Goal: Task Accomplishment & Management: Manage account settings

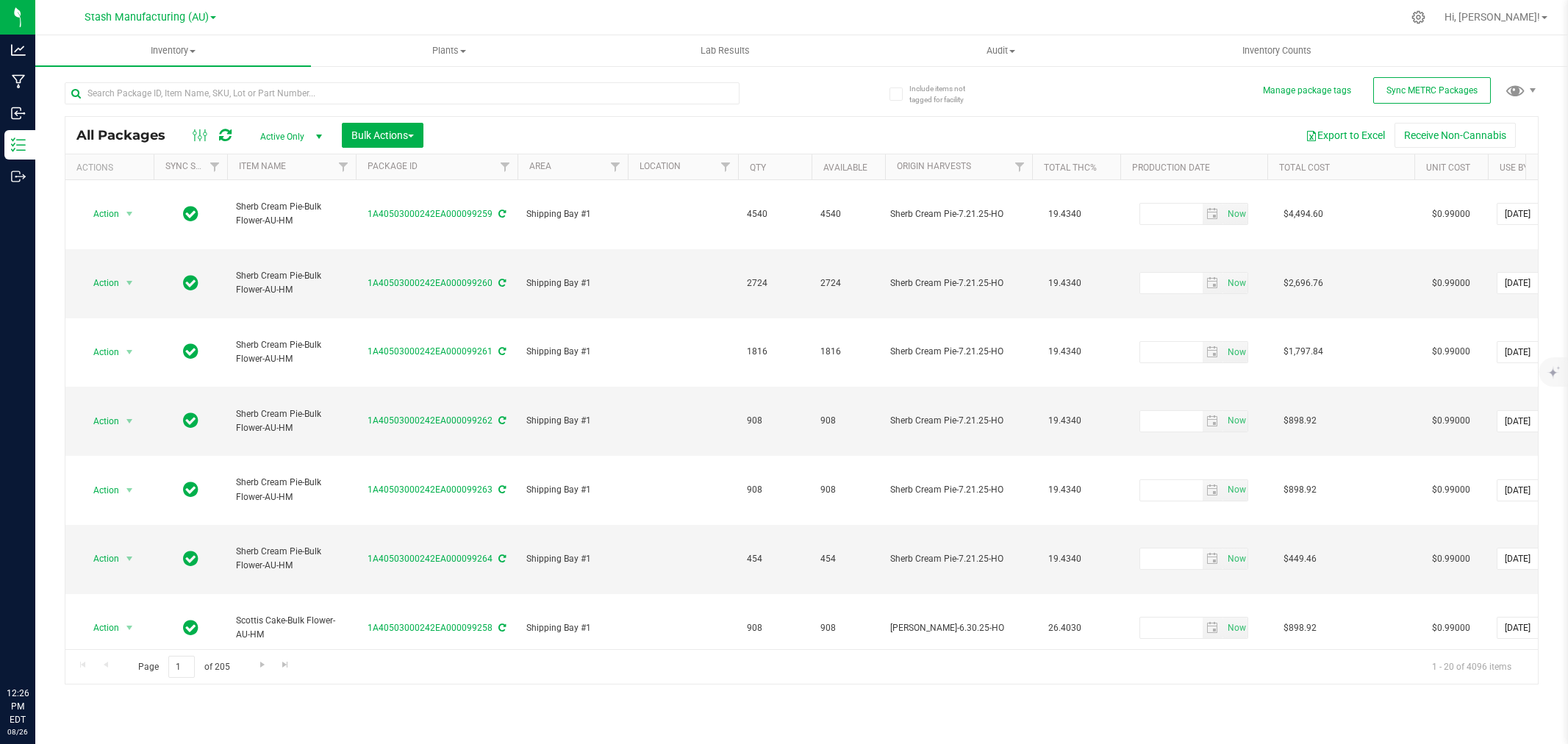
click at [256, 100] on input "text" at bounding box center [402, 93] width 675 height 22
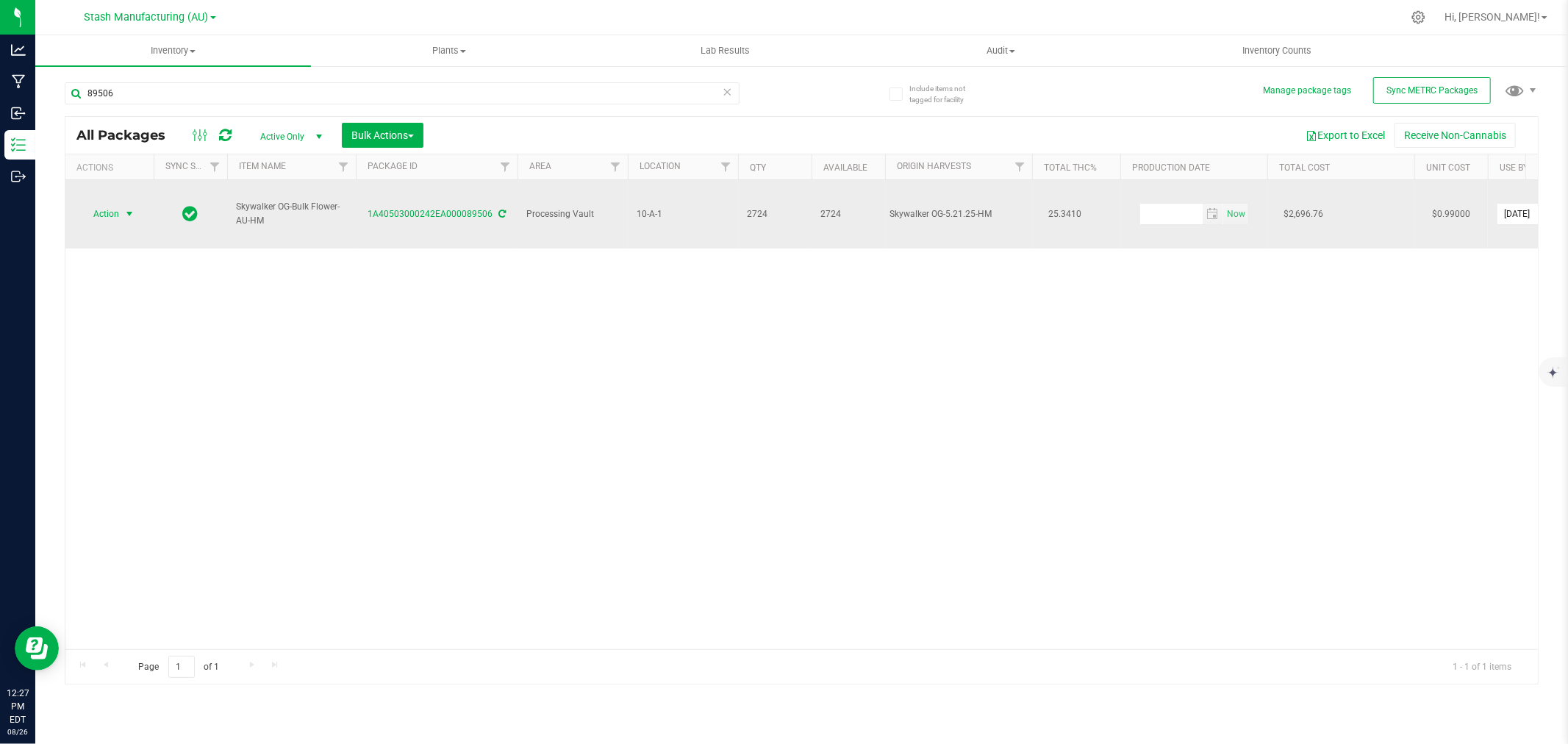
type input "89506"
click at [125, 208] on span "select" at bounding box center [130, 214] width 12 height 12
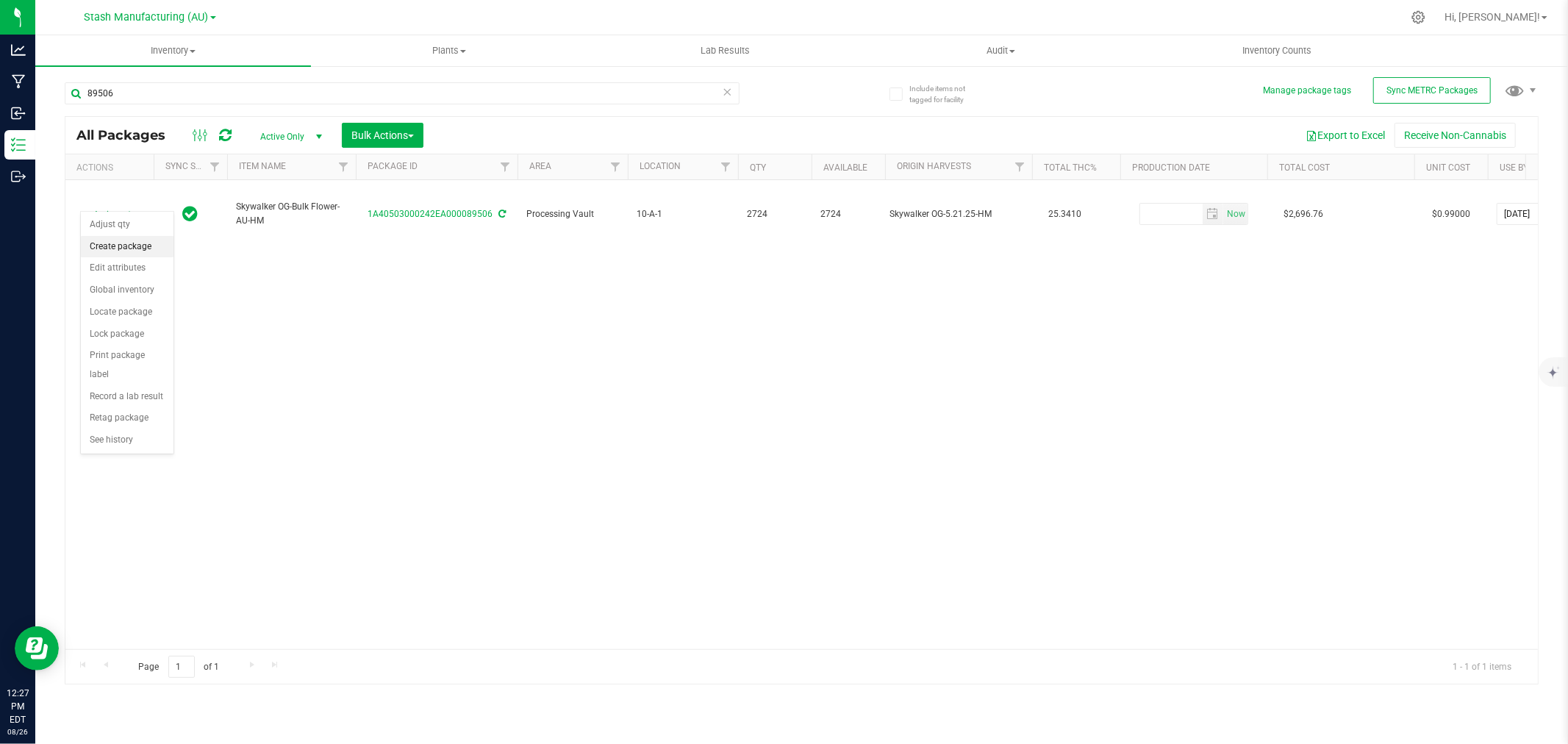
click at [145, 241] on li "Create package" at bounding box center [127, 246] width 92 height 22
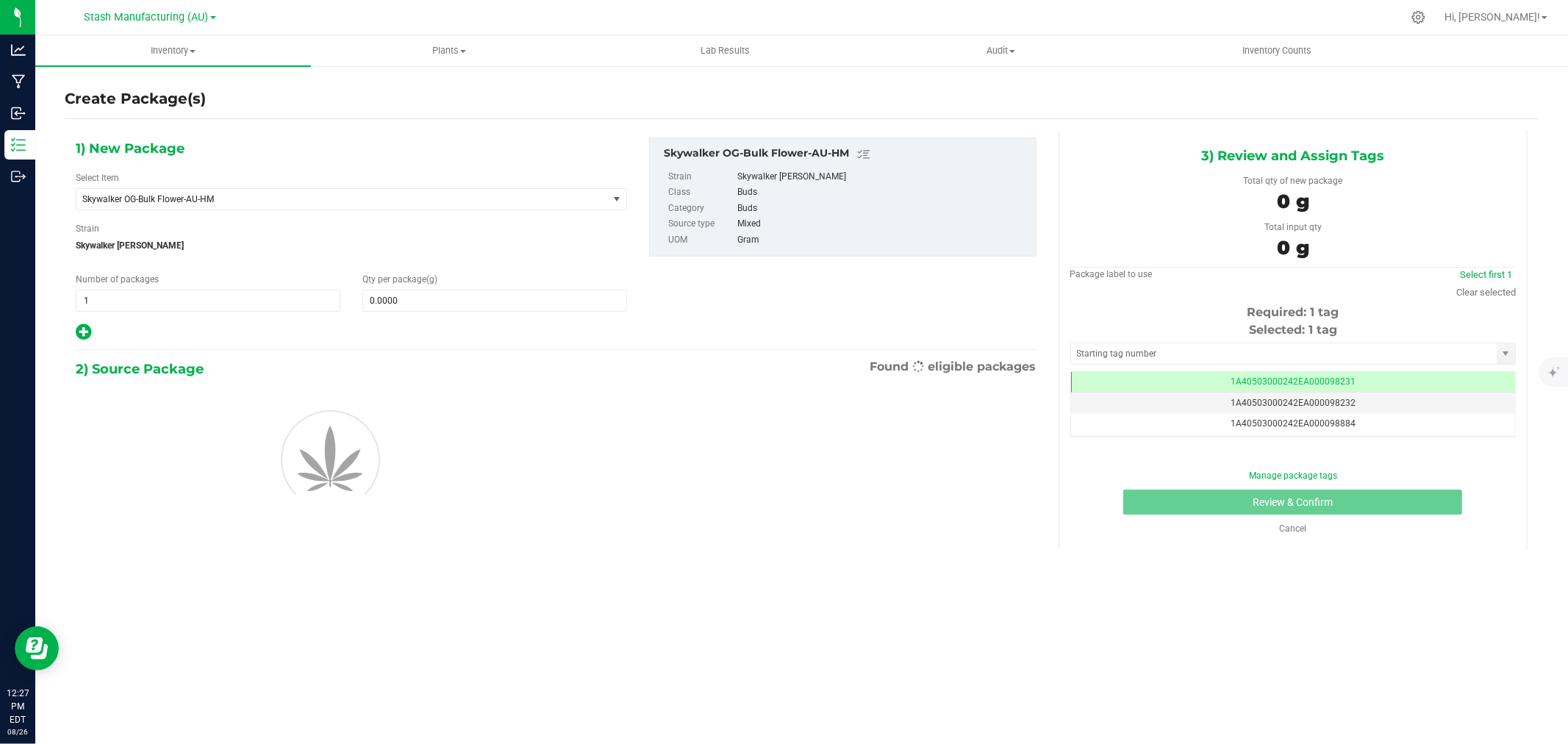
click at [83, 336] on icon at bounding box center [83, 332] width 15 height 19
type input "0.0000"
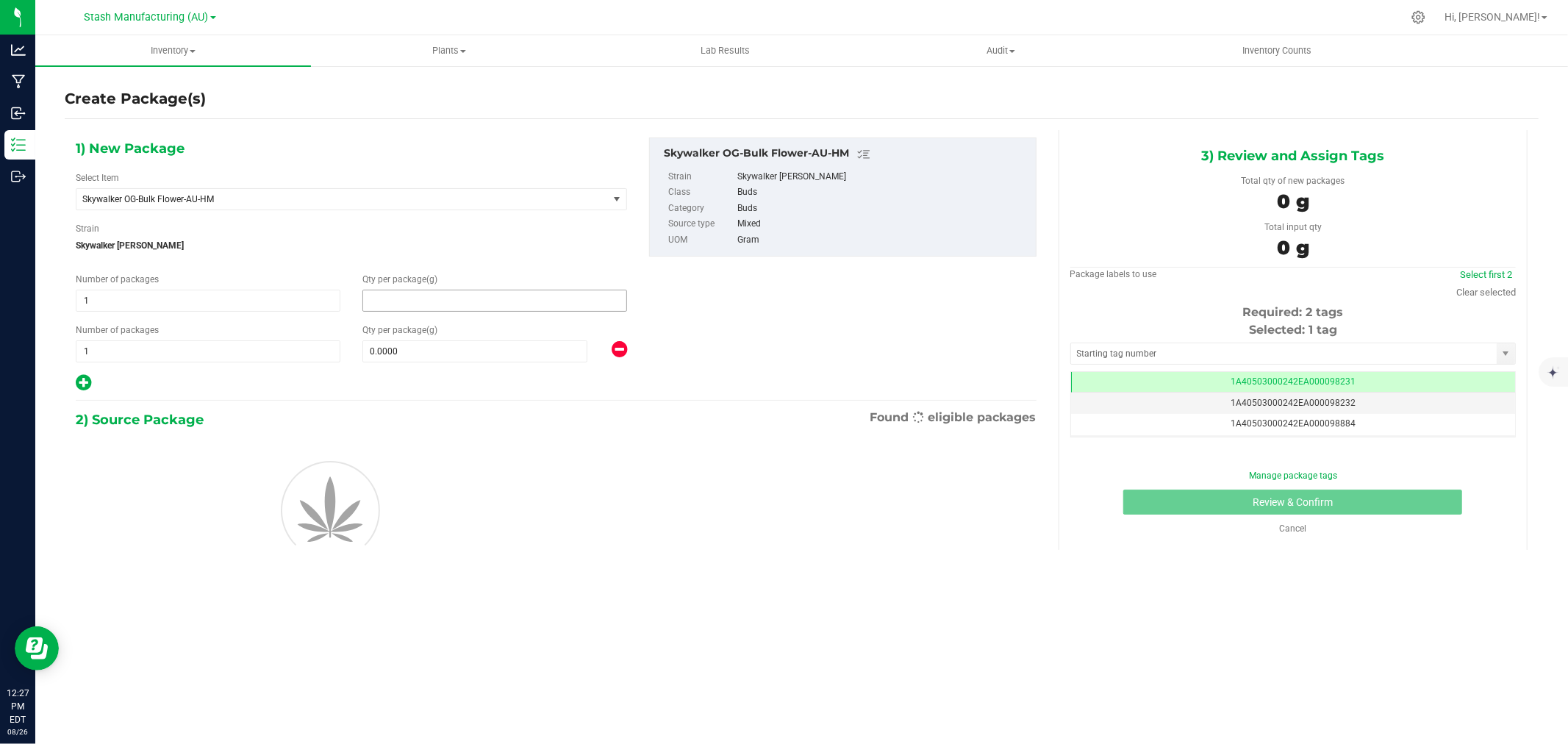
click at [399, 302] on span at bounding box center [495, 300] width 265 height 22
click at [399, 302] on input "text" at bounding box center [494, 300] width 263 height 20
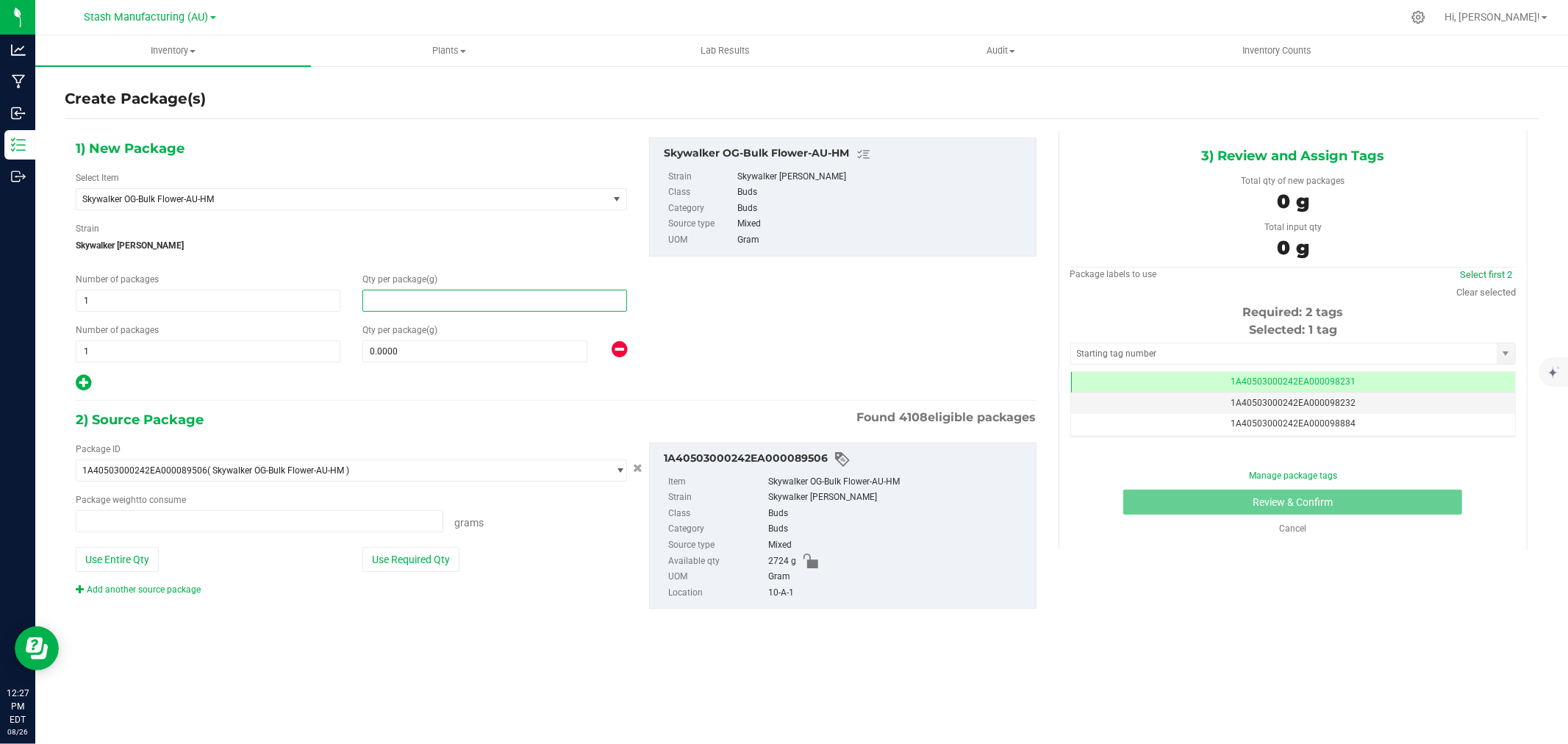
type input "0.0000 g"
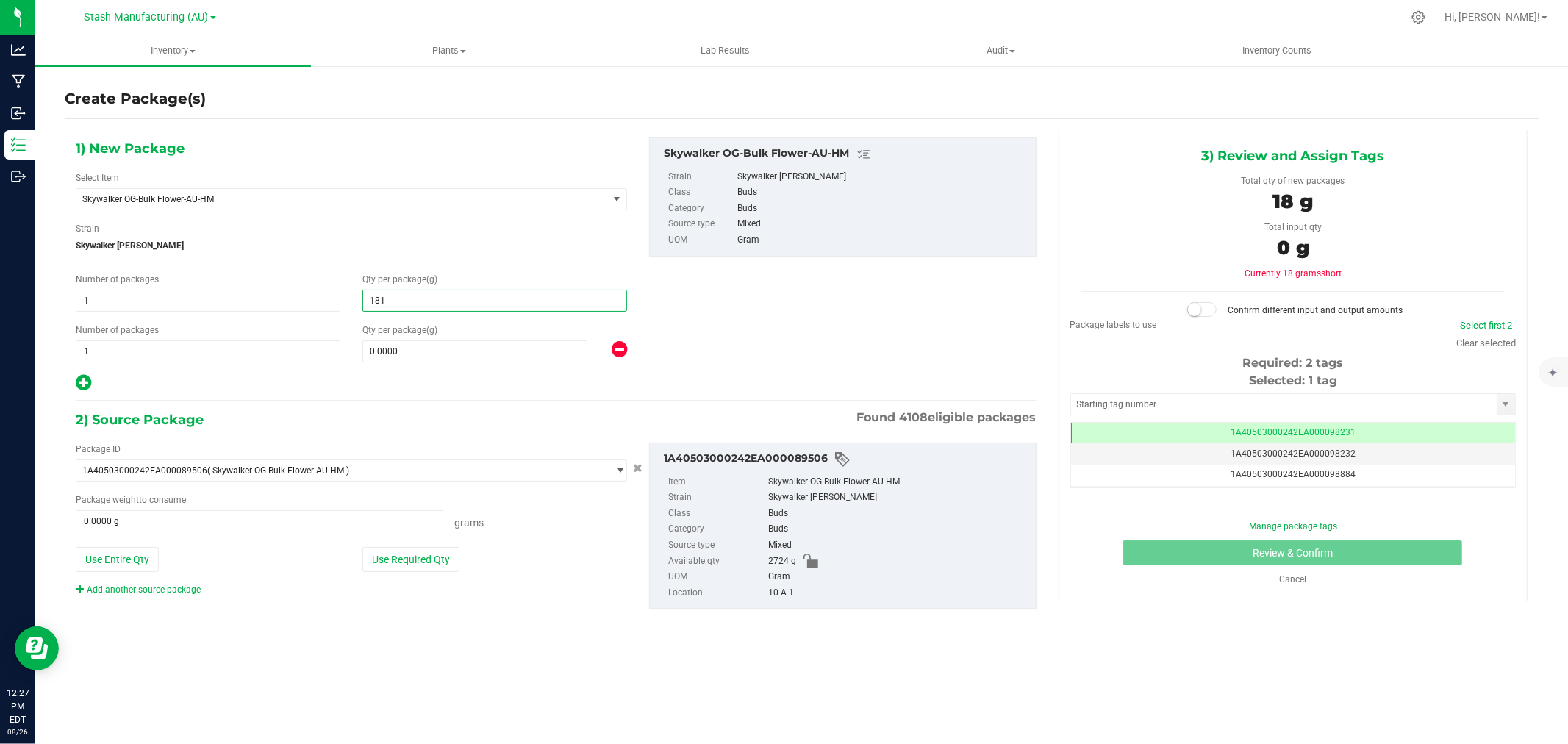
type input "1816"
type input "1,816.0000"
click at [411, 355] on span at bounding box center [475, 351] width 225 height 22
type input "908"
type input "908.0000"
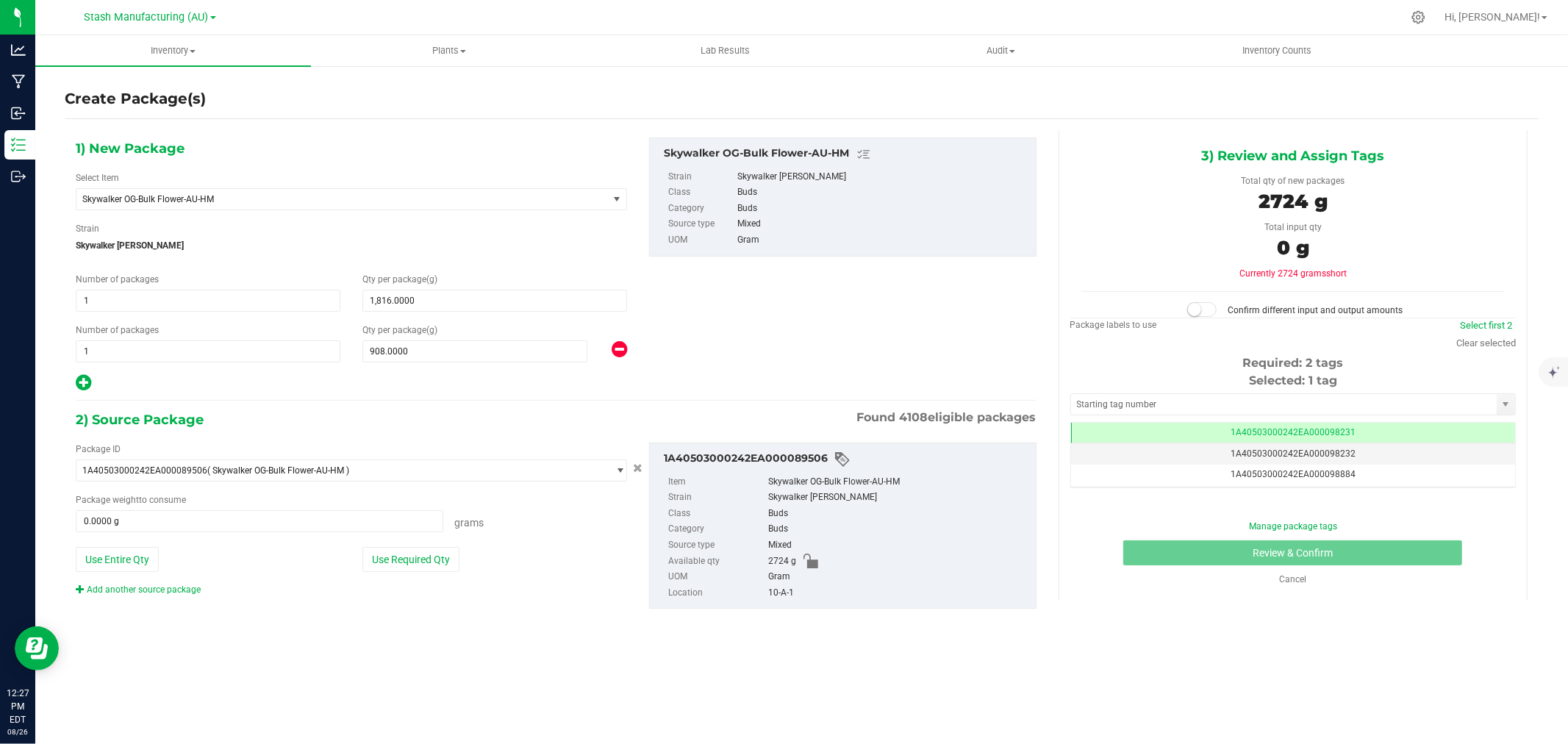
click at [381, 368] on div "1) New Package Select Item Skywalker OG-Bulk Flower-AU-HM 38 Special-28g Popcor…" at bounding box center [352, 265] width 573 height 255
click at [413, 567] on button "Use Required Qty" at bounding box center [411, 559] width 97 height 25
type input "2724.0000 g"
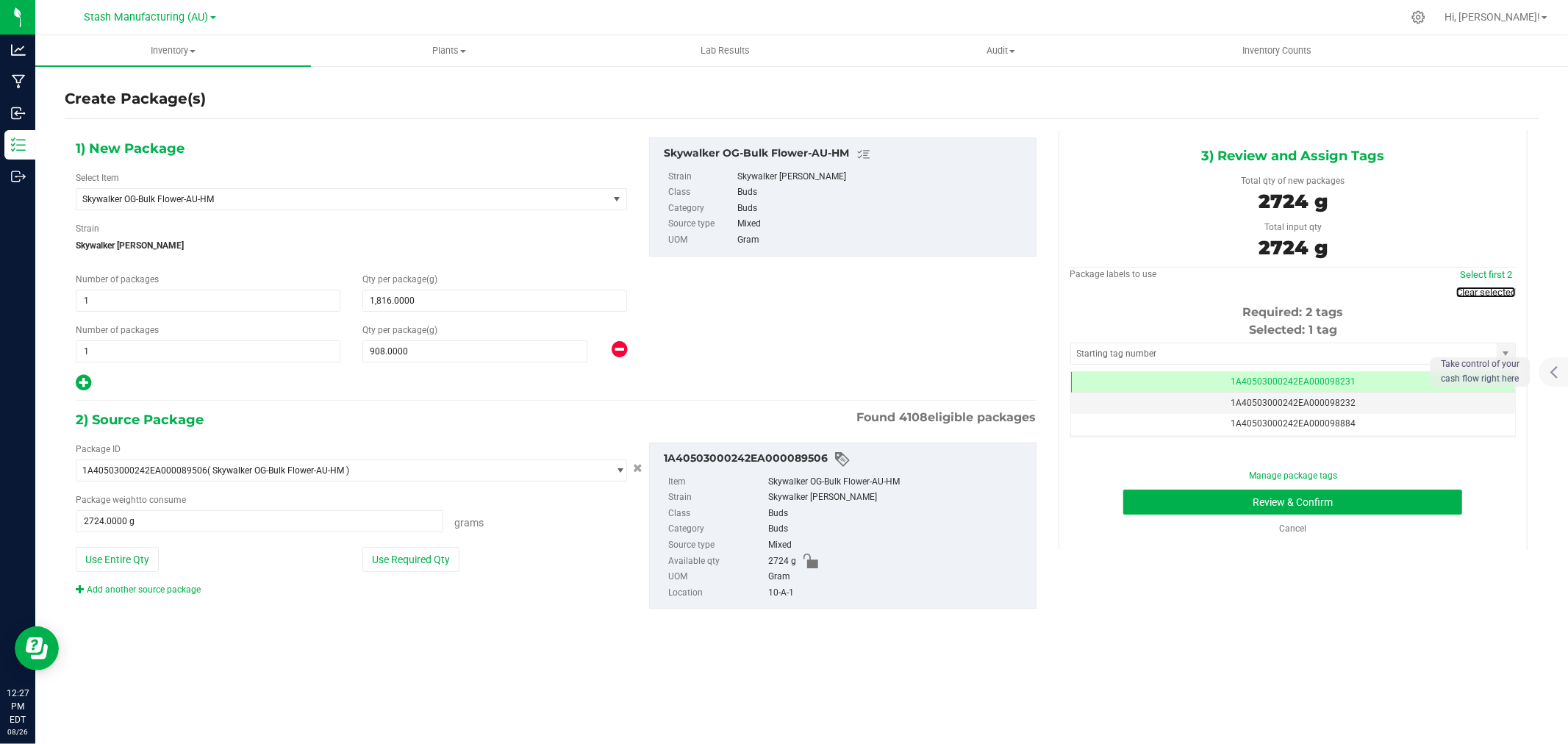
click at [1495, 291] on link "Clear selected" at bounding box center [1486, 292] width 60 height 11
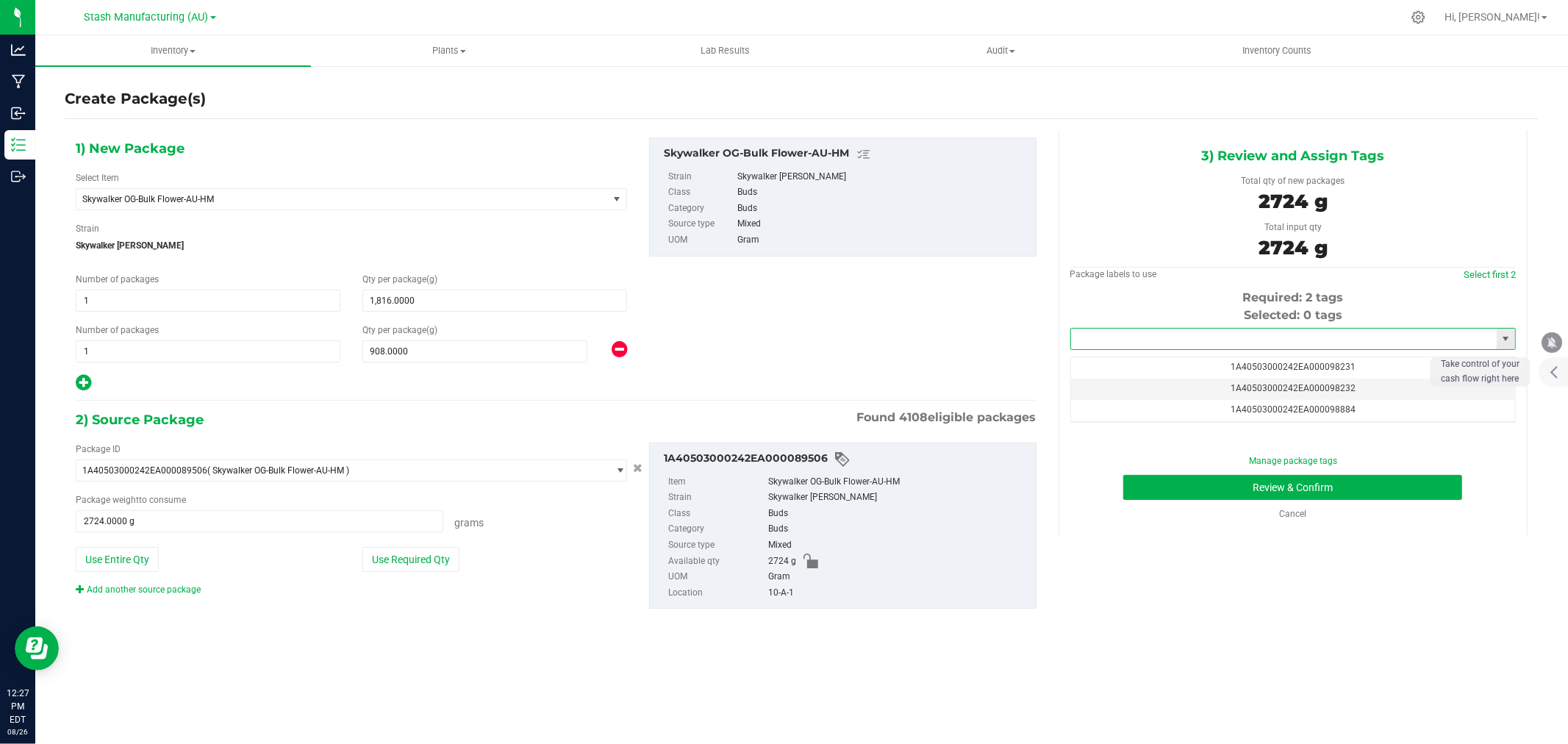
click at [1125, 337] on input "text" at bounding box center [1285, 338] width 426 height 20
click at [1155, 362] on li "1A40503000242EA000099265" at bounding box center [1293, 364] width 444 height 22
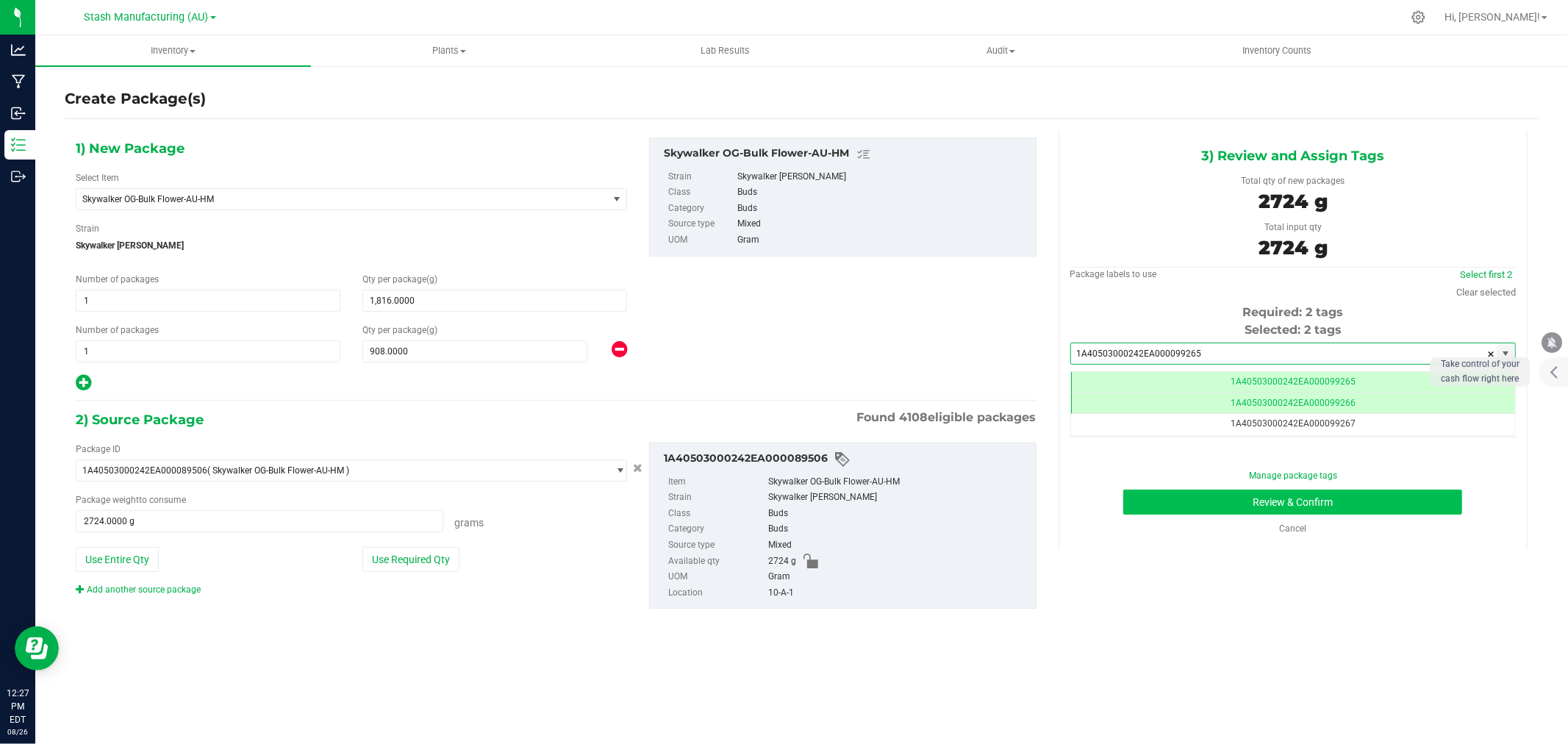
scroll to position [0, -1]
type input "1A40503000242EA000099265"
click at [1306, 500] on button "Review & Confirm" at bounding box center [1293, 502] width 339 height 25
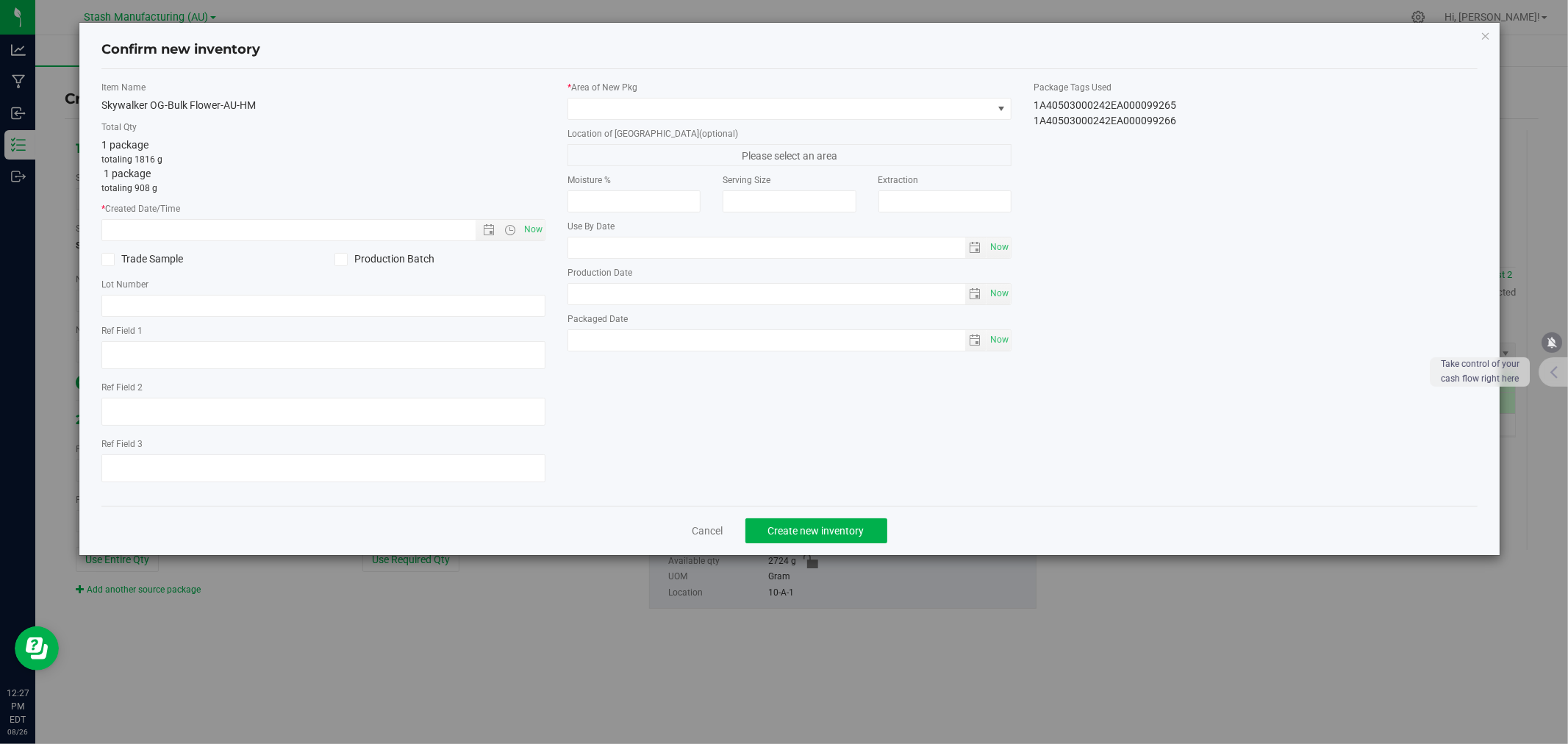
type input "[DATE]"
click at [539, 227] on span "Now" at bounding box center [534, 230] width 25 height 21
type input "[DATE] 12:27 PM"
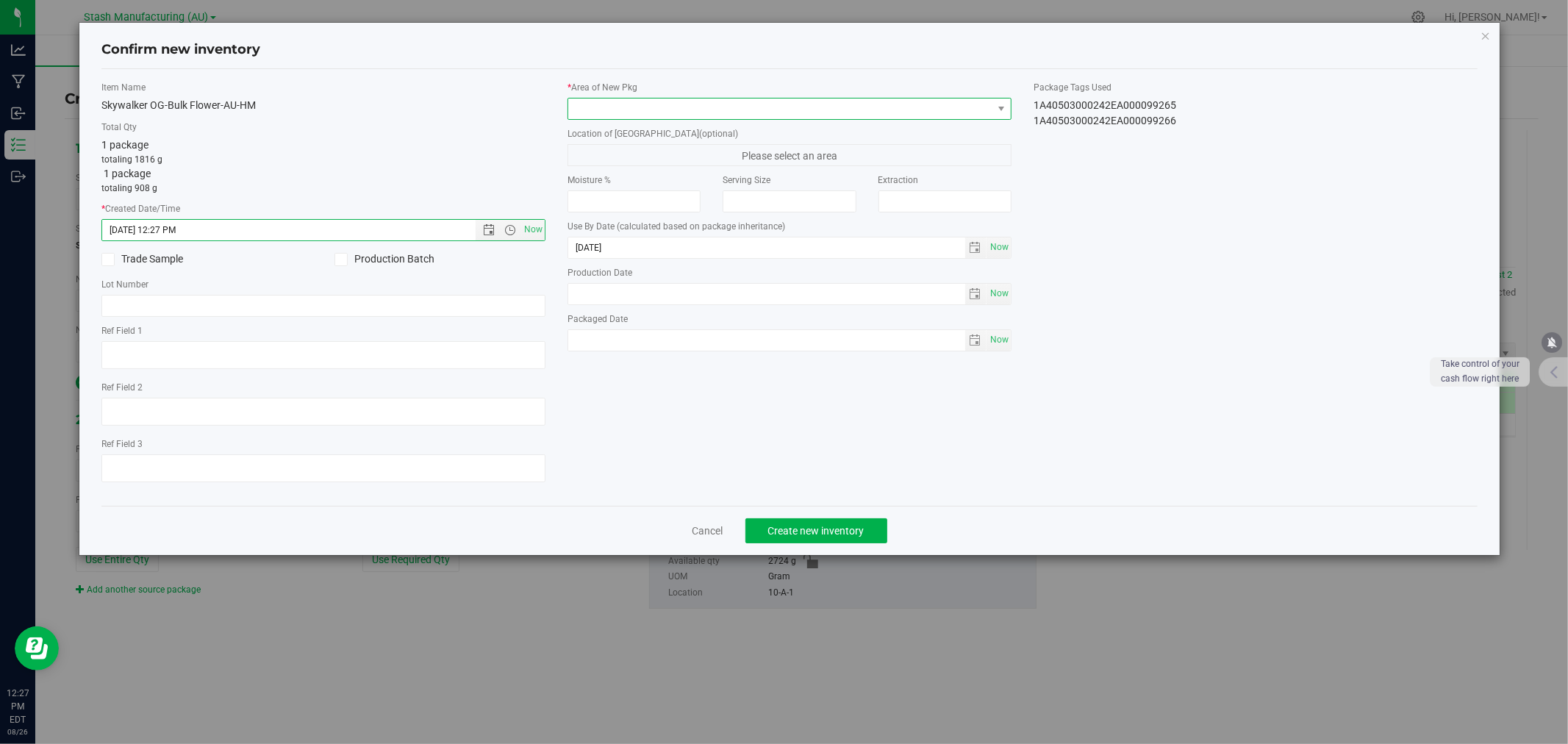
click at [593, 107] on span at bounding box center [781, 108] width 424 height 20
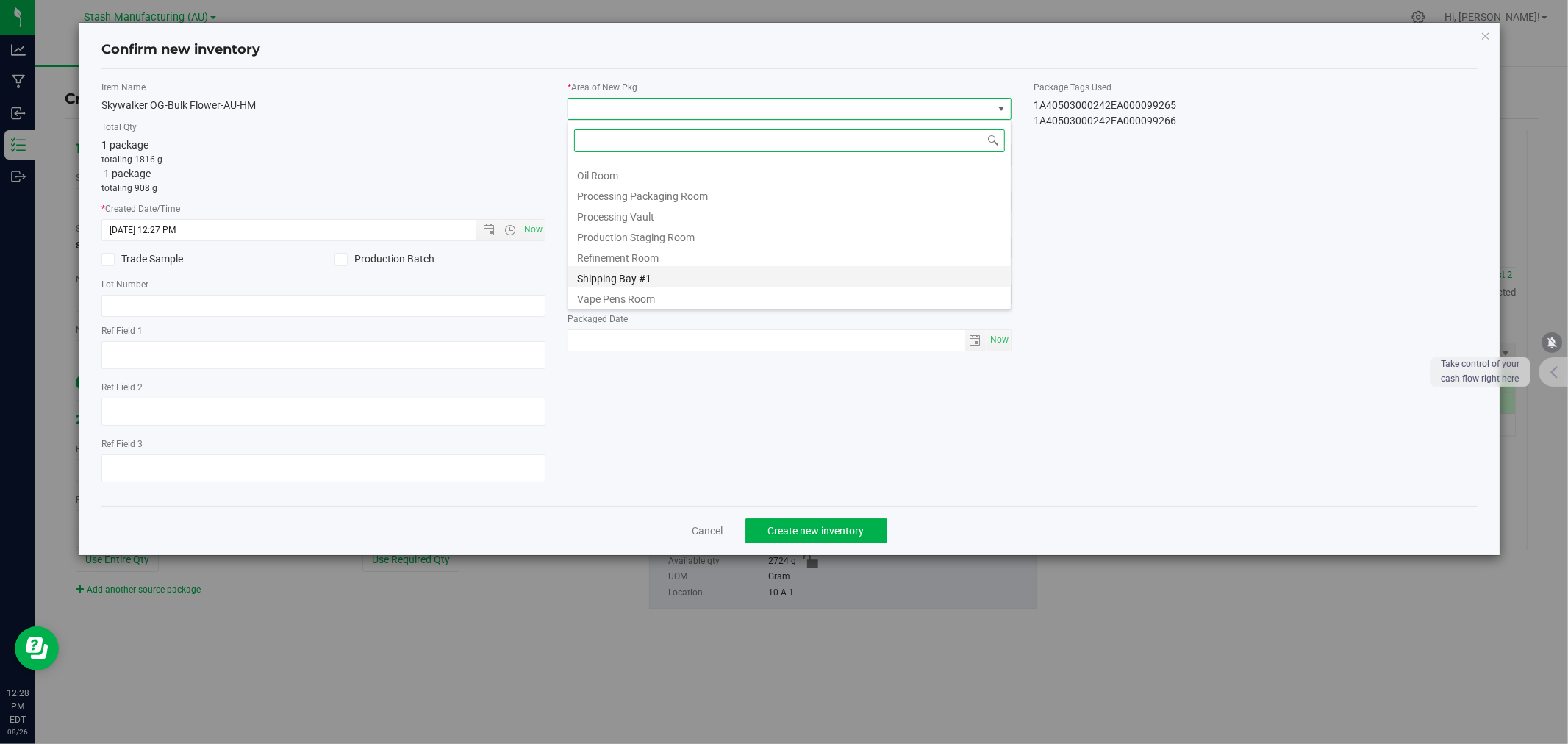
click at [633, 275] on li "Shipping Bay #1" at bounding box center [790, 276] width 443 height 20
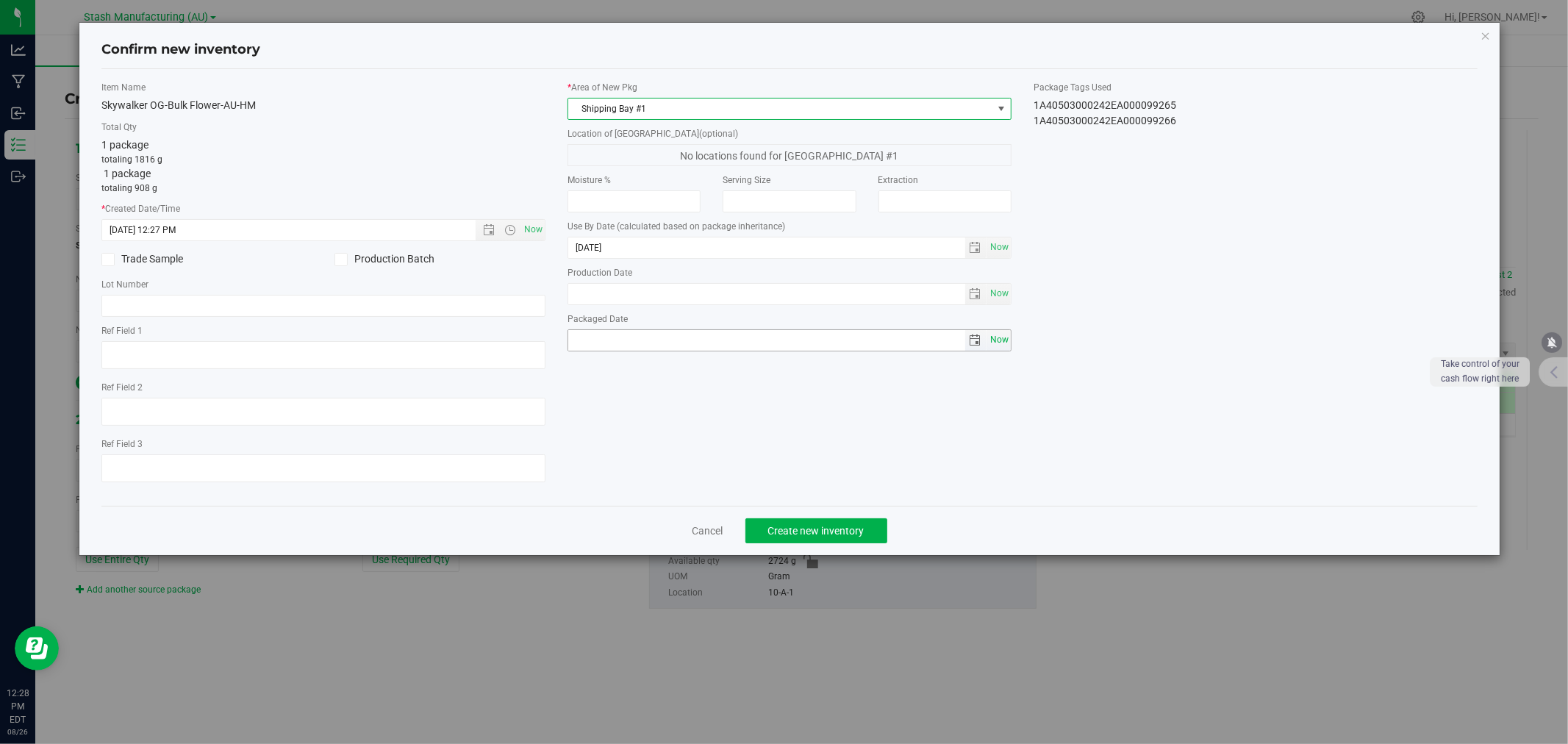
click at [1005, 346] on span "Now" at bounding box center [999, 340] width 25 height 21
type input "[DATE]"
click at [805, 529] on span "Create new inventory" at bounding box center [816, 530] width 96 height 12
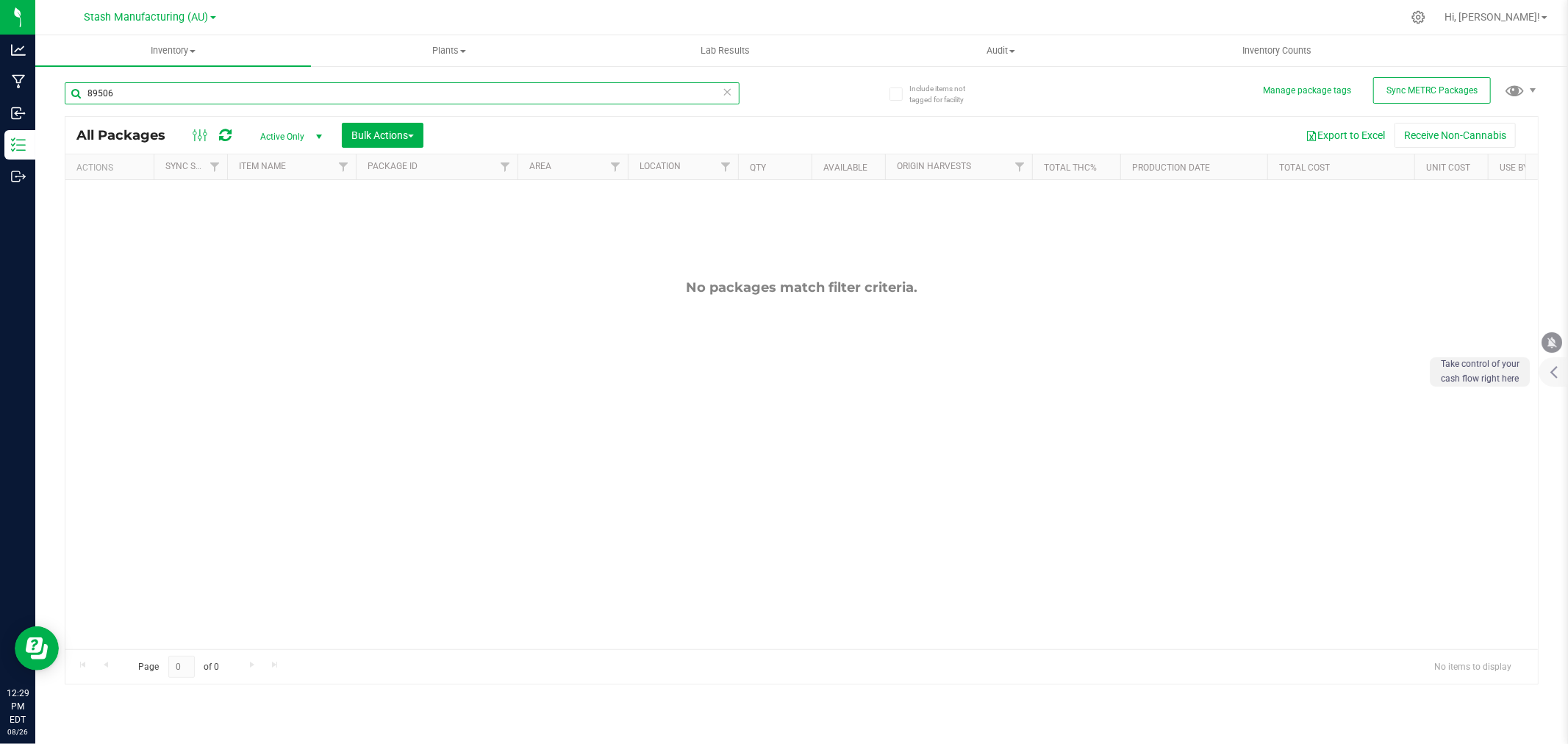
click at [141, 87] on input "89506" at bounding box center [402, 93] width 675 height 22
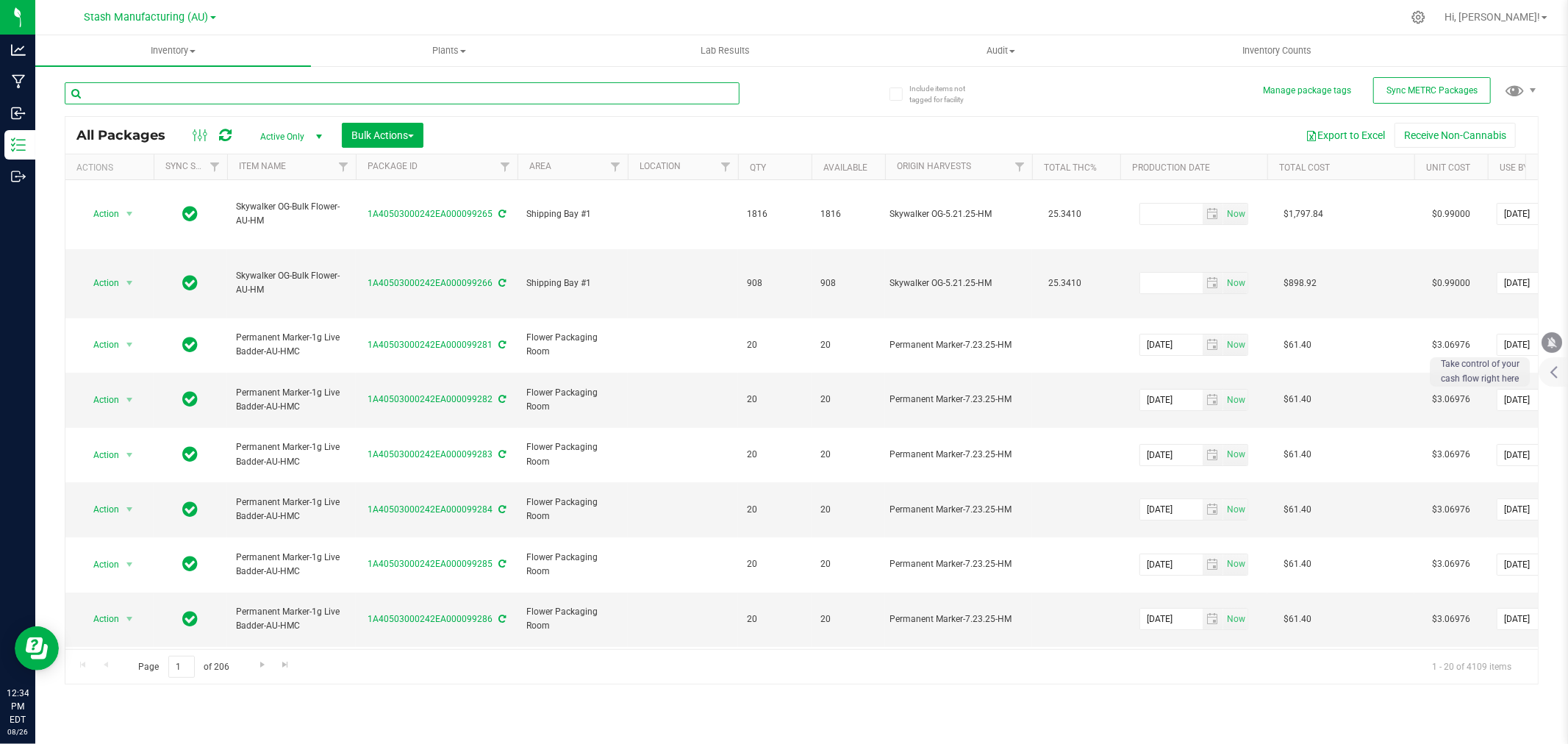
click at [285, 93] on input "text" at bounding box center [402, 93] width 675 height 22
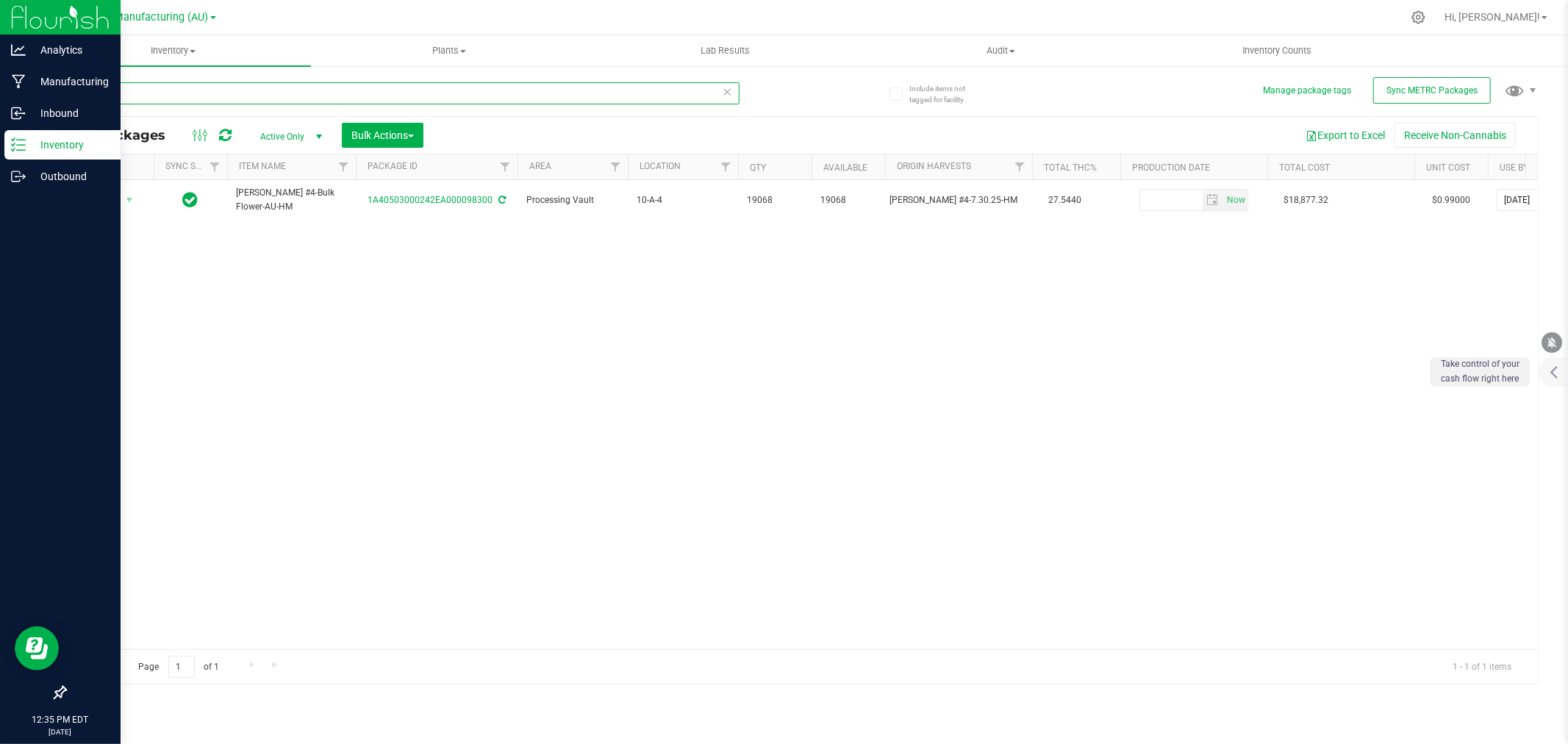
type input "98300"
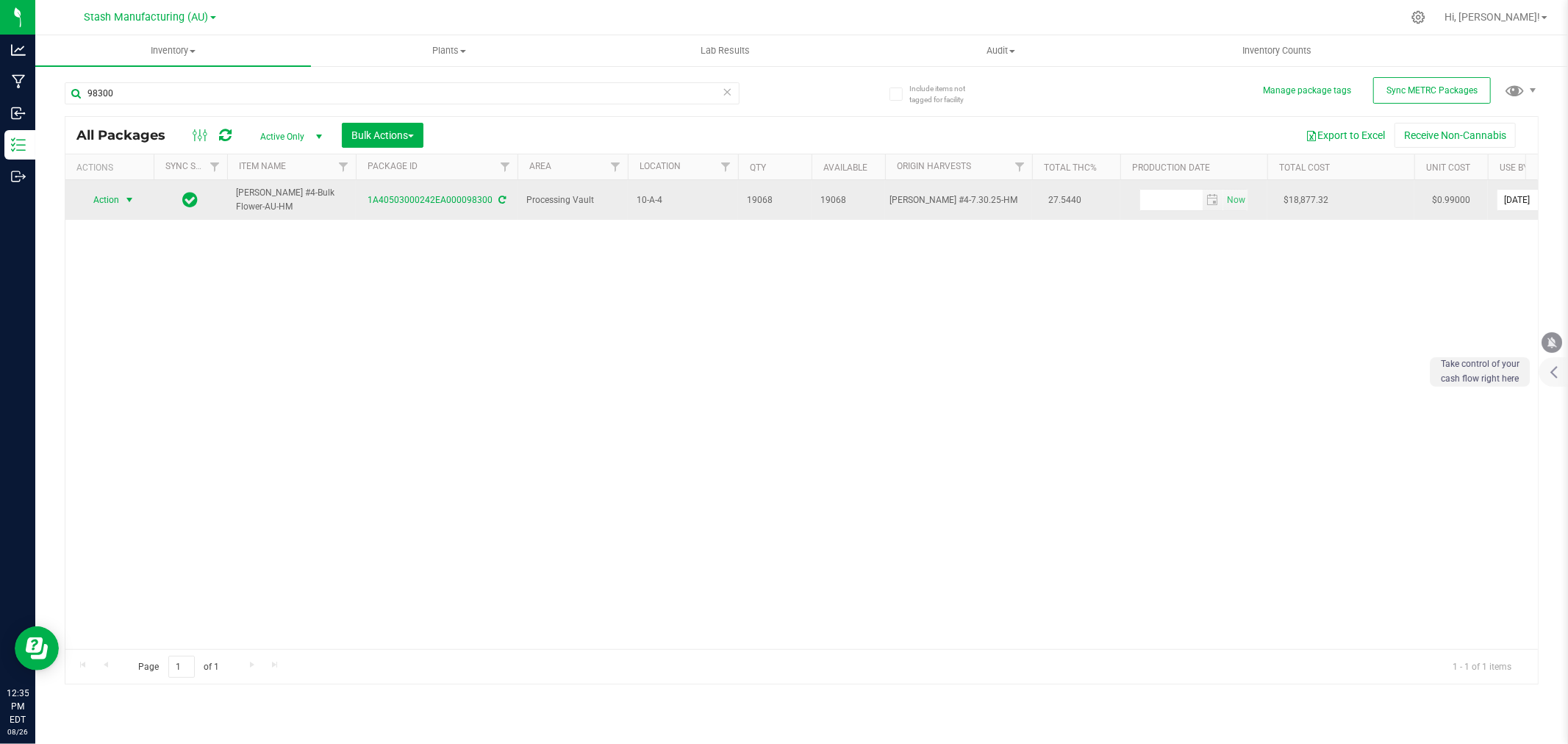
click at [134, 201] on span "select" at bounding box center [130, 200] width 12 height 12
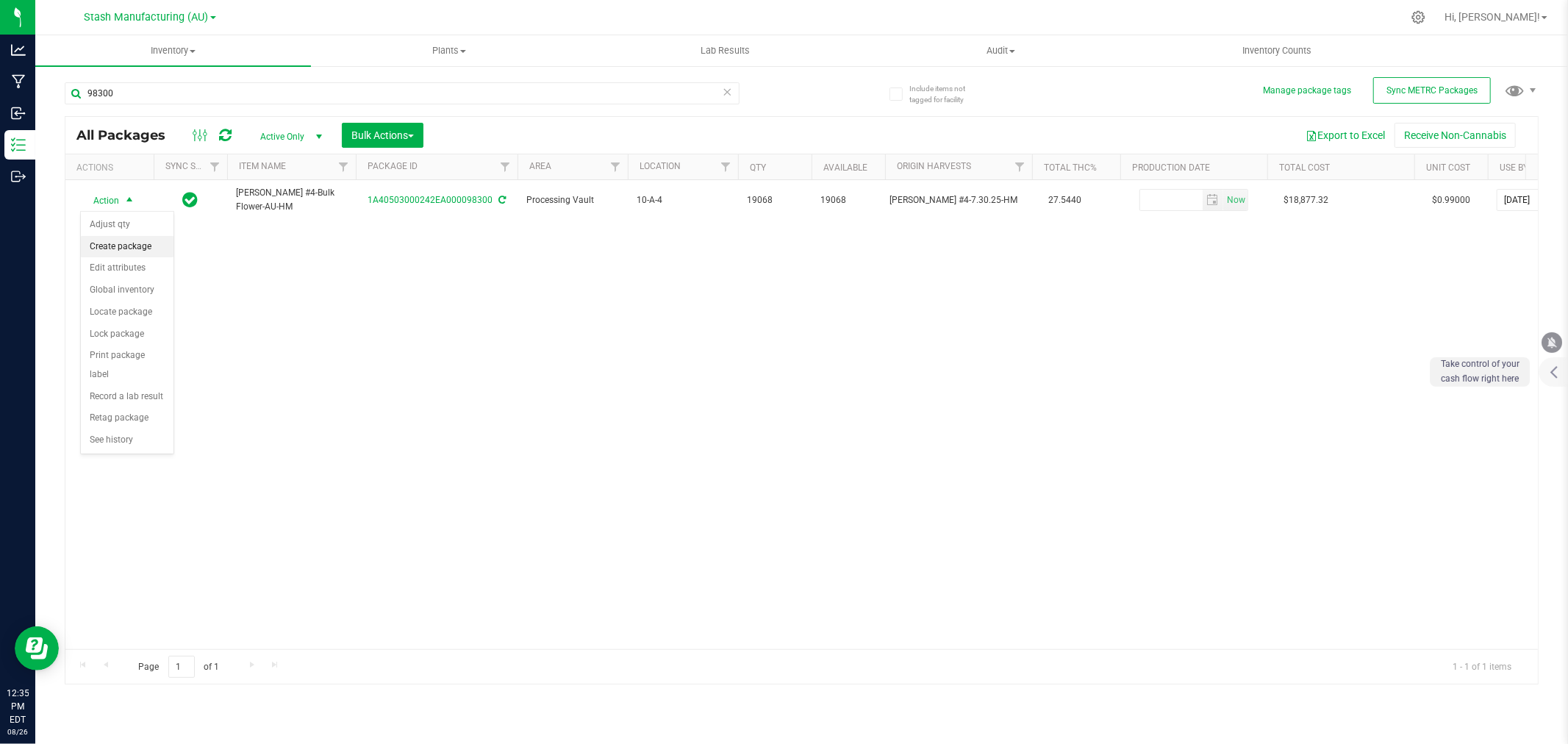
click at [120, 244] on li "Create package" at bounding box center [127, 246] width 92 height 22
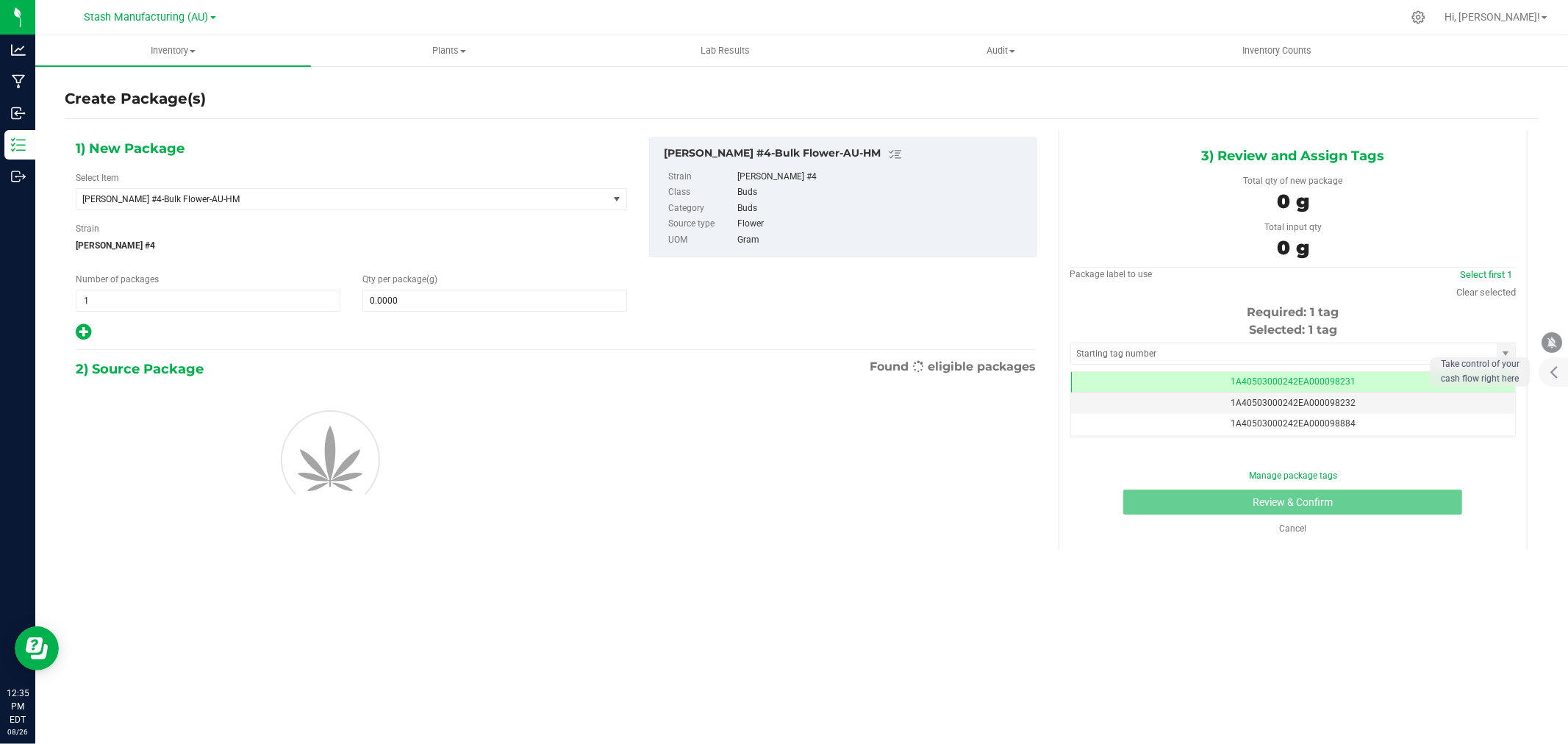
scroll to position [0, -1]
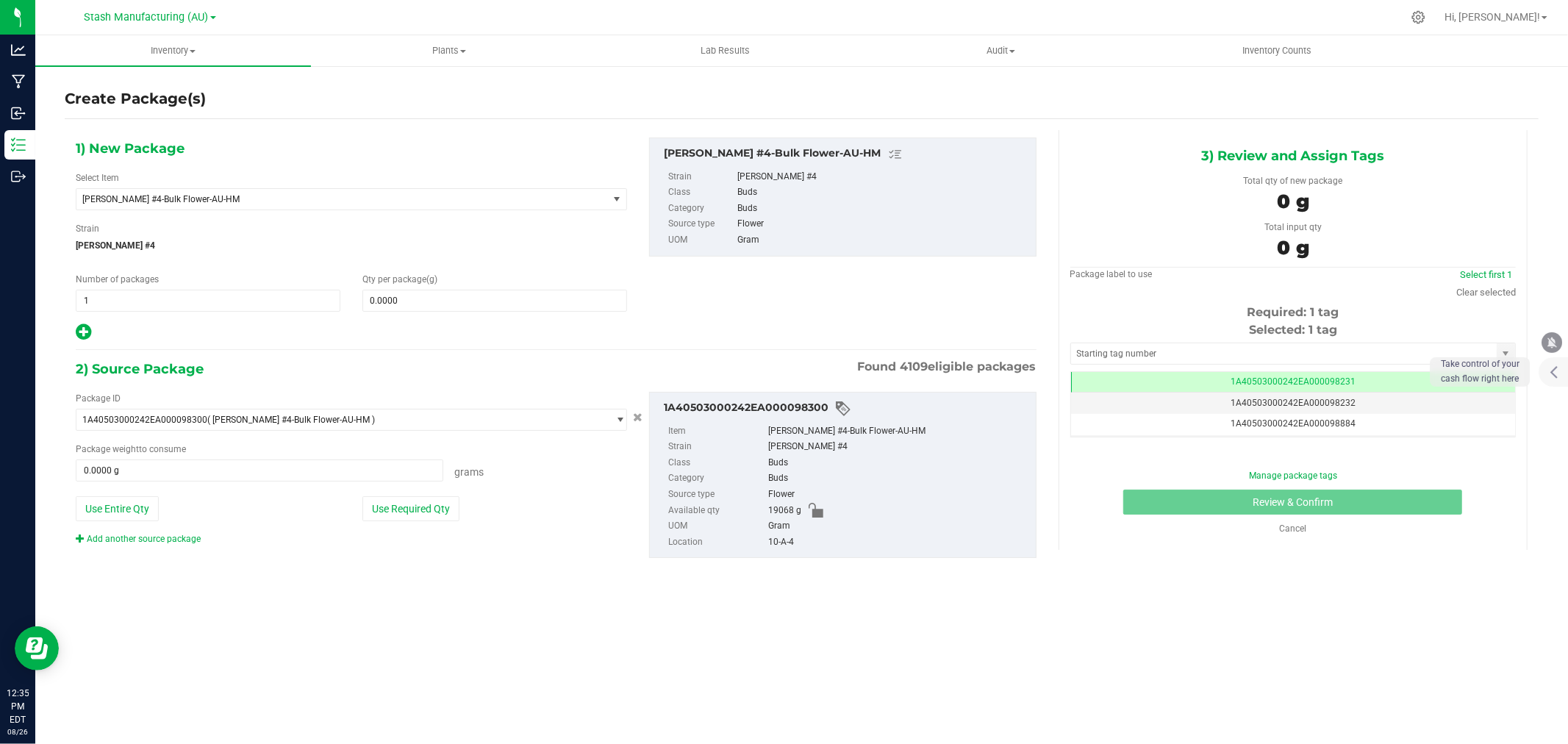
click at [81, 331] on icon at bounding box center [83, 332] width 15 height 19
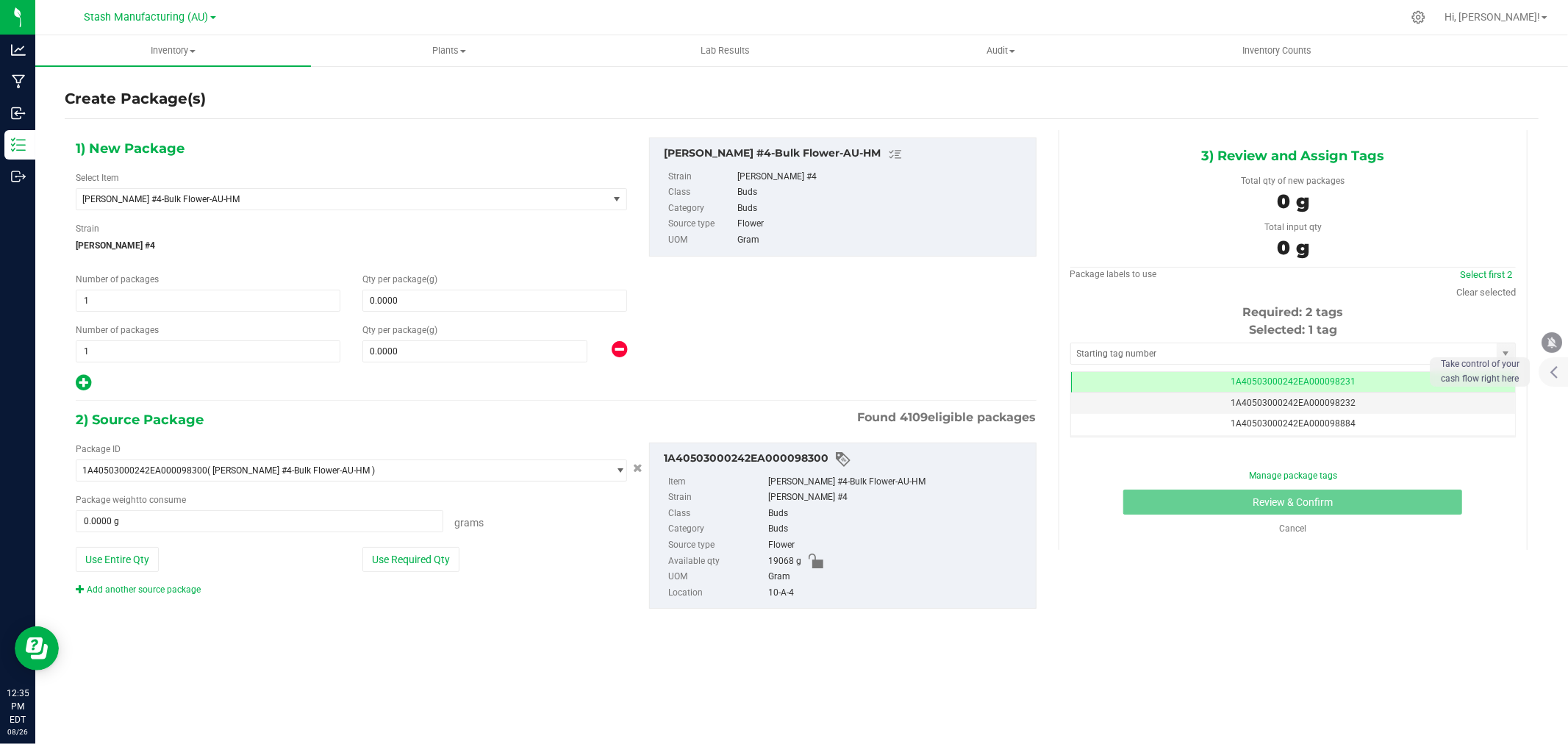
click at [82, 388] on icon at bounding box center [83, 382] width 15 height 19
type input "0.0000"
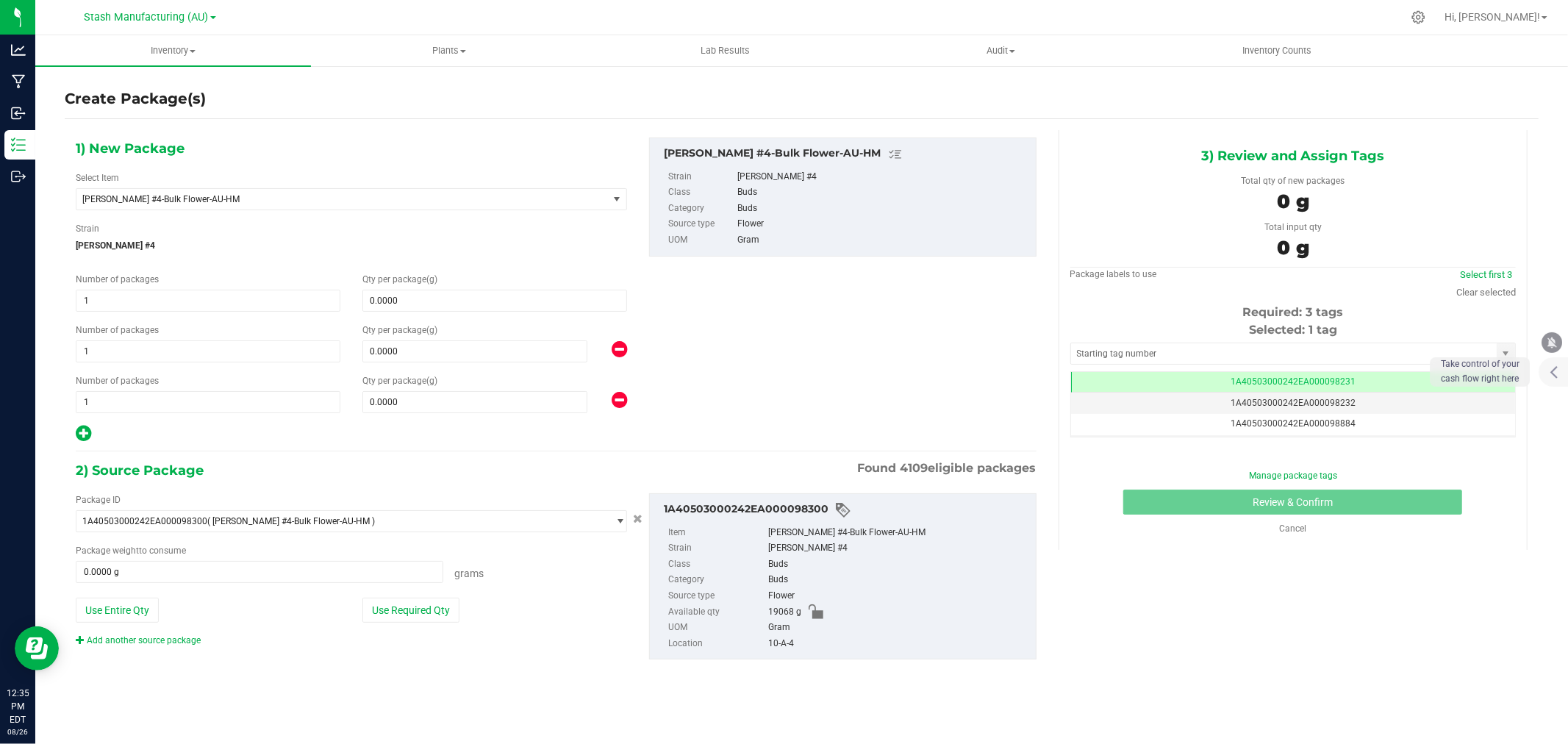
click at [76, 435] on icon at bounding box center [83, 433] width 15 height 19
type input "0.0000"
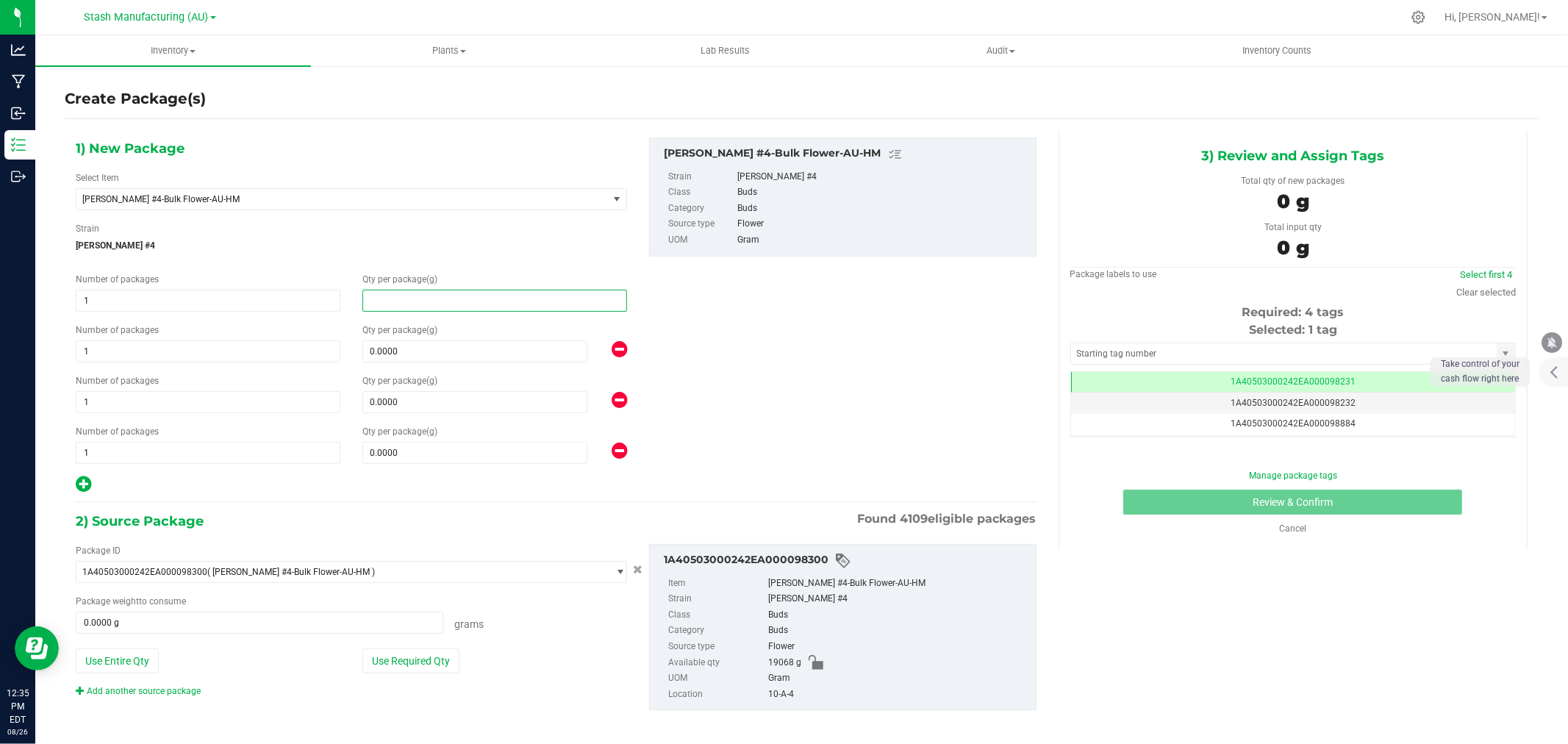
click at [407, 304] on span at bounding box center [495, 300] width 265 height 22
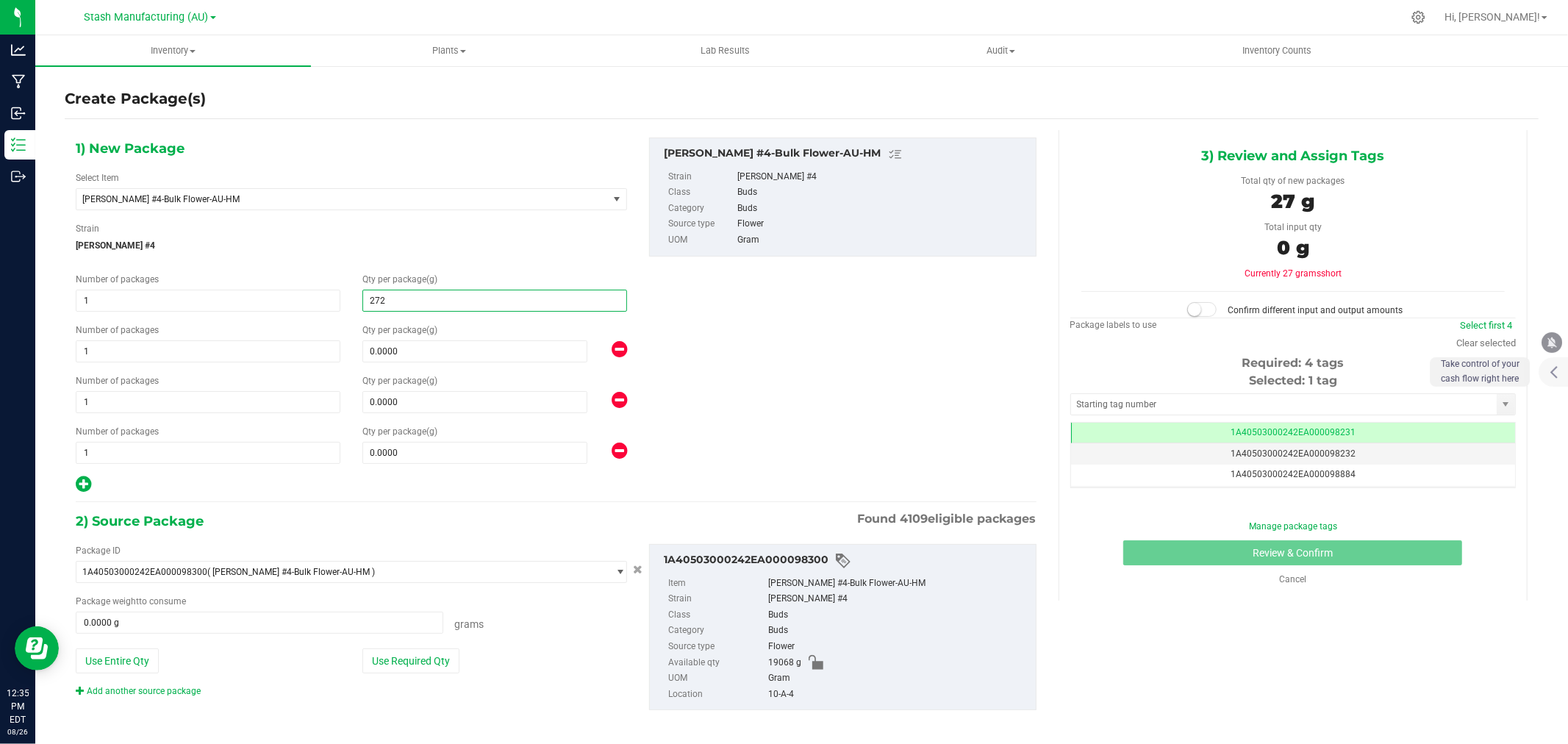
type input "2724"
type input "2,724.0000"
click at [138, 343] on span "1 1" at bounding box center [208, 351] width 265 height 22
click at [138, 343] on input "1" at bounding box center [207, 351] width 263 height 20
type input "2"
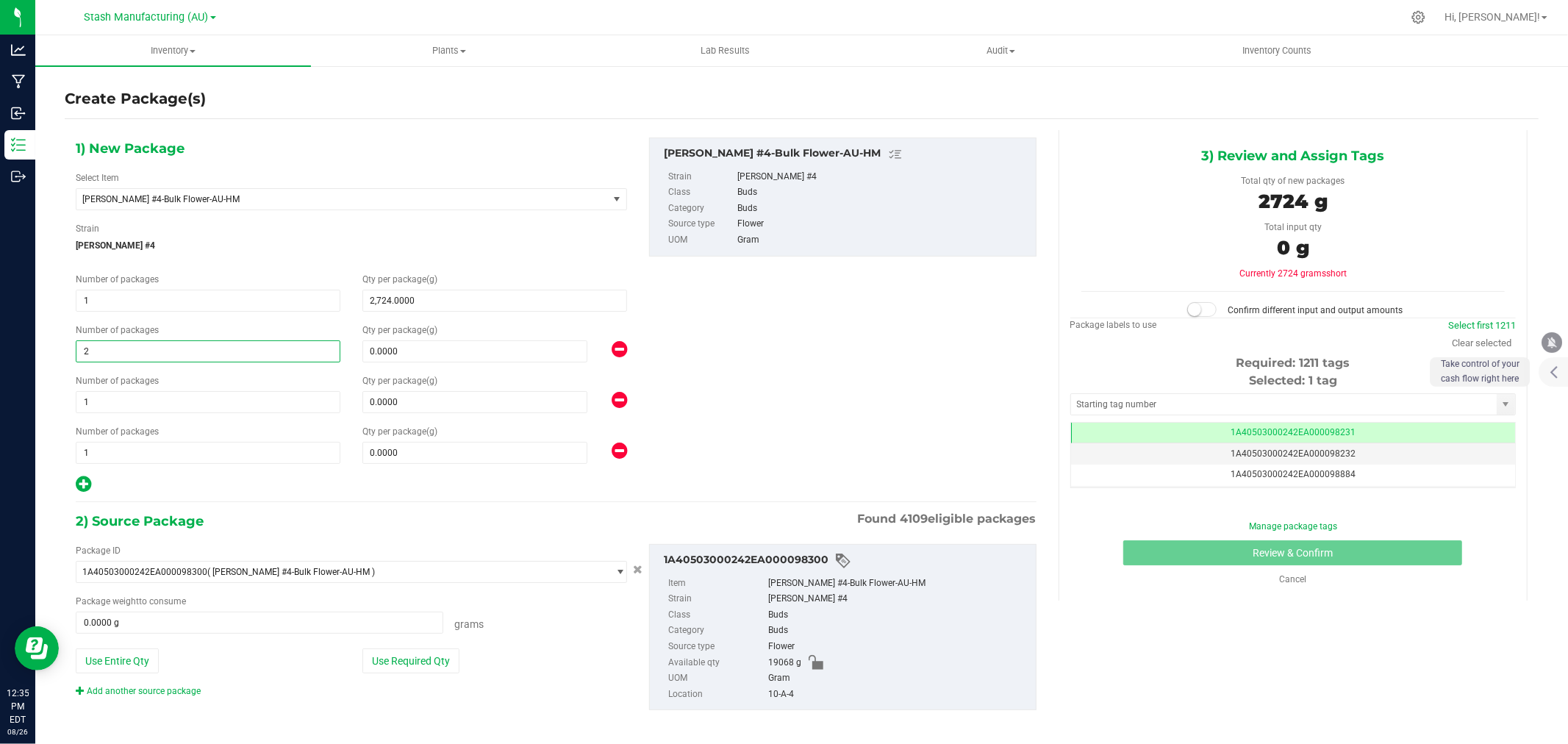
type input "2"
type input "1816"
type input "1,816.0000"
click at [149, 402] on span "1 1" at bounding box center [208, 402] width 265 height 22
click at [149, 402] on input "1" at bounding box center [207, 402] width 263 height 20
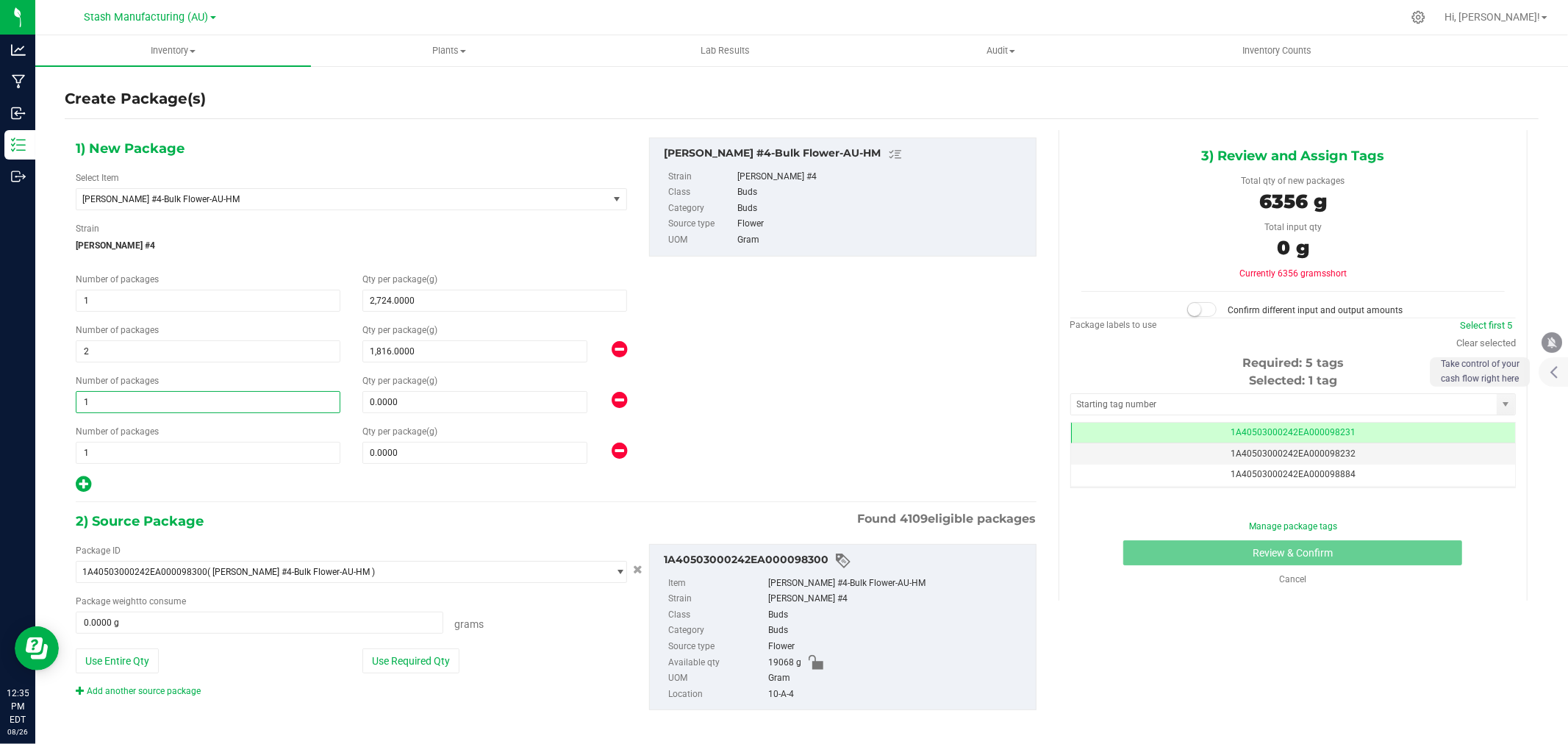
type input "2"
type input "908"
type input "908.0000"
click at [116, 452] on span "1 1" at bounding box center [208, 453] width 265 height 22
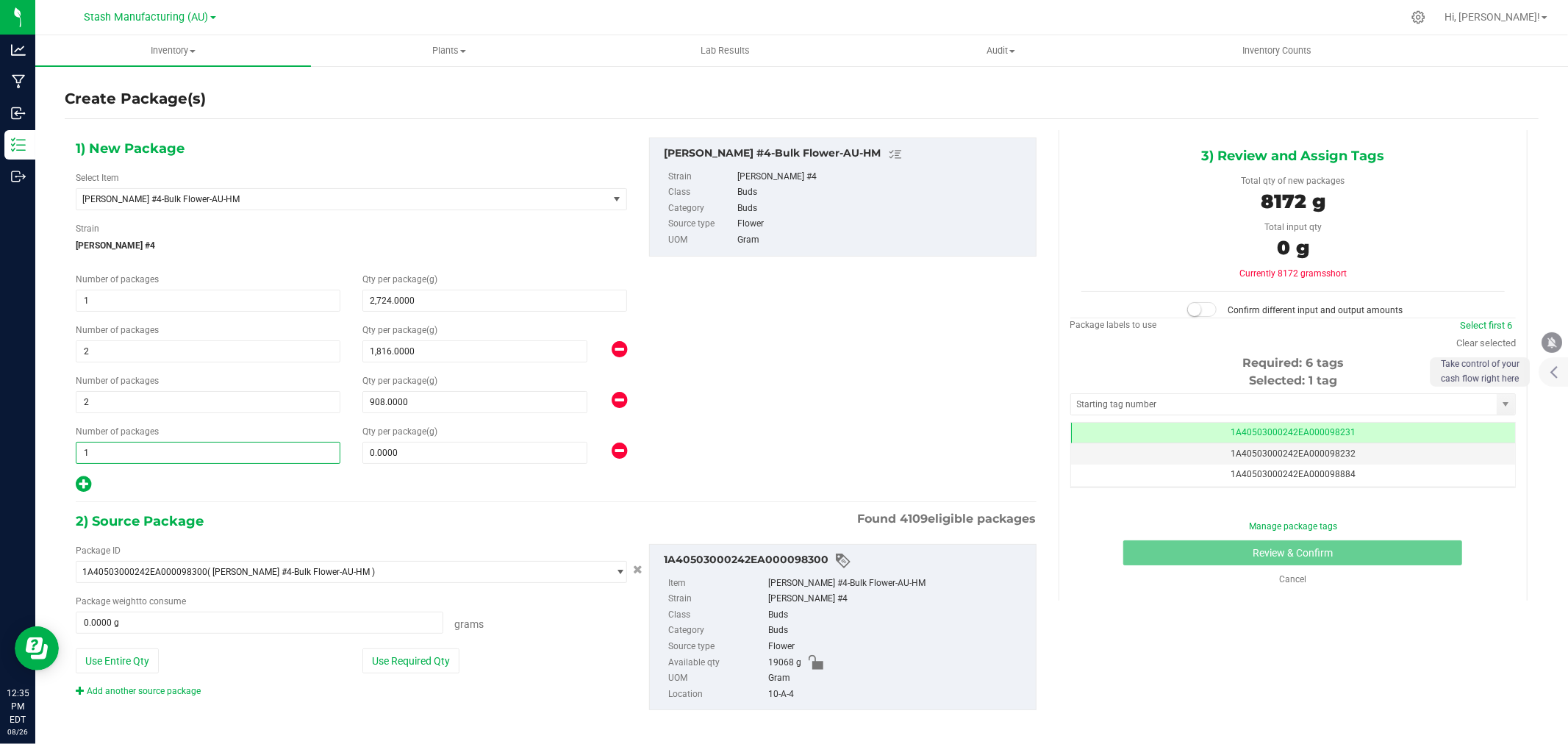
click at [116, 452] on input "1" at bounding box center [207, 453] width 263 height 20
type input "2"
type input "454"
type input "454.0000"
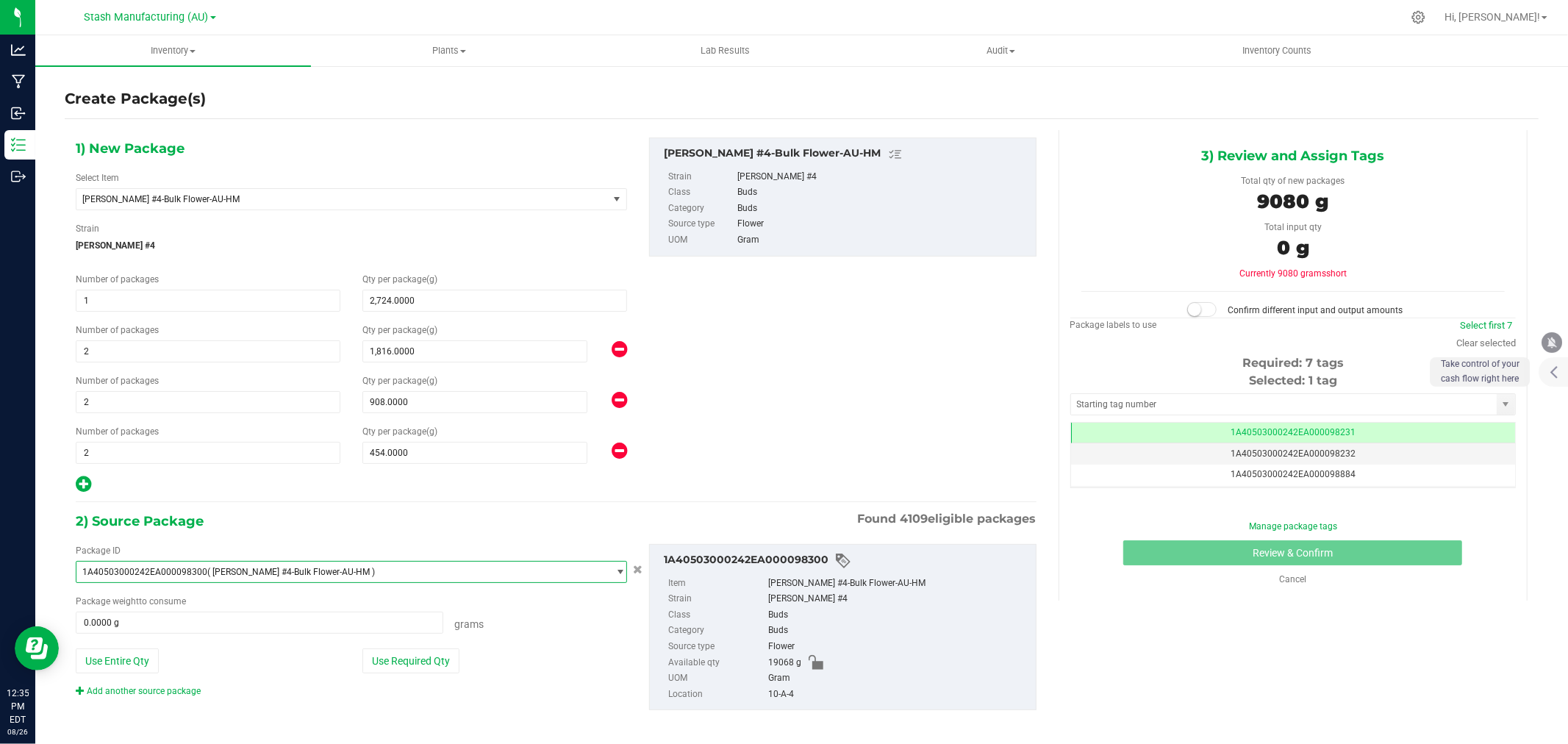
click at [320, 515] on div "2) Source Package Found 4109 eligible packages" at bounding box center [556, 521] width 961 height 22
click at [423, 659] on button "Use Required Qty" at bounding box center [411, 661] width 97 height 25
type input "9080.0000 g"
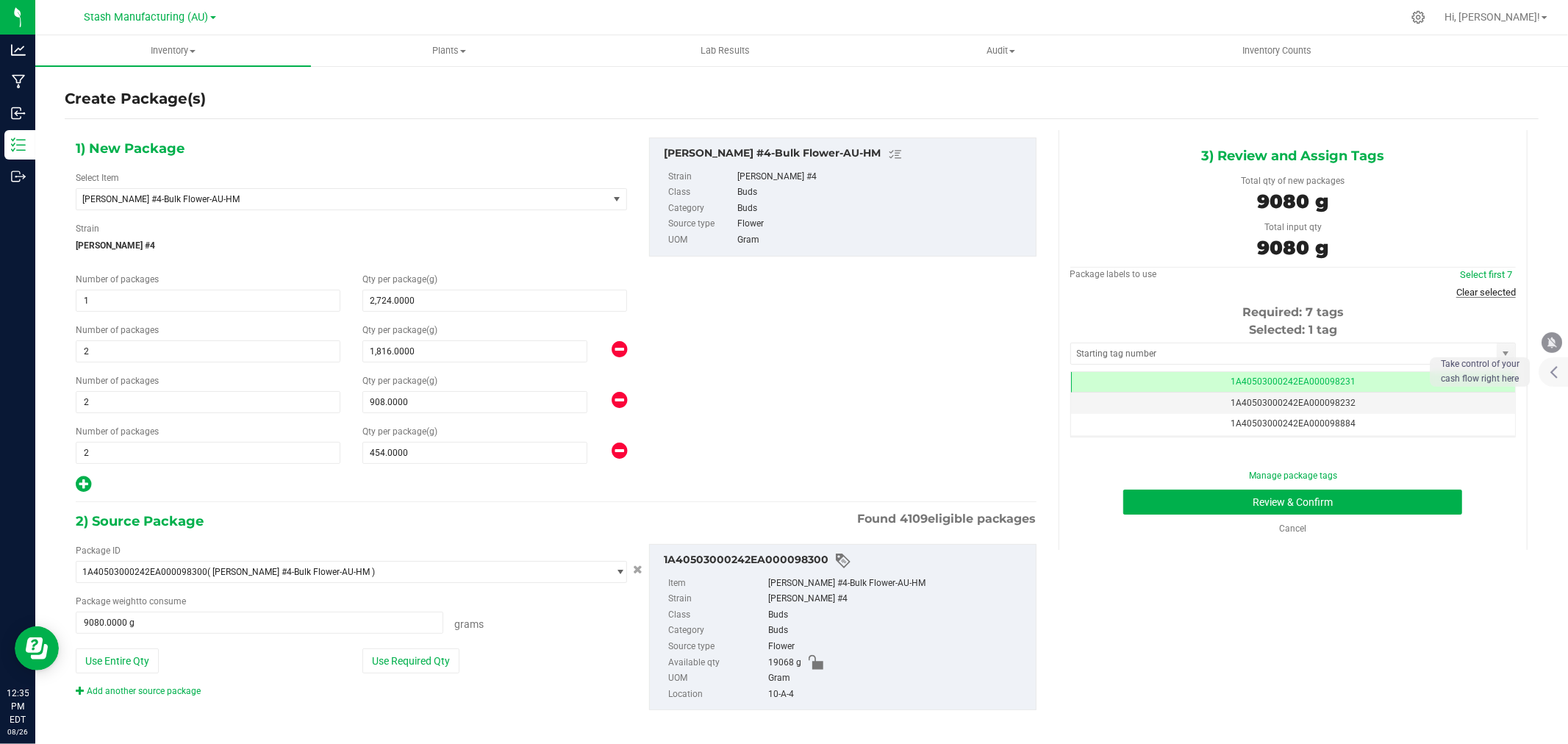
click at [1483, 287] on link "Clear selected" at bounding box center [1486, 292] width 60 height 11
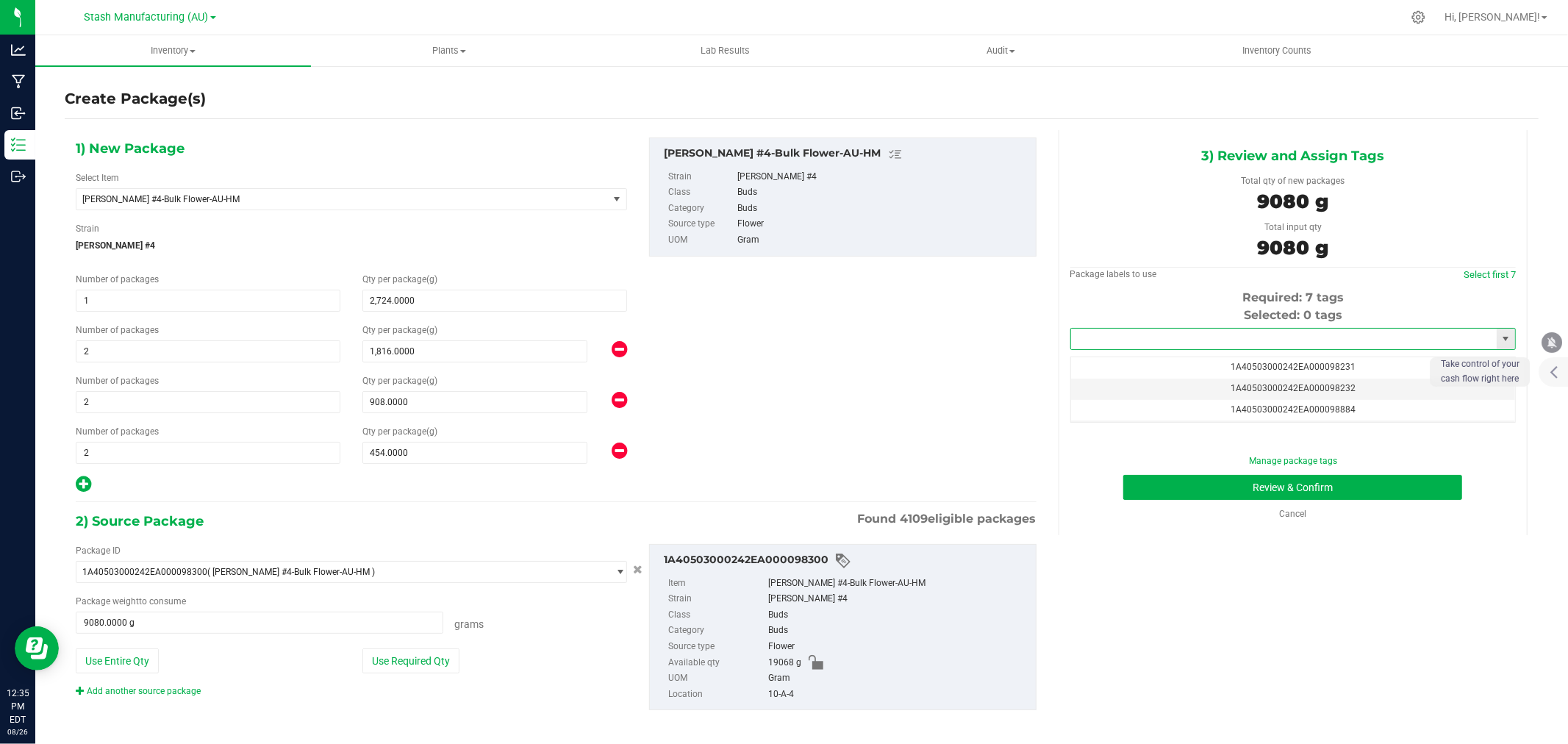
click at [1204, 346] on input "text" at bounding box center [1285, 338] width 426 height 20
click at [1156, 360] on li "1A40503000242EA000099267" at bounding box center [1284, 364] width 441 height 22
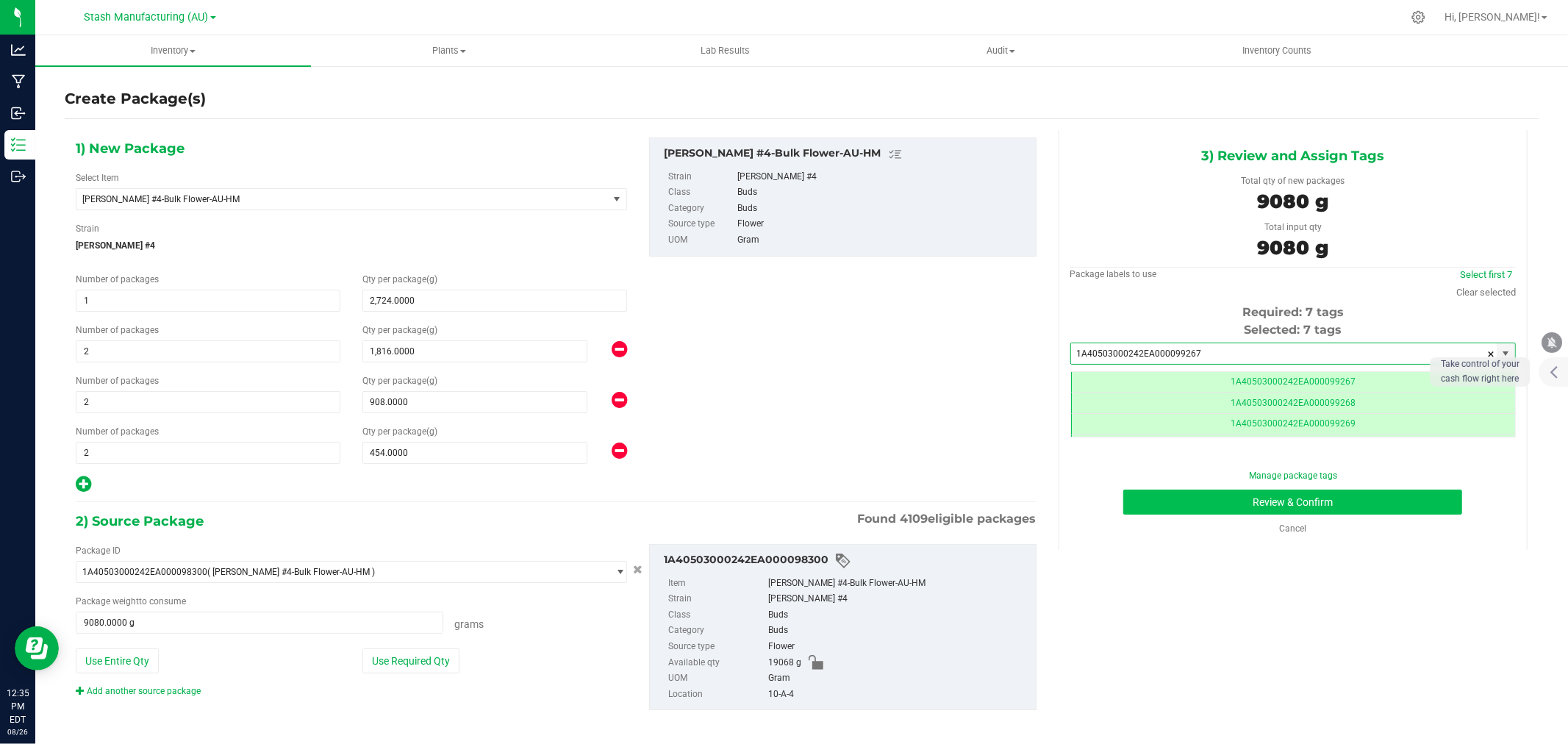
type input "1A40503000242EA000099267"
click at [1256, 505] on button "Review & Confirm" at bounding box center [1293, 502] width 339 height 25
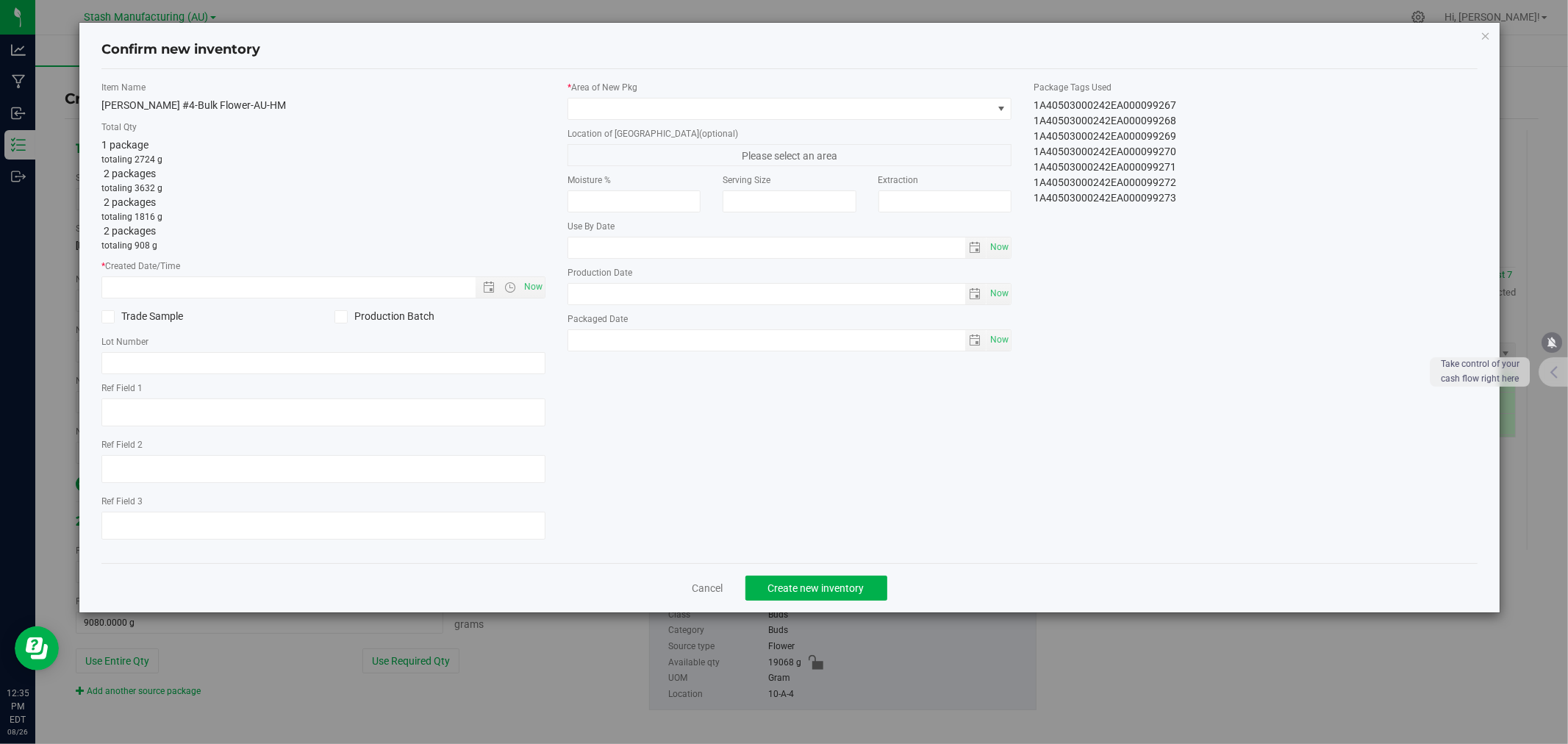
type input "[DATE]"
click at [527, 294] on span "Now" at bounding box center [534, 287] width 25 height 21
type input "[DATE] 12:35 PM"
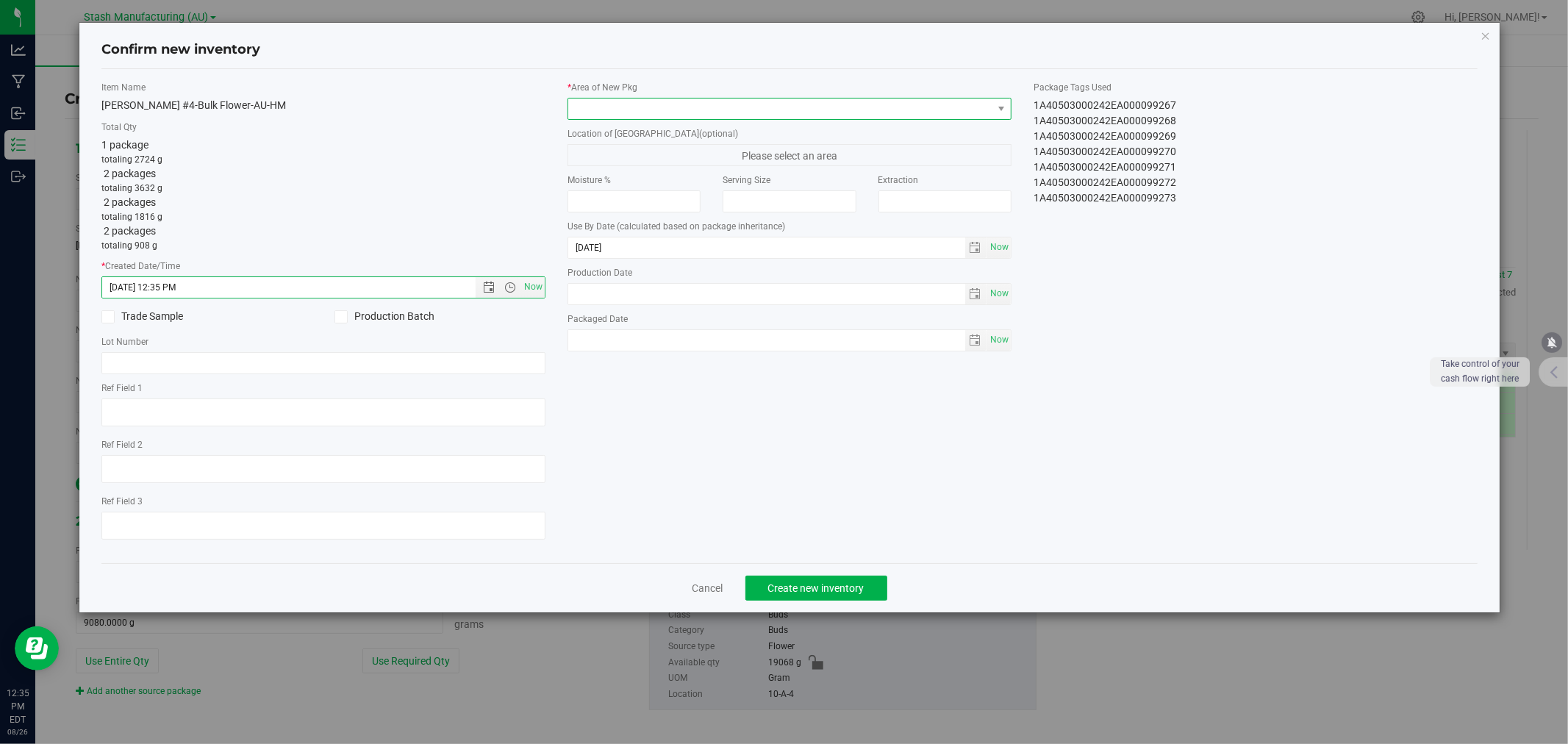
click at [605, 111] on span at bounding box center [781, 108] width 424 height 20
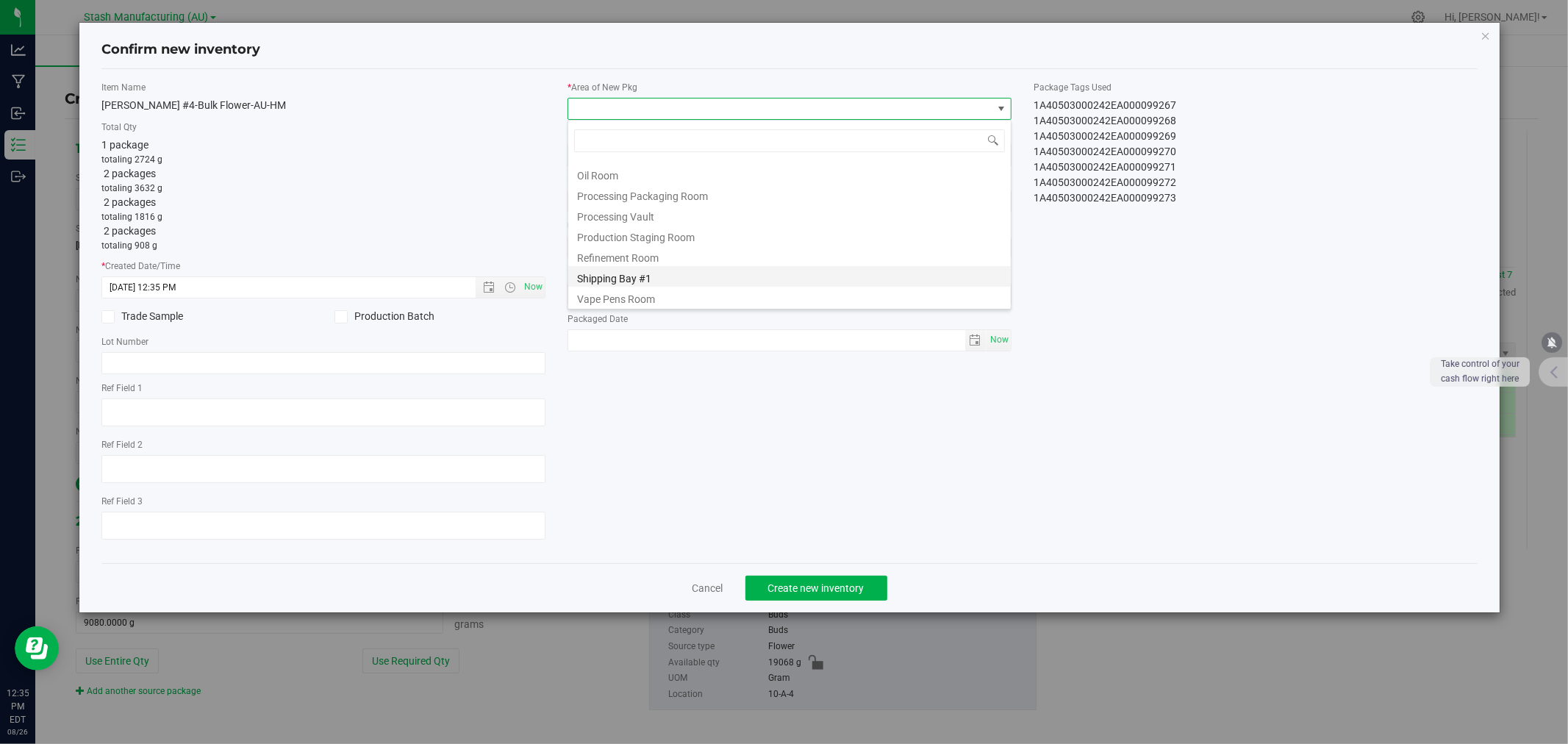
click at [621, 274] on li "Shipping Bay #1" at bounding box center [790, 276] width 443 height 20
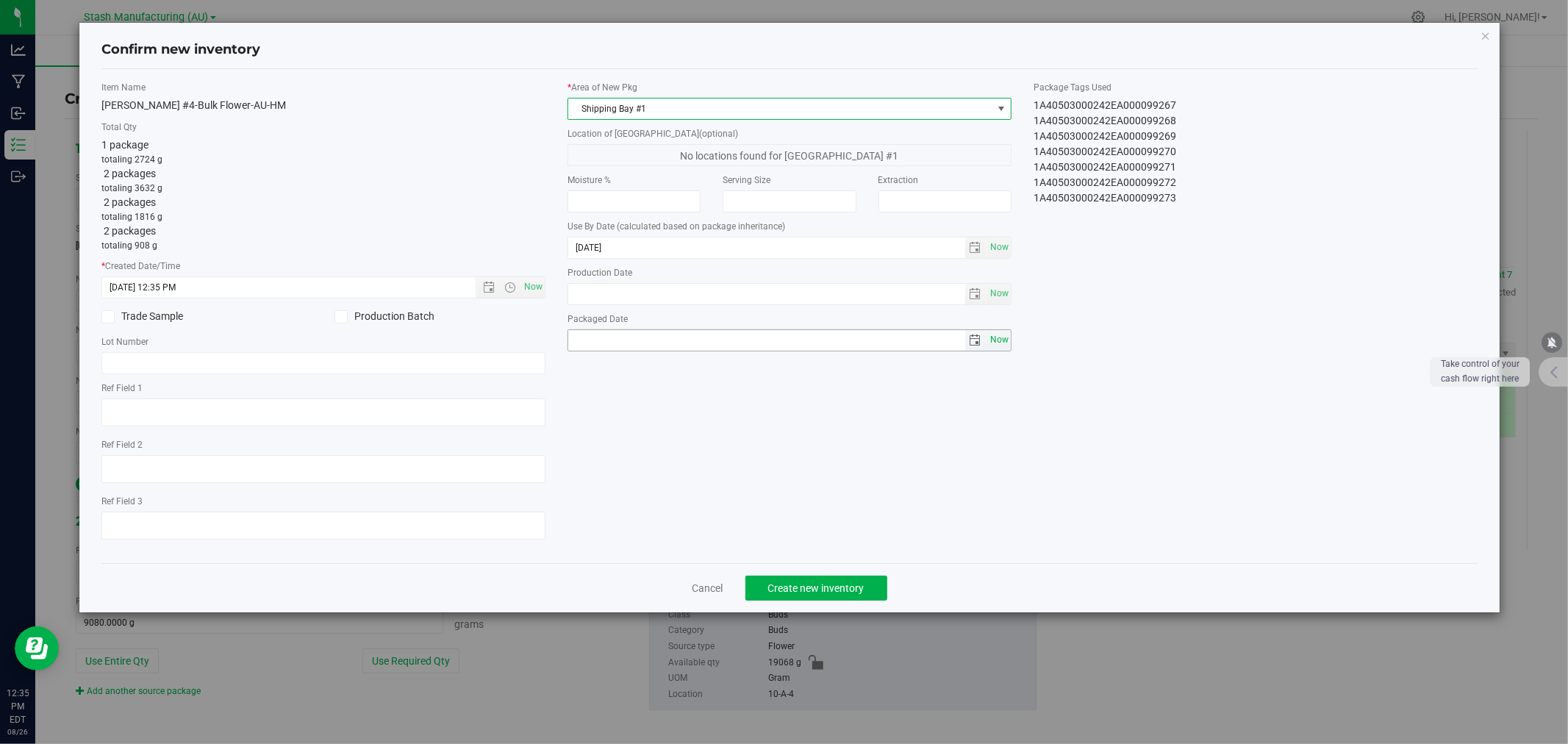
click at [1006, 346] on span "Now" at bounding box center [999, 340] width 25 height 21
type input "[DATE]"
click at [850, 585] on span "Create new inventory" at bounding box center [816, 588] width 96 height 12
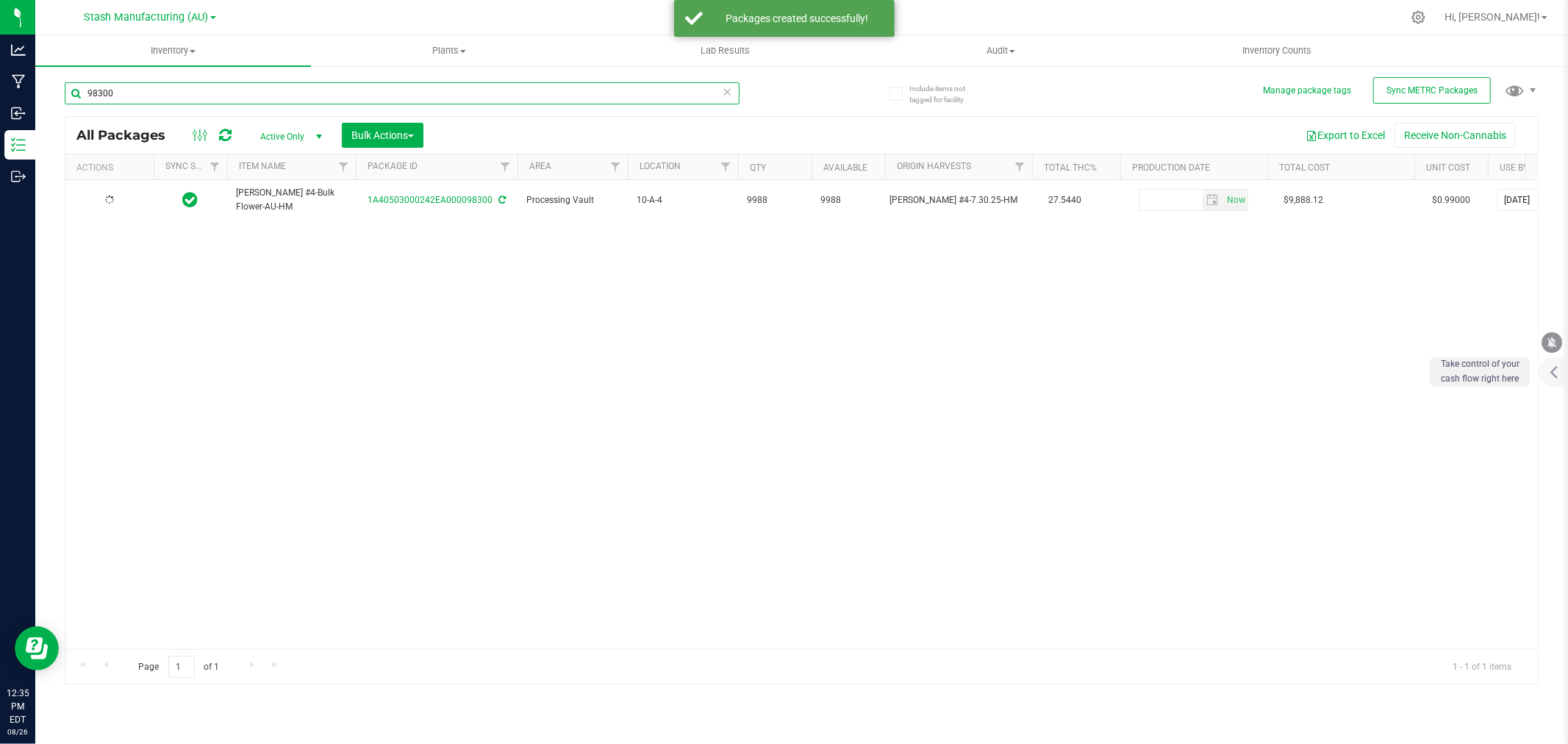
click at [122, 91] on input "98300" at bounding box center [402, 93] width 675 height 22
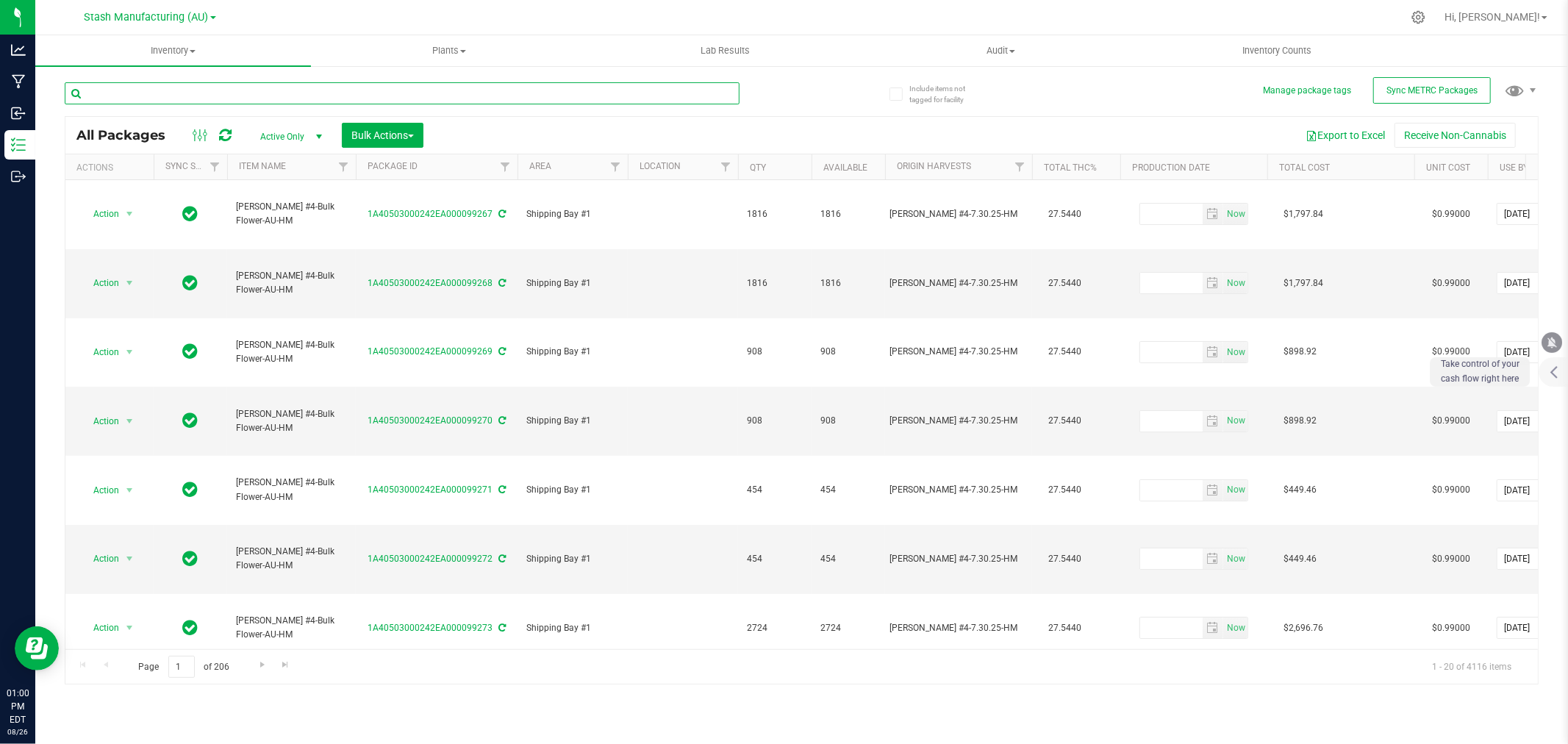
click at [418, 91] on input "text" at bounding box center [402, 93] width 675 height 22
click at [210, 98] on input "text" at bounding box center [402, 93] width 675 height 22
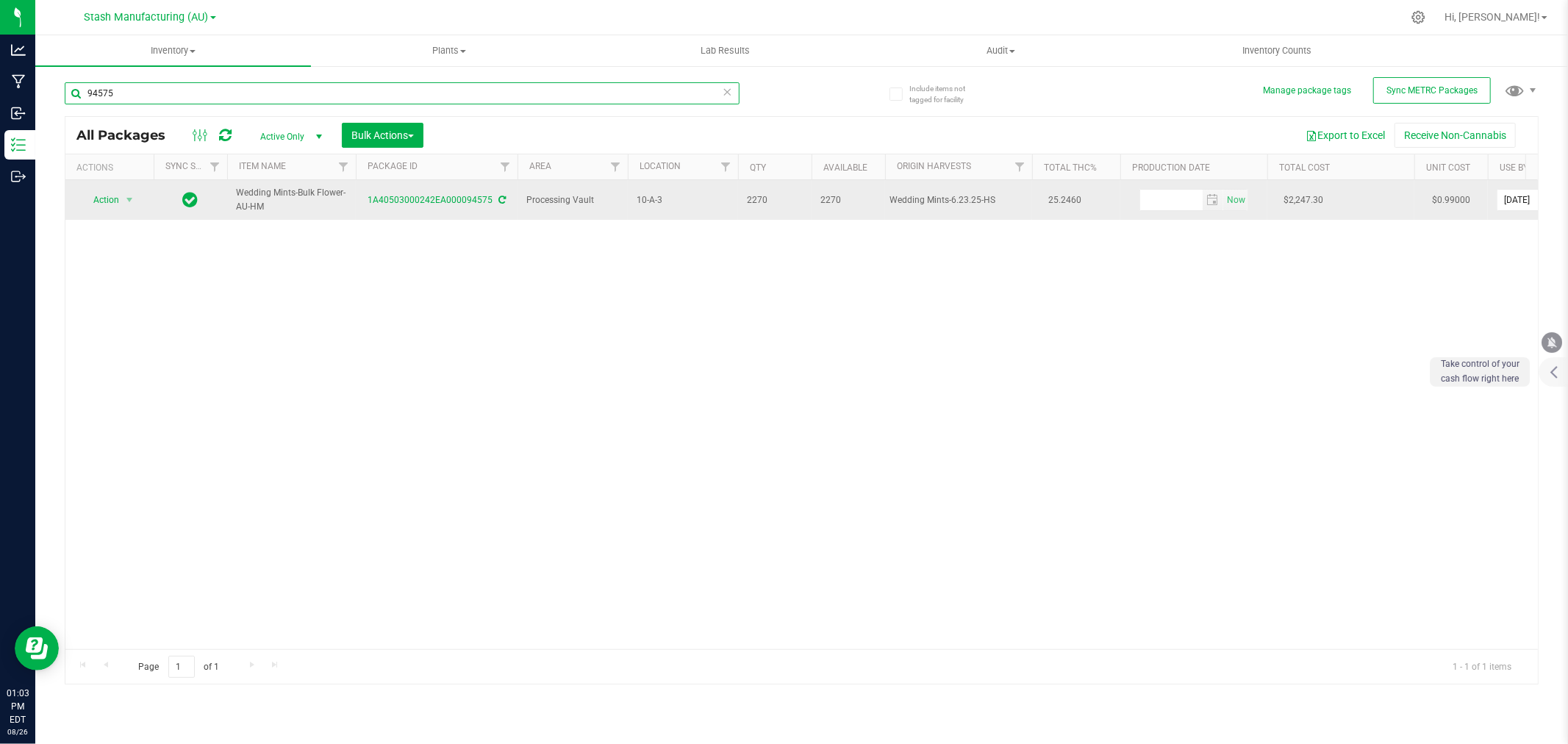
type input "94575"
drag, startPoint x: 122, startPoint y: 194, endPoint x: 129, endPoint y: 198, distance: 8.1
click at [124, 195] on span "select" at bounding box center [130, 199] width 19 height 20
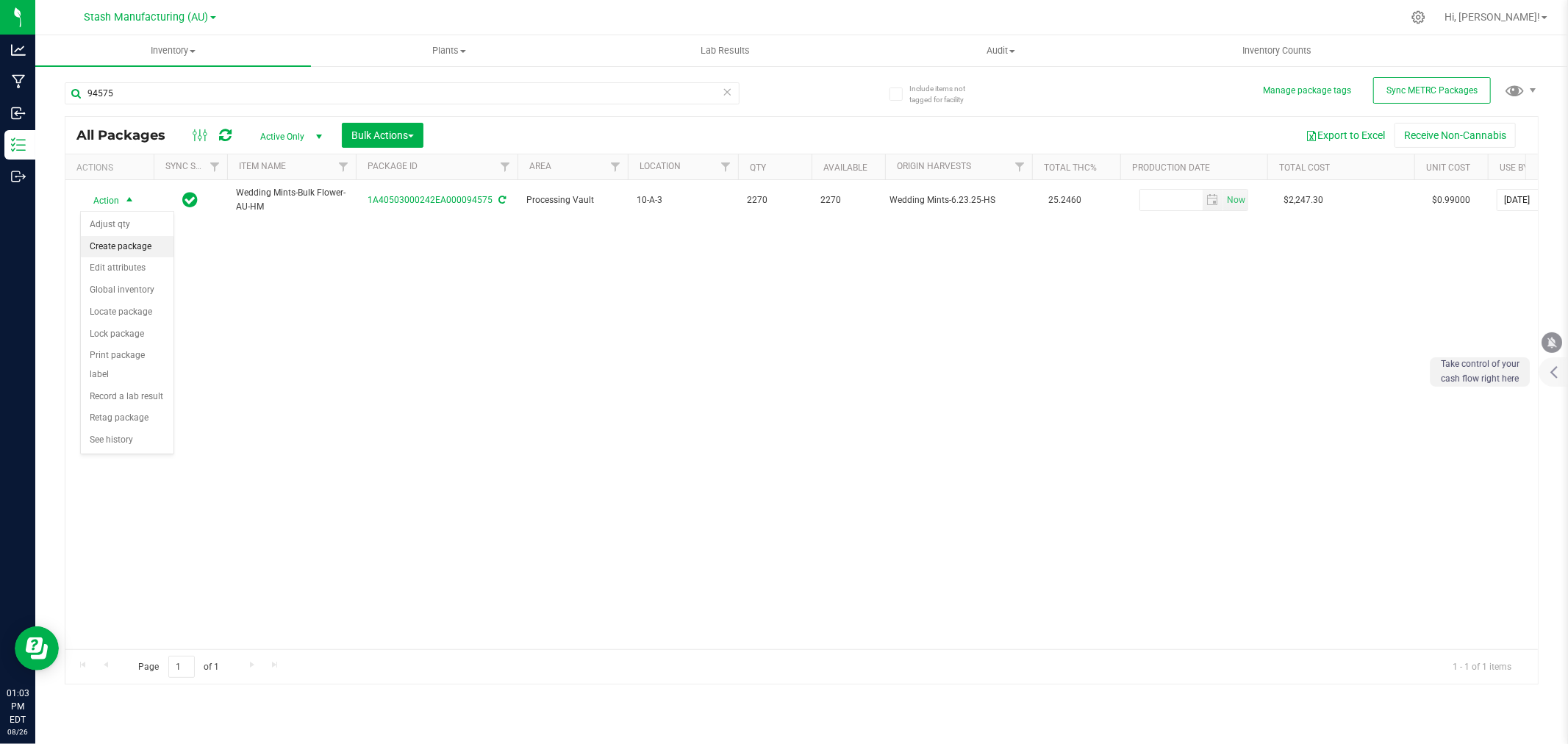
click at [116, 249] on li "Create package" at bounding box center [127, 246] width 92 height 22
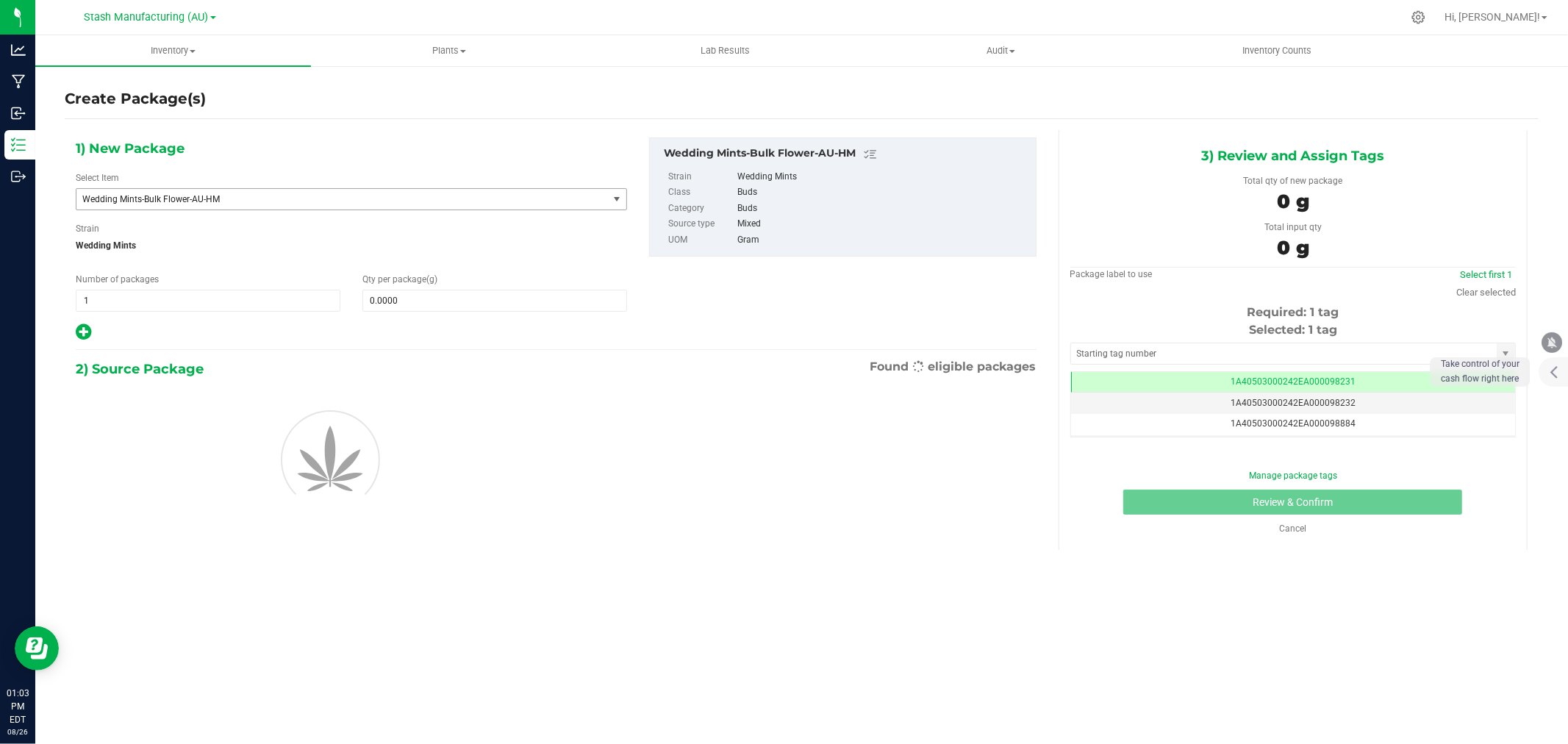
scroll to position [0, -1]
click at [83, 332] on icon at bounding box center [83, 332] width 15 height 19
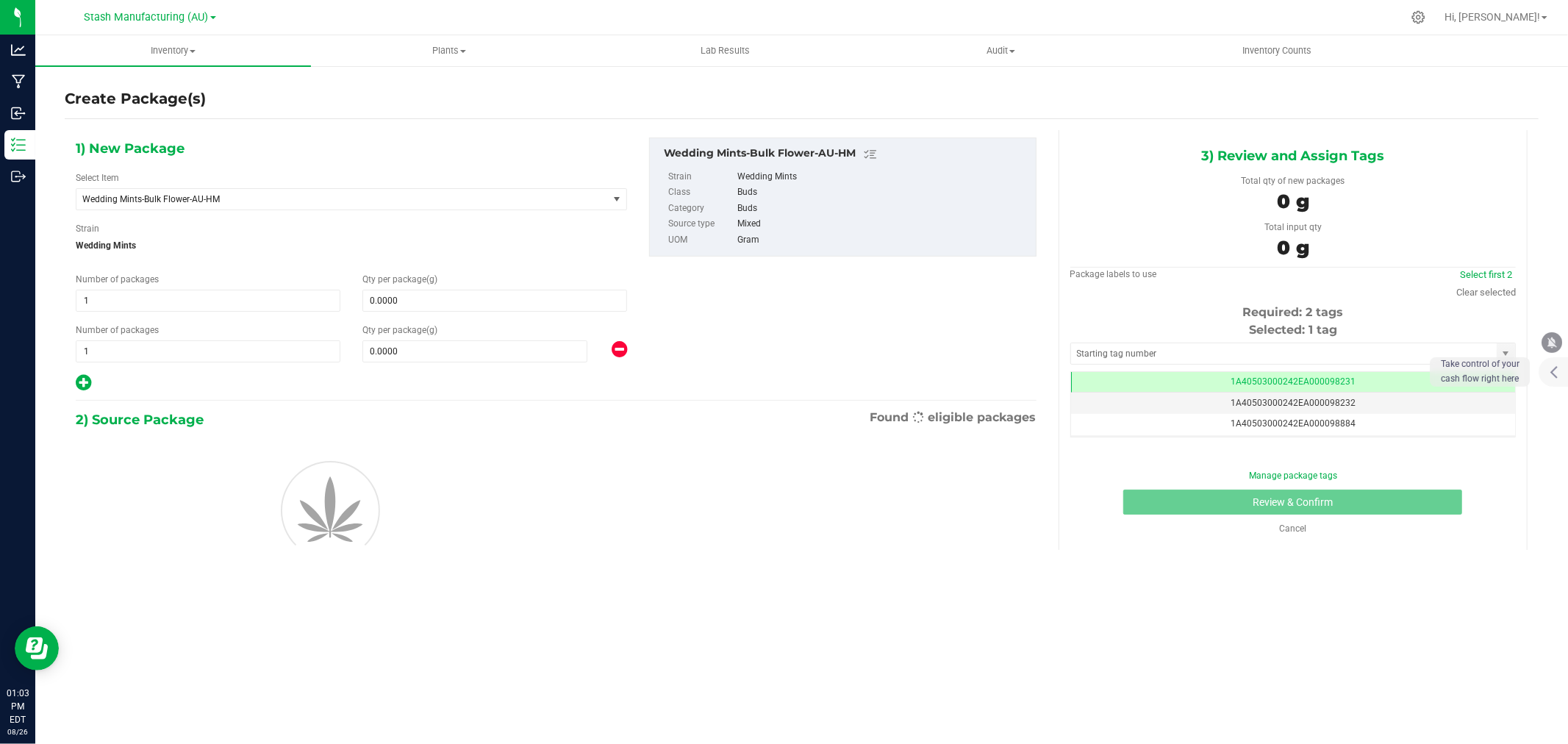
type input "0.0000"
click at [460, 303] on input "0.0000" at bounding box center [494, 300] width 263 height 20
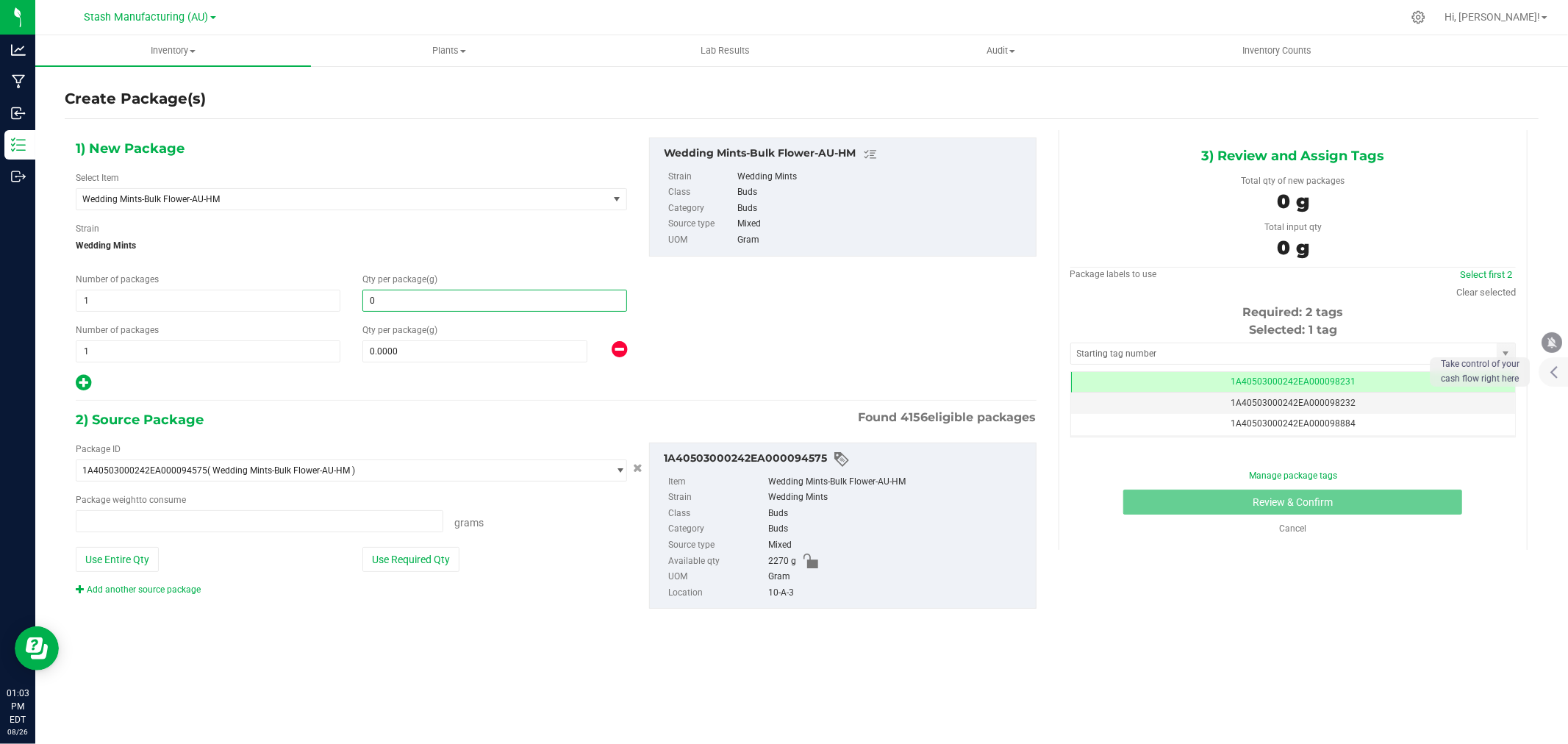
type input "0.0000 g"
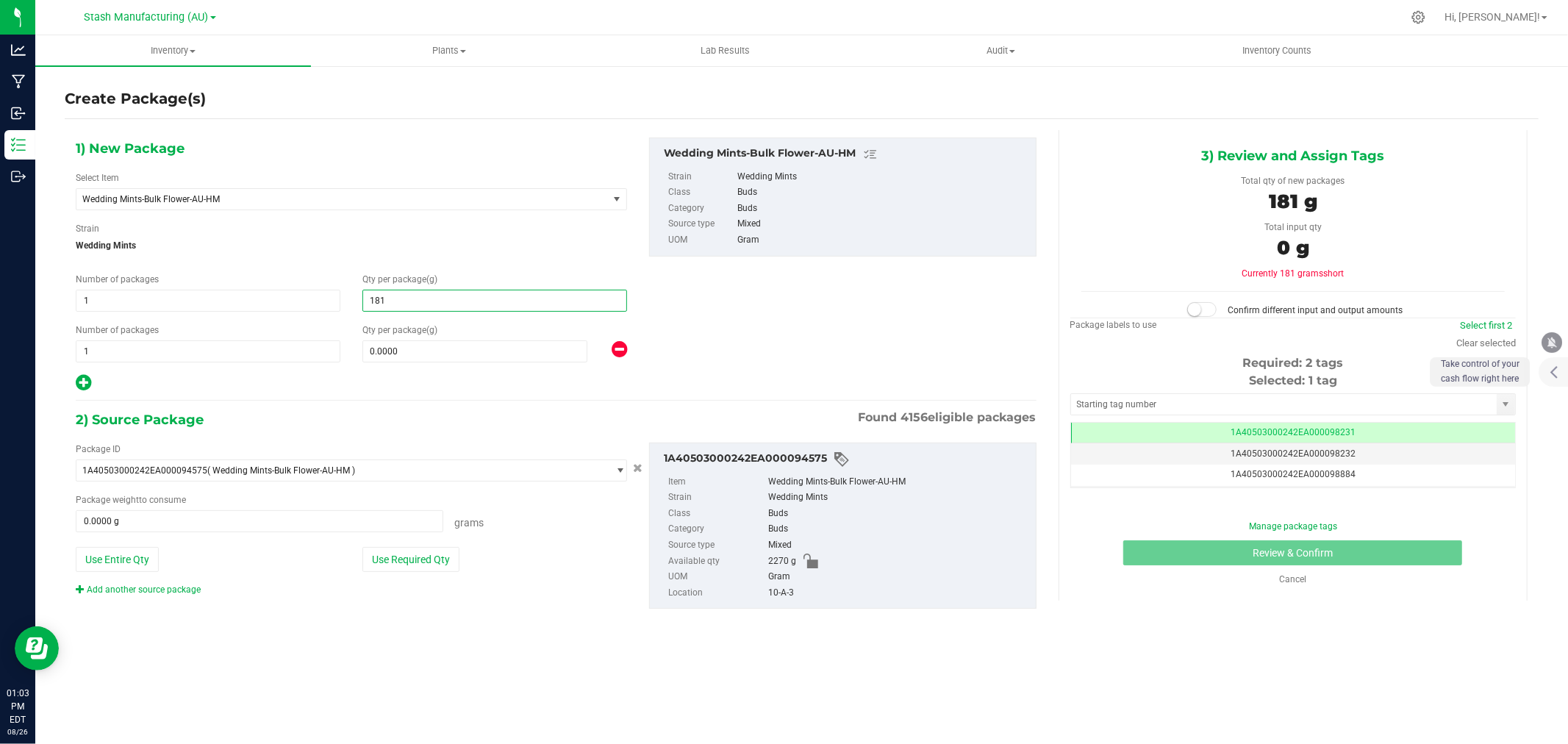
type input "1816"
type input "1,816.0000"
click at [407, 346] on span at bounding box center [475, 351] width 225 height 22
type input "454"
type input "454.0000"
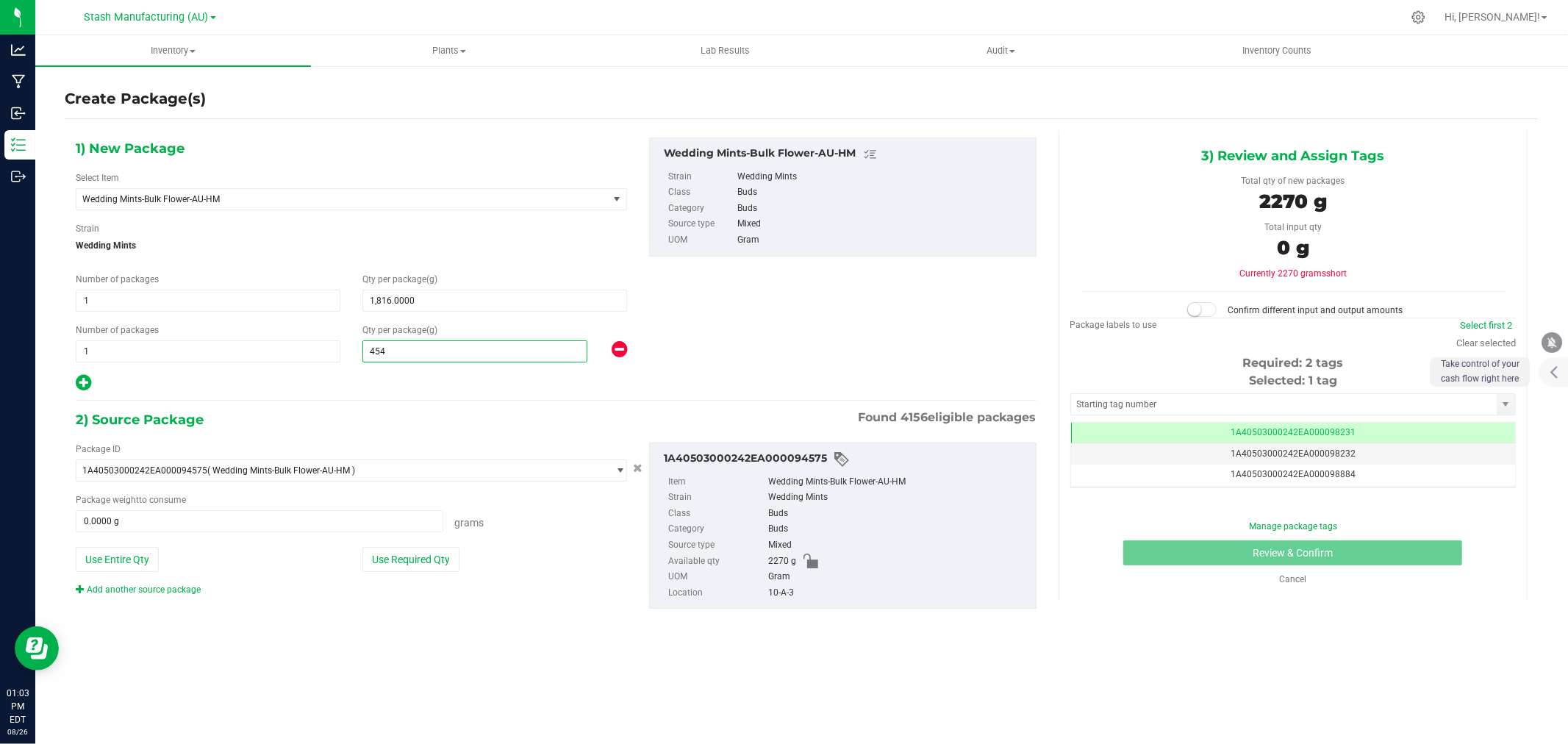
click at [283, 404] on div "1) New Package Select Item Wedding Mints-Bulk Flower-AU-HM 38 Special-28g Popco…" at bounding box center [556, 385] width 983 height 510
click at [419, 570] on button "Use Required Qty" at bounding box center [411, 559] width 97 height 25
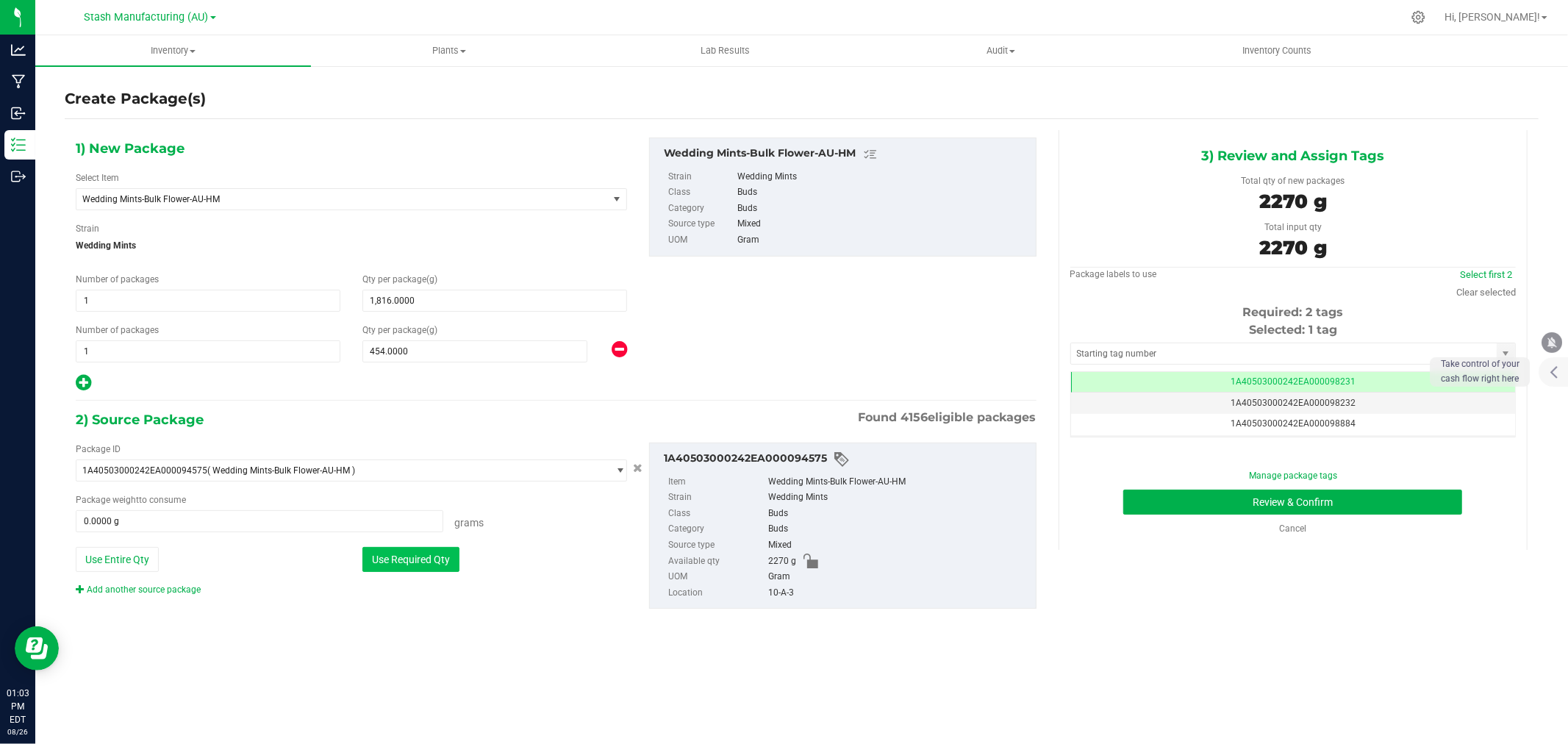
type input "2270.0000 g"
click at [1481, 291] on link "Clear selected" at bounding box center [1486, 292] width 60 height 11
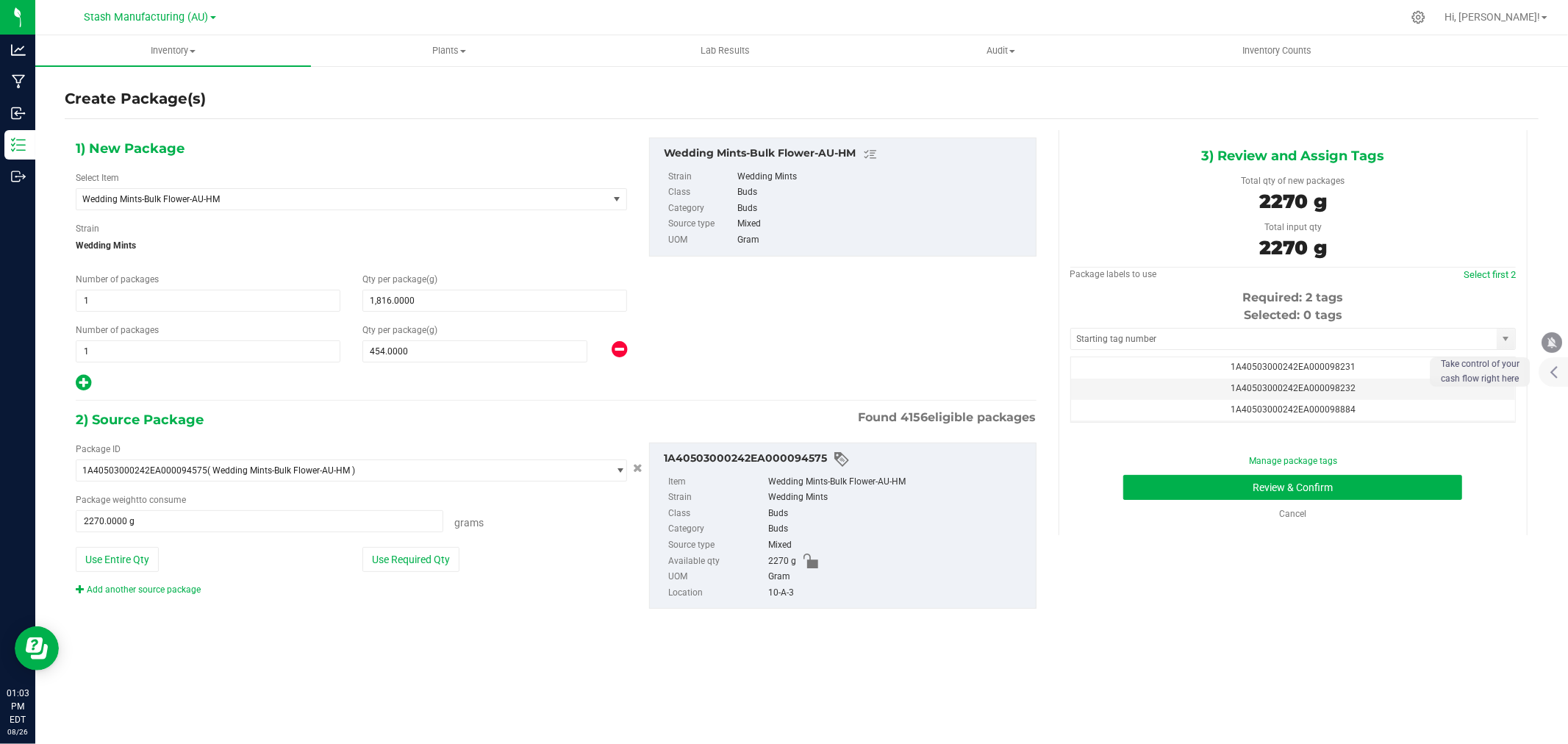
click at [1098, 355] on div "Selected: 0 tags Tag 1A40503000242EA000098231 1A40503000242EA000098232 1A405030…" at bounding box center [1293, 364] width 445 height 116
click at [1097, 342] on input "text" at bounding box center [1285, 338] width 426 height 20
click at [1186, 361] on li "1A40503000242EA000099274" at bounding box center [1293, 364] width 444 height 22
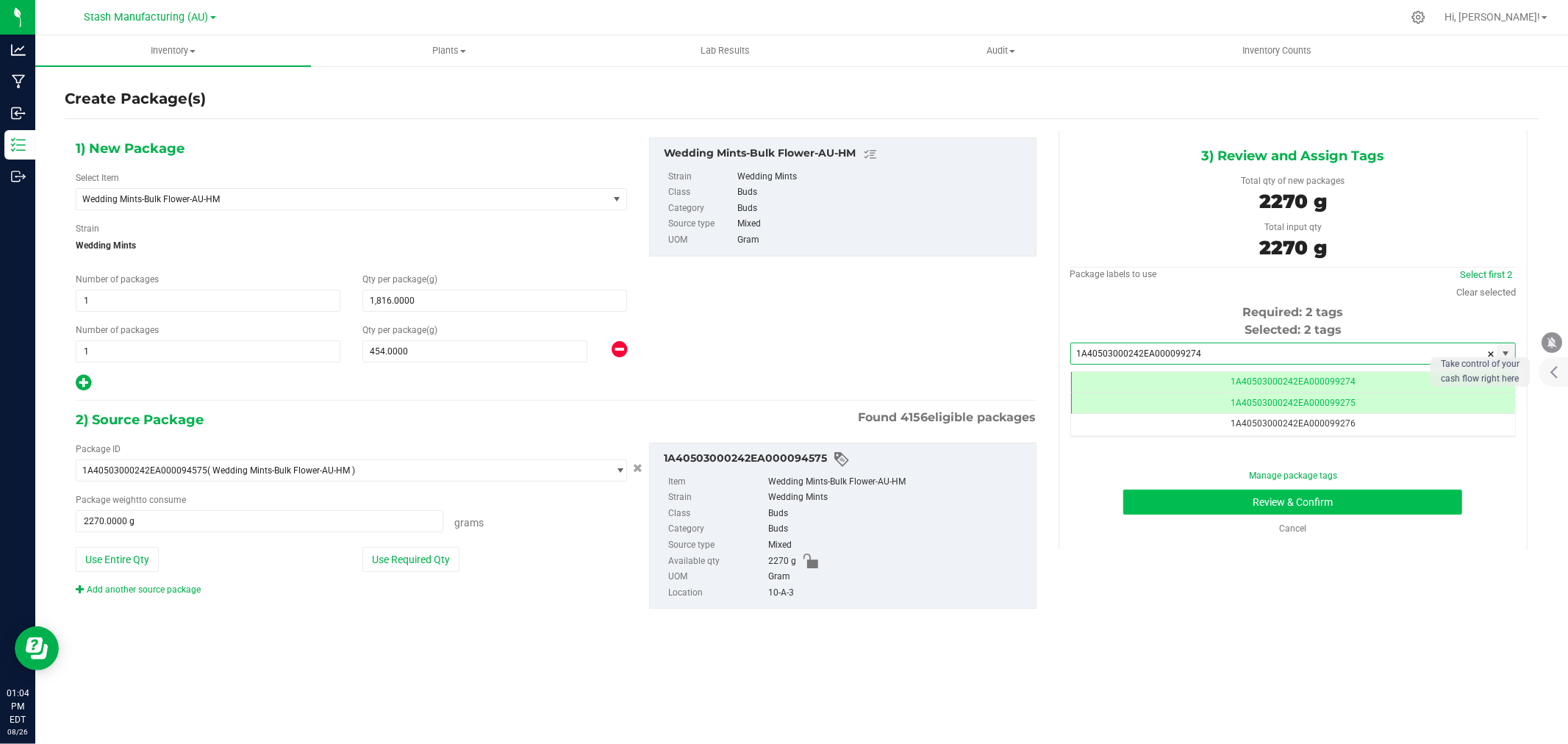
type input "1A40503000242EA000099274"
click at [1320, 503] on button "Review & Confirm" at bounding box center [1293, 502] width 339 height 25
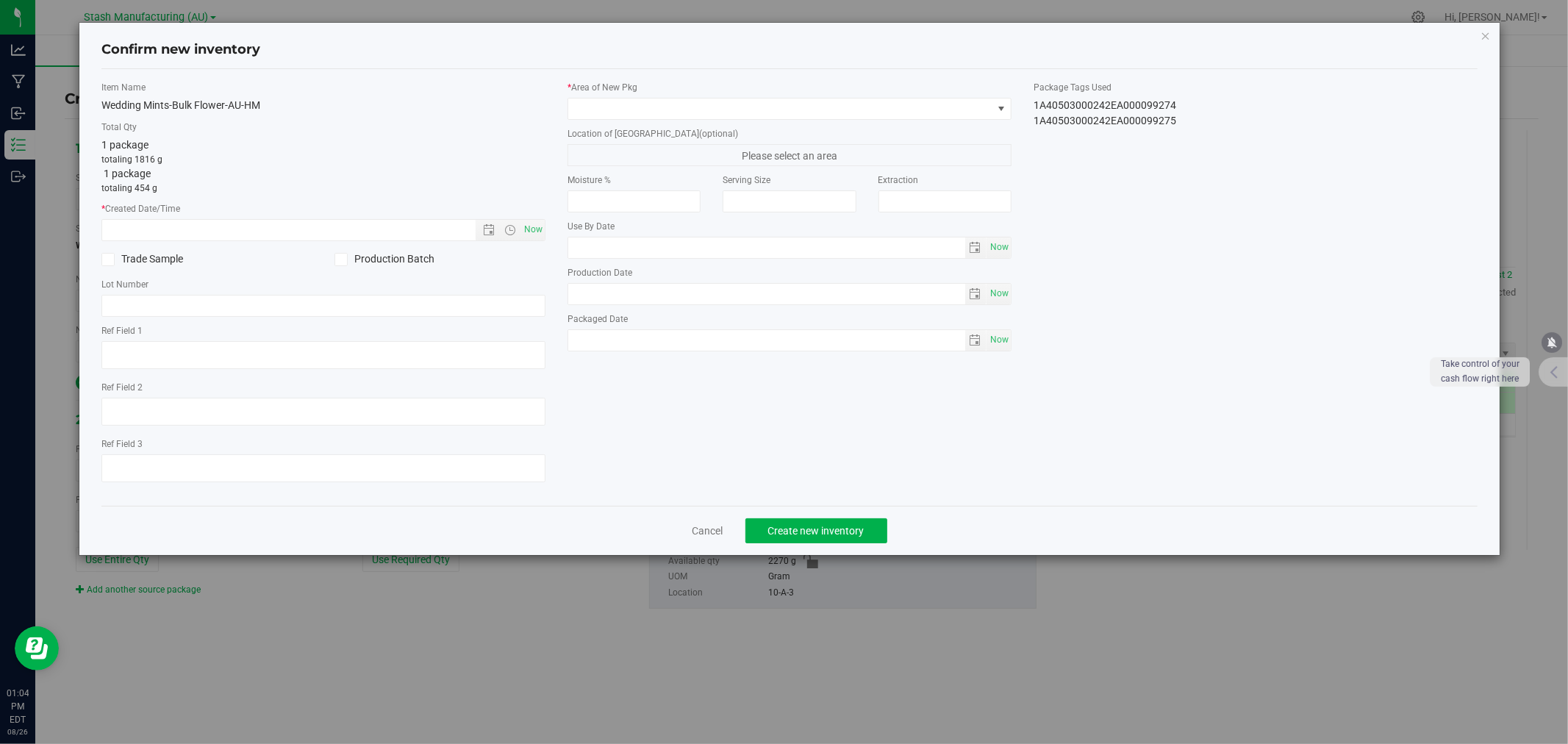
type input "[DATE]"
click at [538, 228] on span "Now" at bounding box center [534, 230] width 25 height 21
type input "[DATE] 1:04 PM"
click at [588, 100] on span at bounding box center [781, 108] width 424 height 20
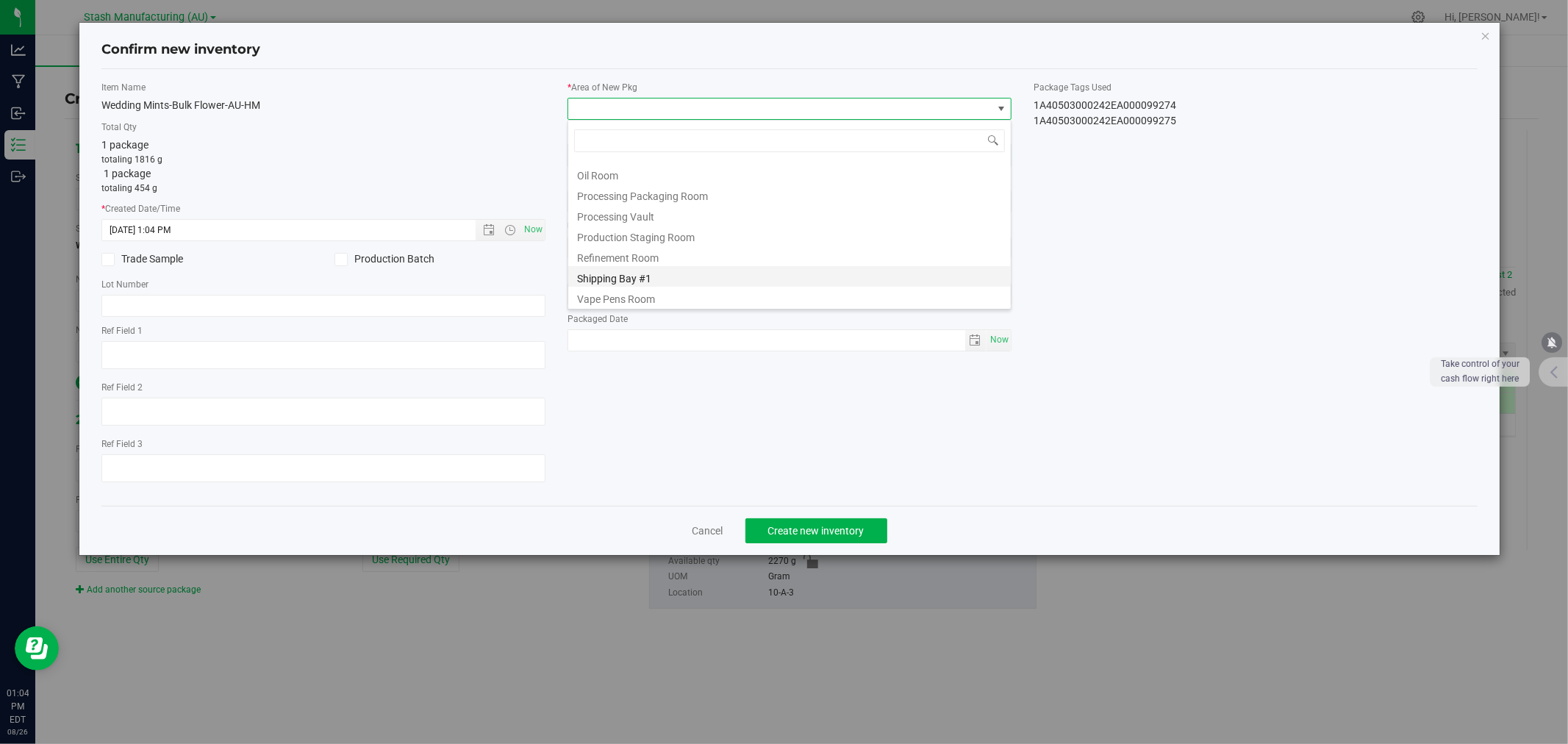
click at [626, 276] on li "Shipping Bay #1" at bounding box center [790, 276] width 443 height 20
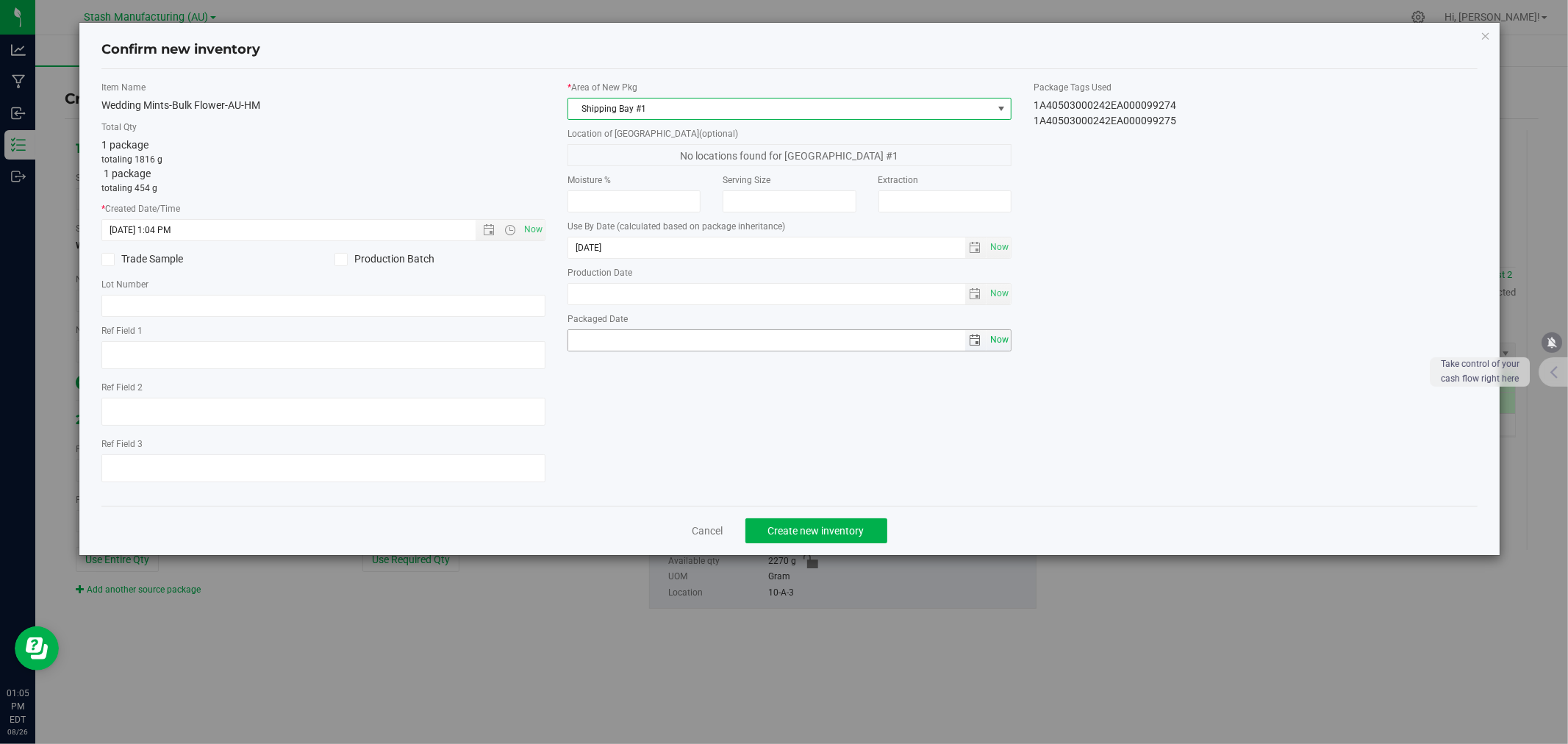
click at [1002, 342] on span "Now" at bounding box center [999, 340] width 25 height 21
type input "[DATE]"
click at [832, 537] on span "Create new inventory" at bounding box center [816, 530] width 96 height 12
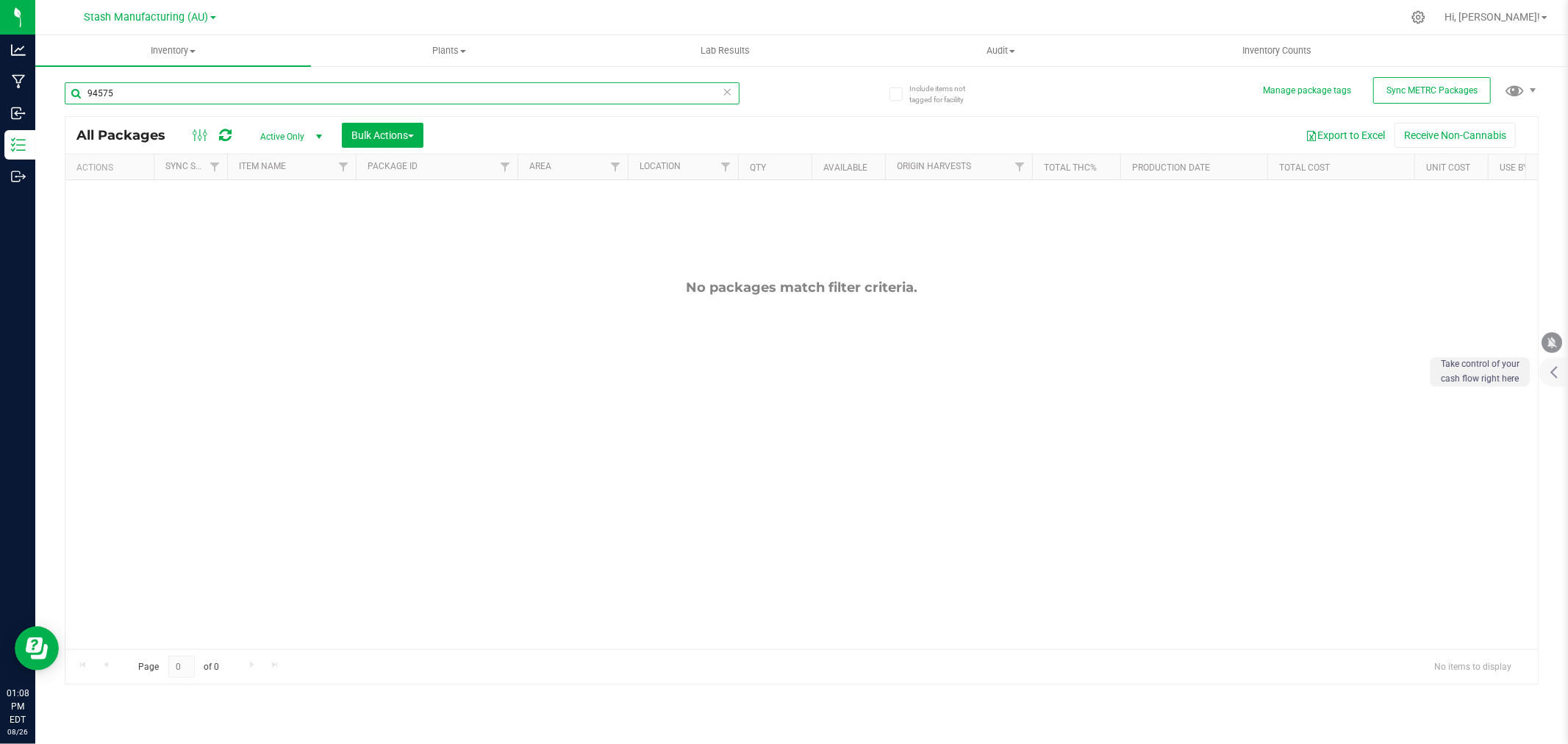
click at [159, 100] on input "94575" at bounding box center [402, 93] width 675 height 22
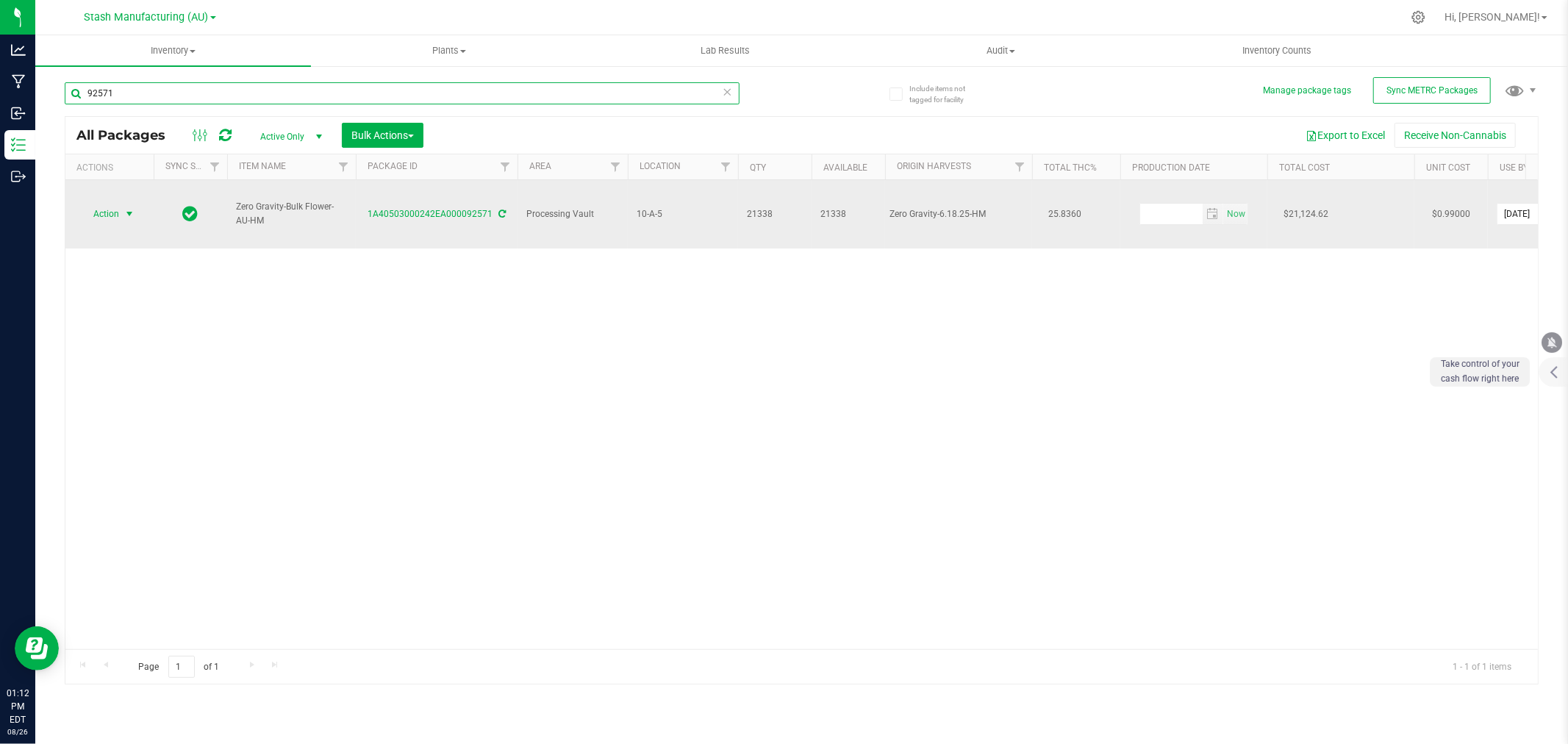
type input "92571"
click at [113, 203] on span "Action" at bounding box center [100, 213] width 40 height 20
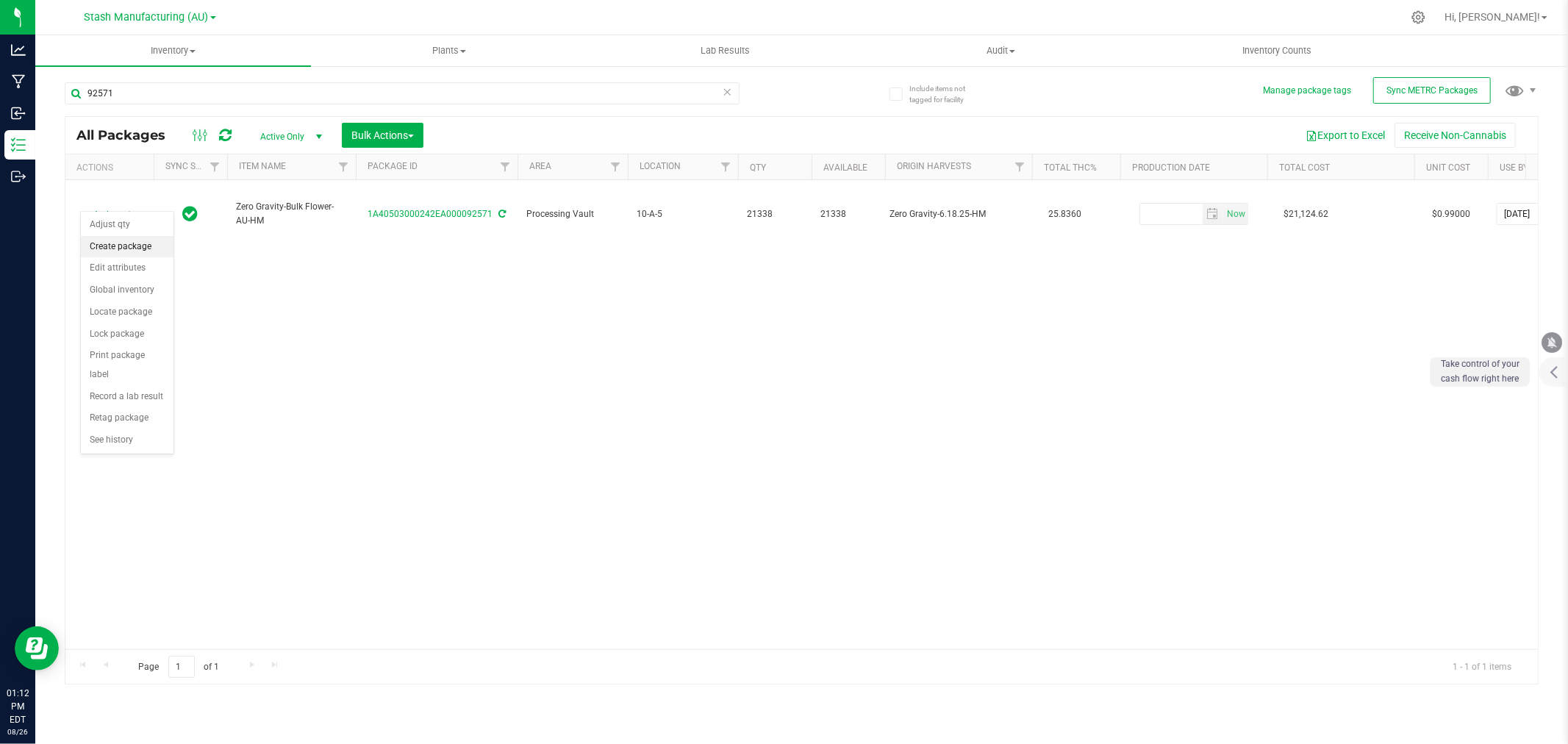
click at [120, 243] on li "Create package" at bounding box center [127, 246] width 92 height 22
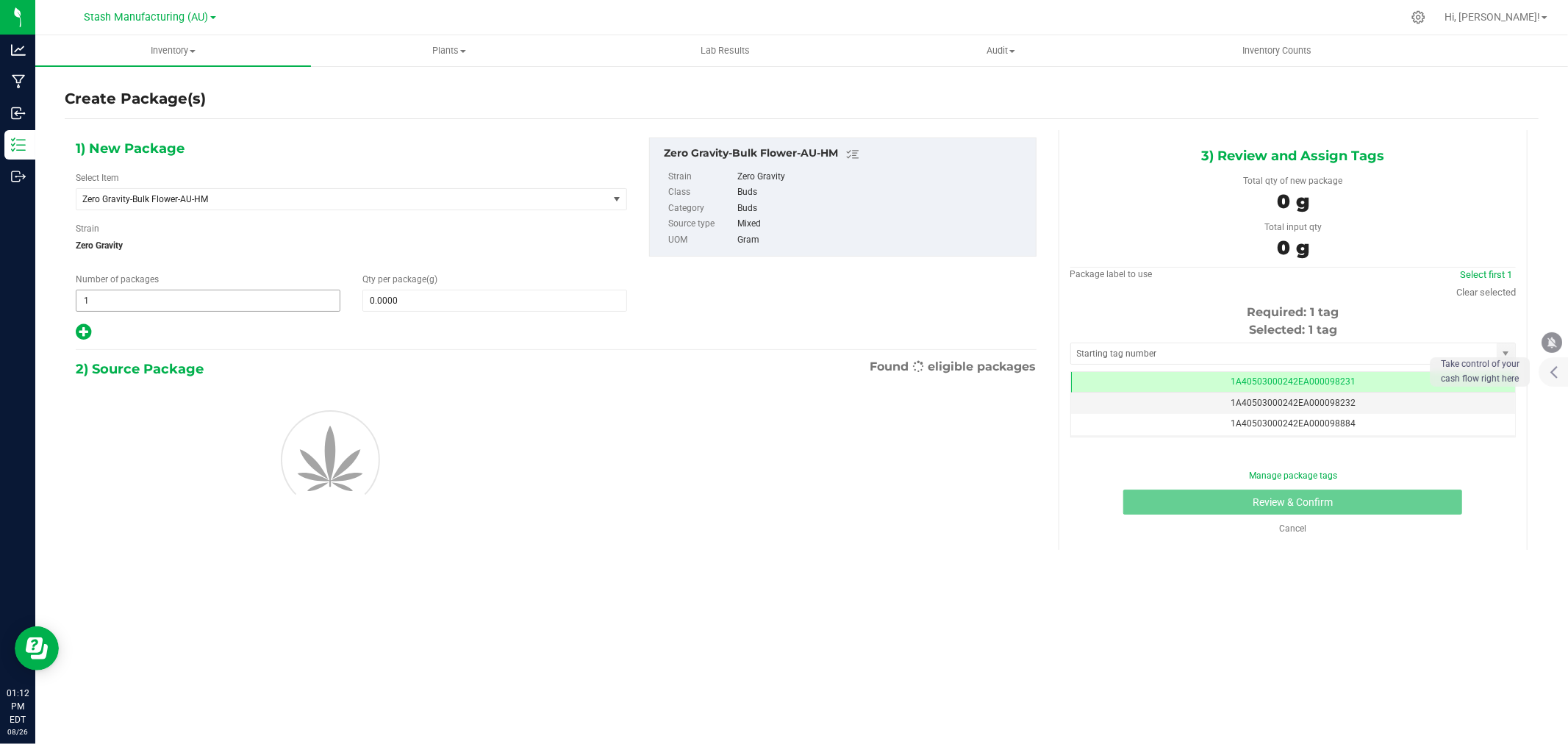
scroll to position [0, -1]
click at [83, 331] on icon at bounding box center [83, 332] width 15 height 19
type input "0.0000"
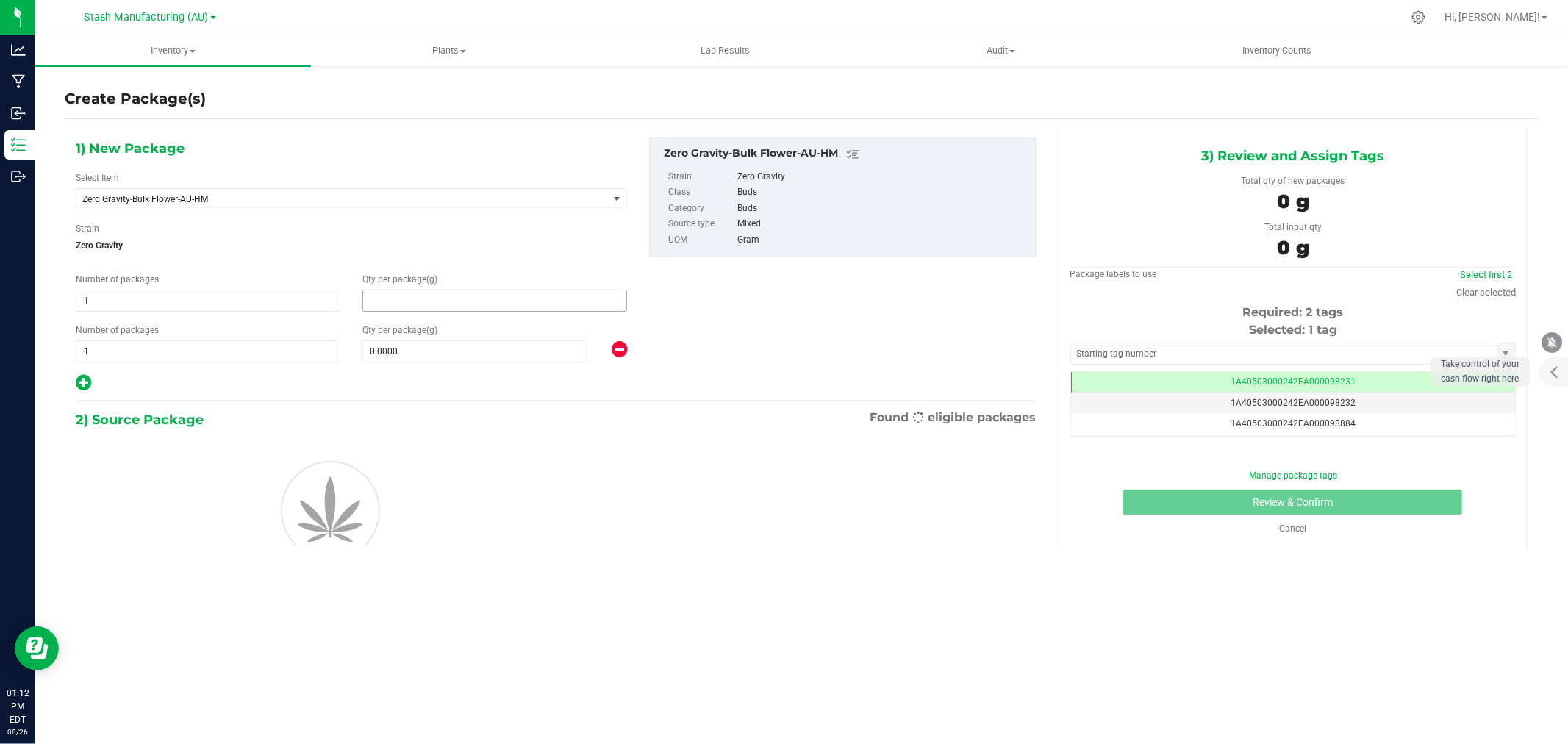
click at [404, 297] on span at bounding box center [495, 300] width 265 height 22
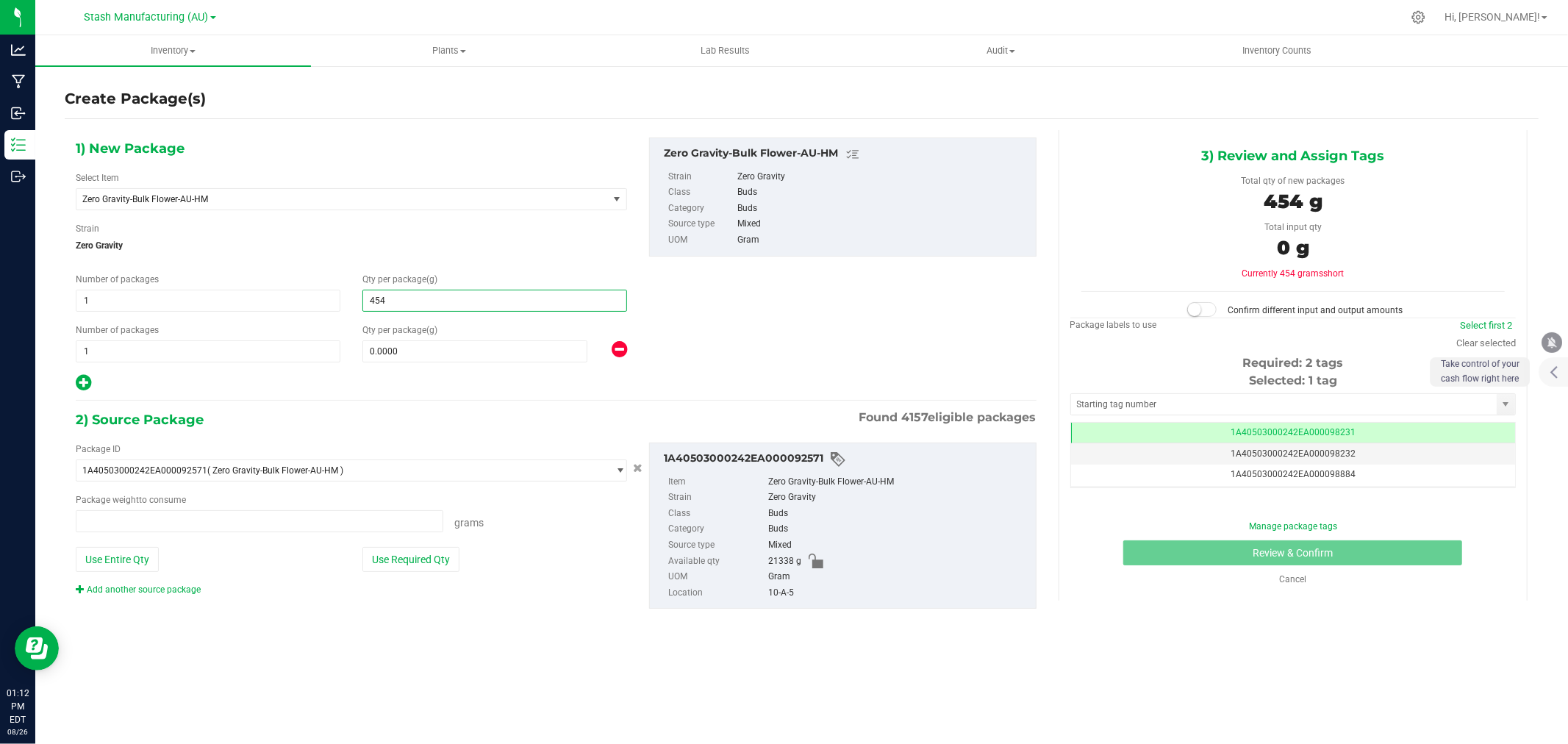
type input "4540"
type input "0.0000 g"
type input "4,540.0000"
click at [413, 351] on span "0.0000 0" at bounding box center [475, 351] width 225 height 22
type input "1816"
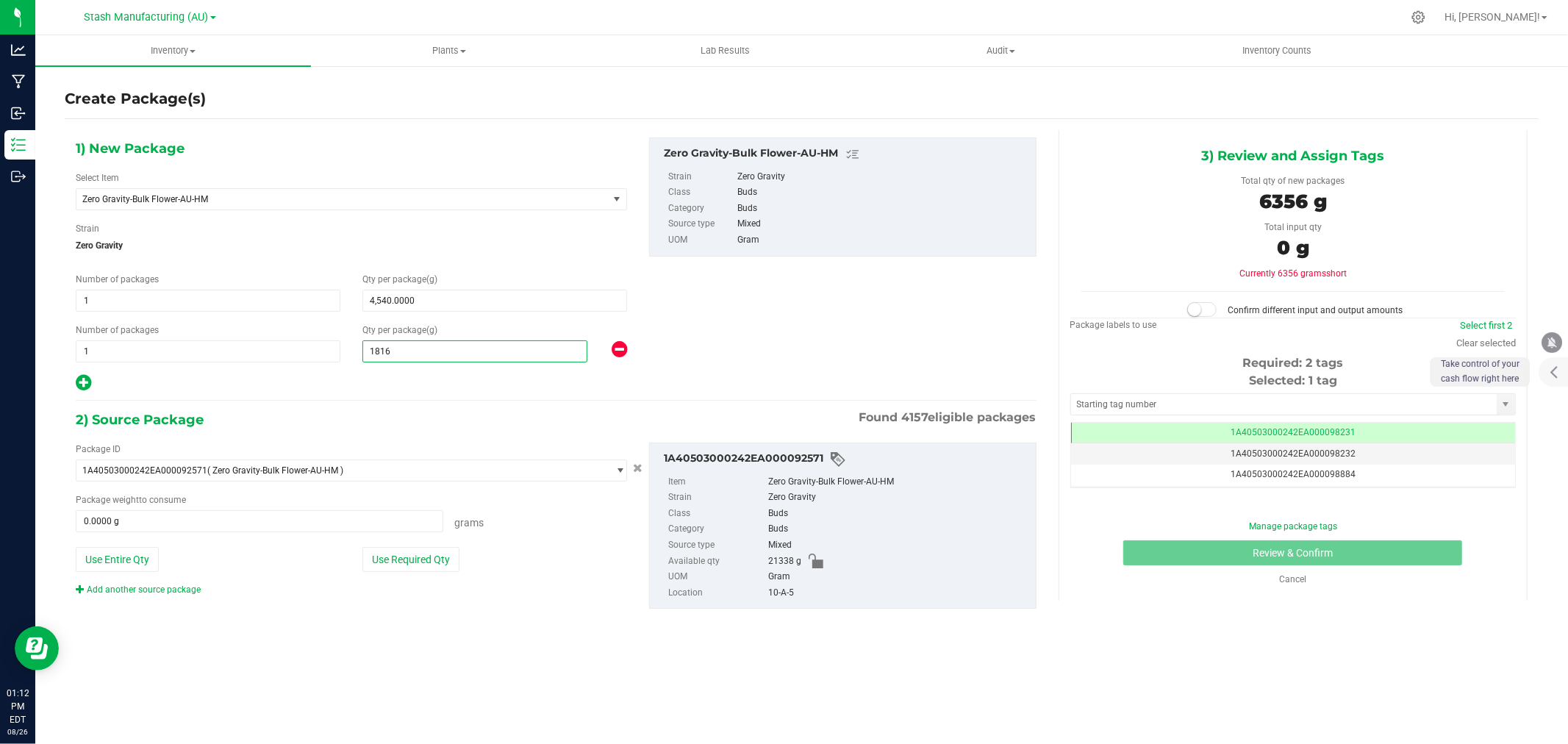
type input "1,816.0000"
drag, startPoint x: 422, startPoint y: 393, endPoint x: 445, endPoint y: 486, distance: 95.8
click at [422, 393] on div at bounding box center [352, 383] width 552 height 19
click at [392, 555] on button "Use Required Qty" at bounding box center [411, 559] width 97 height 25
type input "6356.0000 g"
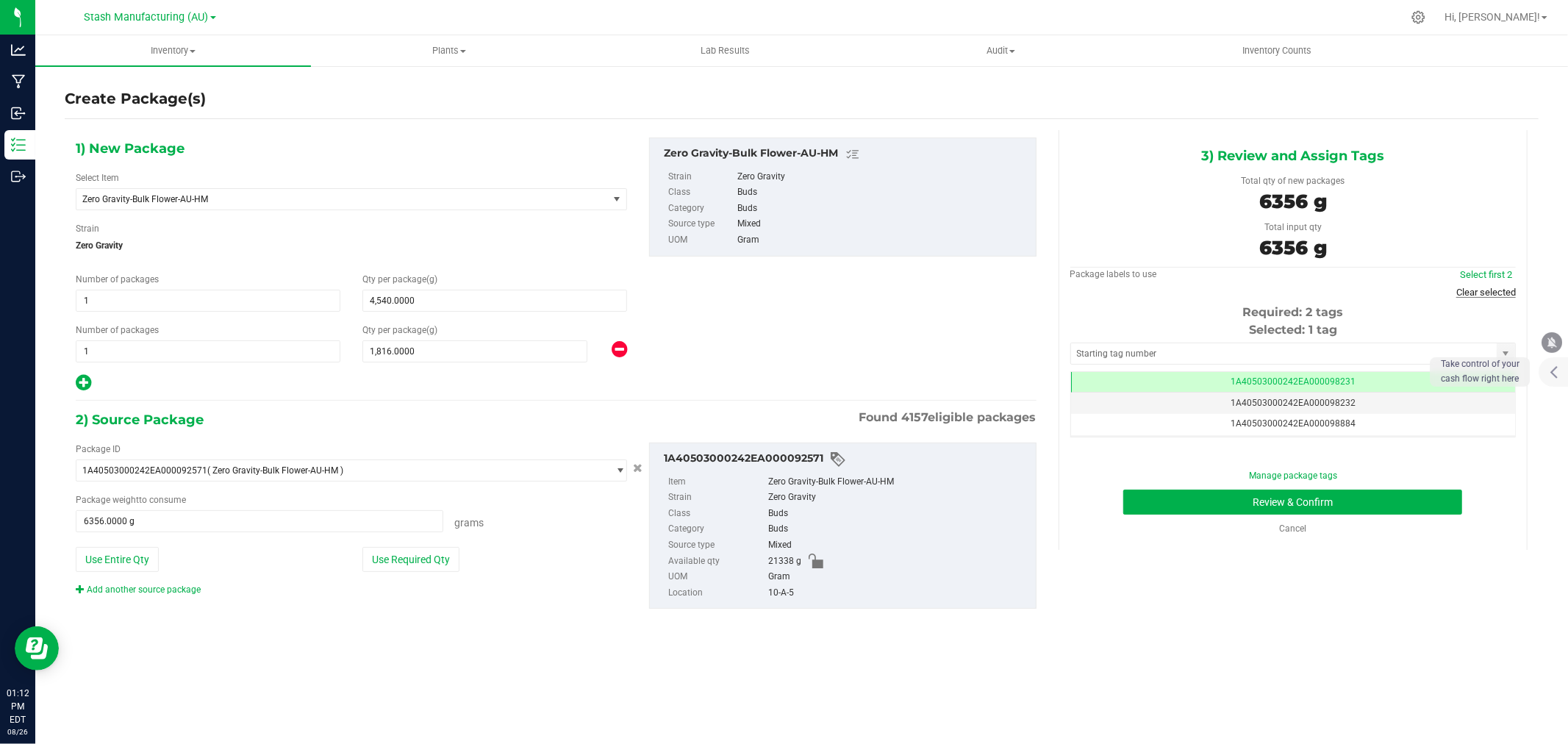
click at [1498, 288] on link "Clear selected" at bounding box center [1486, 292] width 60 height 11
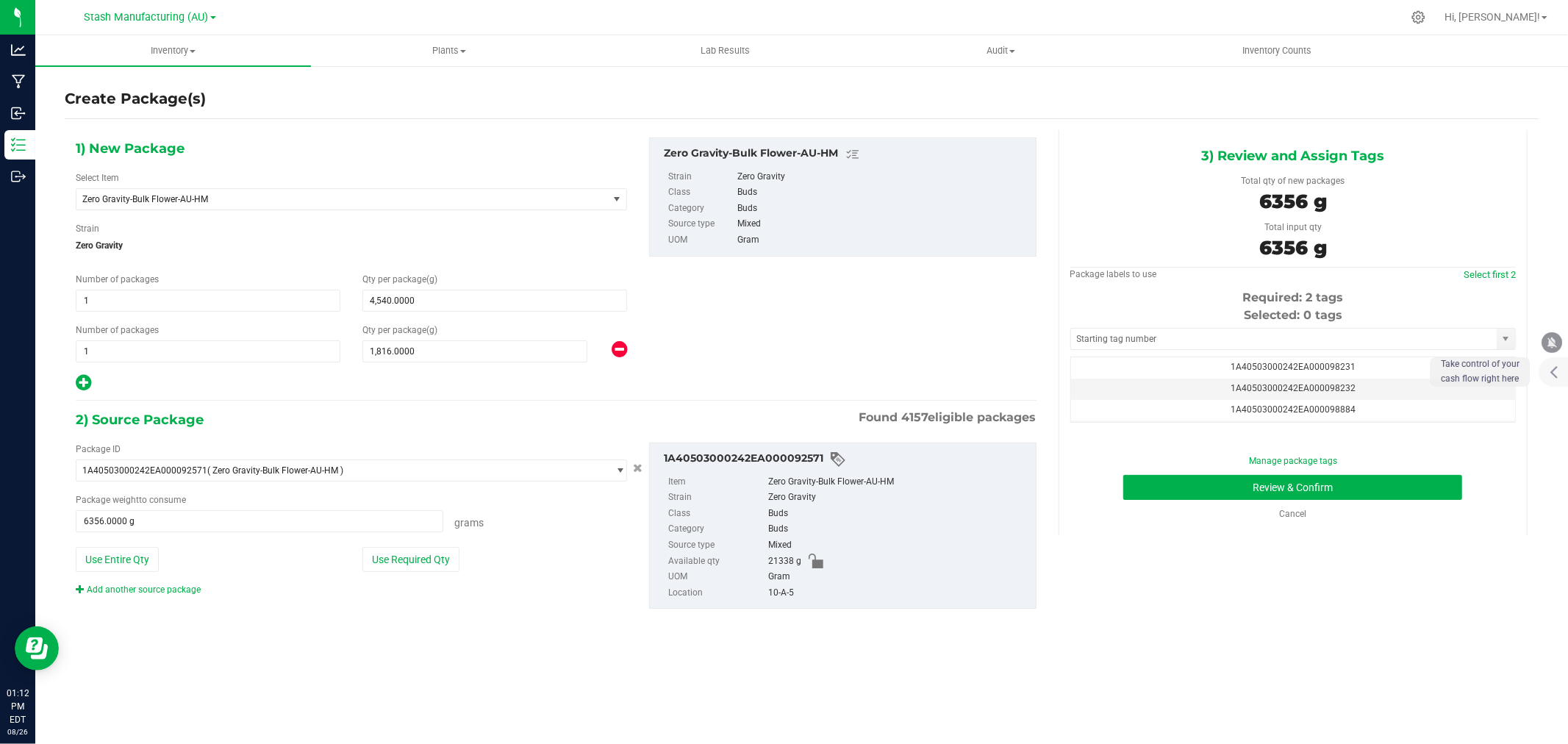
click at [1204, 326] on div "Selected: 0 tags Tag 1A40503000242EA000098231 1A40503000242EA000098232 1A405030…" at bounding box center [1293, 364] width 445 height 116
click at [1155, 338] on input "text" at bounding box center [1285, 338] width 426 height 20
click at [1172, 355] on li "1A40503000242EA000099276" at bounding box center [1293, 364] width 444 height 22
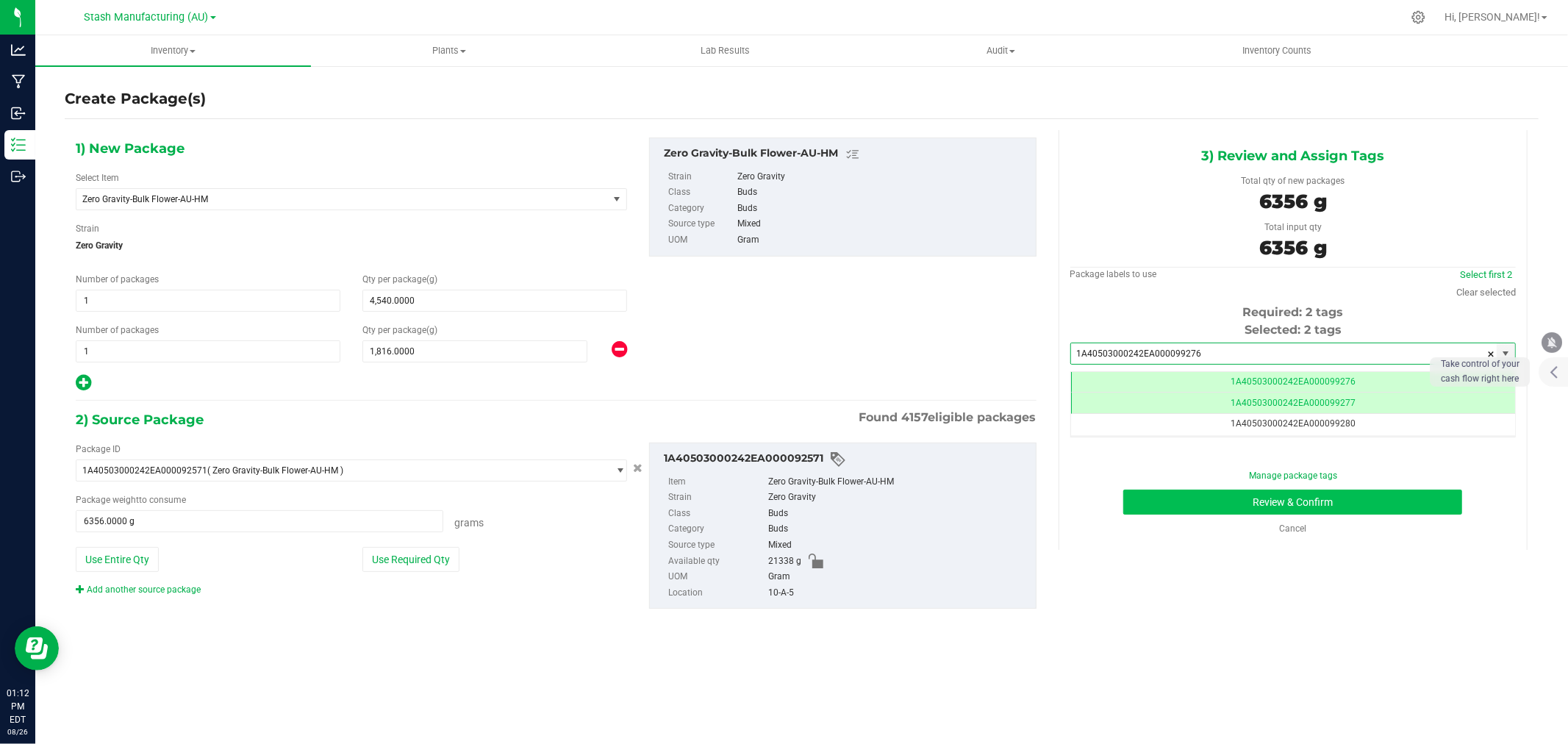
type input "1A40503000242EA000099276"
click at [1276, 505] on button "Review & Confirm" at bounding box center [1293, 502] width 339 height 25
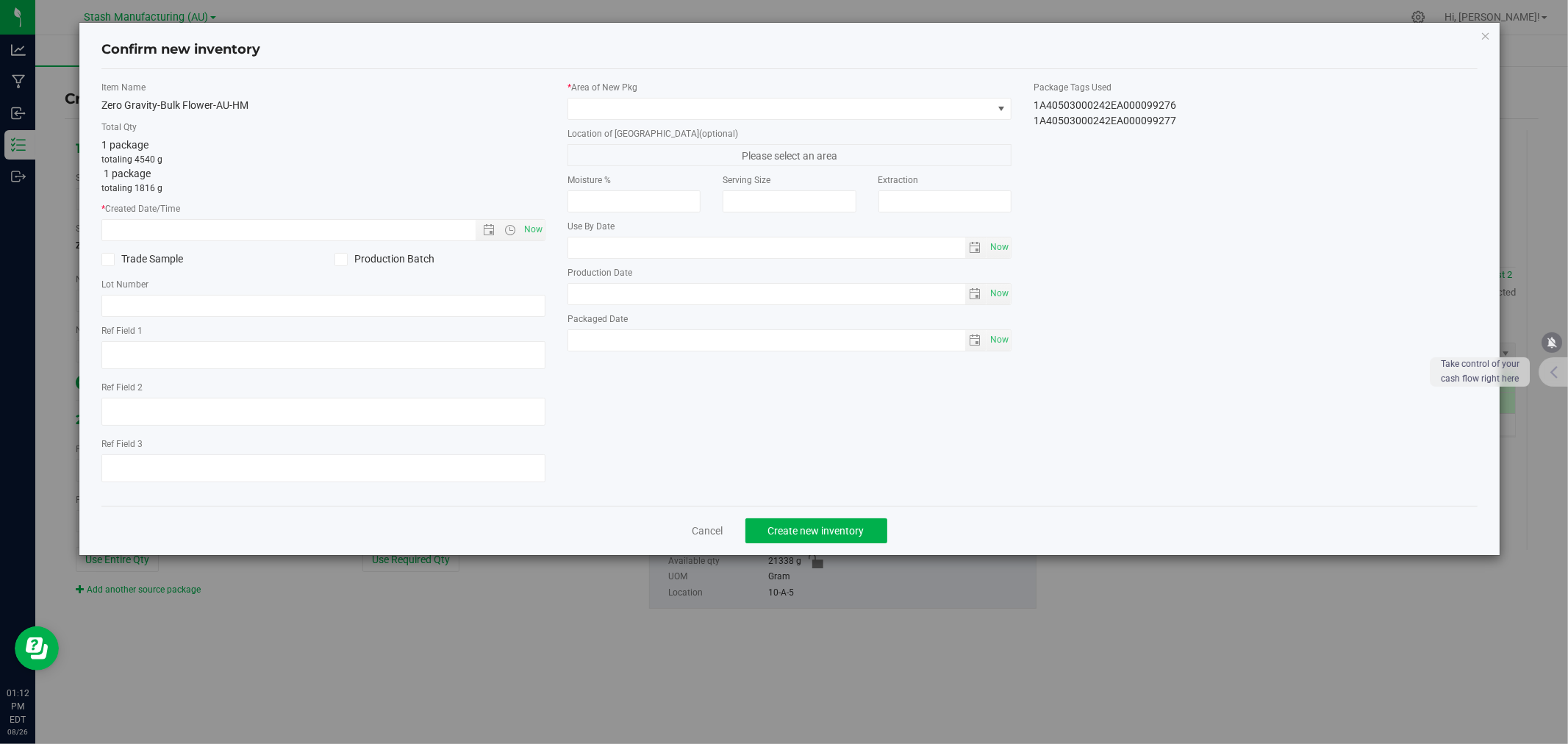
type input "[DATE]"
click at [543, 227] on span "Now" at bounding box center [534, 230] width 25 height 21
type input "[DATE] 1:12 PM"
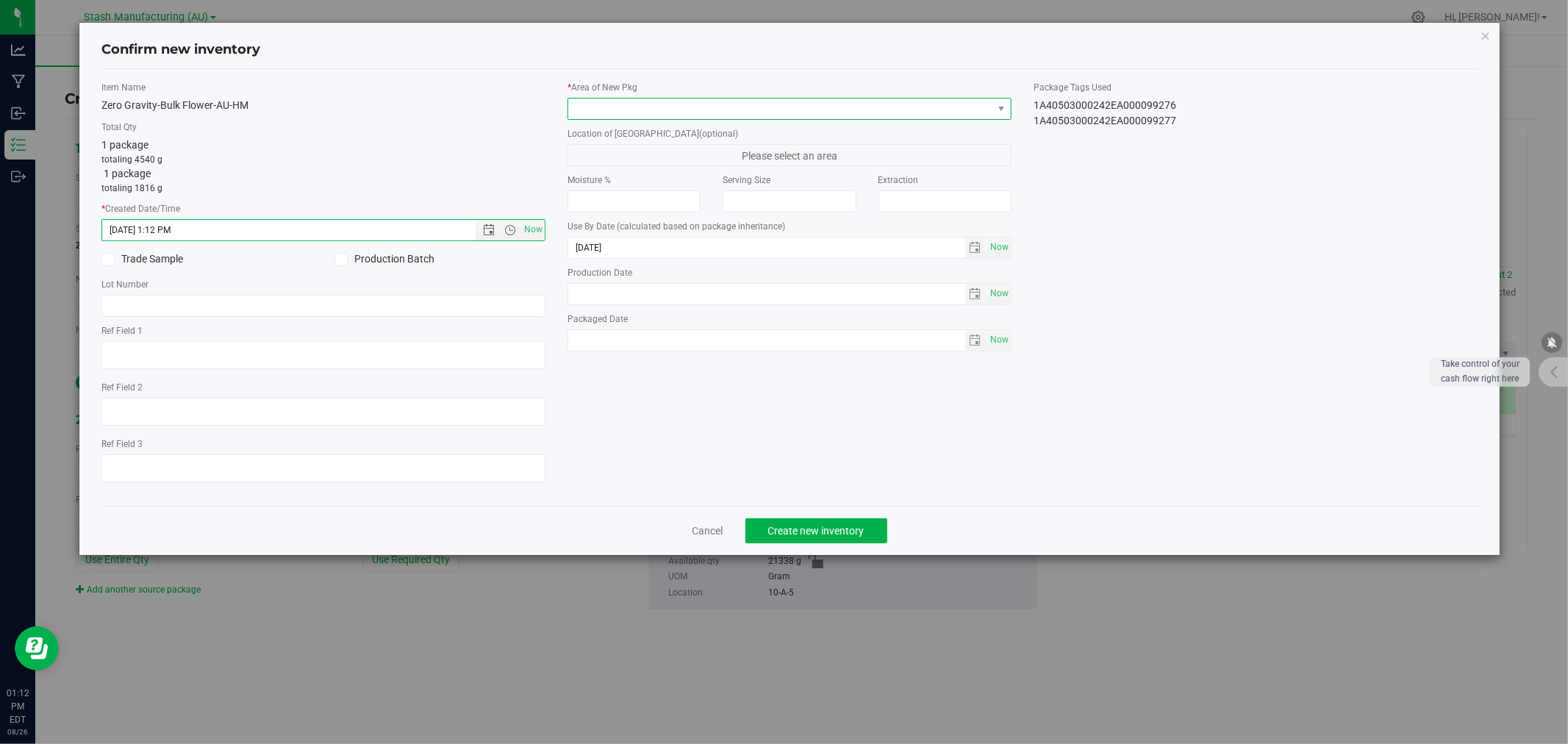
click at [611, 105] on span at bounding box center [781, 108] width 424 height 20
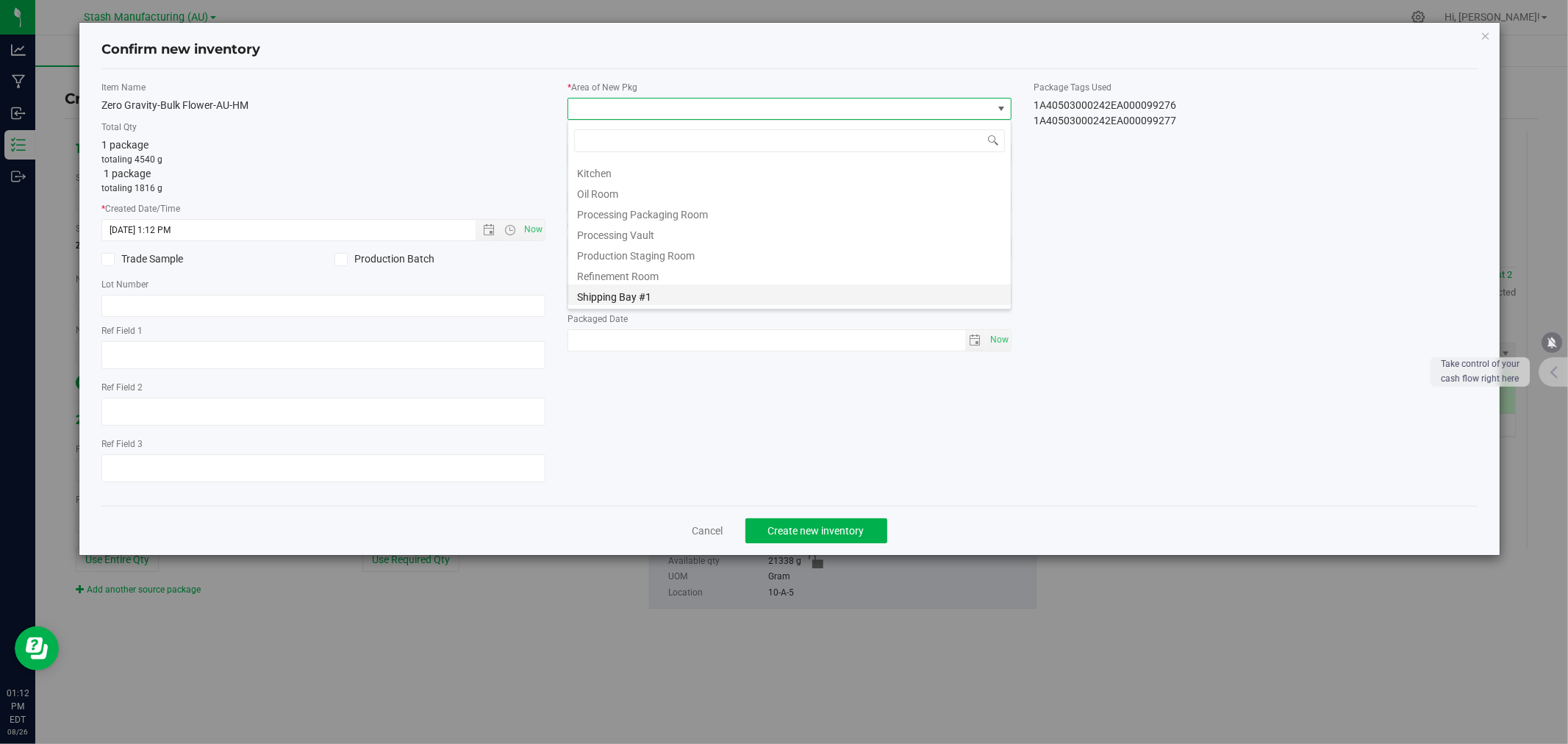
click at [637, 296] on li "Shipping Bay #1" at bounding box center [790, 294] width 443 height 20
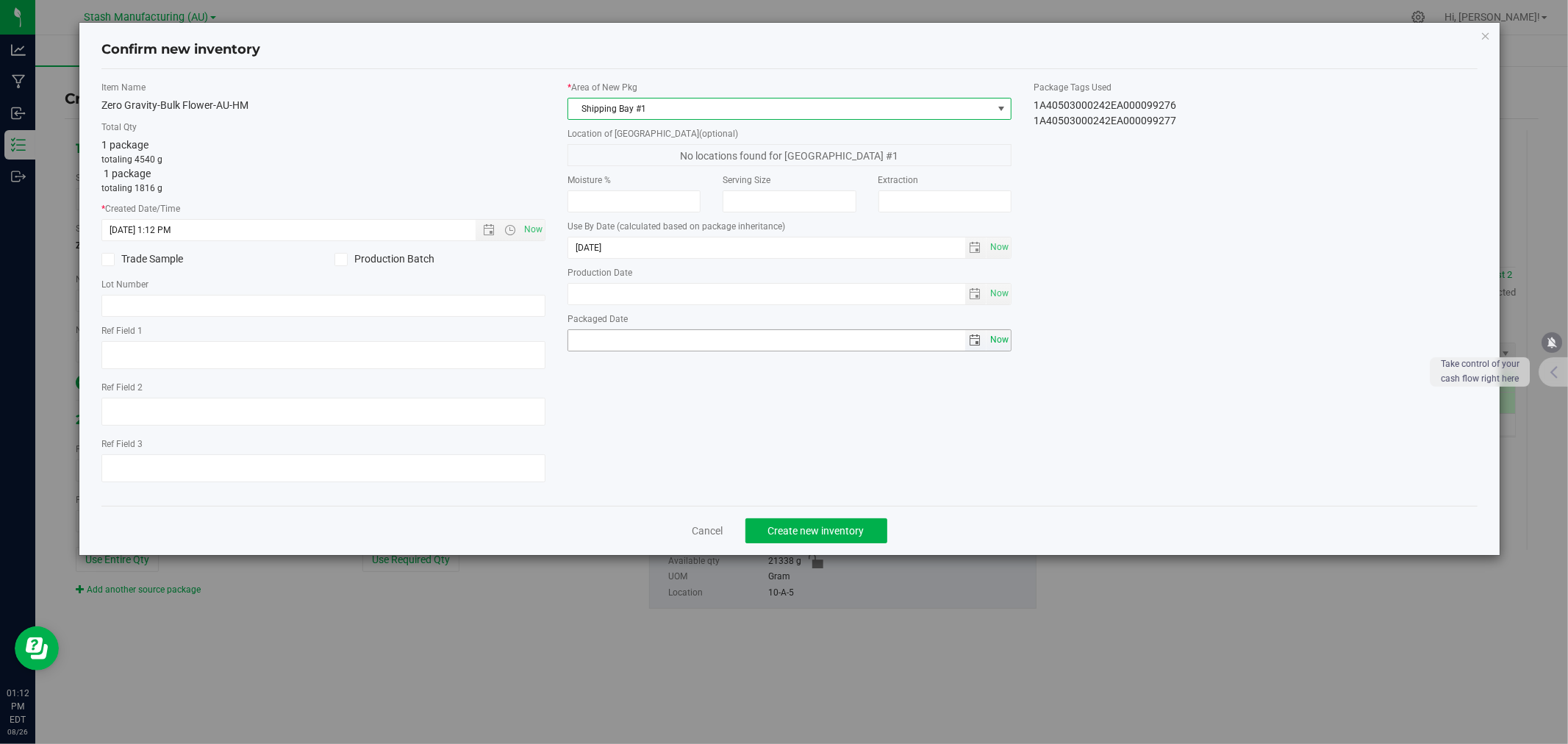
click at [999, 340] on span "Now" at bounding box center [999, 340] width 25 height 21
type input "[DATE]"
click at [824, 530] on span "Create new inventory" at bounding box center [816, 530] width 96 height 12
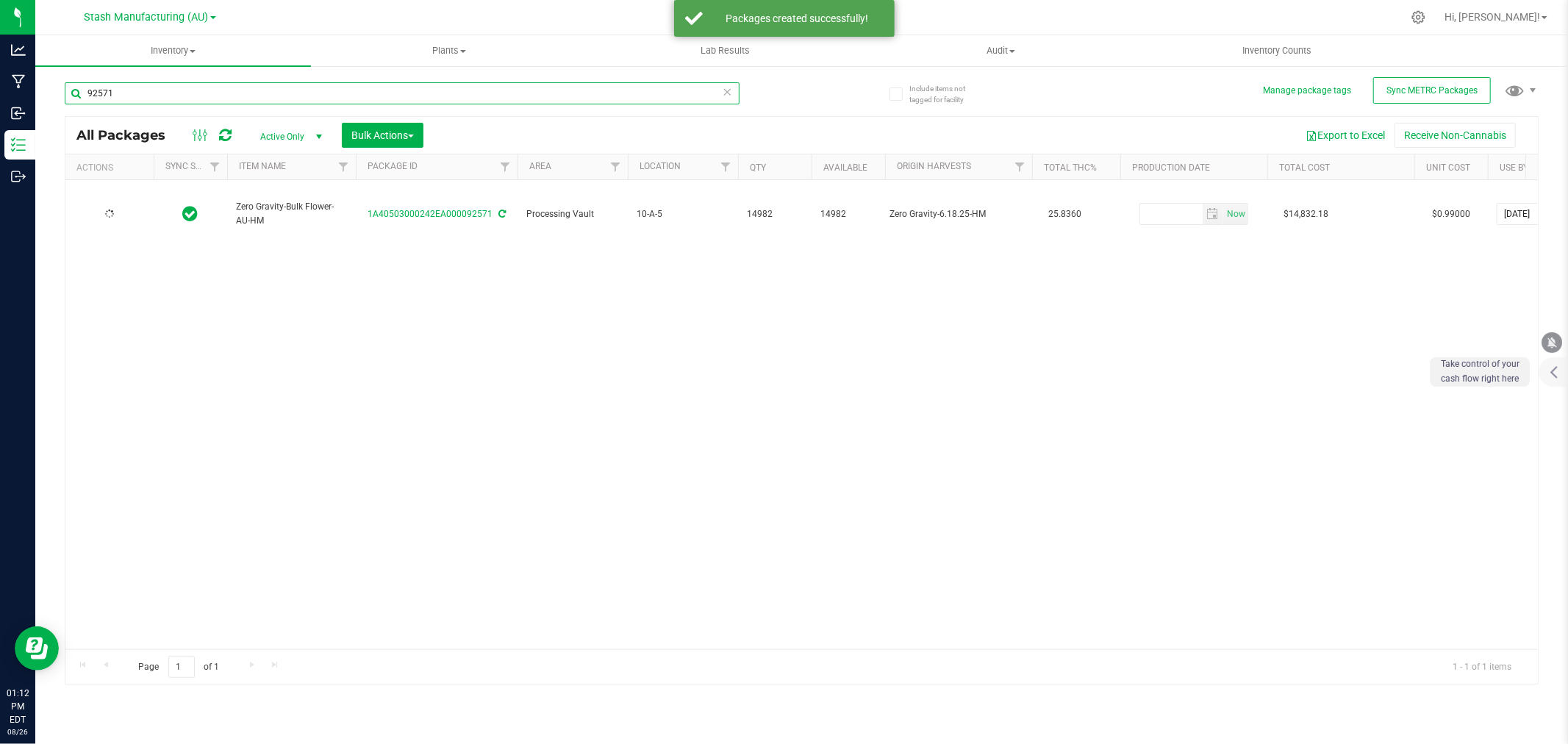
click at [136, 96] on input "92571" at bounding box center [402, 93] width 675 height 22
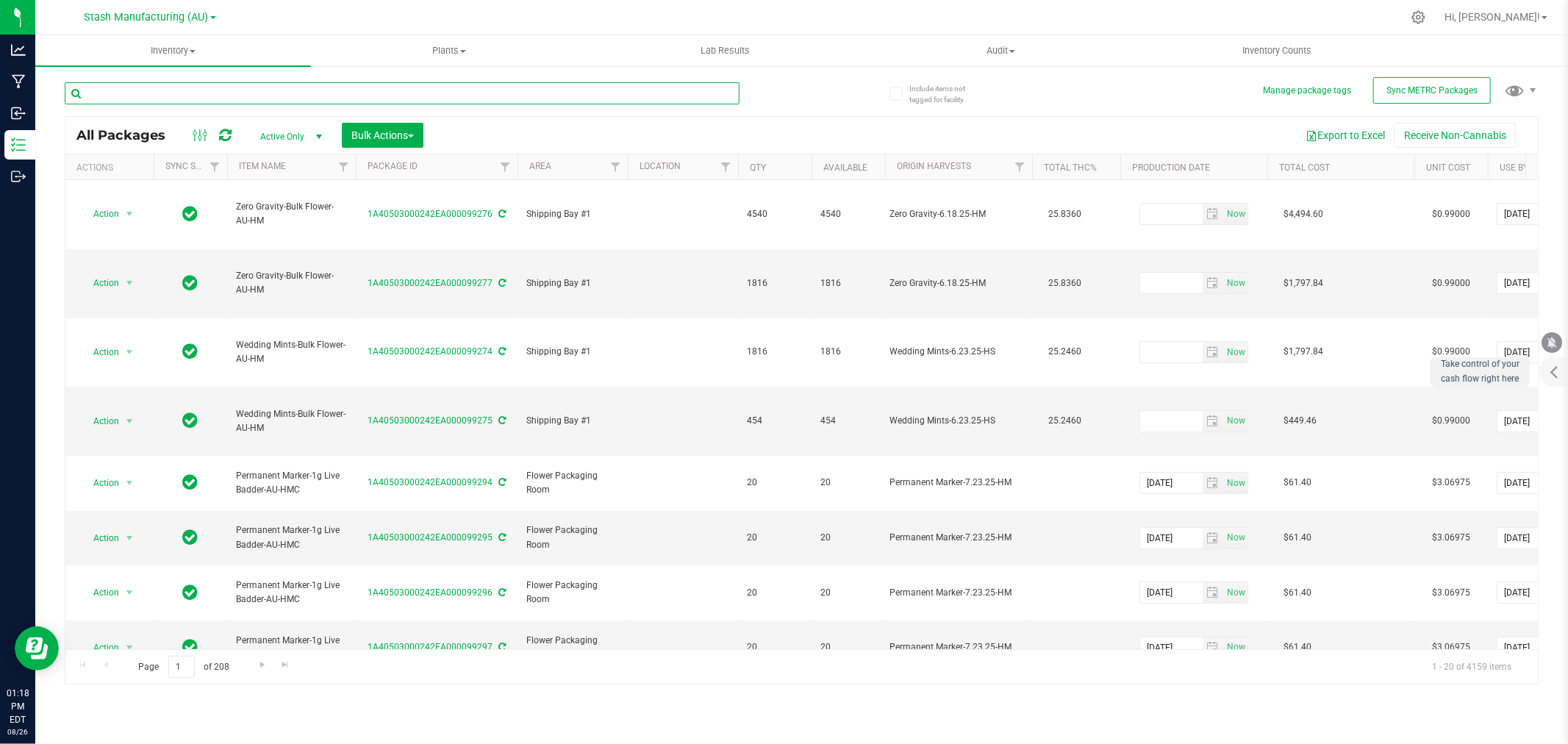
click at [259, 99] on input "text" at bounding box center [402, 93] width 675 height 22
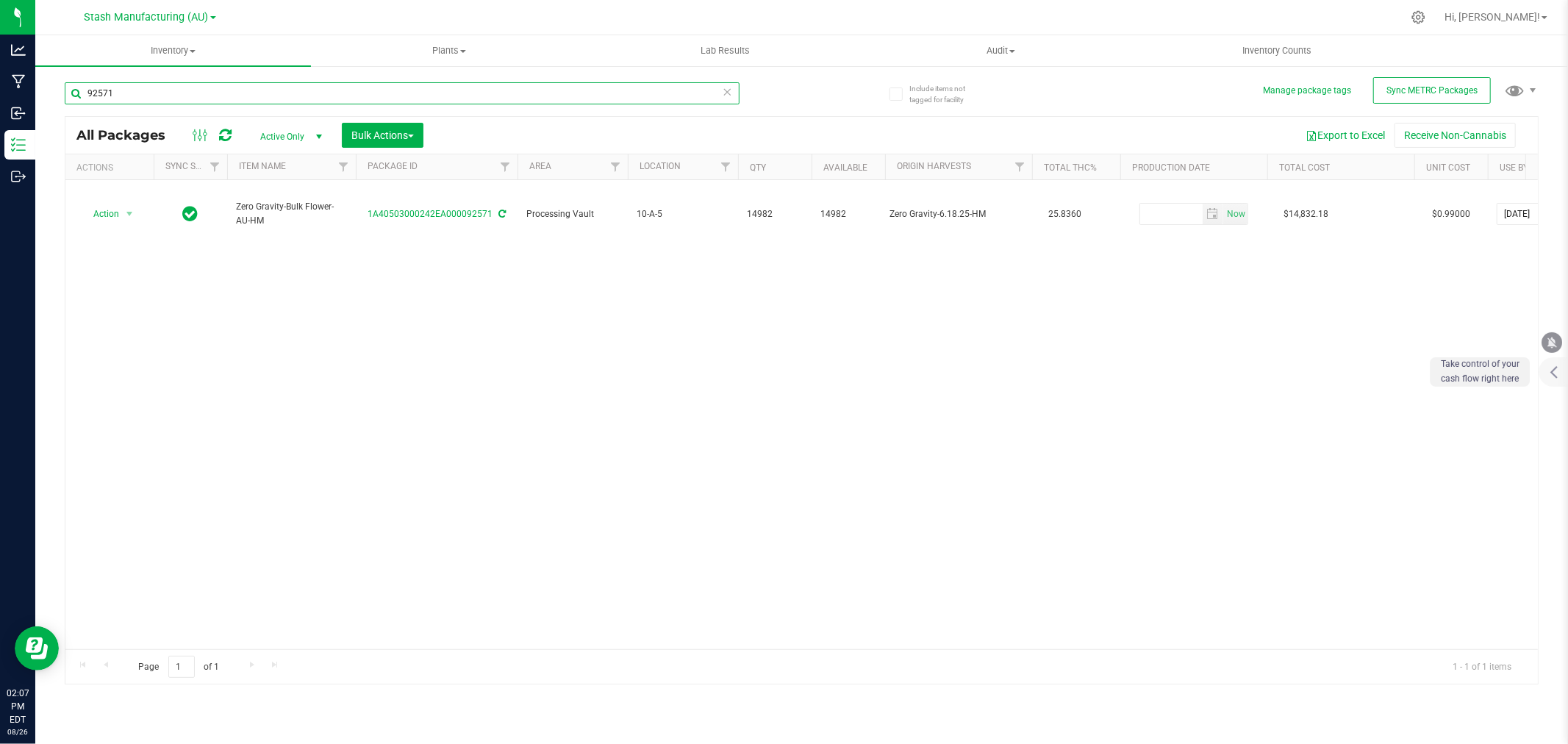
click at [119, 92] on input "92571" at bounding box center [402, 93] width 675 height 22
type input "88250"
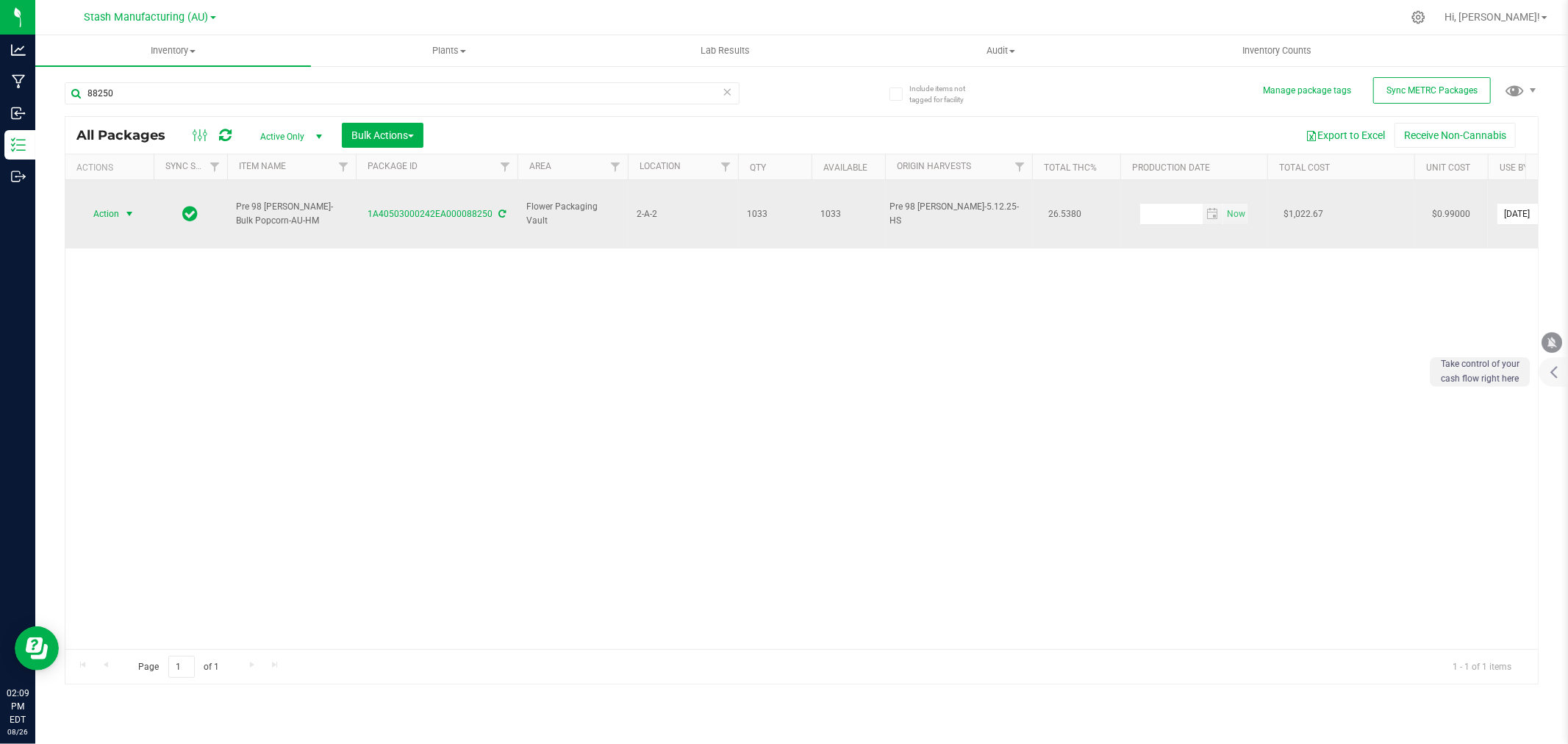
click at [124, 208] on span "select" at bounding box center [130, 214] width 12 height 12
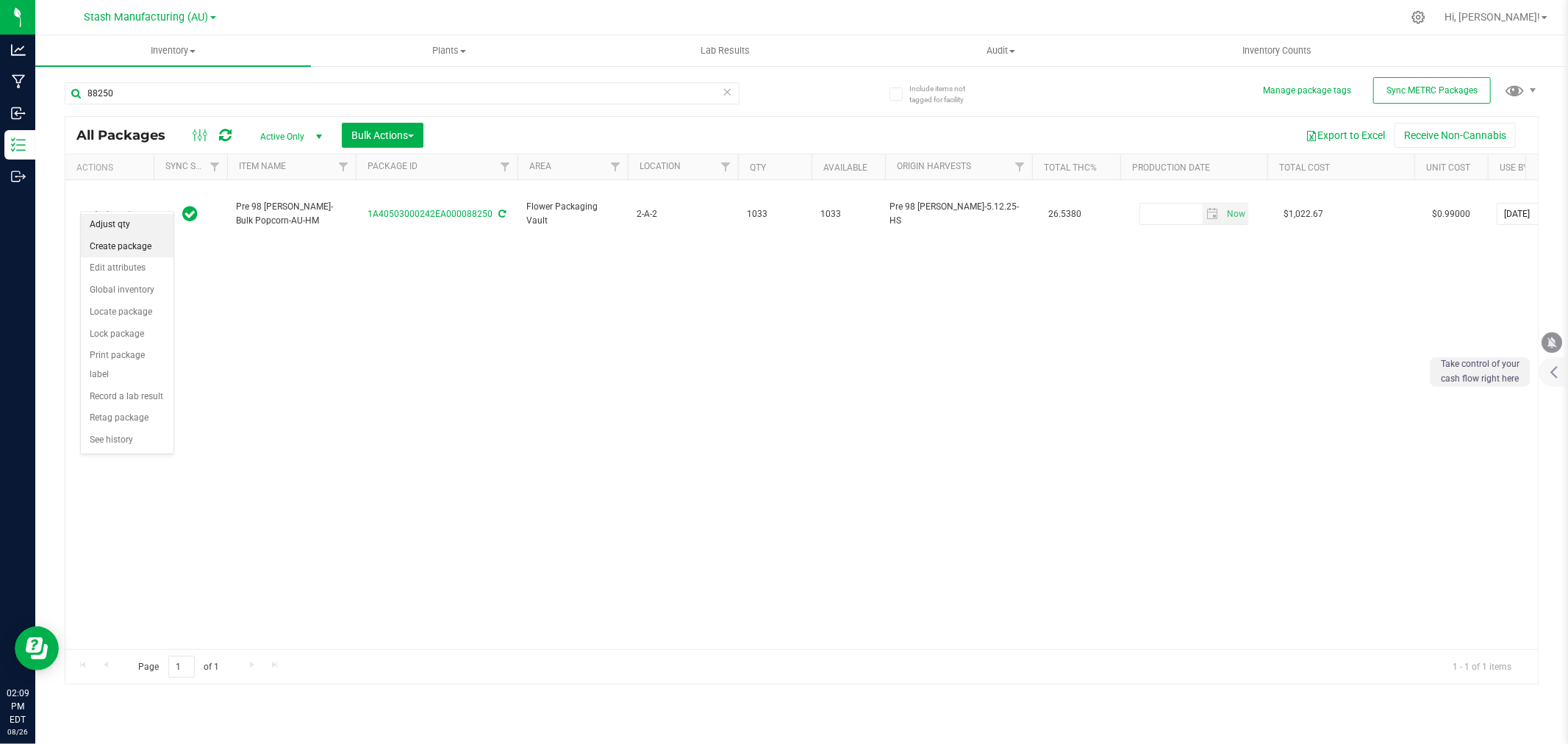
click at [119, 226] on li "Adjust qty" at bounding box center [127, 224] width 92 height 22
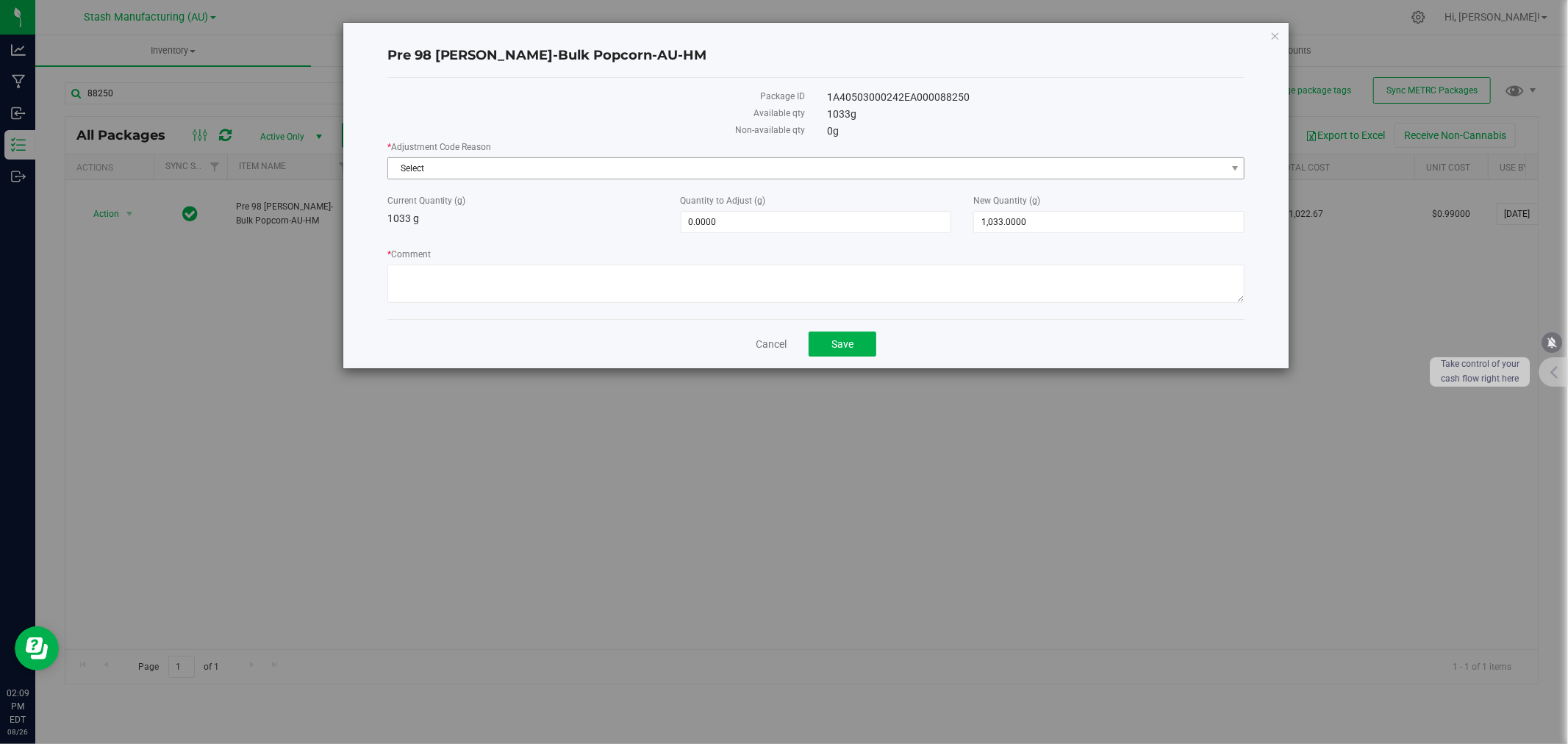
click at [435, 171] on span "Select" at bounding box center [807, 168] width 838 height 20
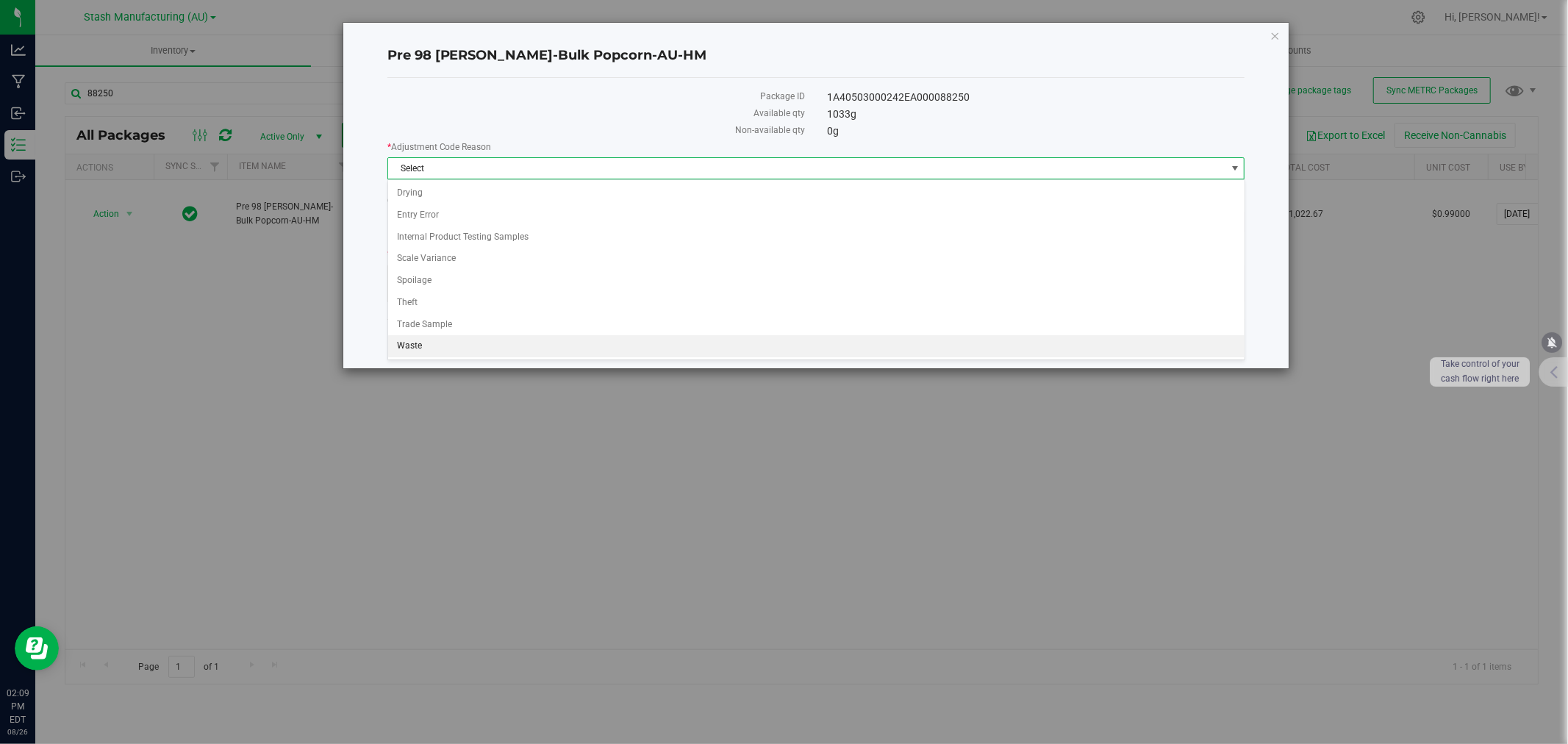
click at [425, 348] on li "Waste" at bounding box center [816, 346] width 857 height 22
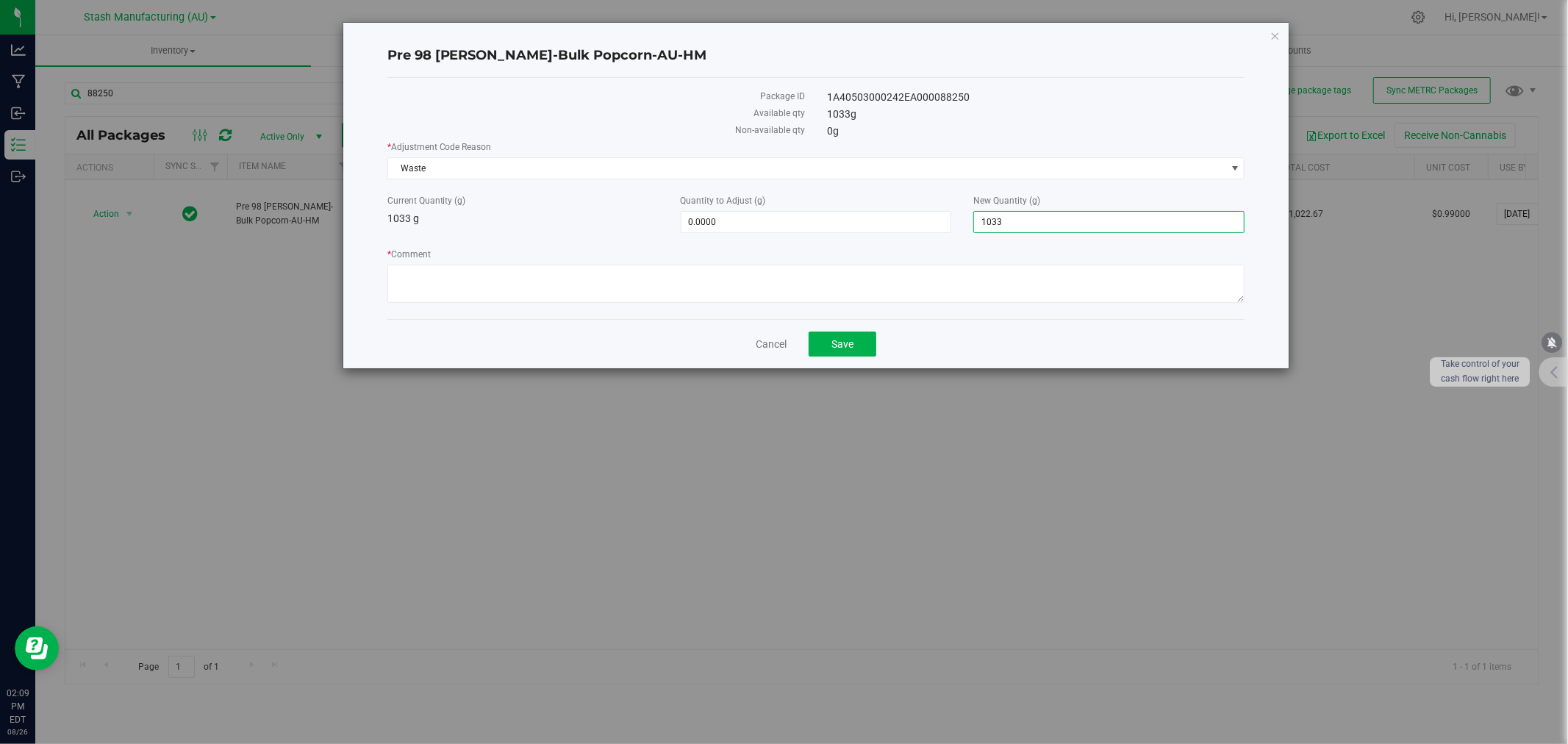
click at [1078, 223] on span "1,033.0000 1033" at bounding box center [1109, 222] width 271 height 22
click at [1078, 222] on input "1033" at bounding box center [1109, 221] width 270 height 20
type input "730"
type input "-303.0000"
type input "730.0000"
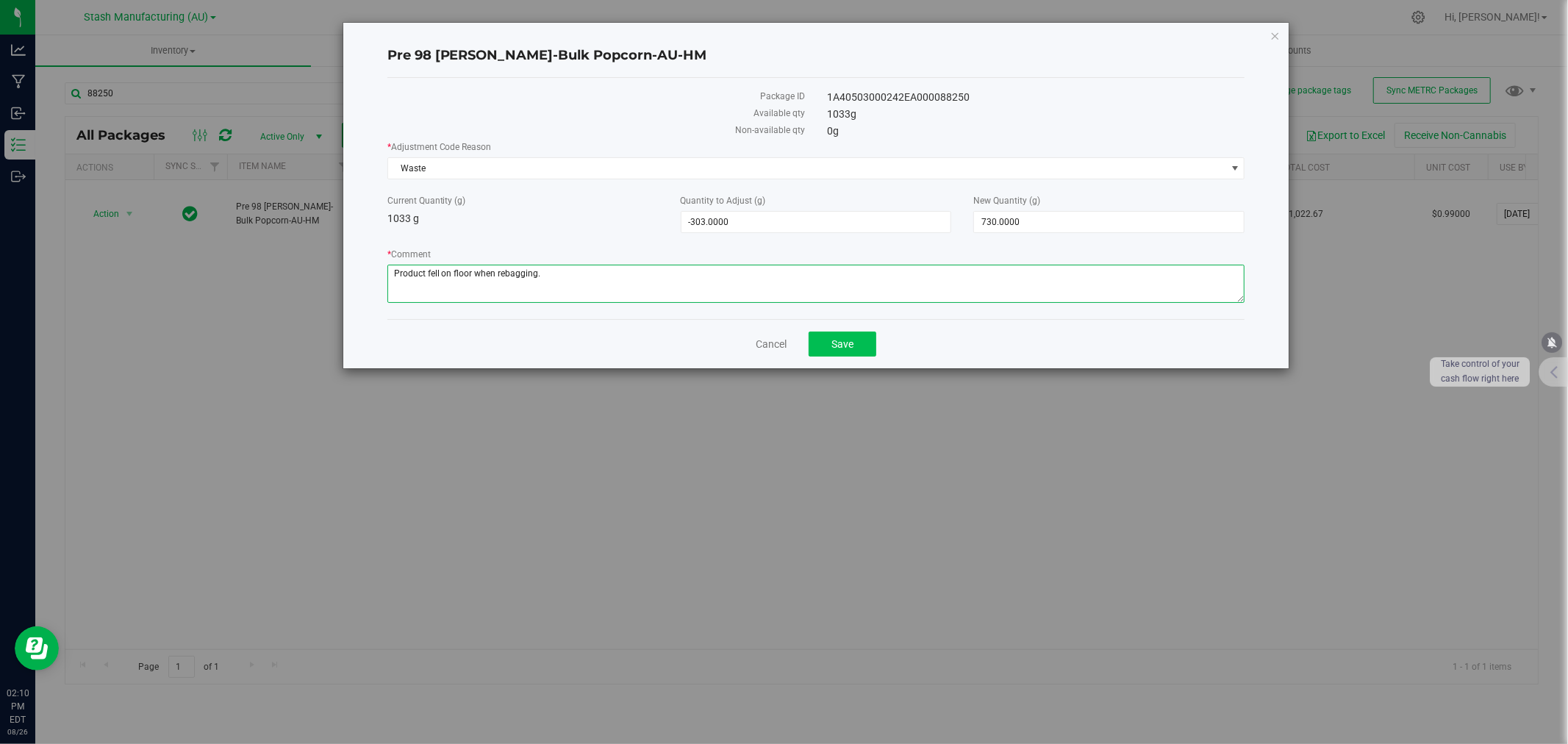
type textarea "Product fell on floor when rebagging."
click at [839, 342] on span "Save" at bounding box center [842, 344] width 22 height 12
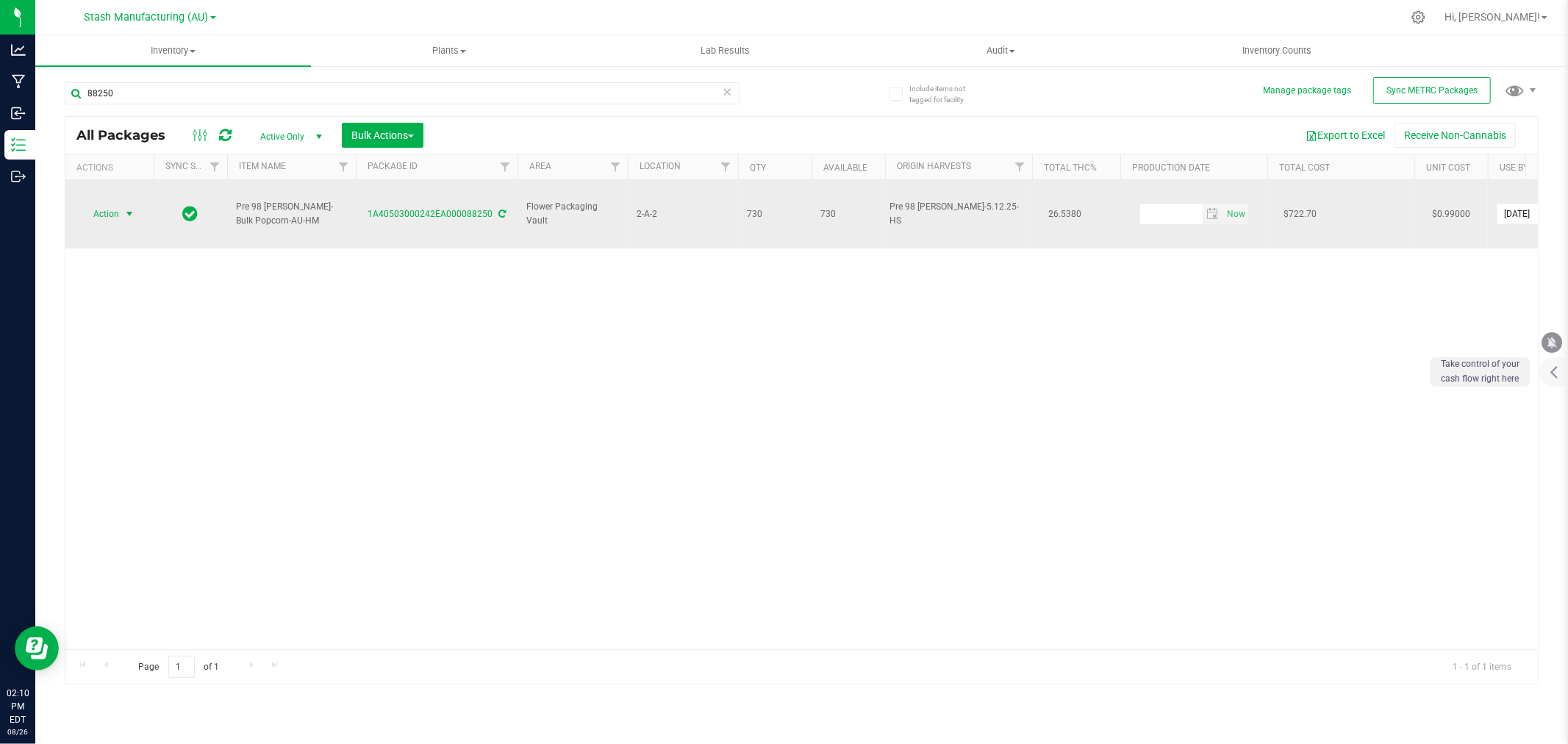
click at [100, 203] on span "Action" at bounding box center [100, 213] width 40 height 20
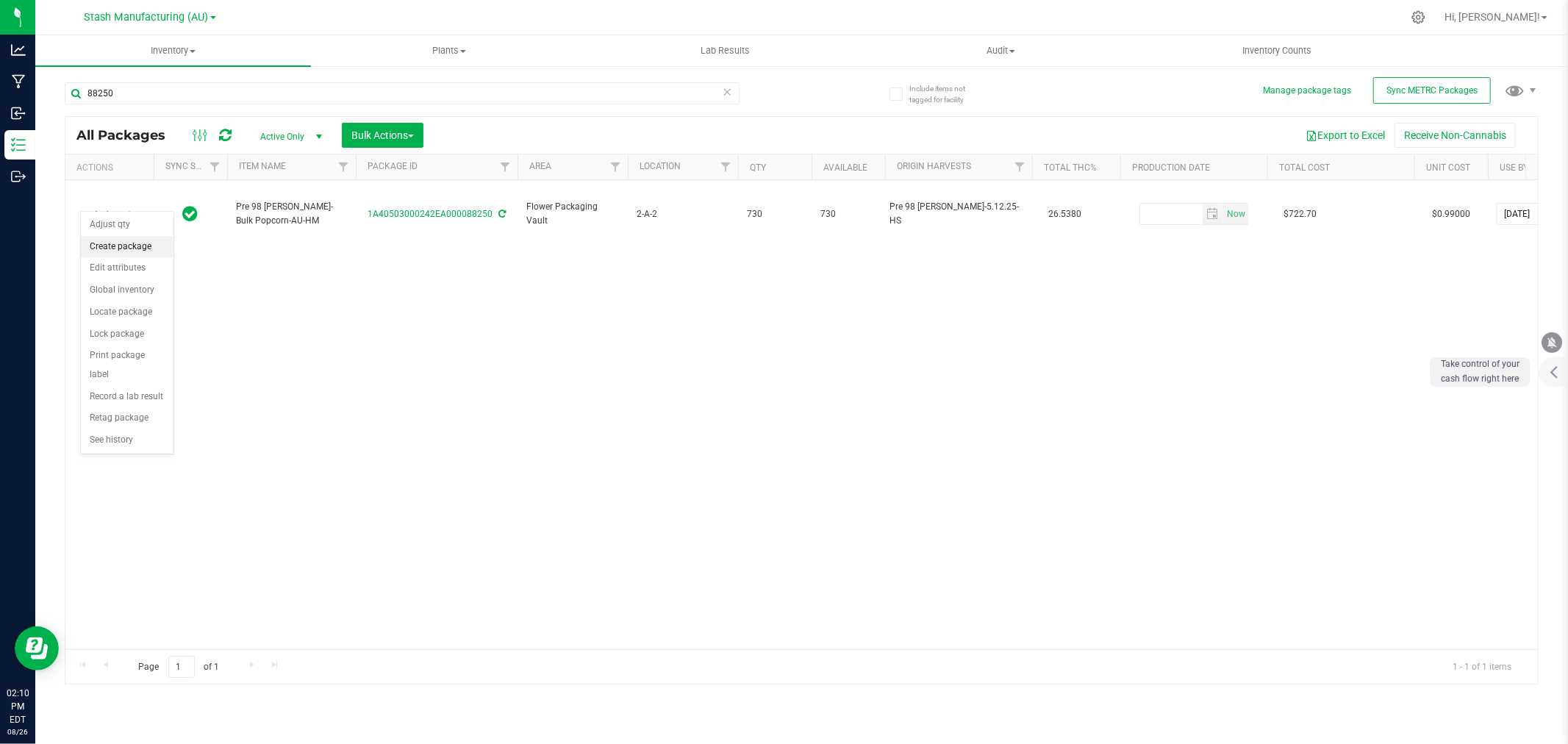
click at [113, 246] on li "Create package" at bounding box center [127, 246] width 92 height 22
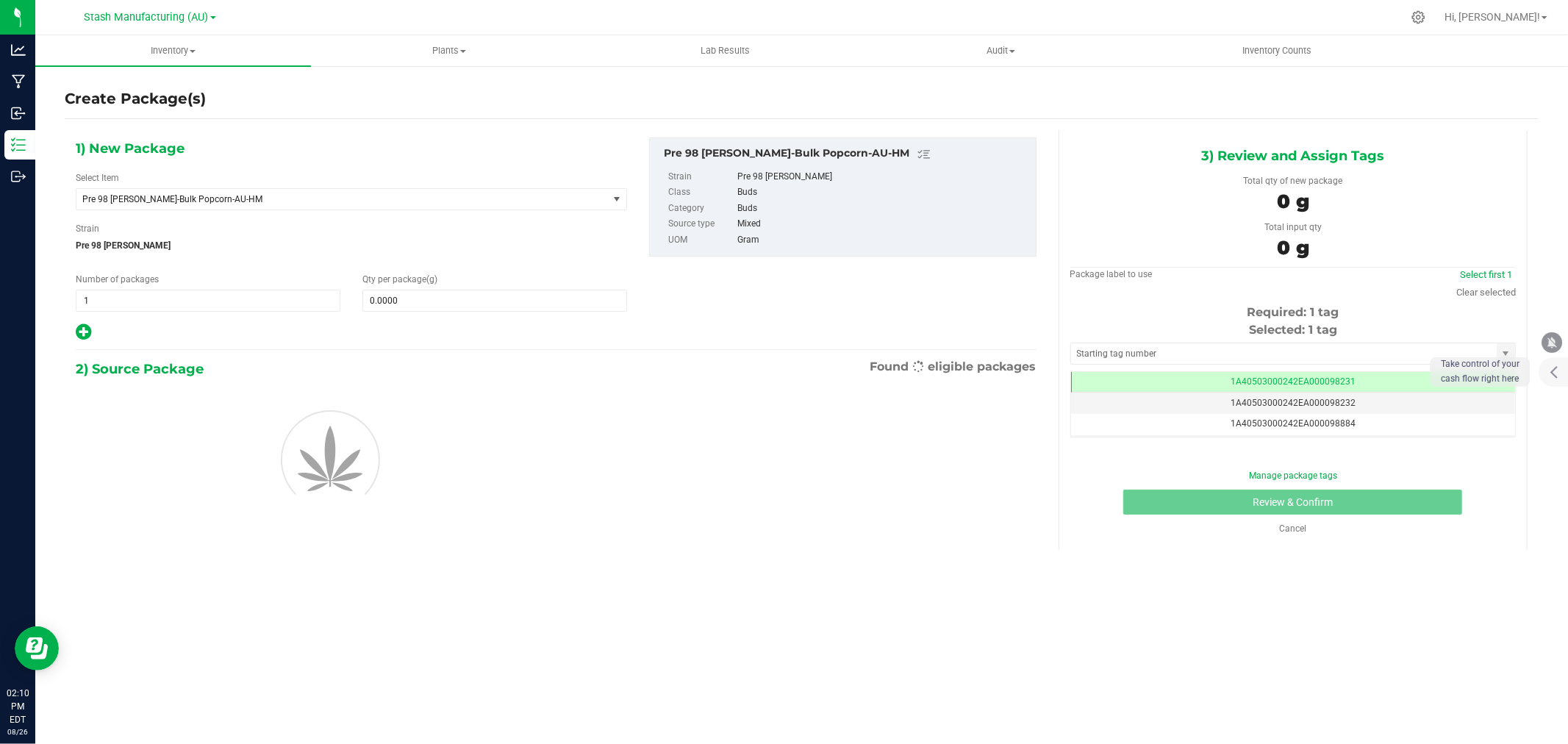
scroll to position [0, -1]
click at [415, 308] on span at bounding box center [495, 300] width 265 height 22
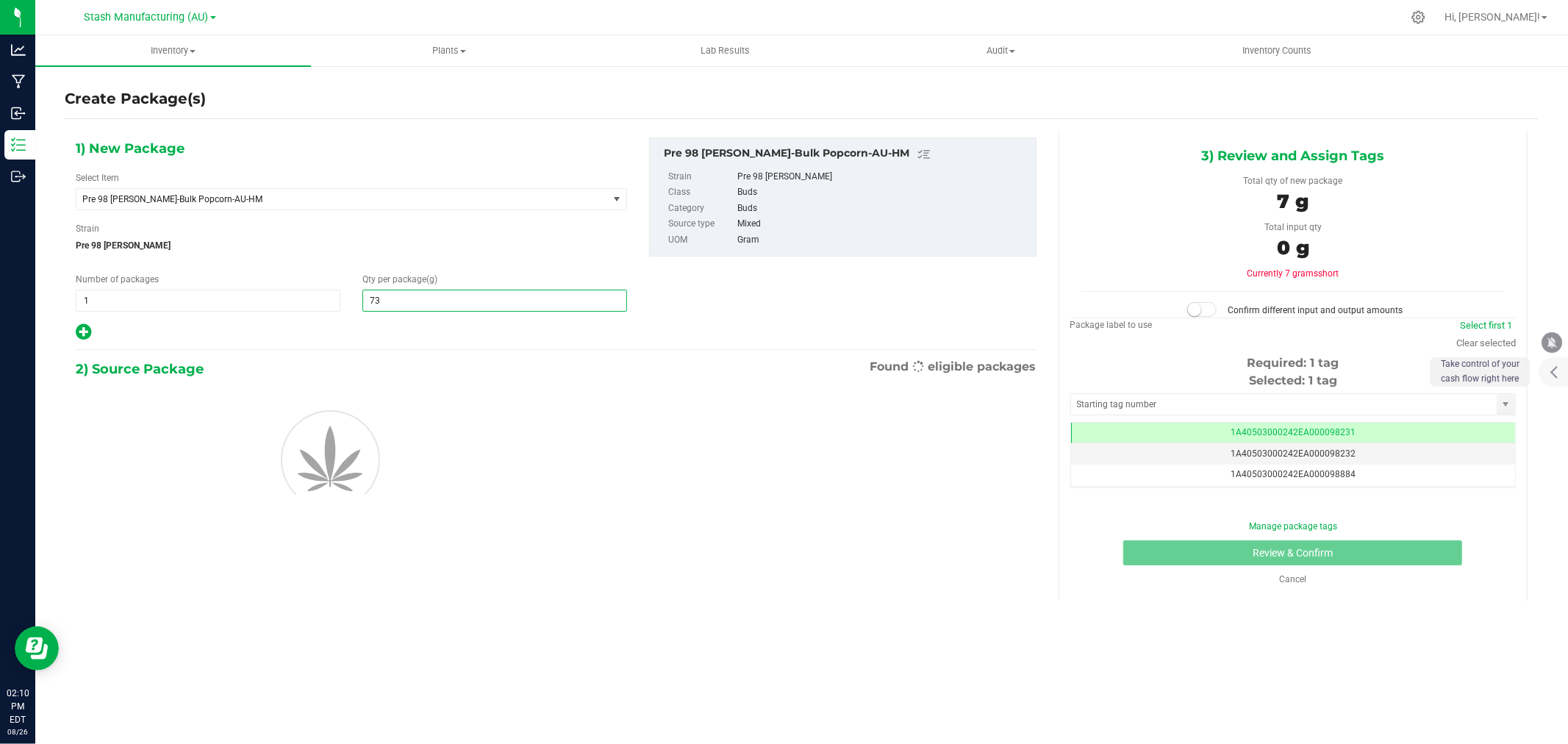
type input "730"
type input "730.0000"
click at [391, 342] on div "1) New Package Select Item Pre 98 [PERSON_NAME]-Bulk Popcorn-AU-HM 38 Special-2…" at bounding box center [556, 342] width 983 height 425
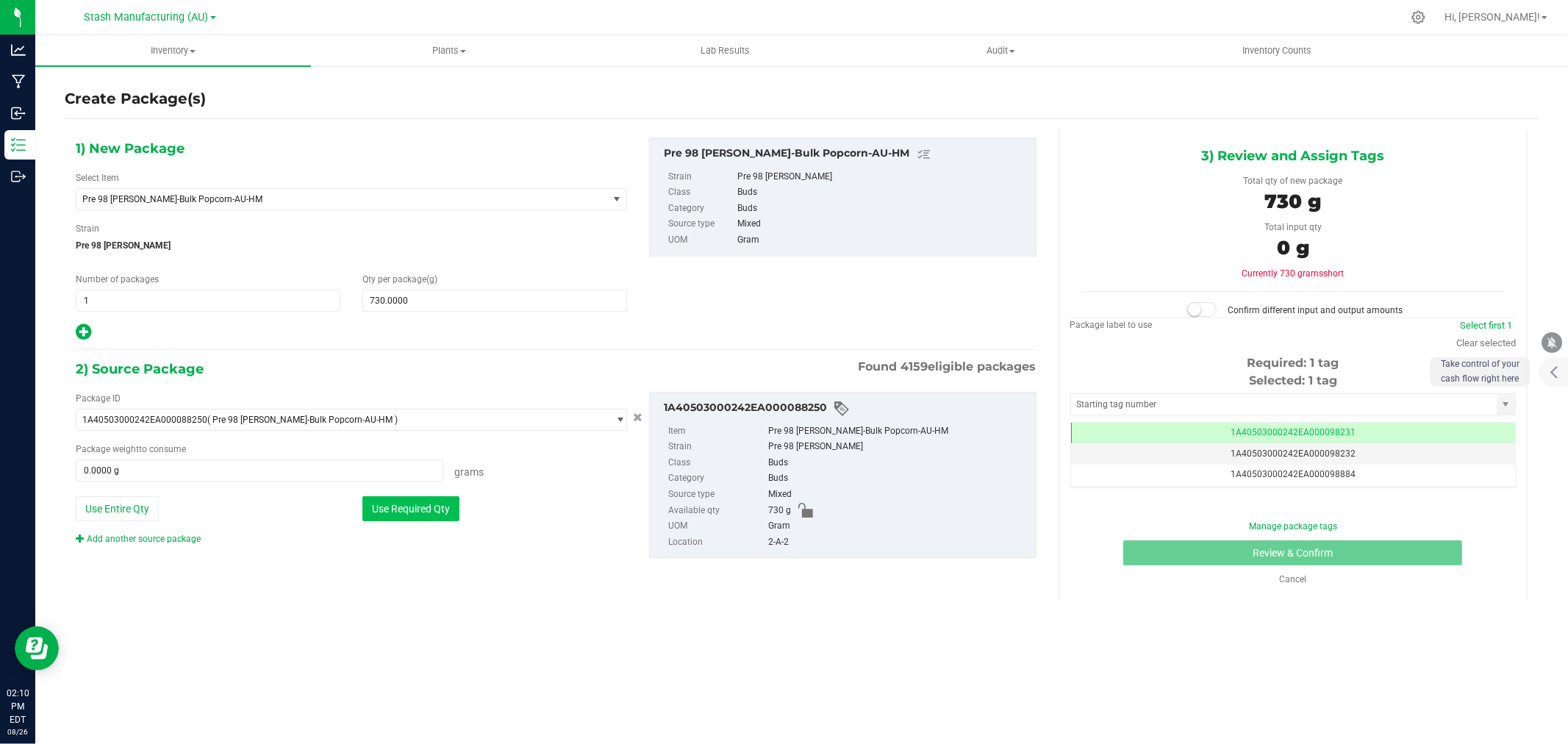
click at [398, 514] on button "Use Required Qty" at bounding box center [411, 508] width 97 height 25
type input "730.0000 g"
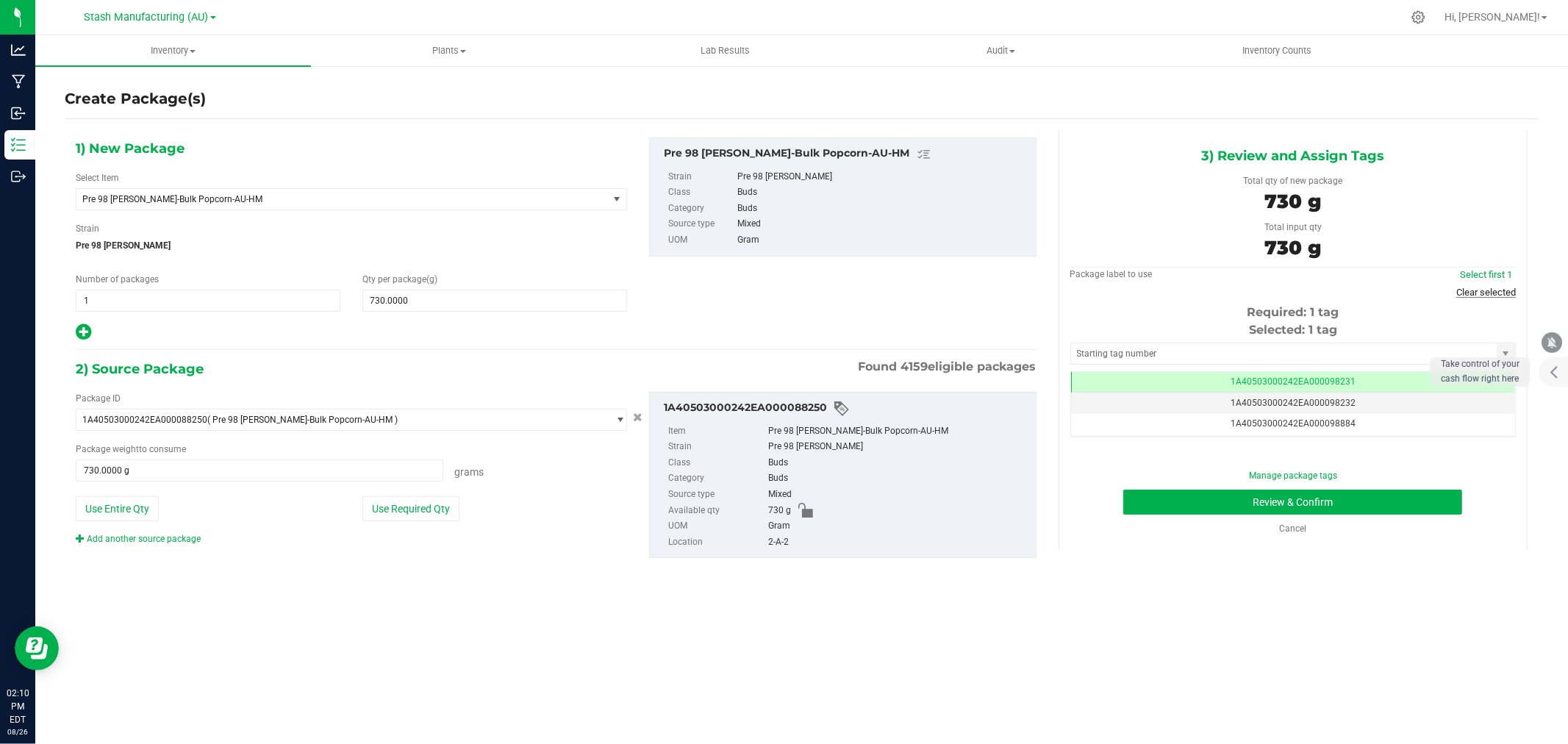
click at [1481, 296] on link "Clear selected" at bounding box center [1486, 292] width 60 height 11
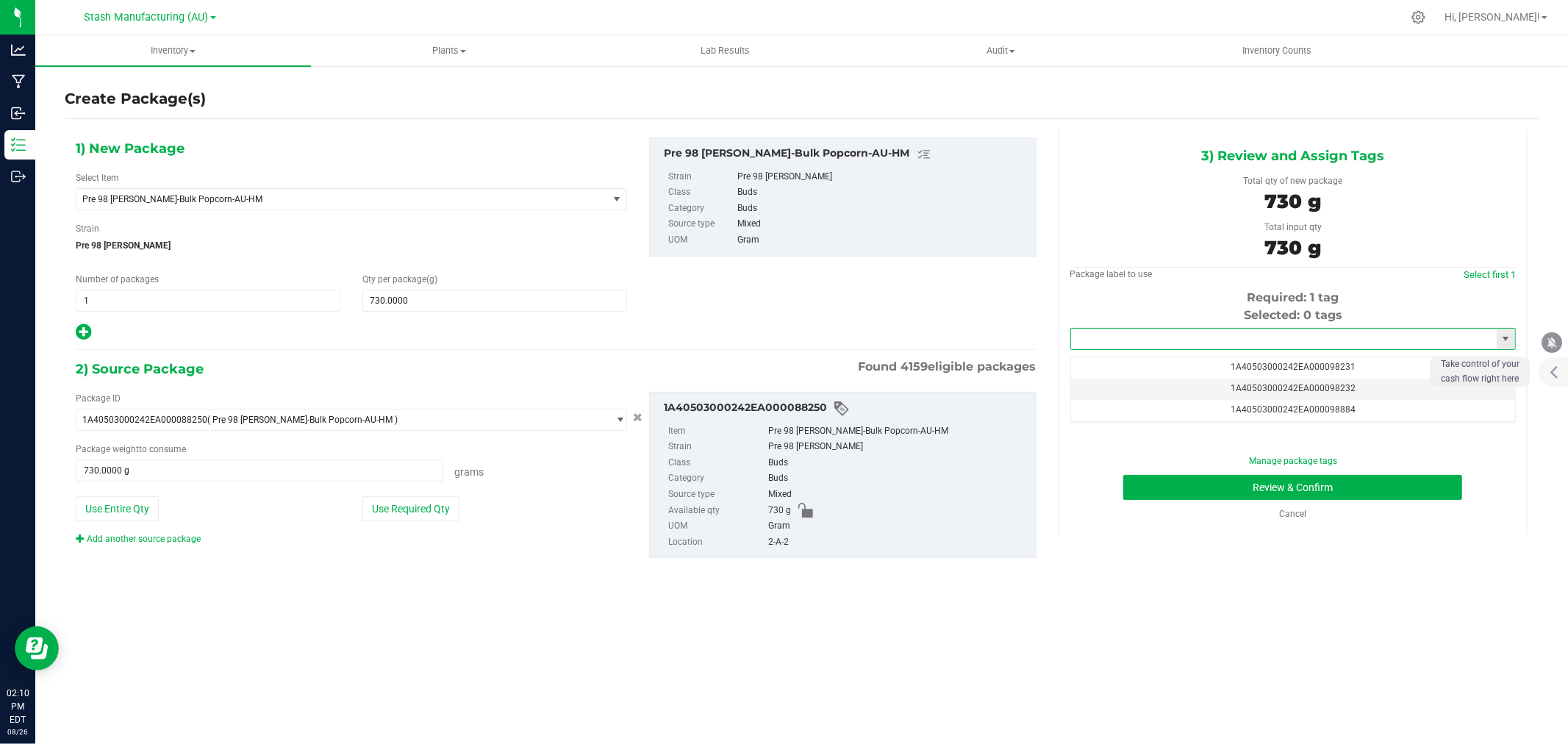
click at [1236, 343] on input "text" at bounding box center [1285, 338] width 426 height 20
click at [1244, 371] on li "1A40503000242EA000099334" at bounding box center [1293, 364] width 444 height 22
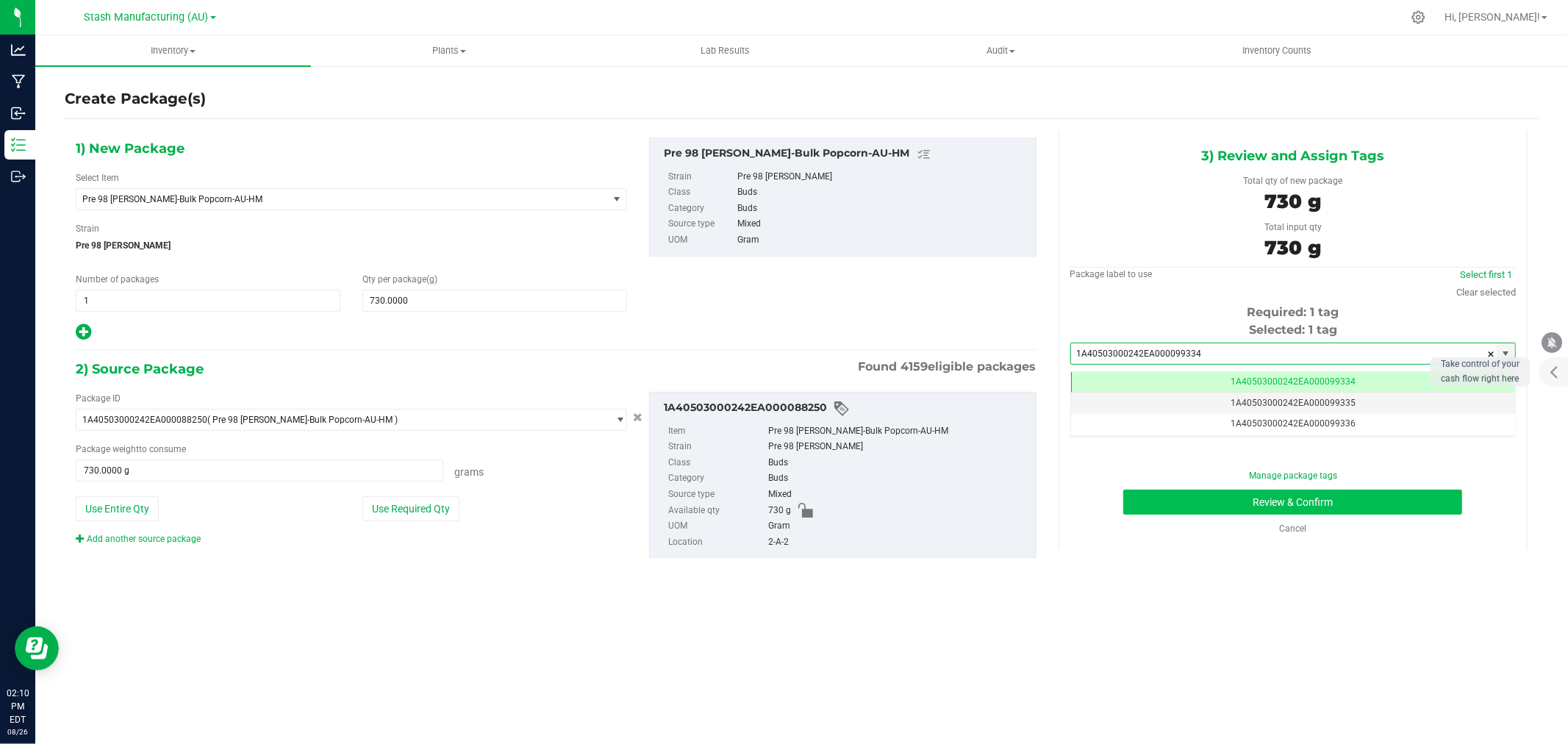
type input "1A40503000242EA000099334"
click at [1305, 492] on button "Review & Confirm" at bounding box center [1293, 502] width 339 height 25
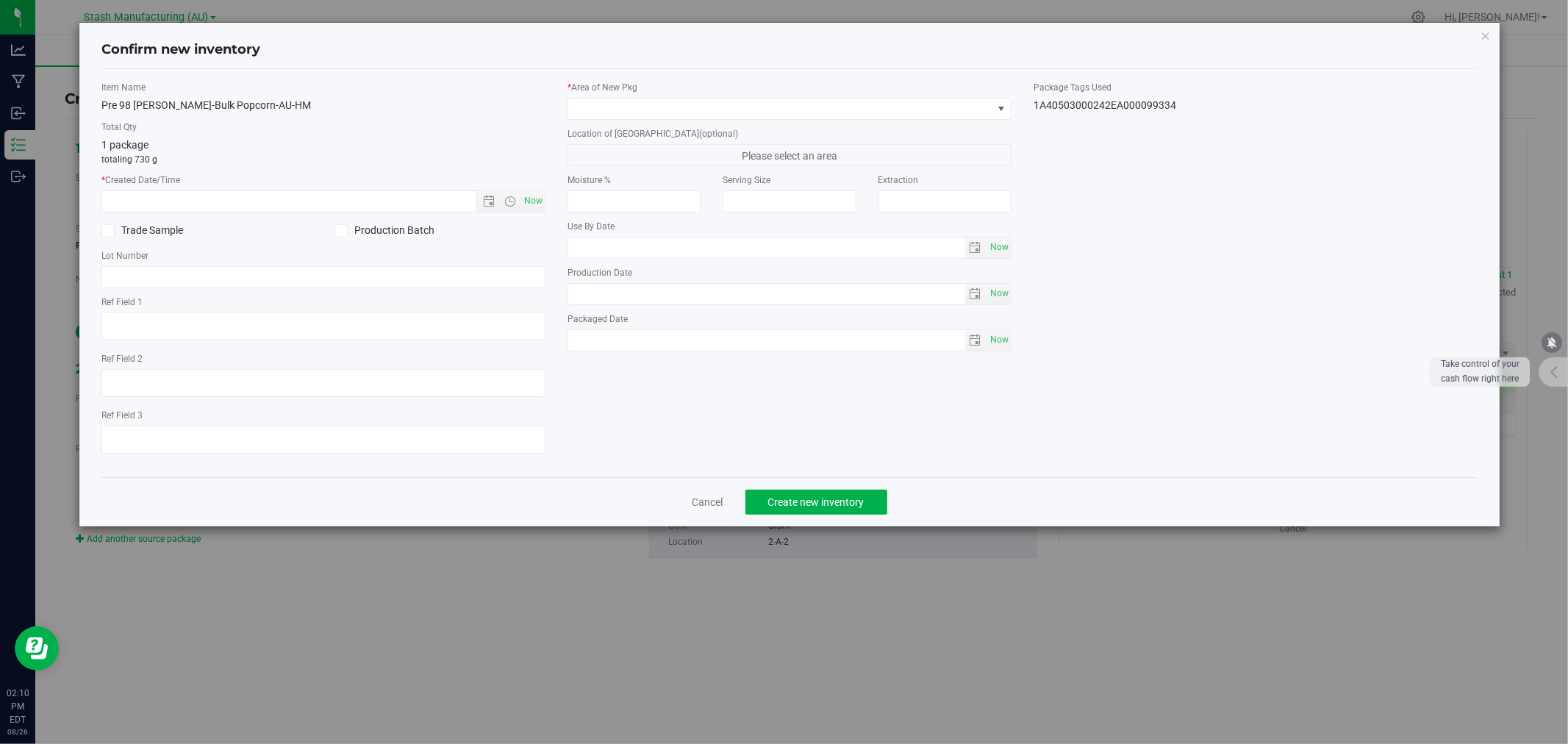
type input "[DATE]"
click at [537, 193] on span "Now" at bounding box center [534, 201] width 25 height 21
type input "[DATE] 2:10 PM"
click at [595, 108] on span at bounding box center [781, 108] width 424 height 20
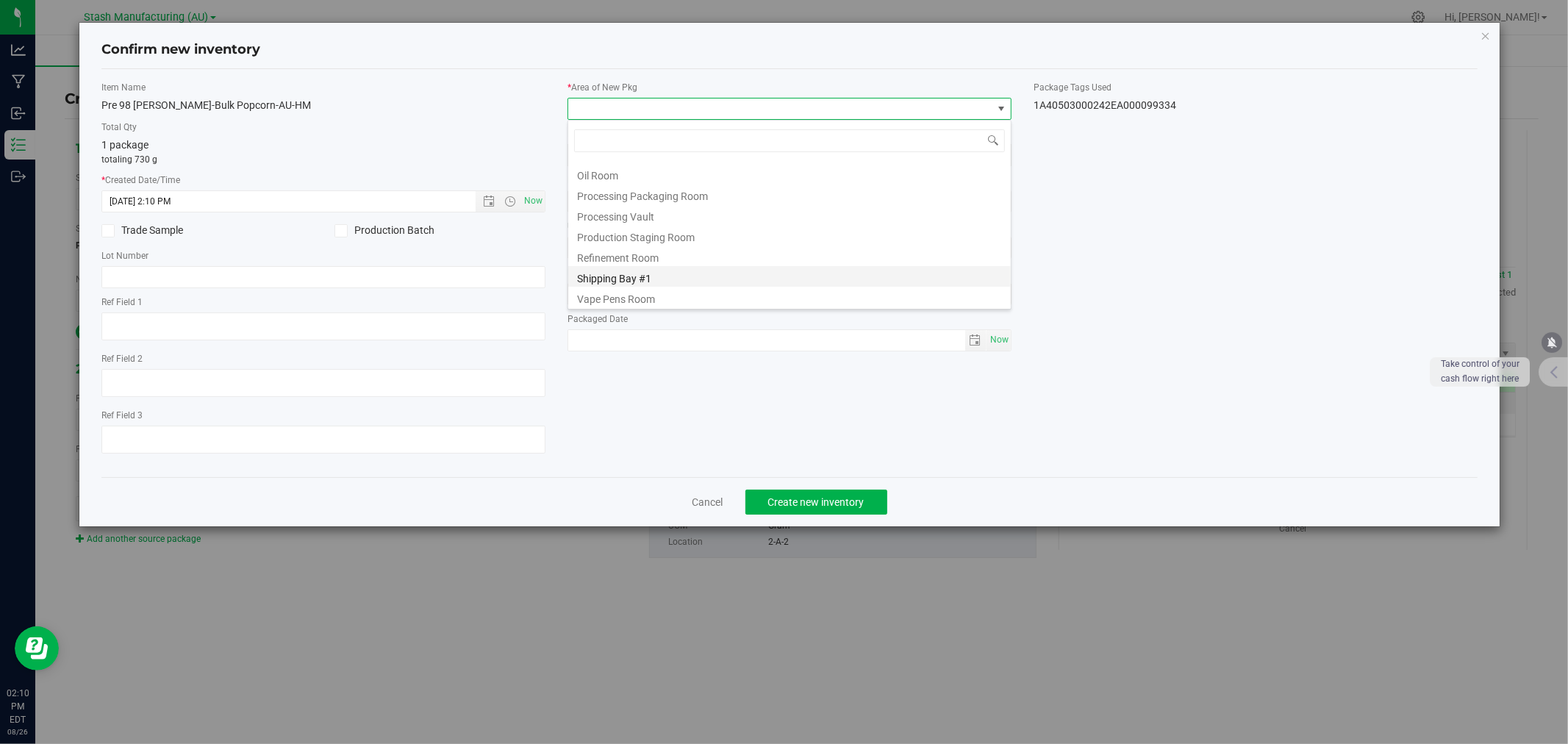
click at [620, 275] on li "Shipping Bay #1" at bounding box center [790, 276] width 443 height 20
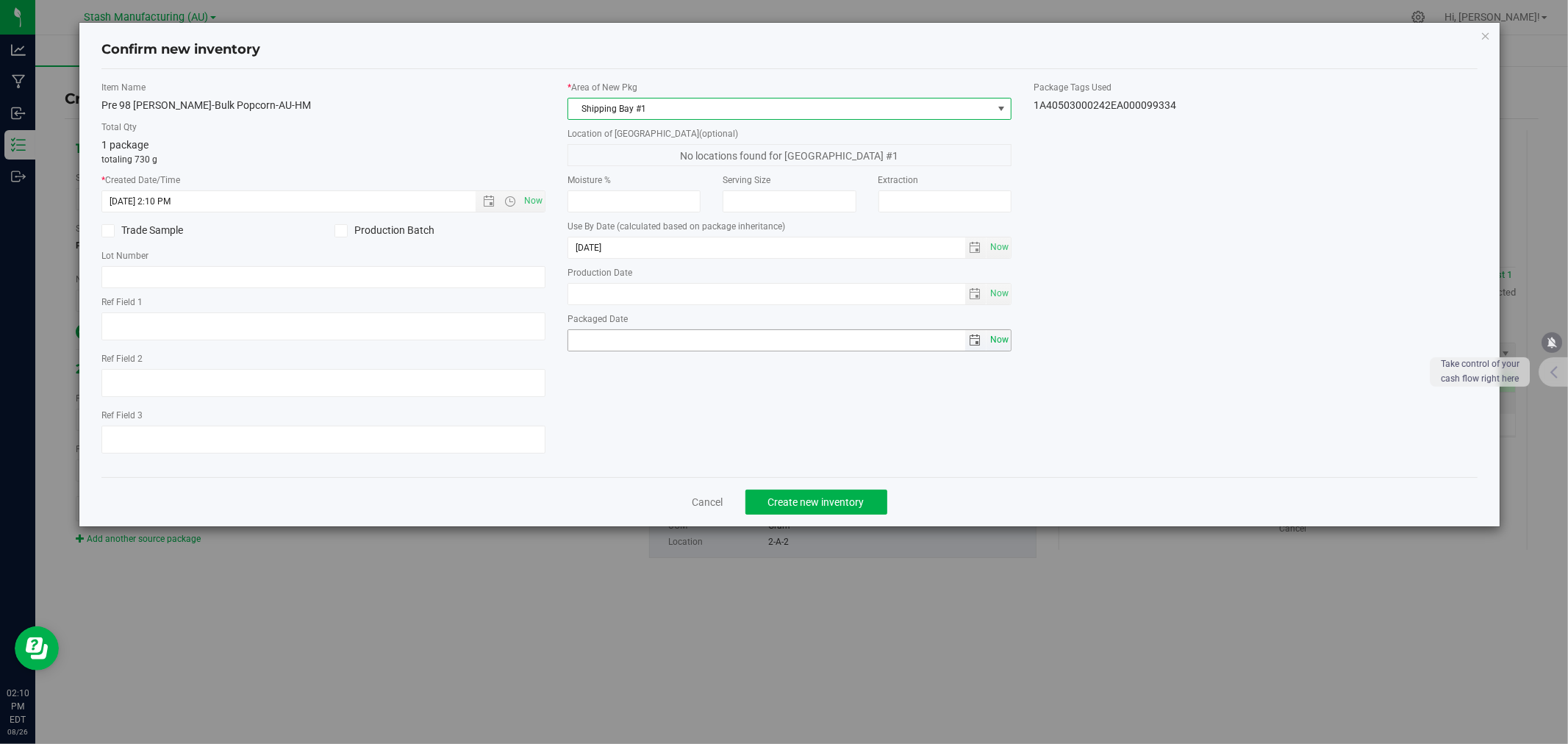
click at [1005, 339] on span "Now" at bounding box center [999, 340] width 25 height 21
type input "[DATE]"
click at [803, 495] on button "Create new inventory" at bounding box center [816, 502] width 142 height 25
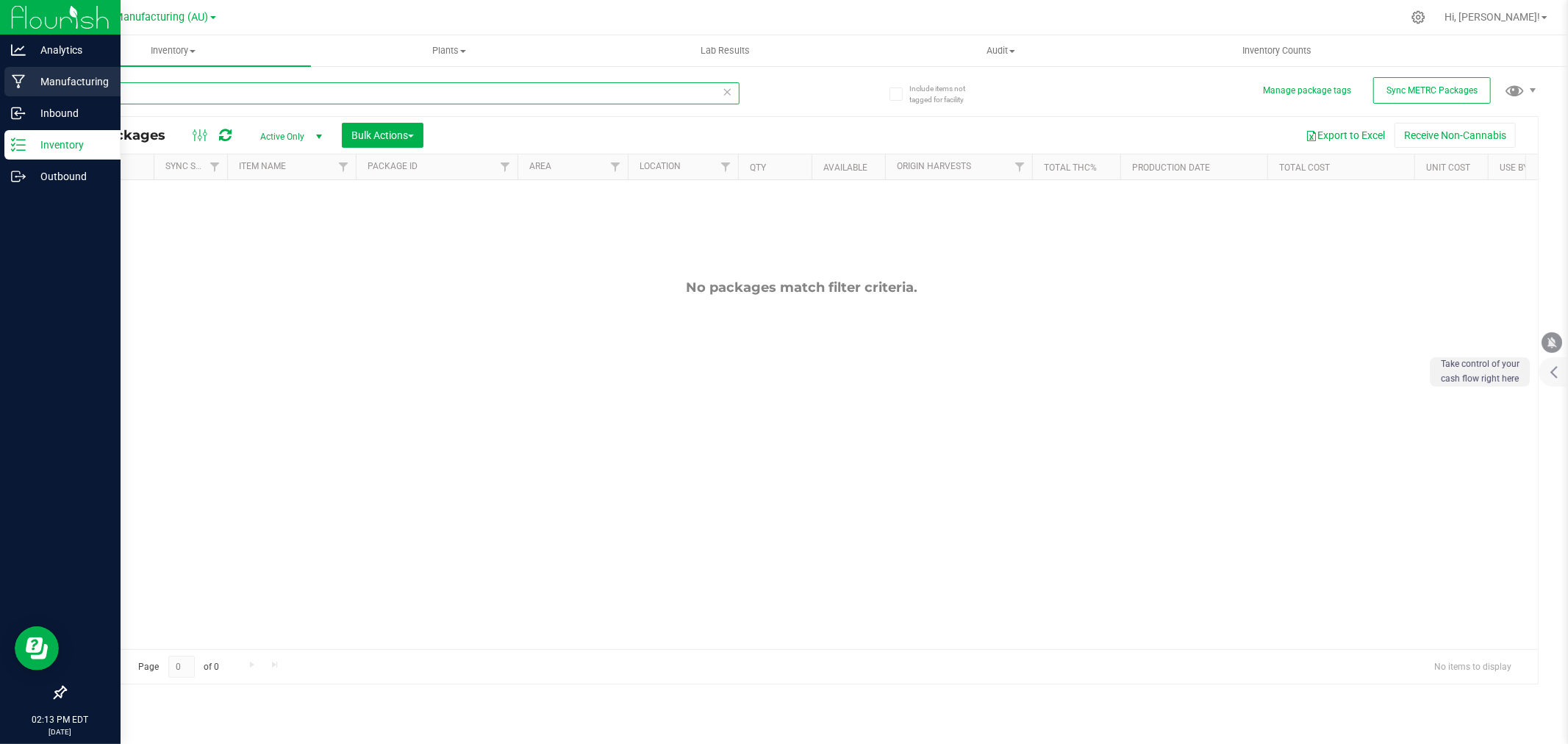
drag, startPoint x: 135, startPoint y: 84, endPoint x: 19, endPoint y: 81, distance: 116.0
click at [19, 81] on div "Analytics Manufacturing Inbound Inventory Outbound 02:13 PM EDT [DATE] 08/26 St…" at bounding box center [784, 372] width 1568 height 744
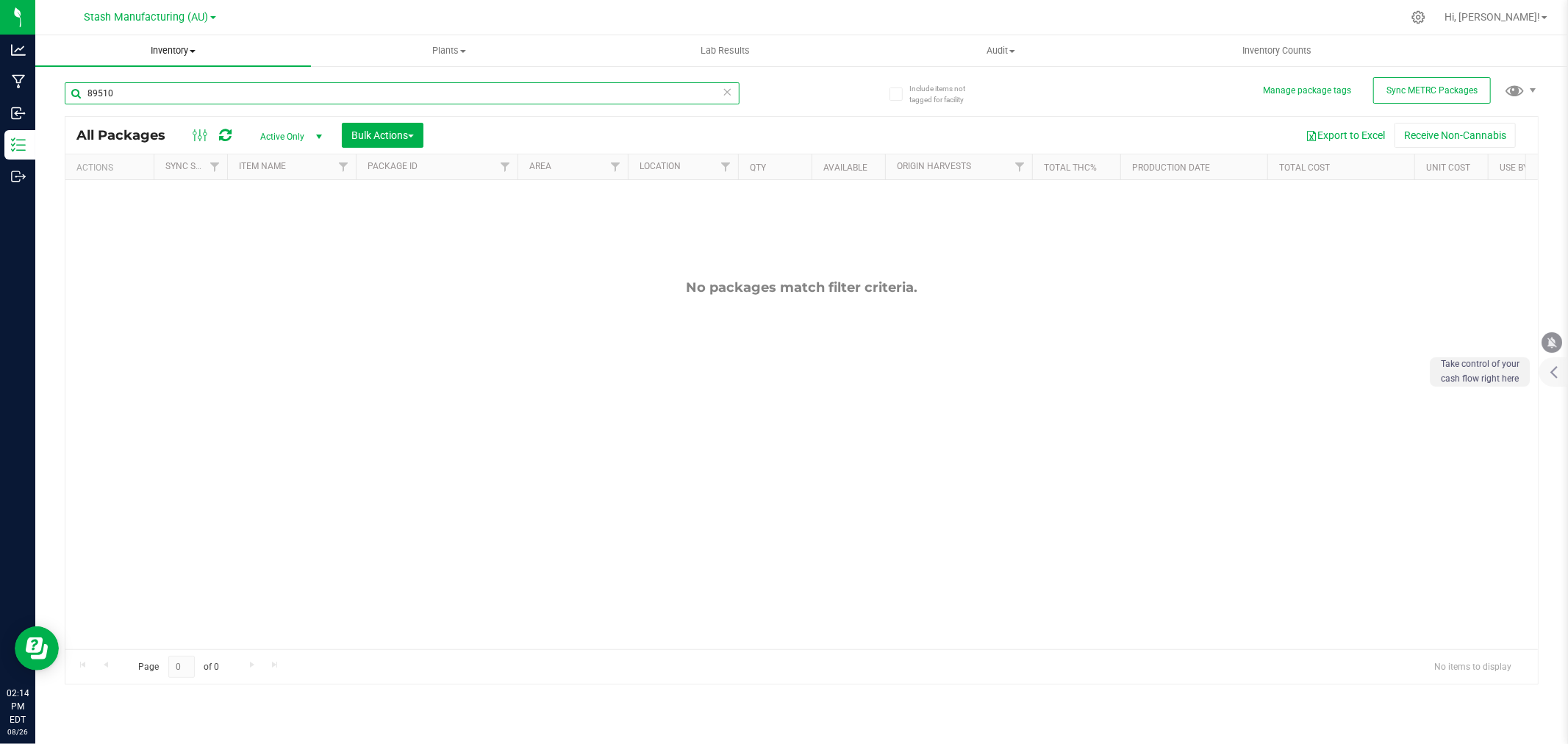
type input "89510"
drag, startPoint x: 189, startPoint y: 48, endPoint x: 193, endPoint y: 65, distance: 17.5
click at [188, 48] on span "Inventory" at bounding box center [173, 50] width 275 height 13
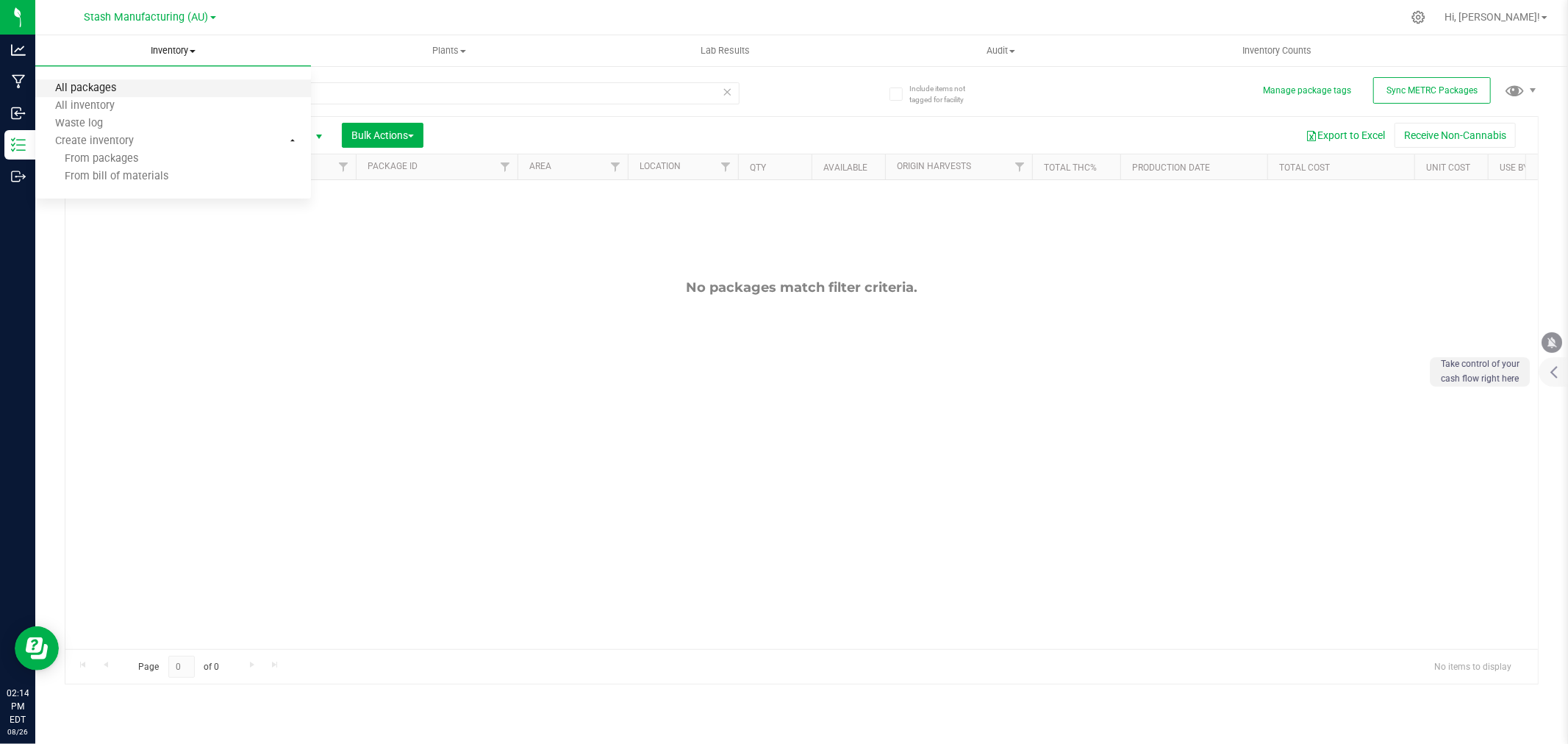
click at [121, 89] on span "All packages" at bounding box center [86, 88] width 100 height 12
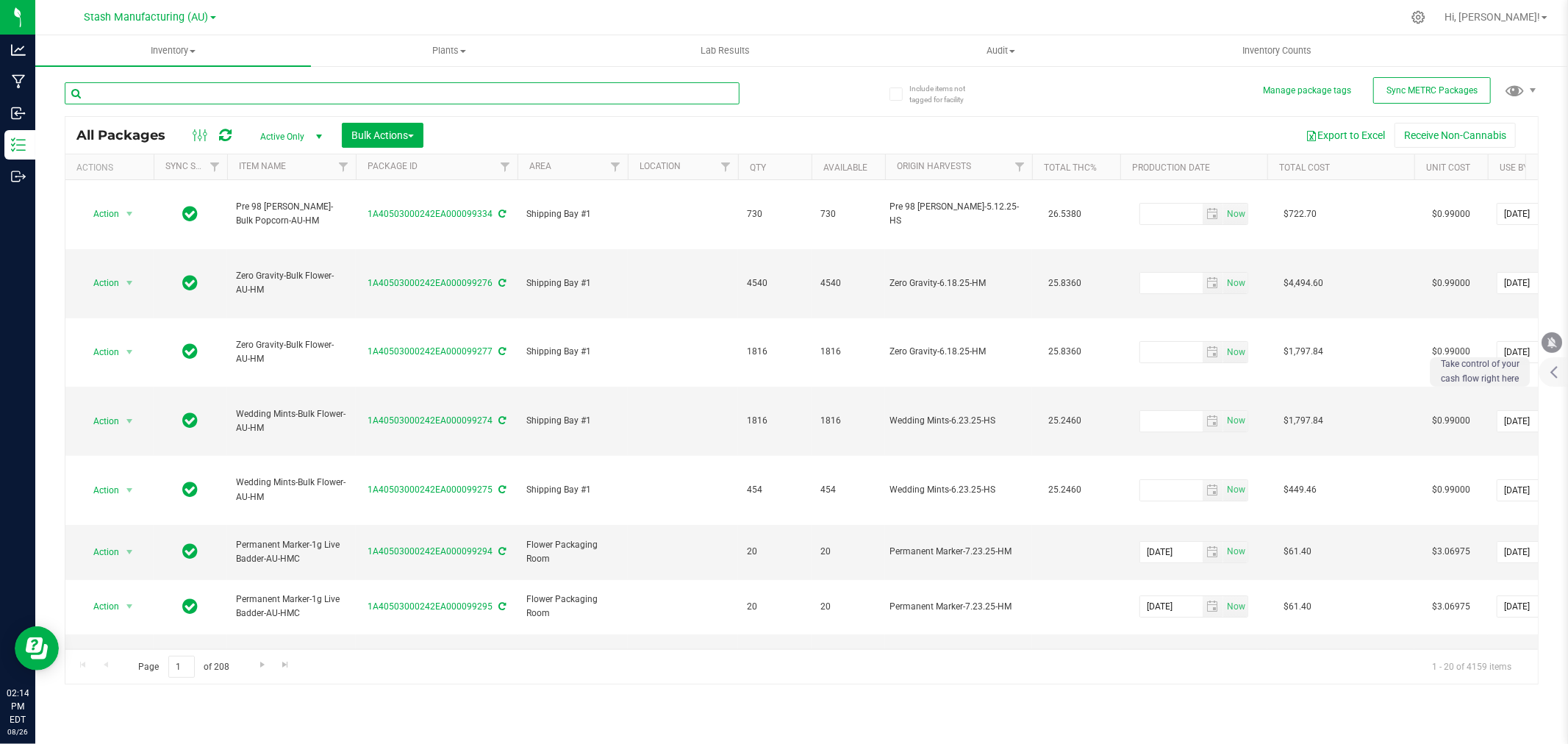
click at [185, 97] on input "text" at bounding box center [402, 93] width 675 height 22
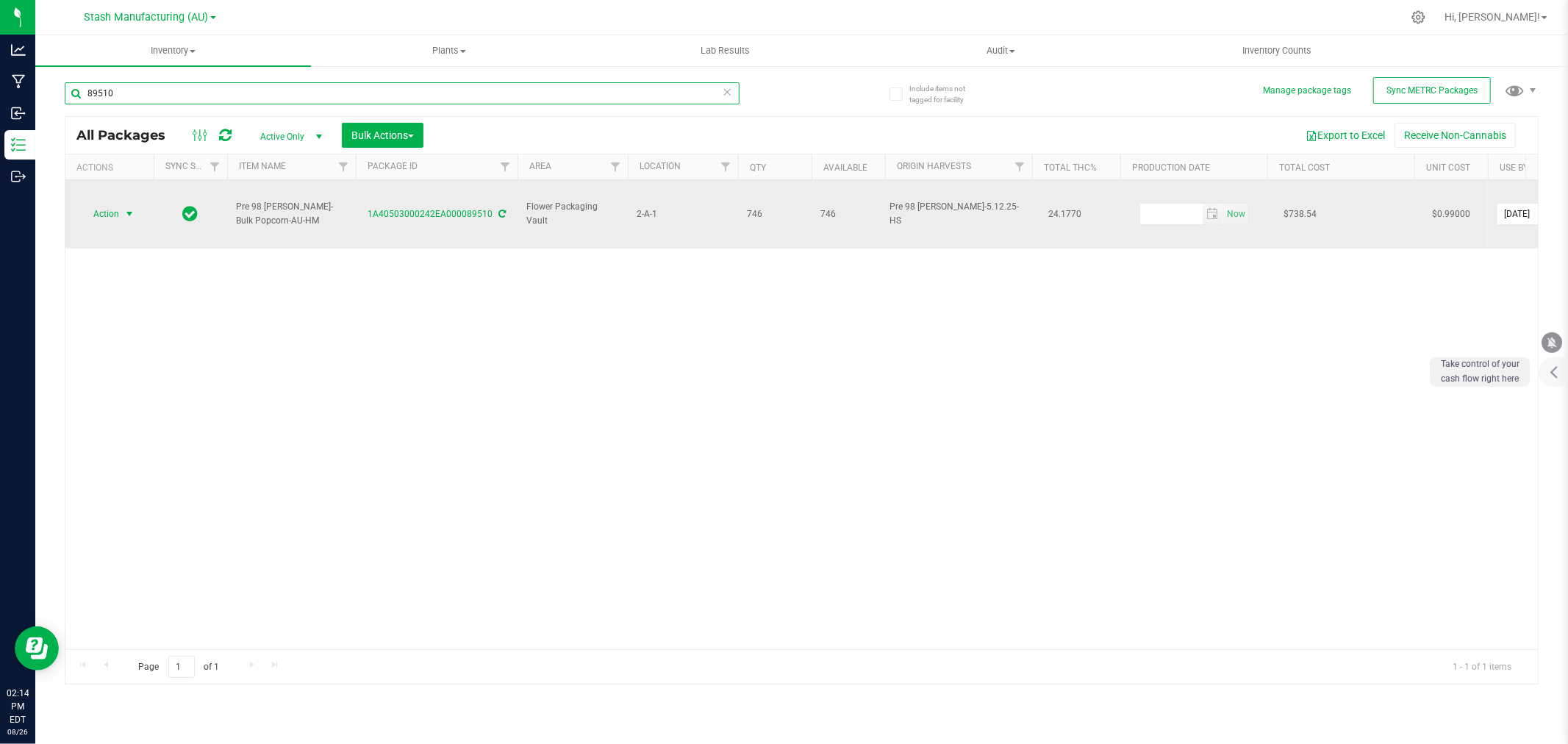
type input "89510"
click at [96, 206] on span "Action" at bounding box center [100, 213] width 40 height 20
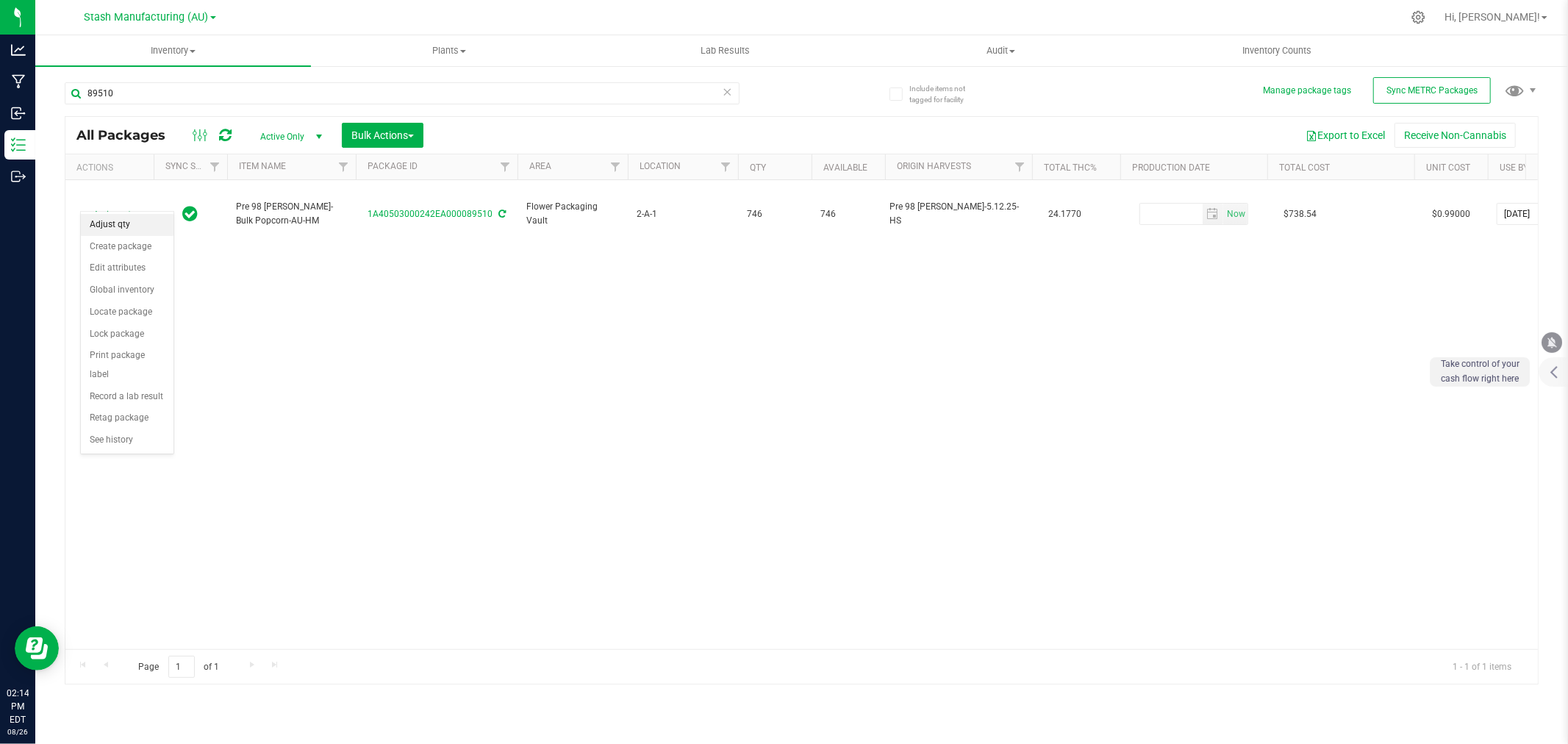
click at [101, 217] on li "Adjust qty" at bounding box center [127, 224] width 92 height 22
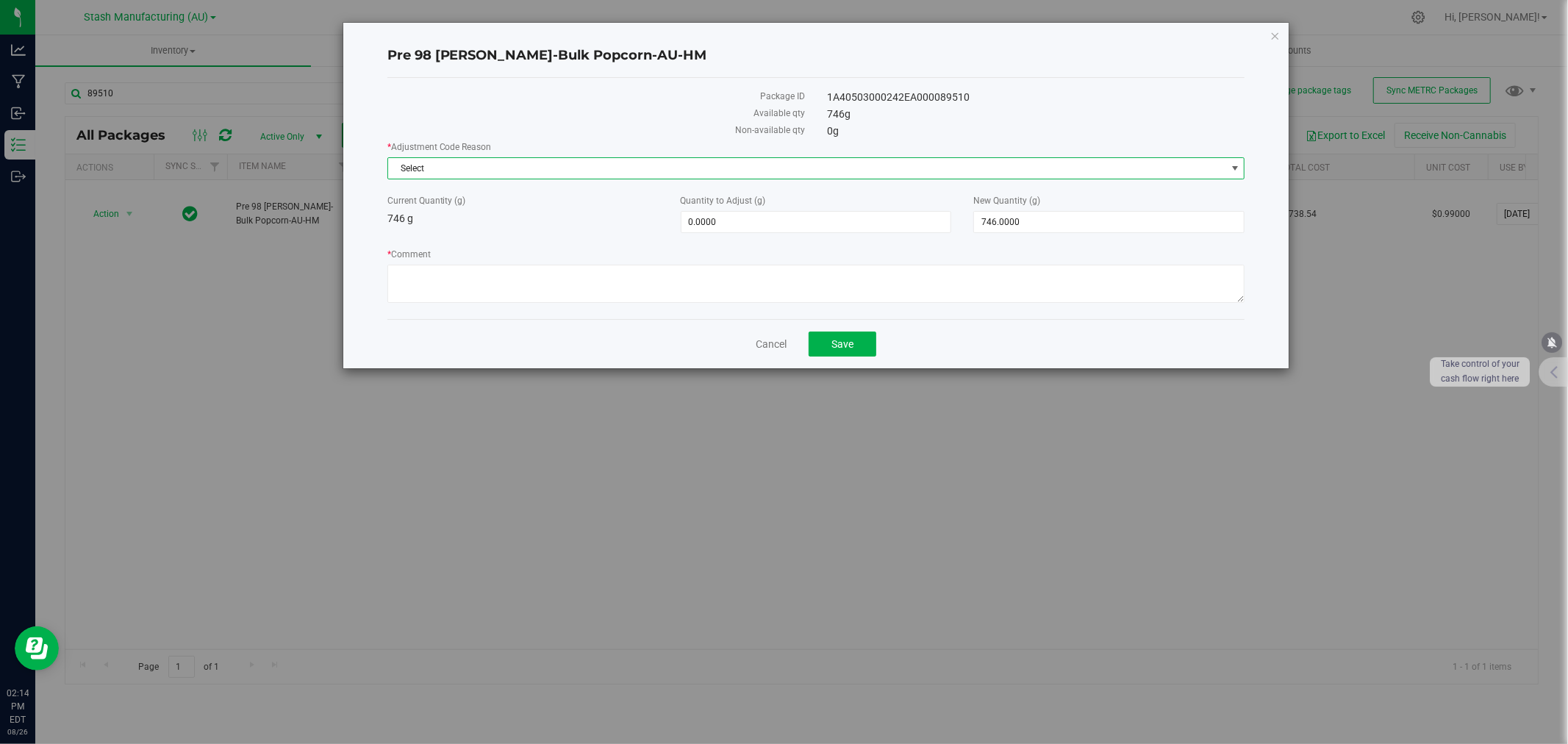
click at [449, 164] on span "Select" at bounding box center [807, 168] width 838 height 20
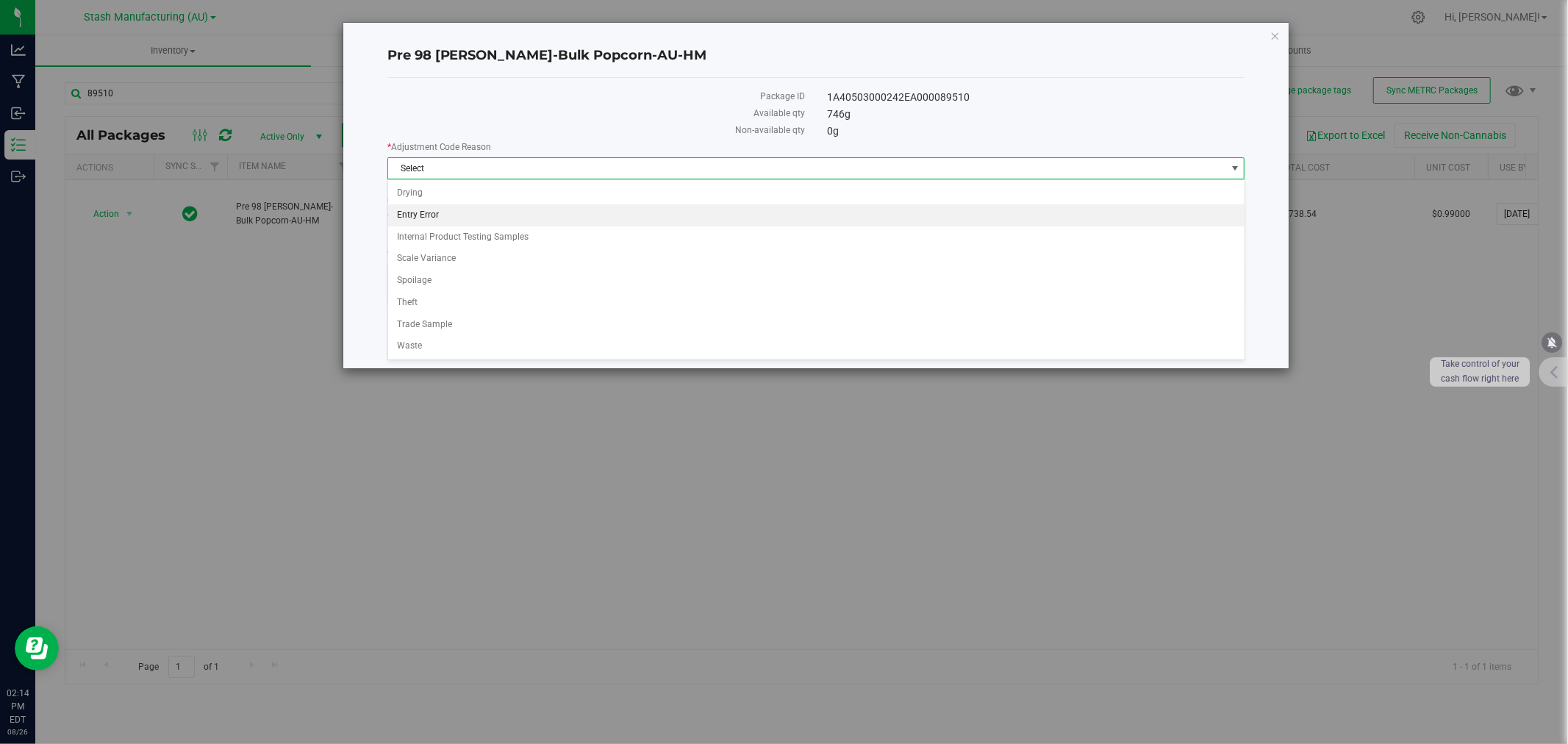
click at [427, 211] on li "Entry Error" at bounding box center [816, 215] width 857 height 22
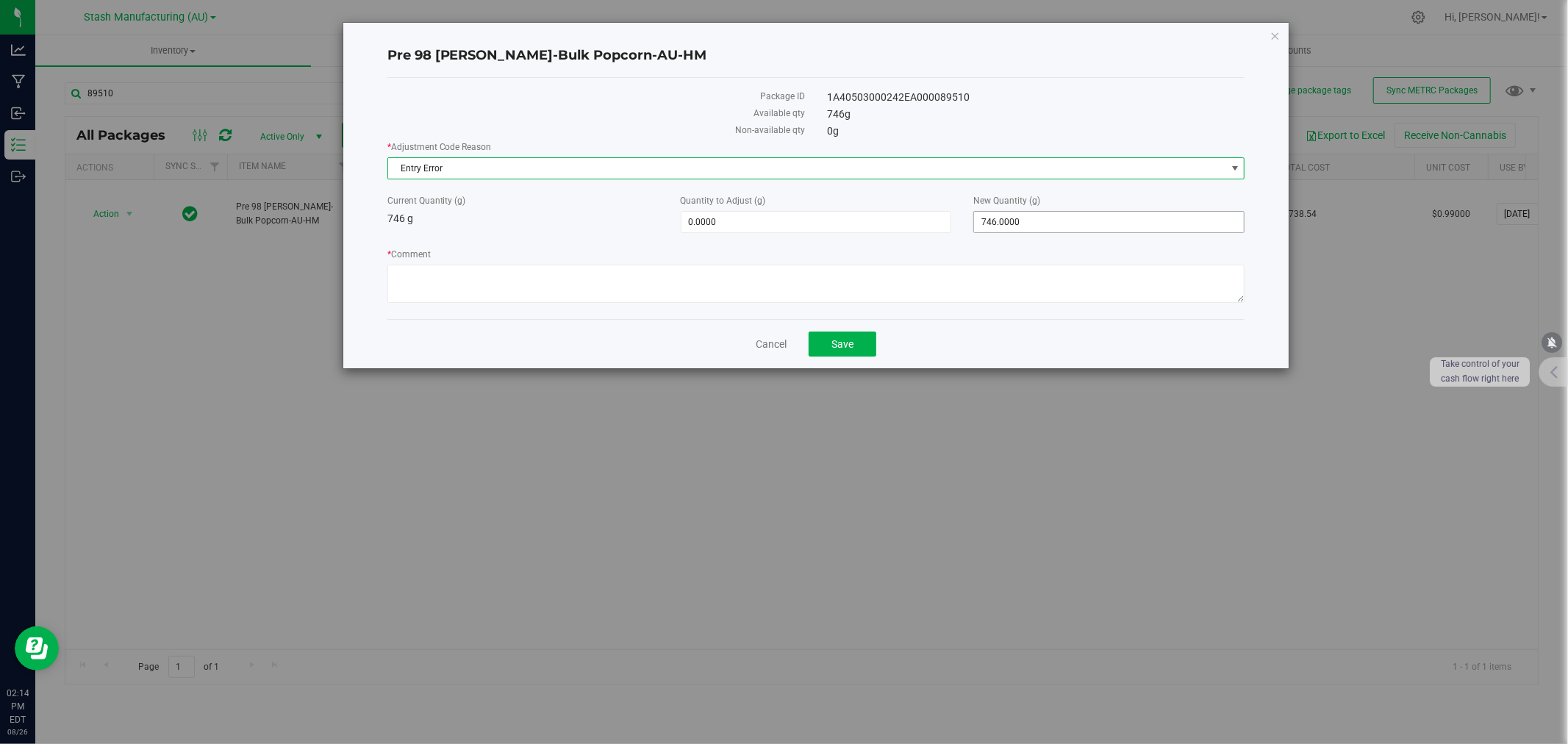
click at [1089, 215] on span "746.0000 746" at bounding box center [1109, 222] width 271 height 22
type input "748"
type input "2.0000"
type input "748.0000"
click at [812, 290] on textarea "* Comment" at bounding box center [816, 283] width 858 height 38
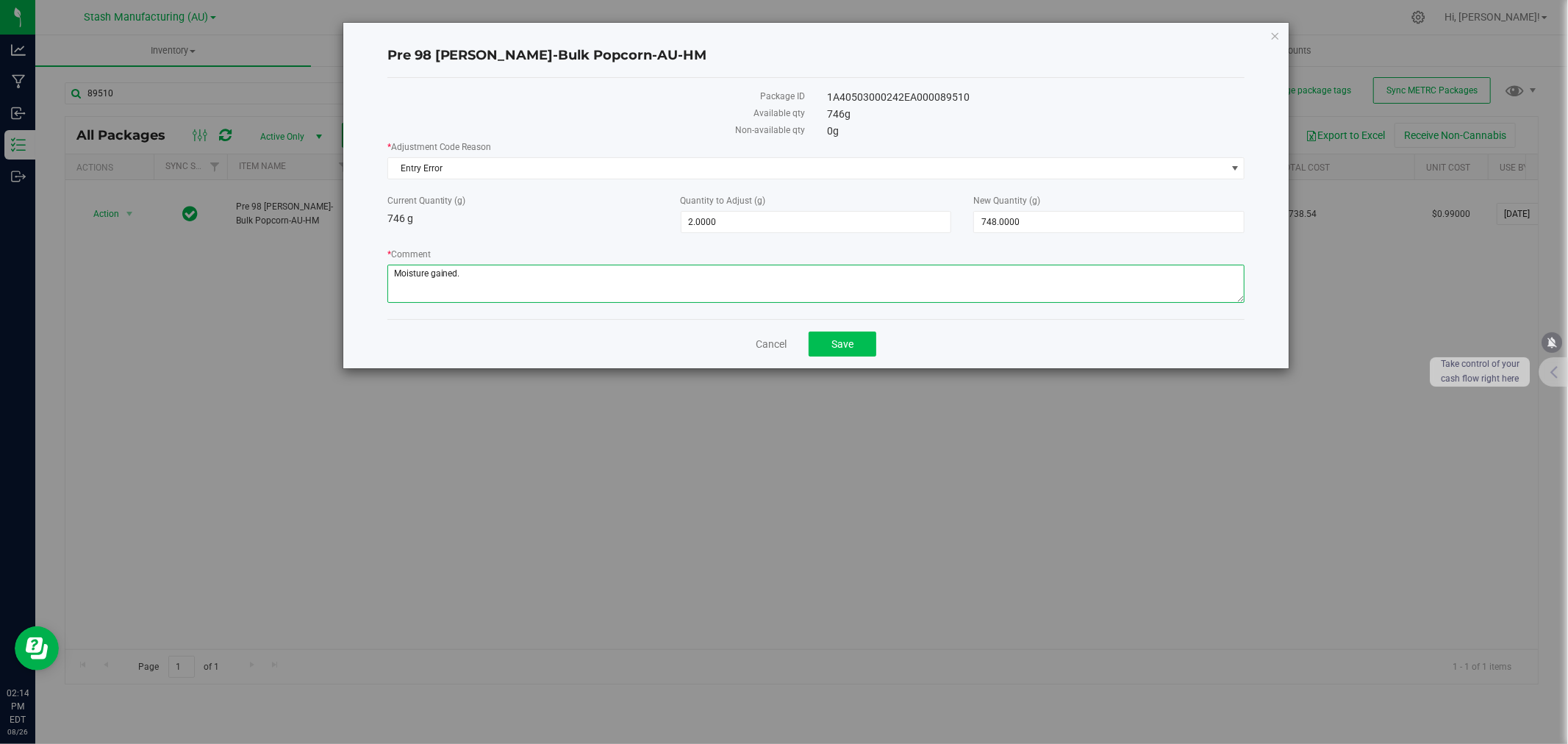
type textarea "Moisture gained."
click at [854, 347] on span "Save" at bounding box center [842, 344] width 22 height 12
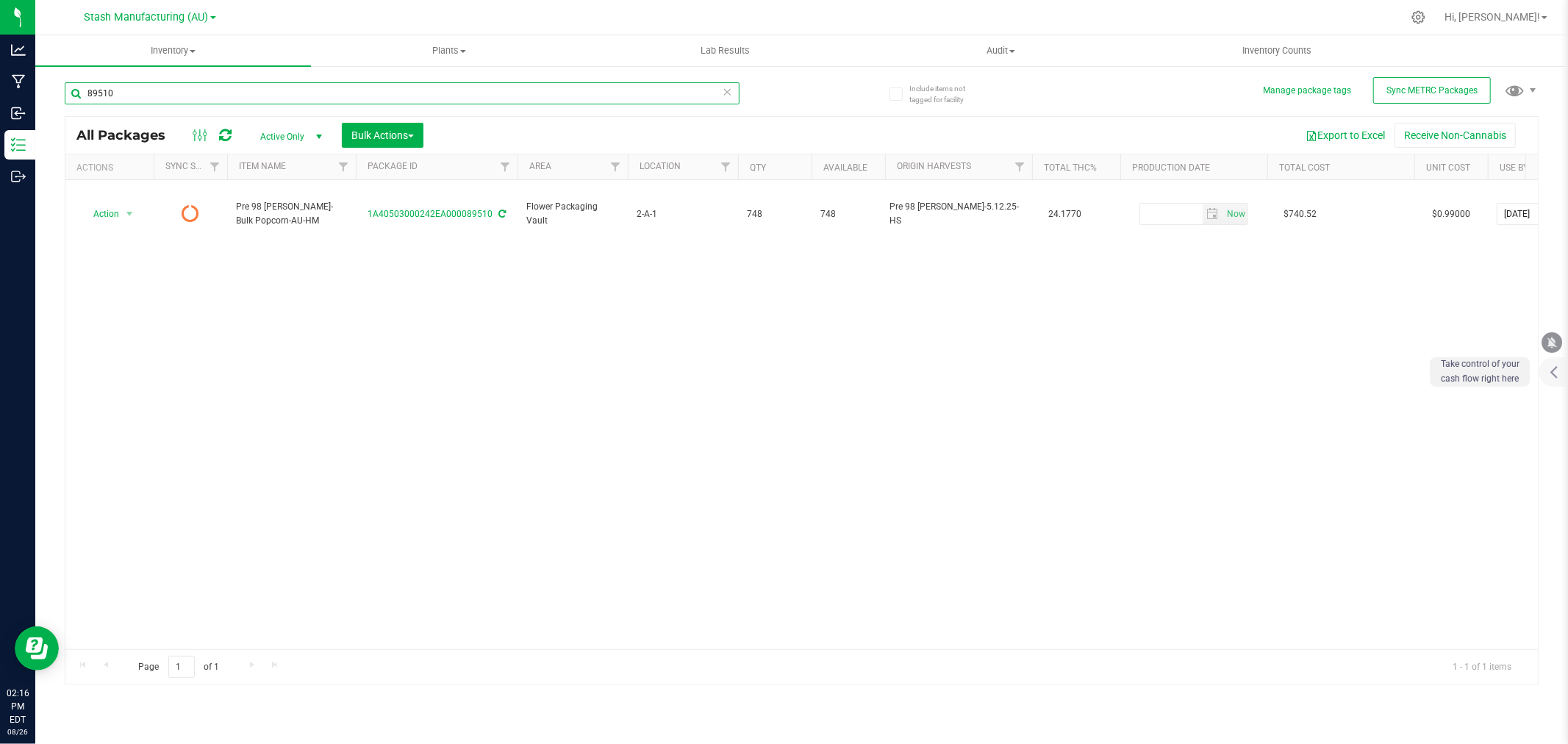
click at [166, 85] on input "89510" at bounding box center [402, 93] width 675 height 22
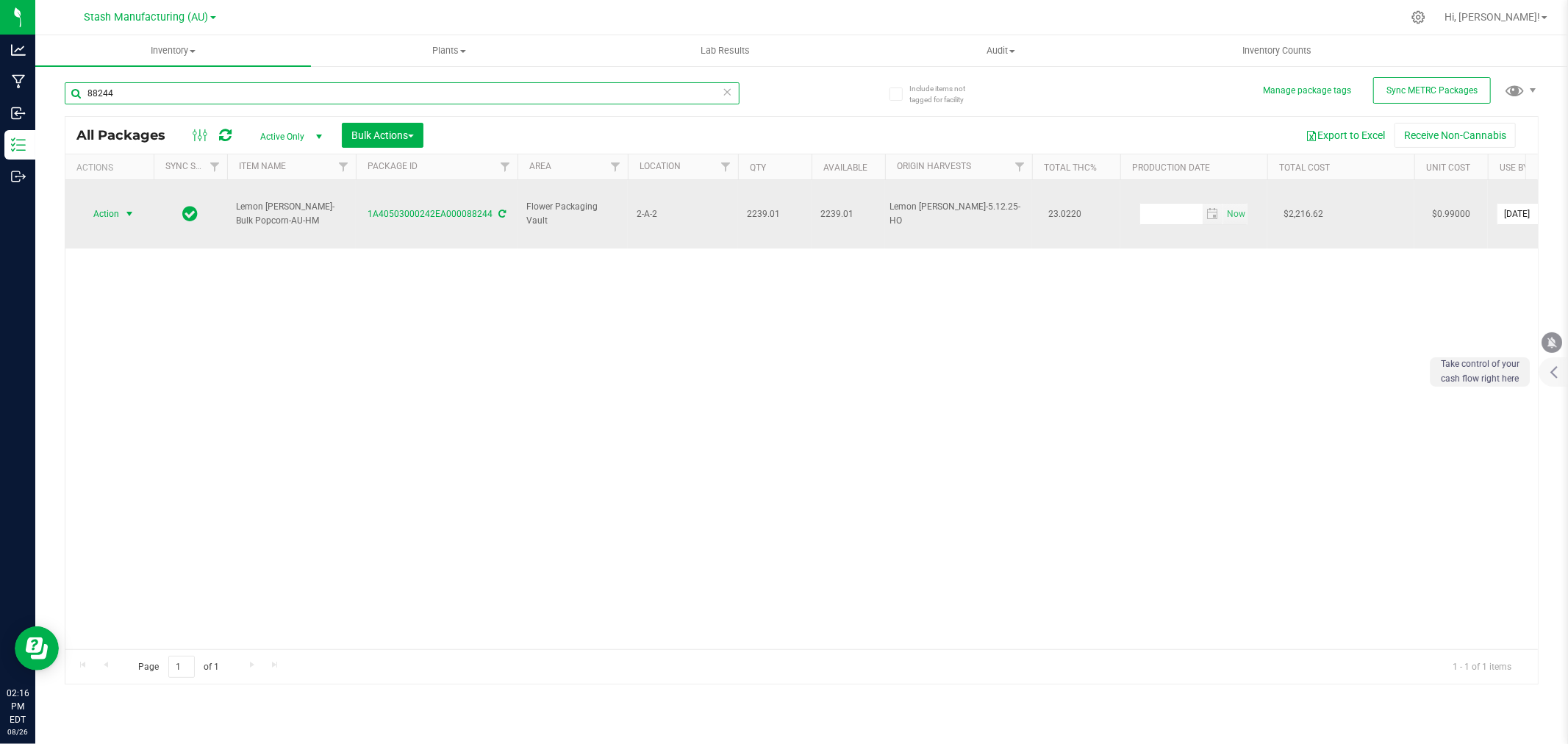
type input "88244"
click at [107, 203] on span "Action" at bounding box center [100, 213] width 40 height 20
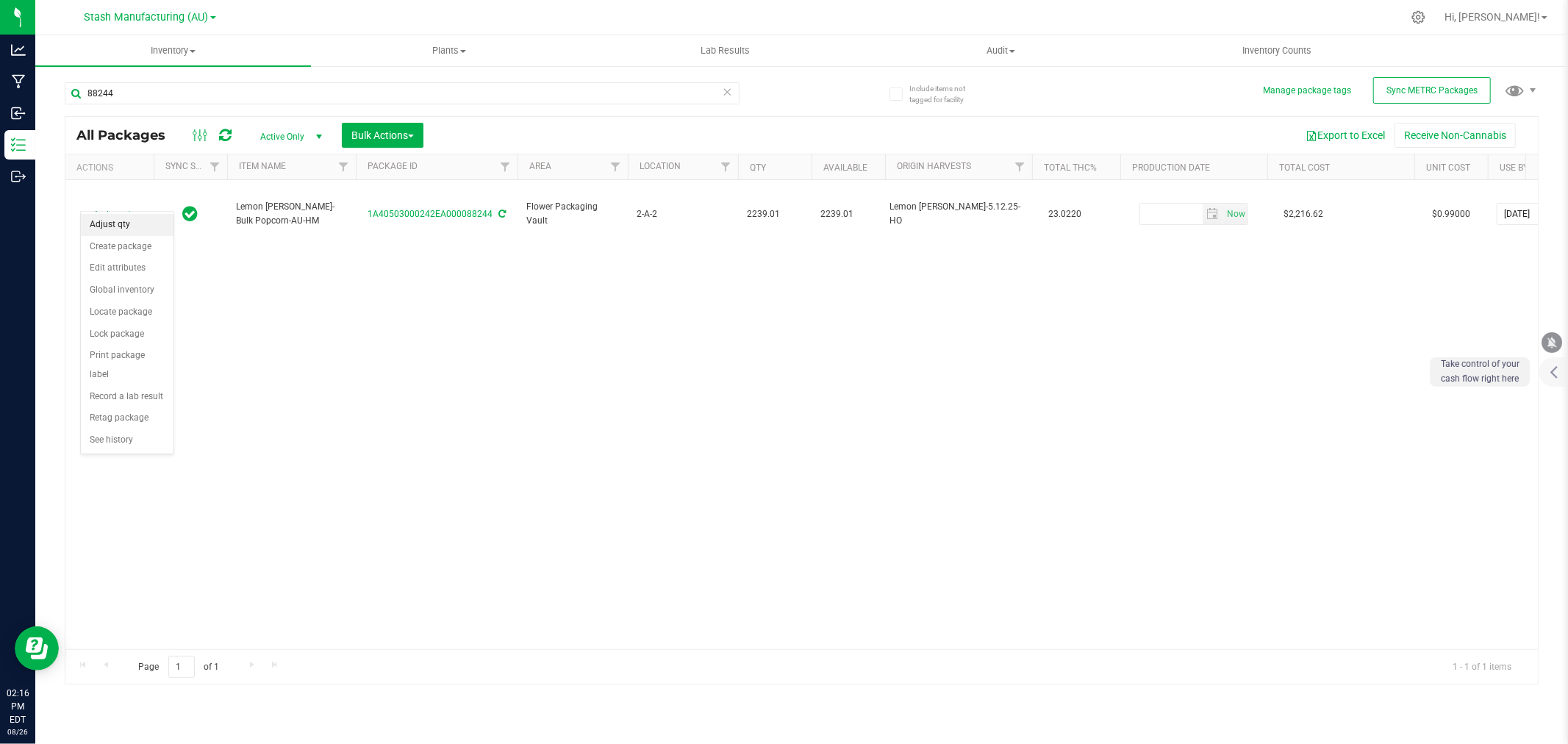
click at [135, 230] on li "Adjust qty" at bounding box center [127, 224] width 92 height 22
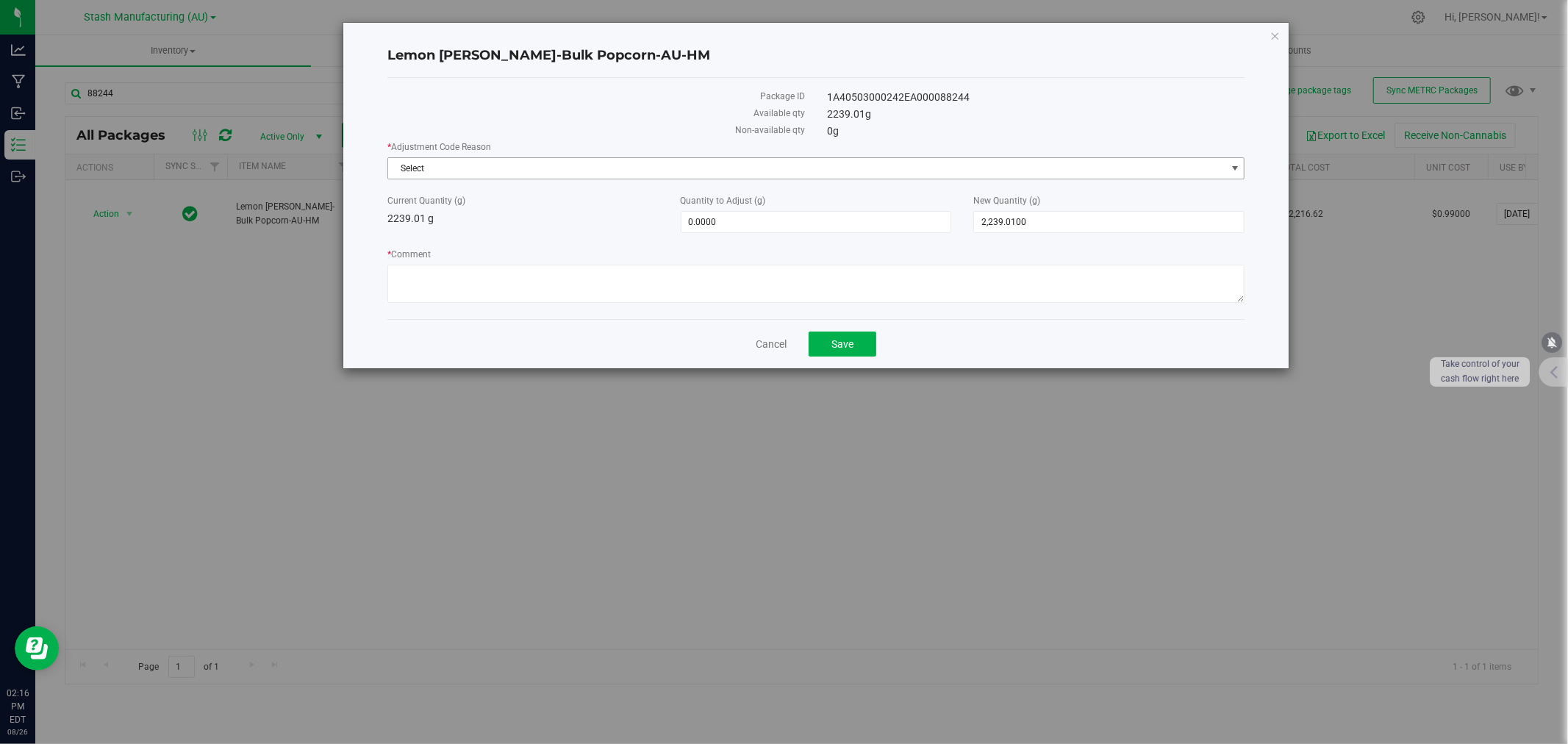
click at [460, 172] on span "Select" at bounding box center [807, 168] width 838 height 20
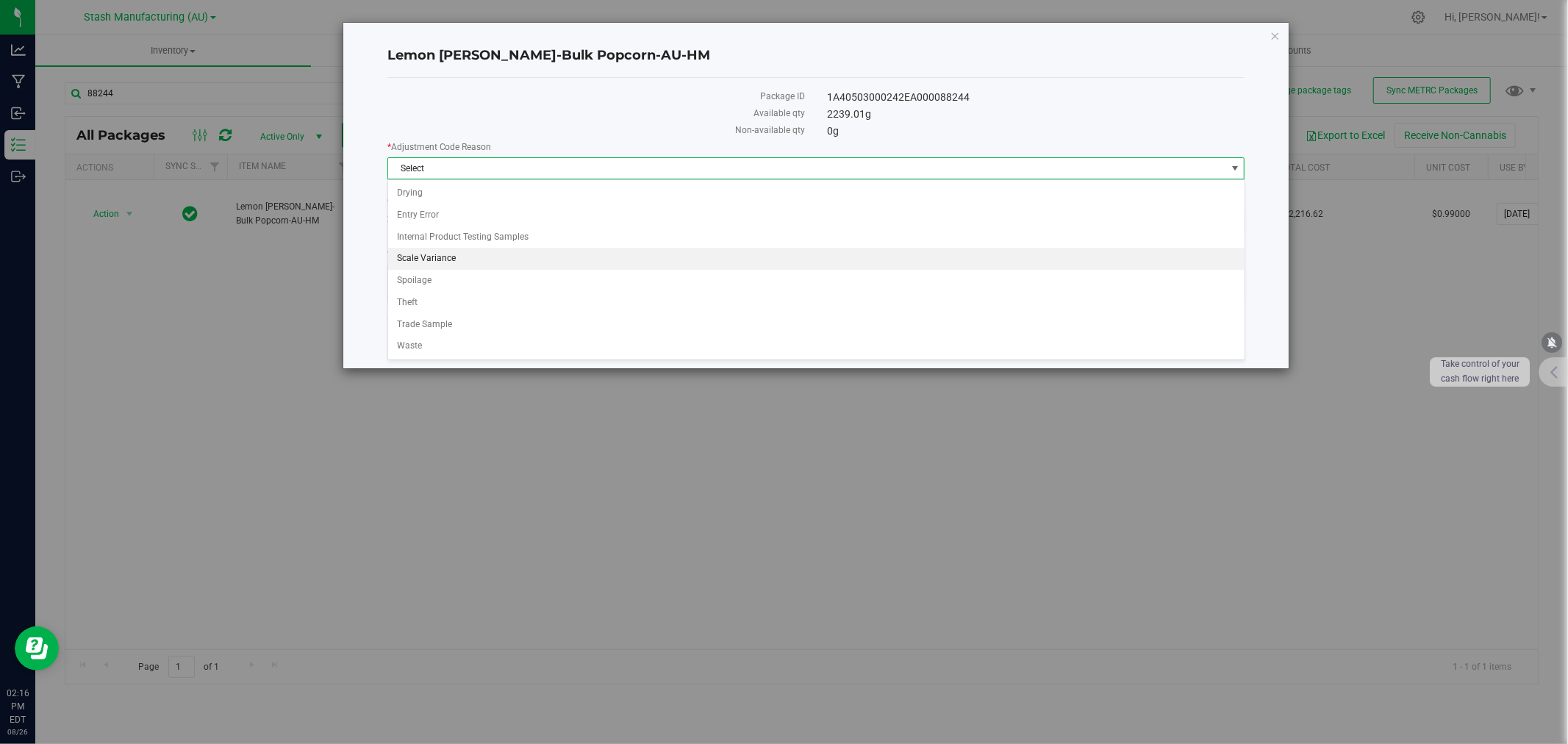
click at [428, 257] on li "Scale Variance" at bounding box center [816, 258] width 857 height 22
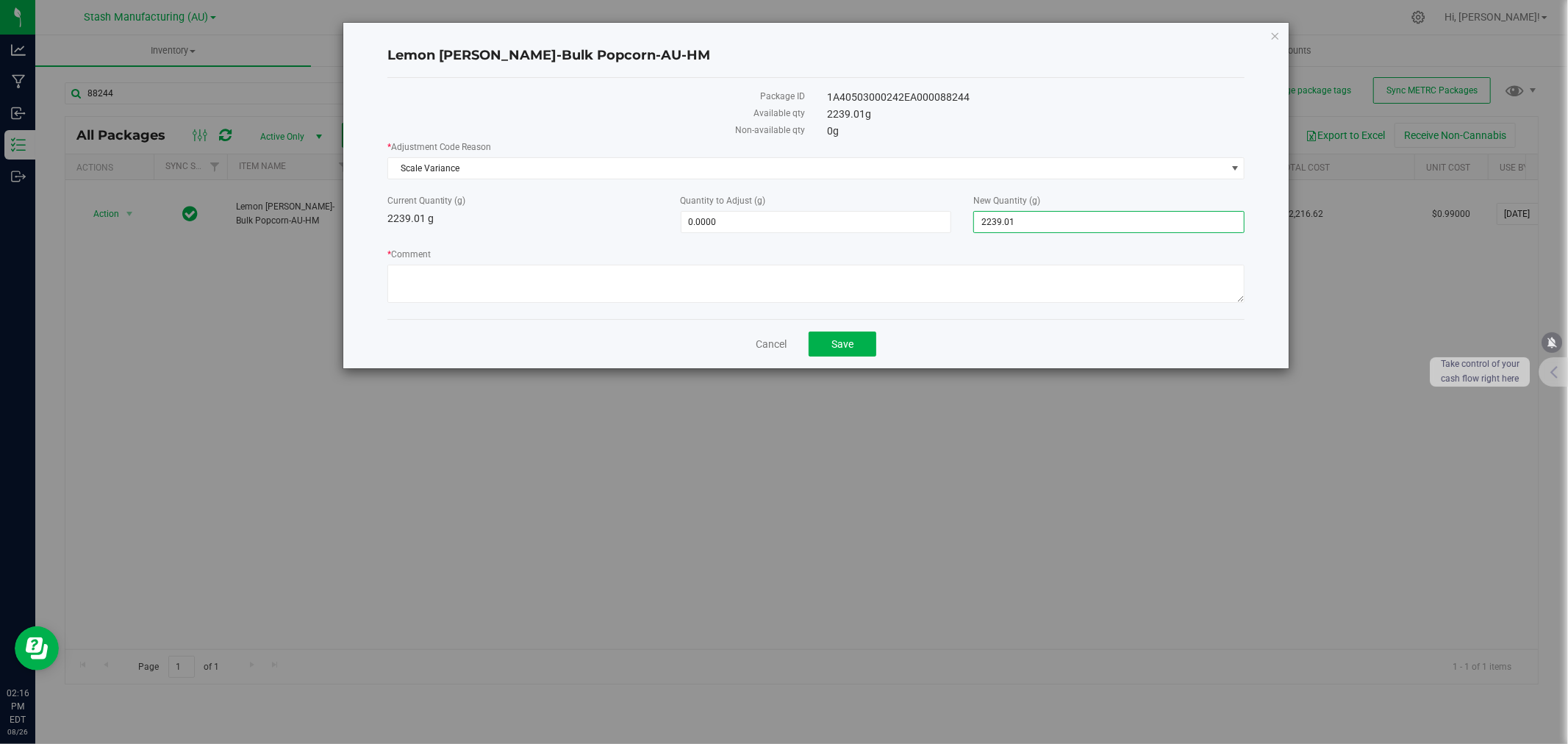
click at [1026, 223] on span "2,239.0100 2239.01" at bounding box center [1109, 222] width 271 height 22
click at [1026, 223] on input "2239.01" at bounding box center [1109, 221] width 270 height 20
type input "2177"
type input "-62.0100"
type input "2,177.0000"
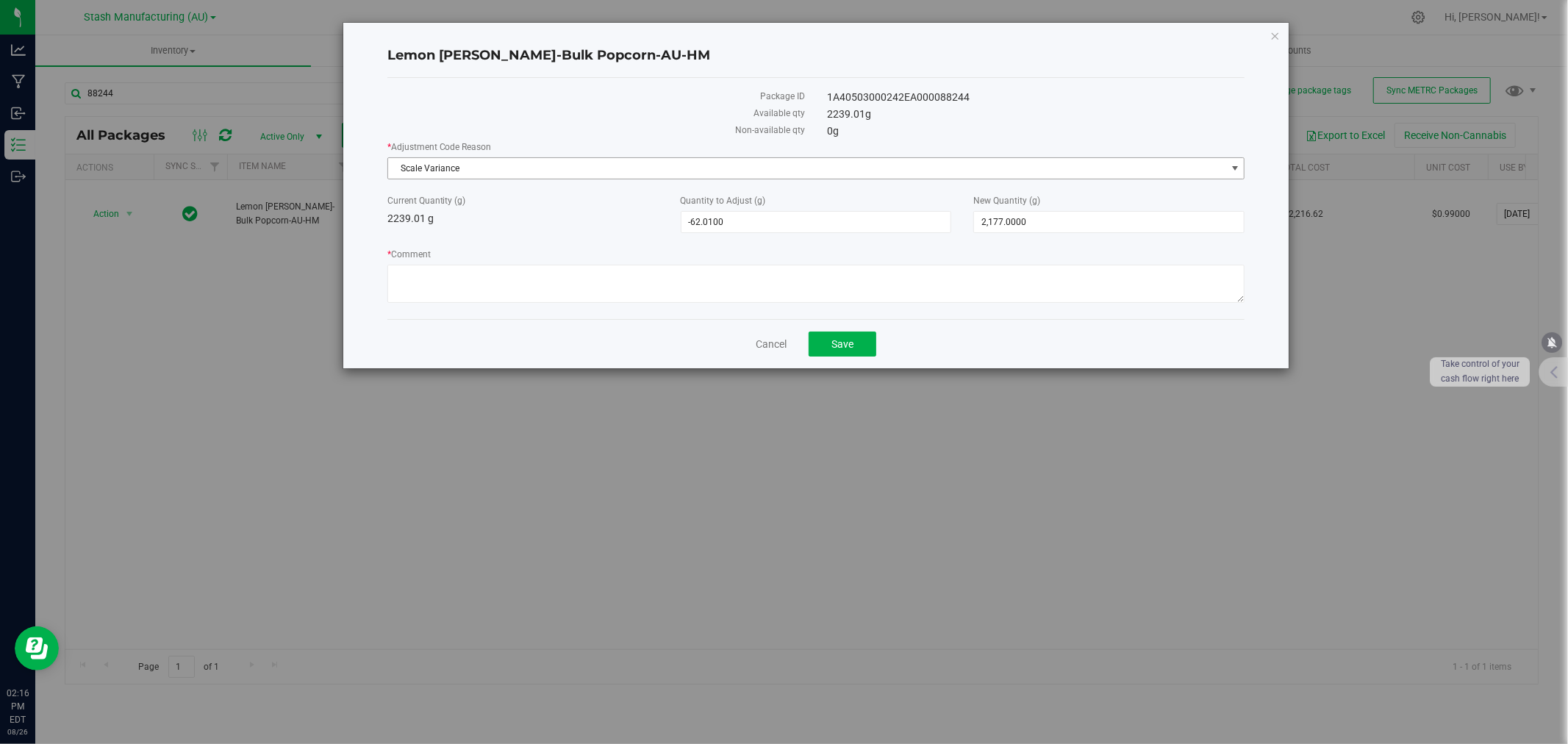
click at [584, 169] on span "Scale Variance" at bounding box center [807, 168] width 838 height 20
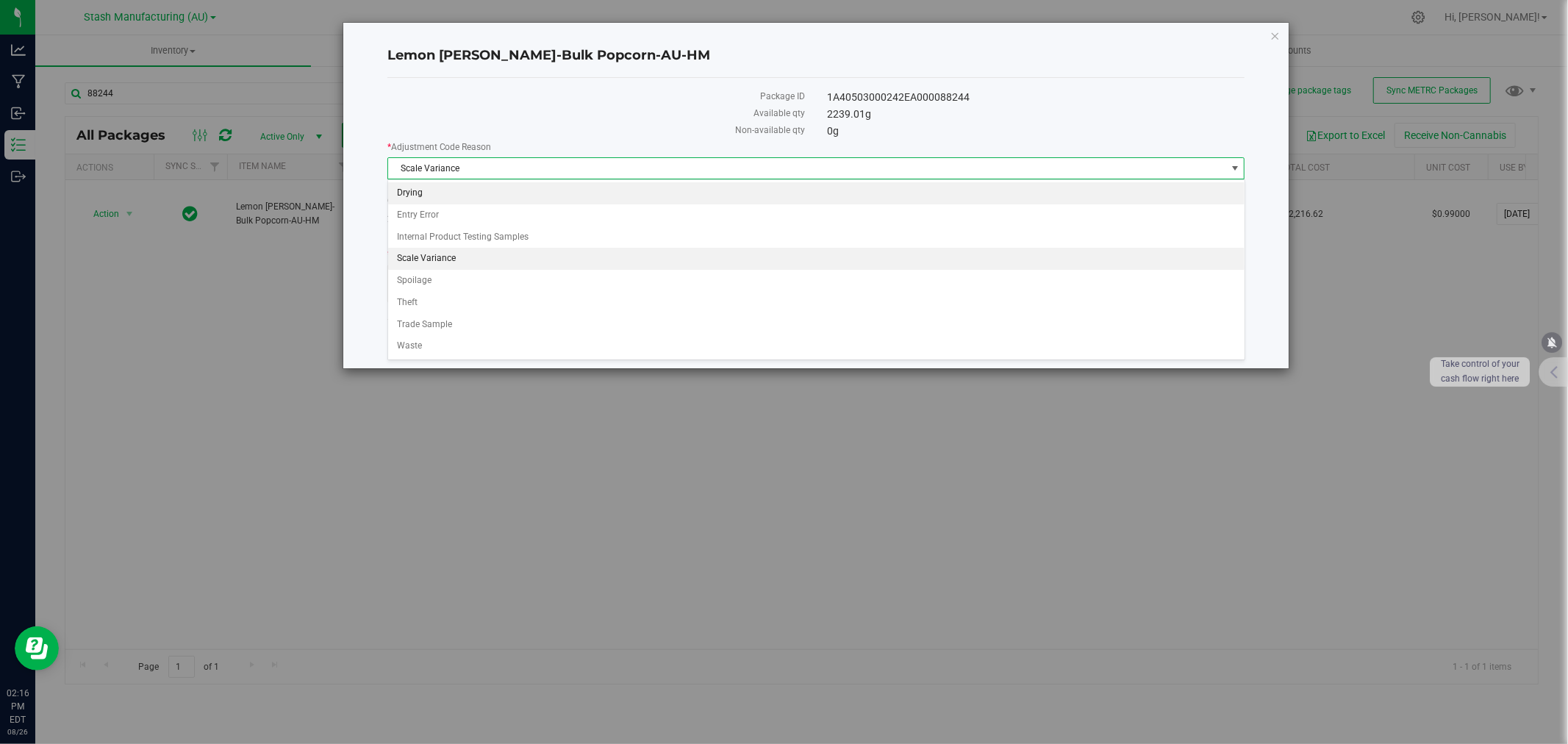
click at [445, 196] on li "Drying" at bounding box center [816, 193] width 857 height 22
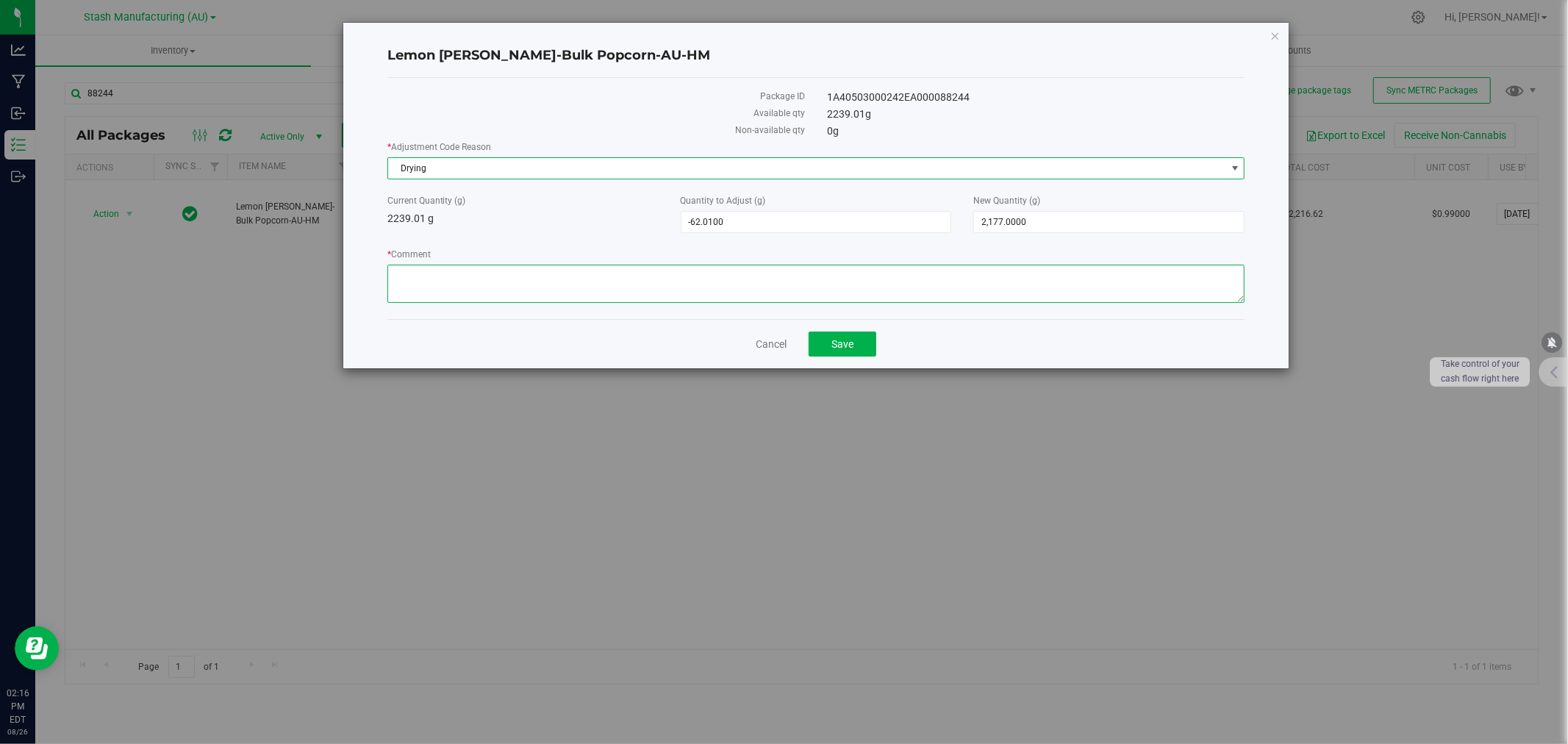
click at [495, 291] on textarea "* Comment" at bounding box center [816, 283] width 858 height 38
type textarea "Moisture loss."
click at [868, 346] on button "Save" at bounding box center [843, 343] width 68 height 25
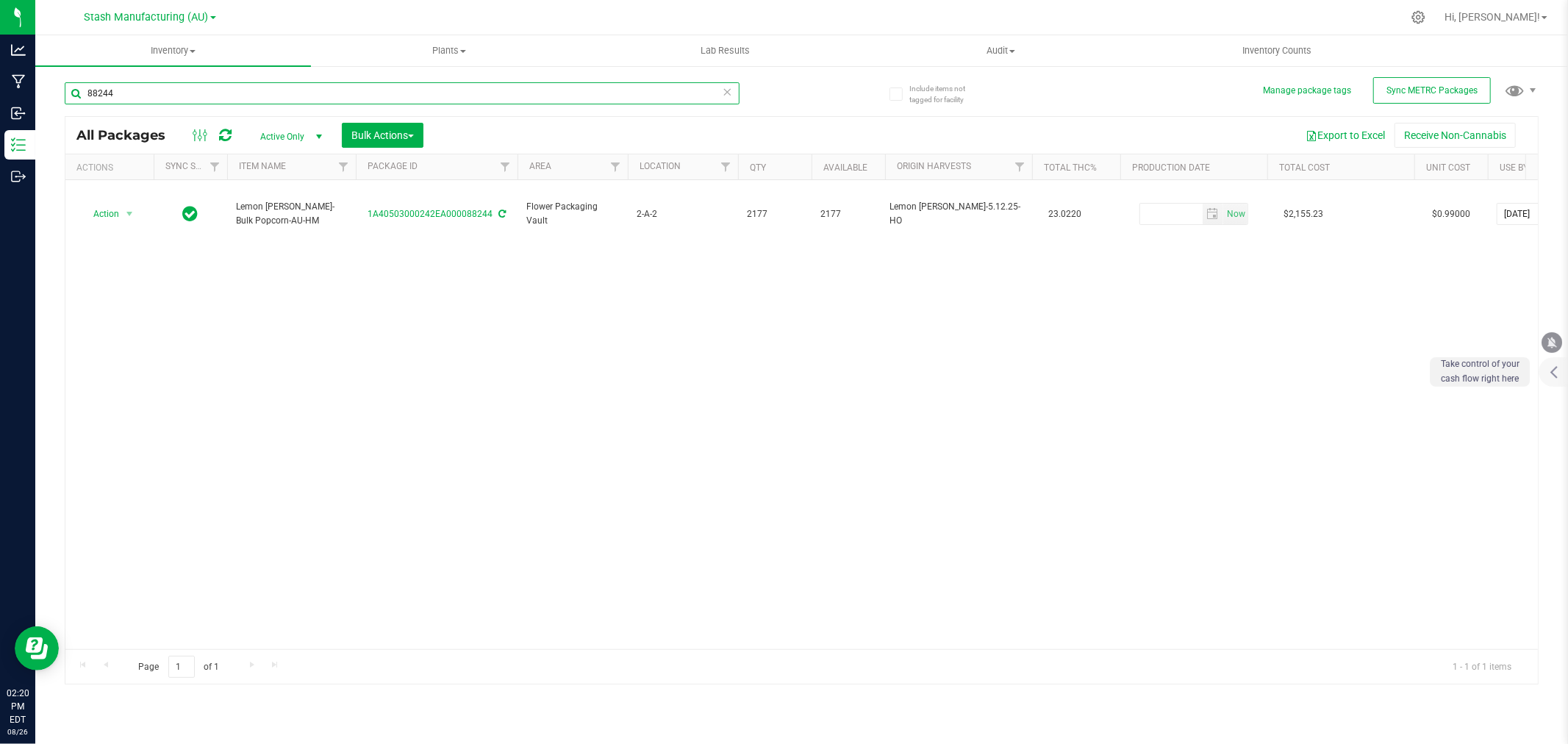
drag, startPoint x: 156, startPoint y: 96, endPoint x: 64, endPoint y: 93, distance: 92.0
click at [65, 93] on input "88244" at bounding box center [402, 93] width 675 height 22
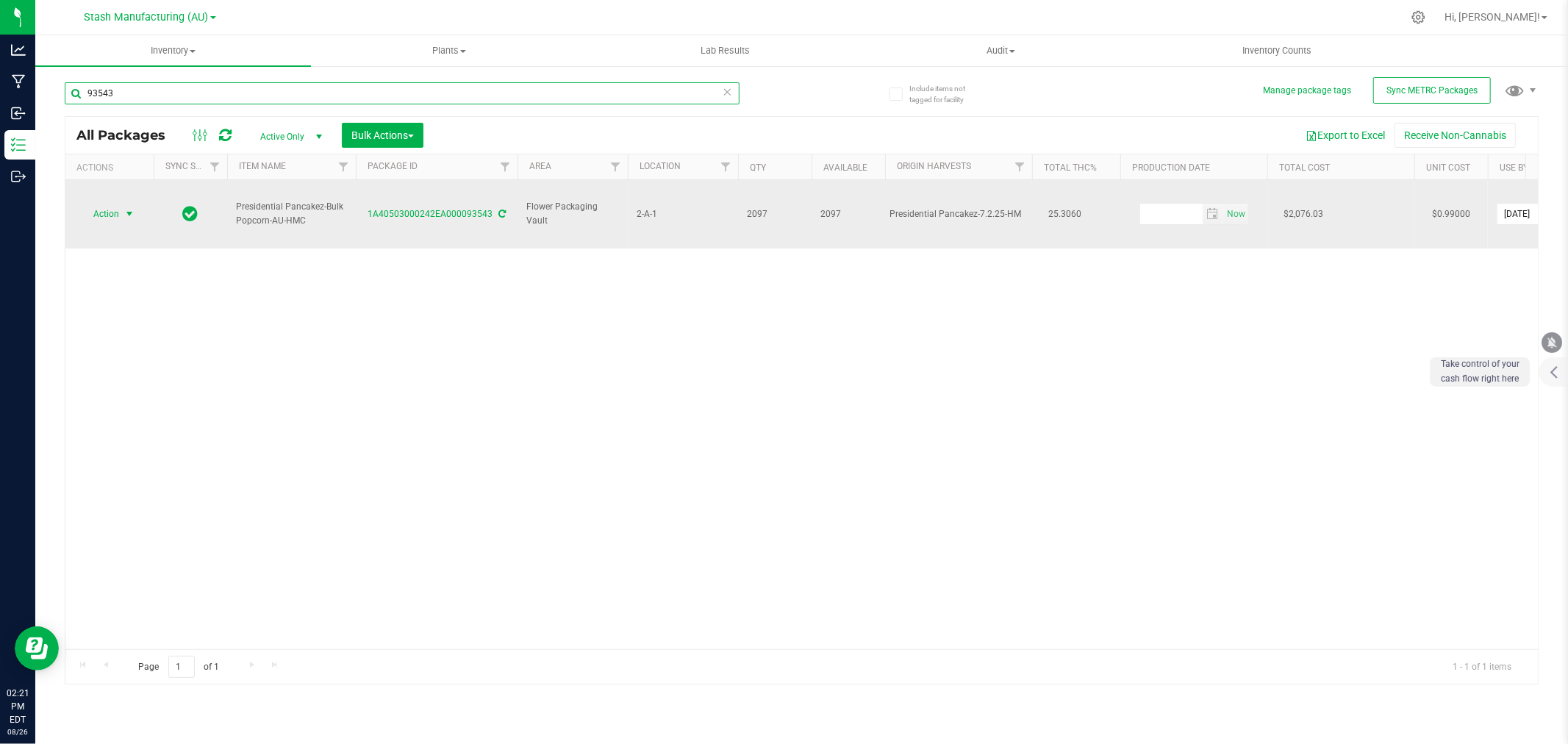
type input "93543"
click at [126, 208] on span "select" at bounding box center [130, 214] width 12 height 12
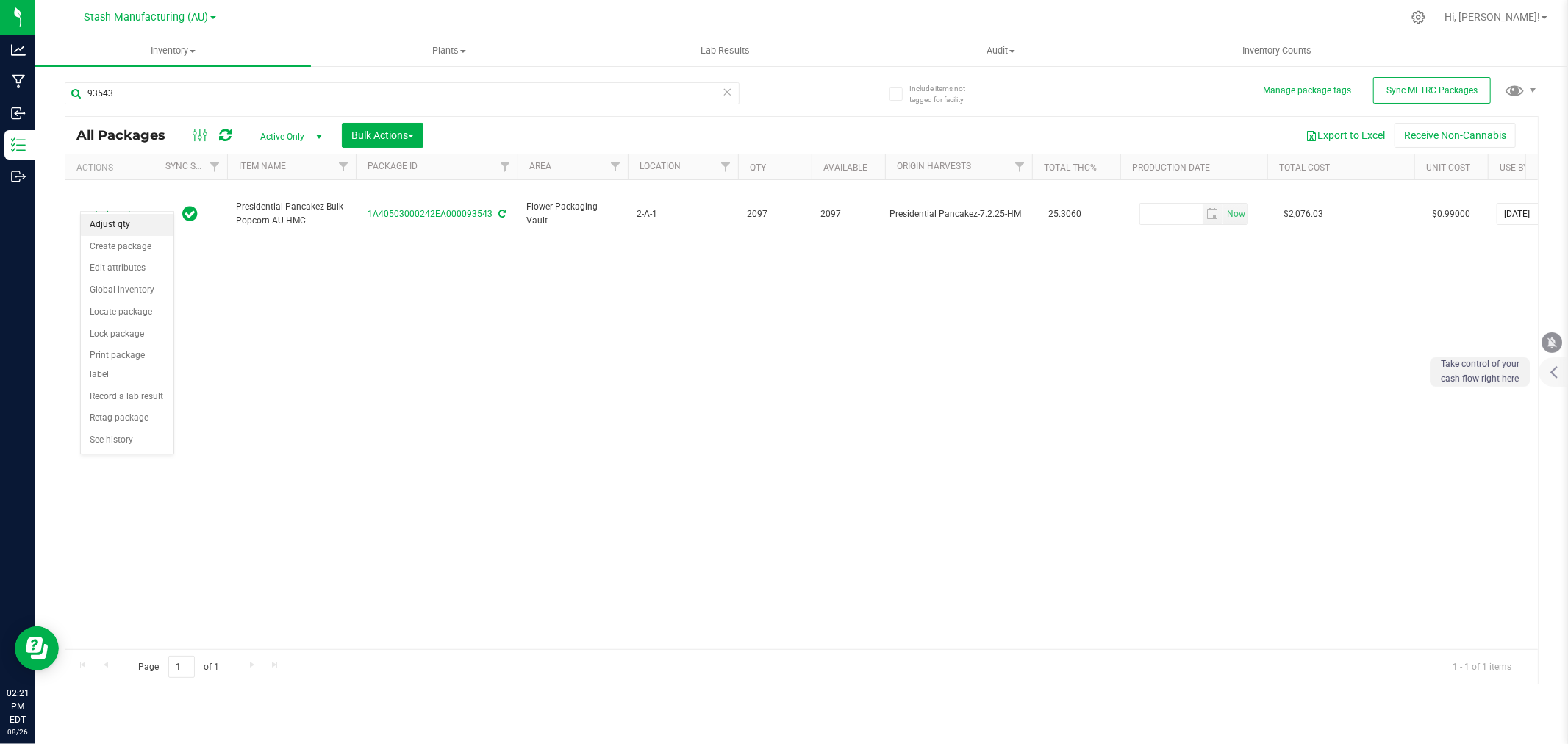
click at [117, 223] on li "Adjust qty" at bounding box center [127, 224] width 92 height 22
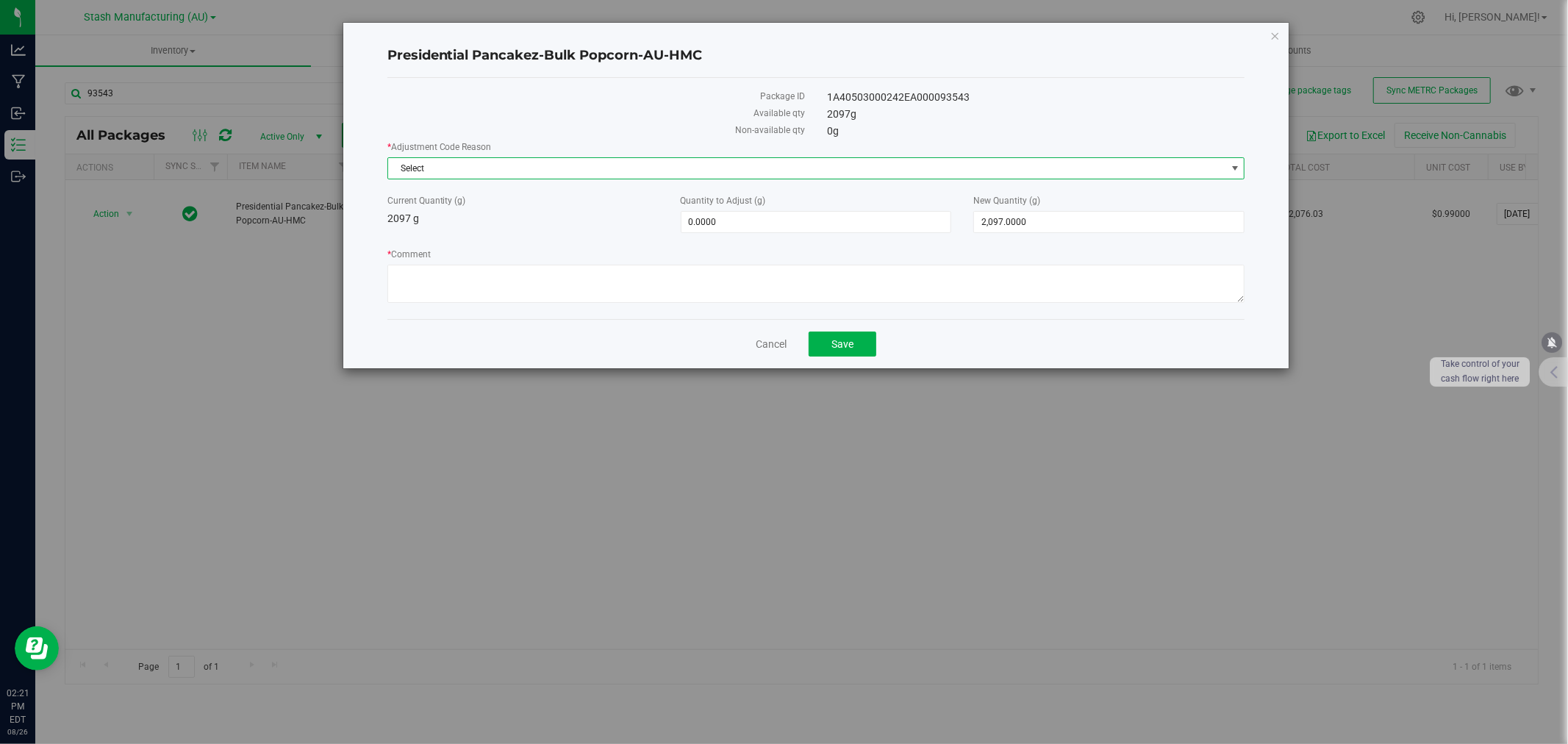
click at [472, 169] on span "Select" at bounding box center [807, 168] width 838 height 20
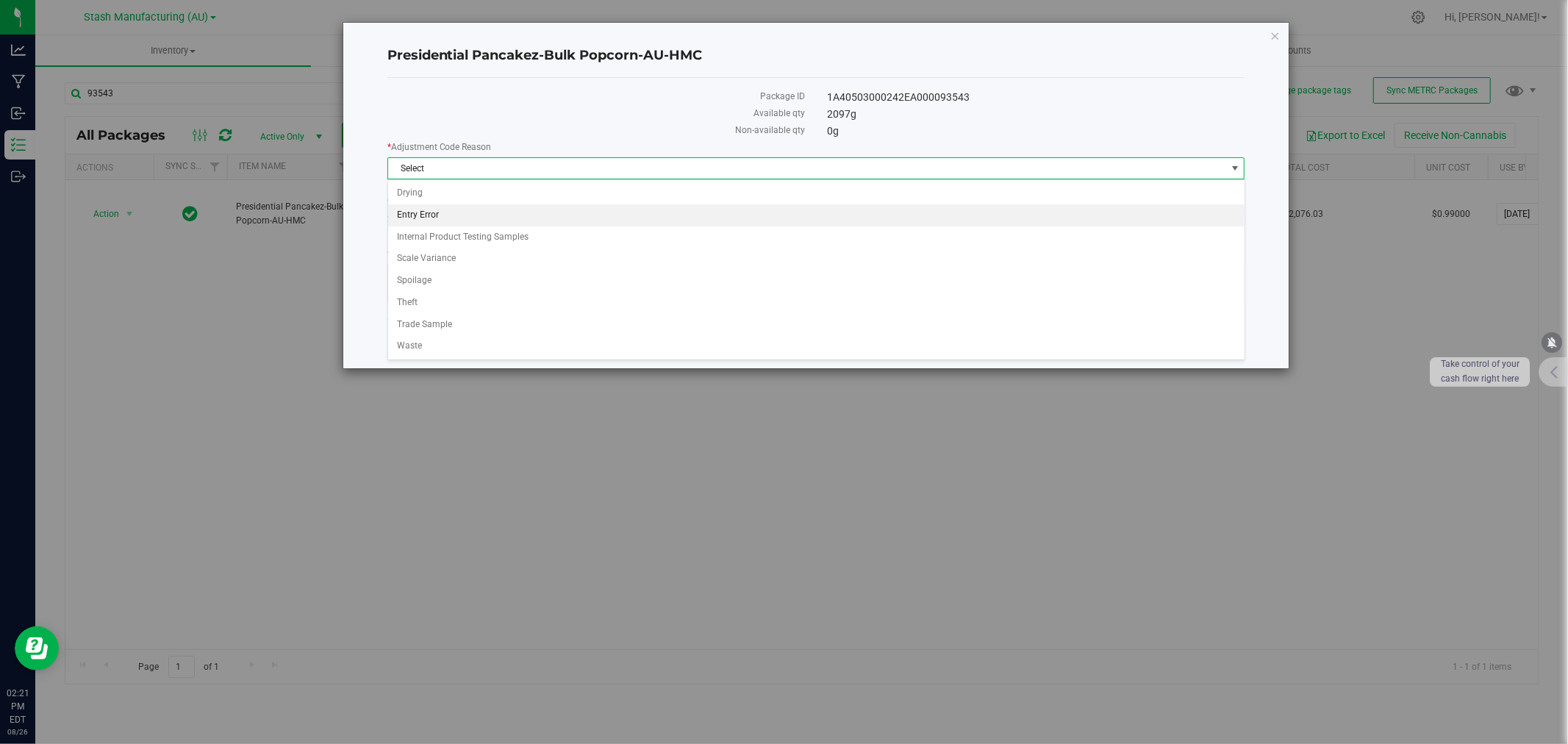
click at [425, 220] on li "Entry Error" at bounding box center [816, 215] width 857 height 22
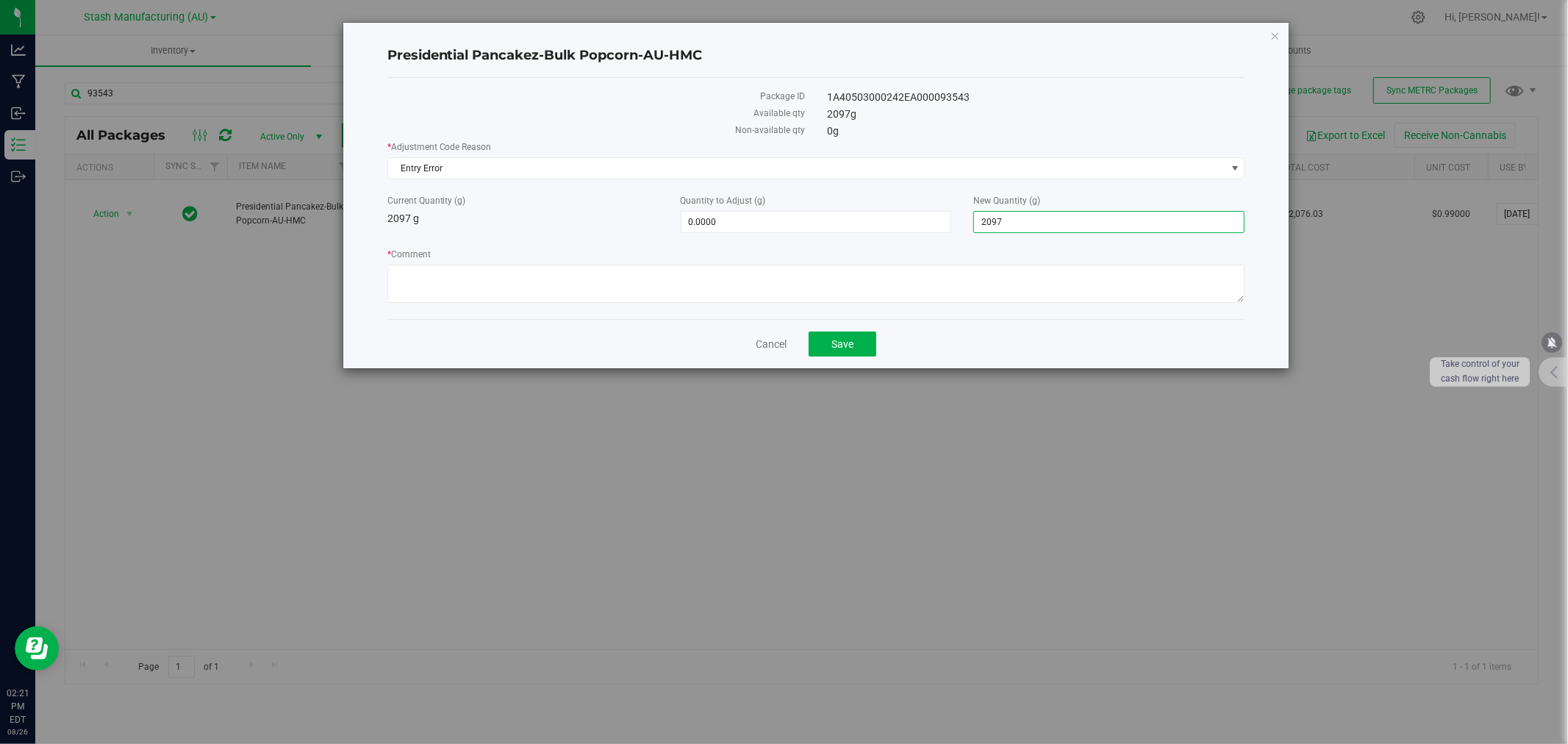
click at [1100, 227] on span "2,097.0000 2097" at bounding box center [1109, 222] width 271 height 22
click at [1100, 227] on input "2097" at bounding box center [1109, 221] width 270 height 20
type input "2104"
type input "7.0000"
type input "2,104.0000"
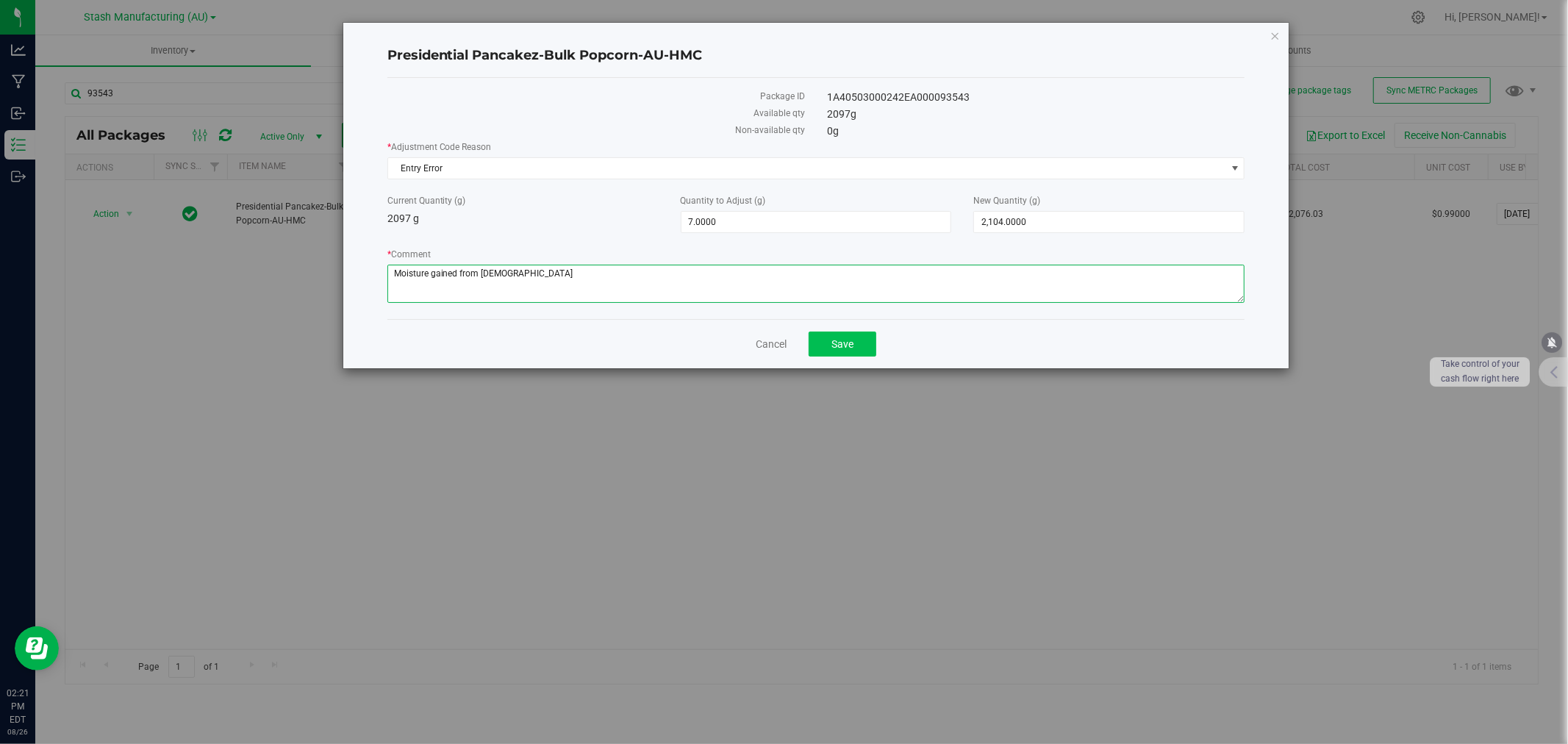
type textarea "Moisture gained from [DEMOGRAPHIC_DATA]"
click at [846, 339] on span "Save" at bounding box center [842, 344] width 22 height 12
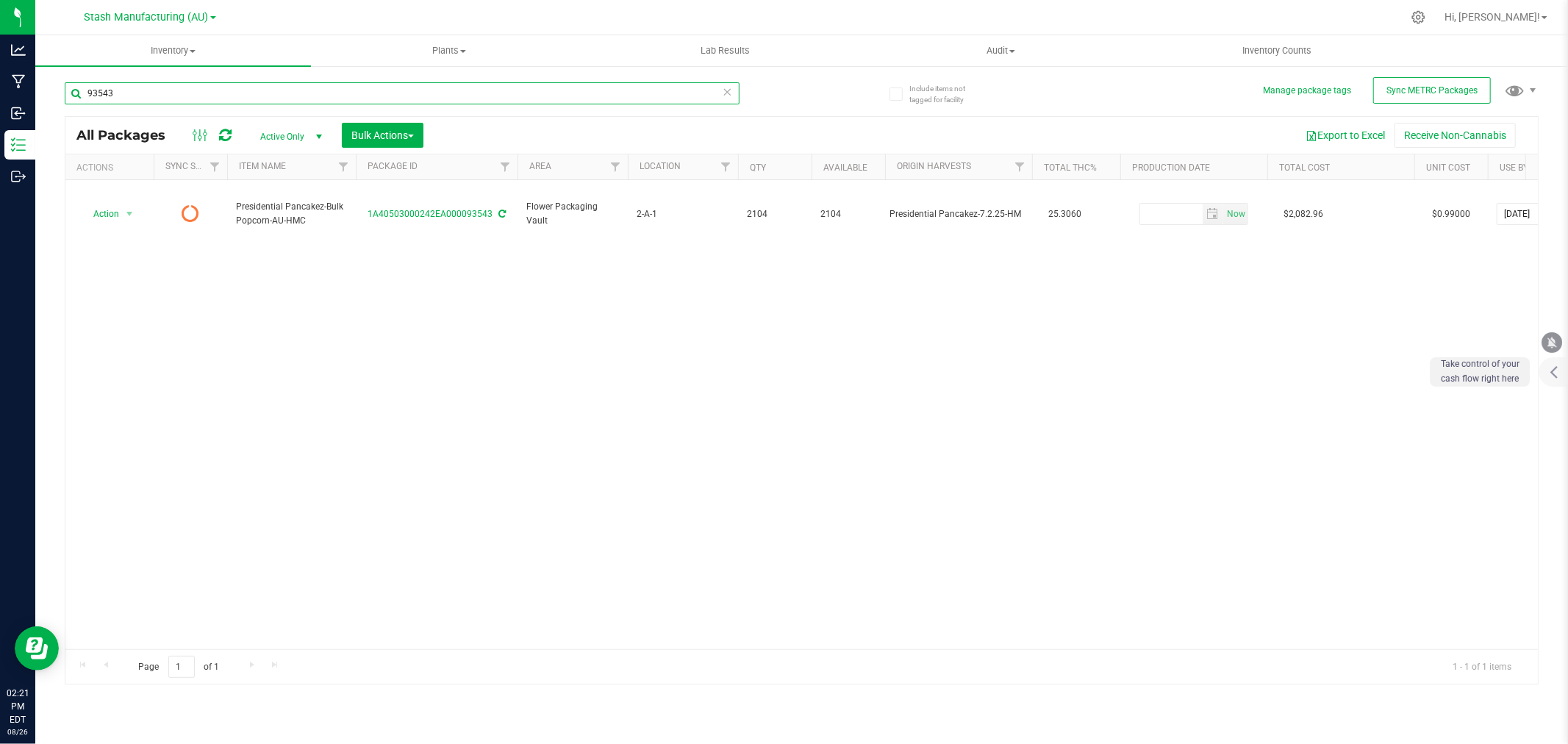
drag, startPoint x: 240, startPoint y: 91, endPoint x: -11, endPoint y: 87, distance: 251.0
click at [0, 87] on html "Analytics Manufacturing Inbound Inventory Outbound 02:21 PM EDT [DATE] 08/26 St…" at bounding box center [784, 372] width 1568 height 744
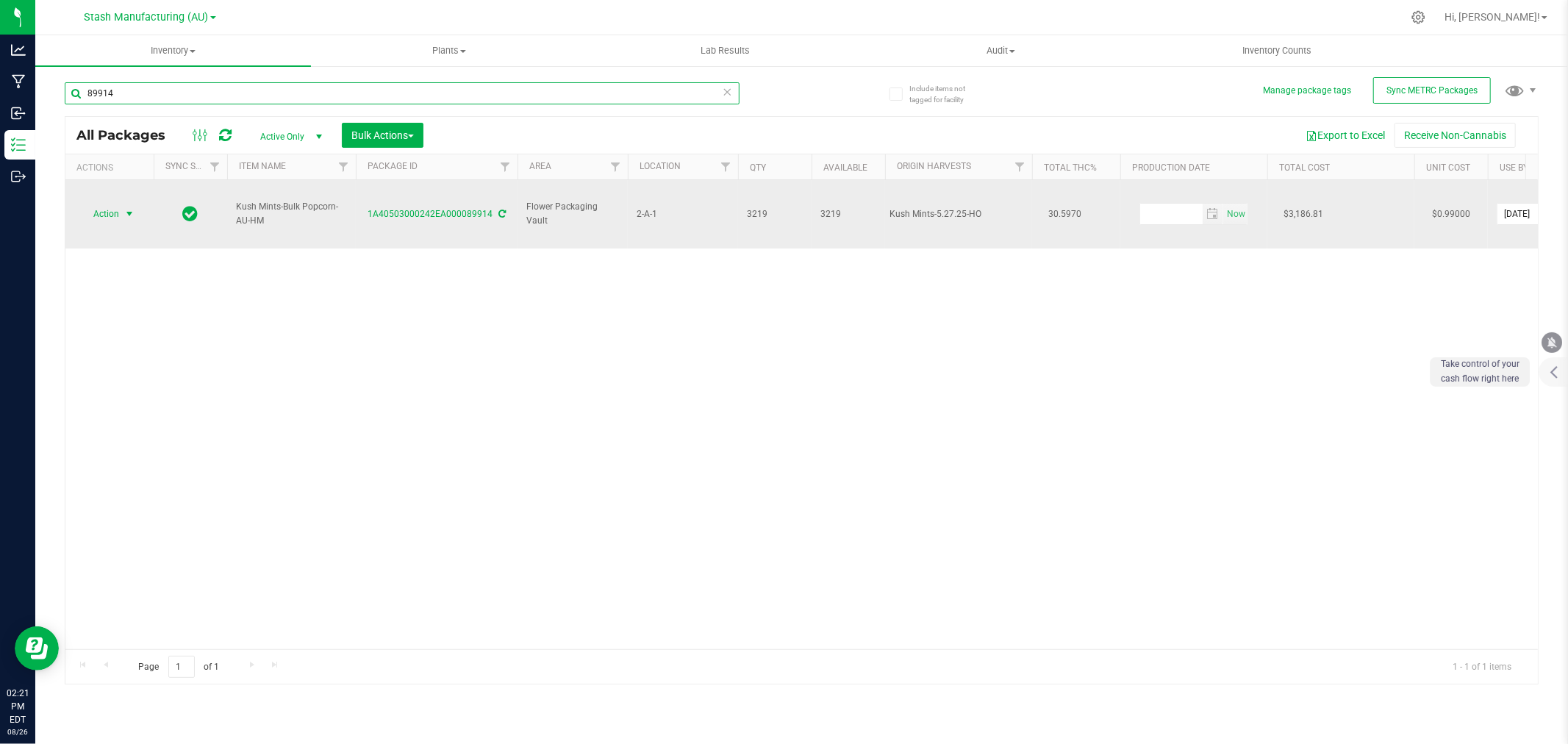
type input "89914"
click at [104, 203] on span "Action" at bounding box center [100, 213] width 40 height 20
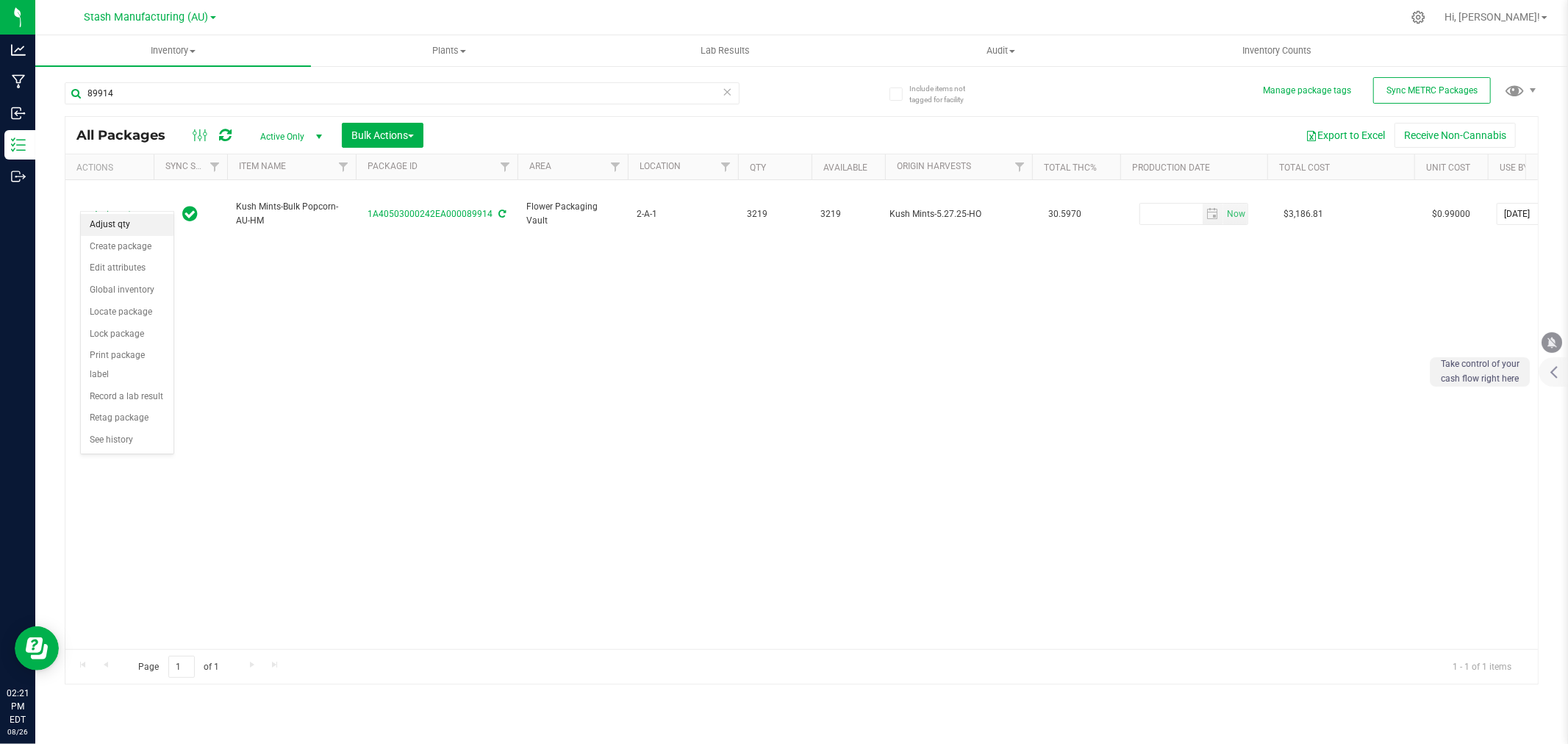
click at [108, 232] on li "Adjust qty" at bounding box center [127, 224] width 92 height 22
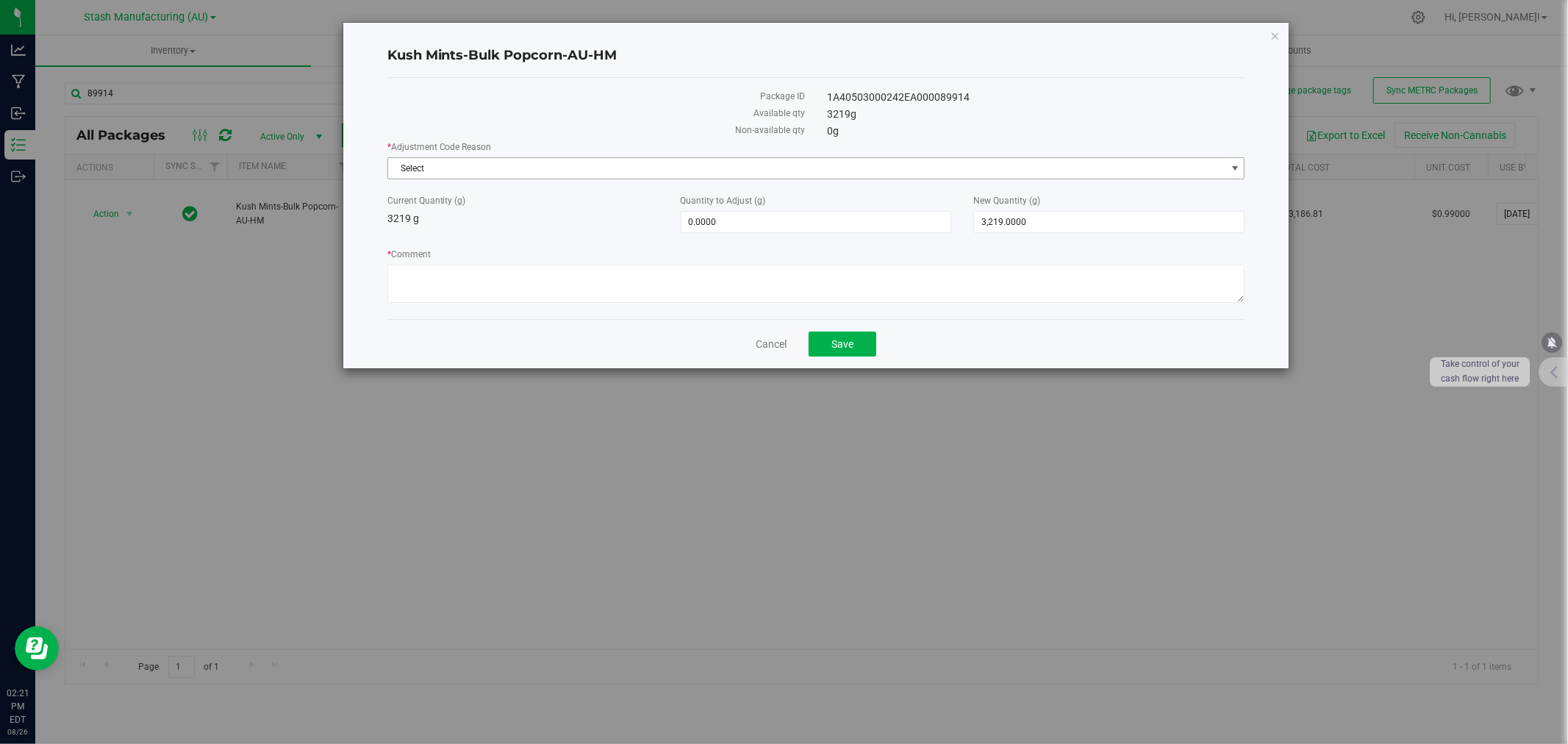
click at [434, 171] on span "Select" at bounding box center [807, 168] width 838 height 20
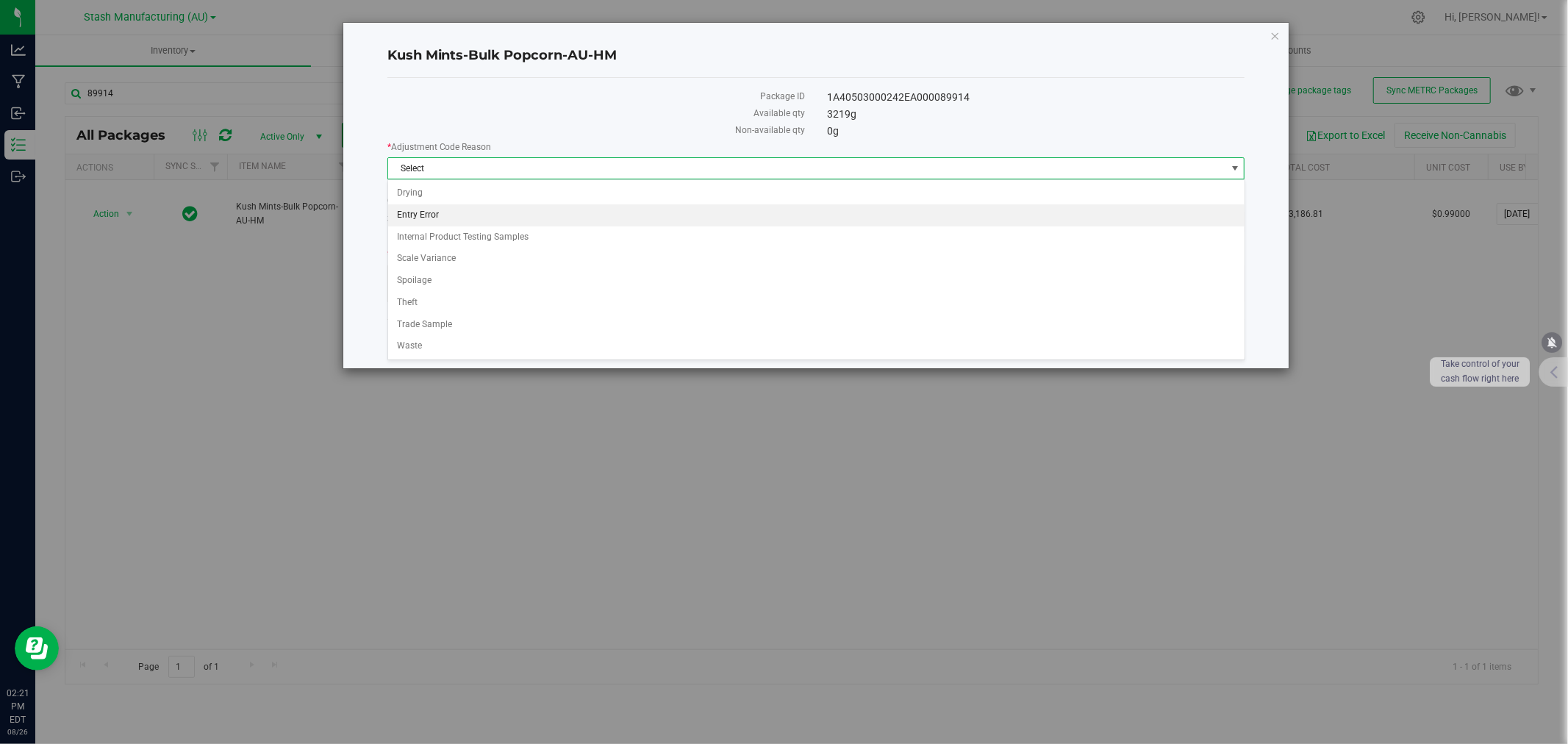
click at [416, 209] on li "Entry Error" at bounding box center [816, 215] width 857 height 22
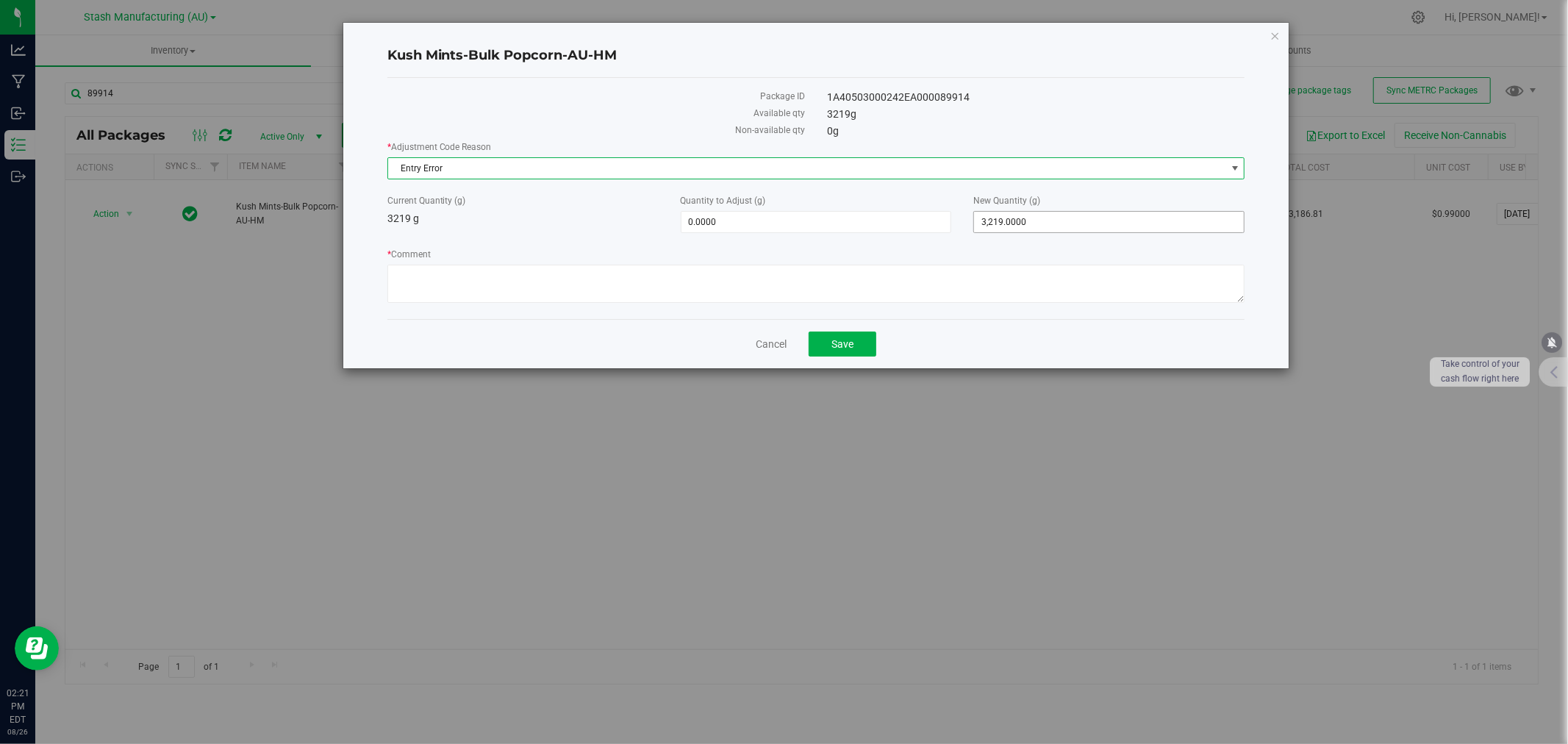
click at [1080, 219] on span "3,219.0000 3219" at bounding box center [1109, 222] width 271 height 22
type input "3231"
type input "12.0000"
type input "3,231.0000"
type textarea "Moisture gained from [DEMOGRAPHIC_DATA]"
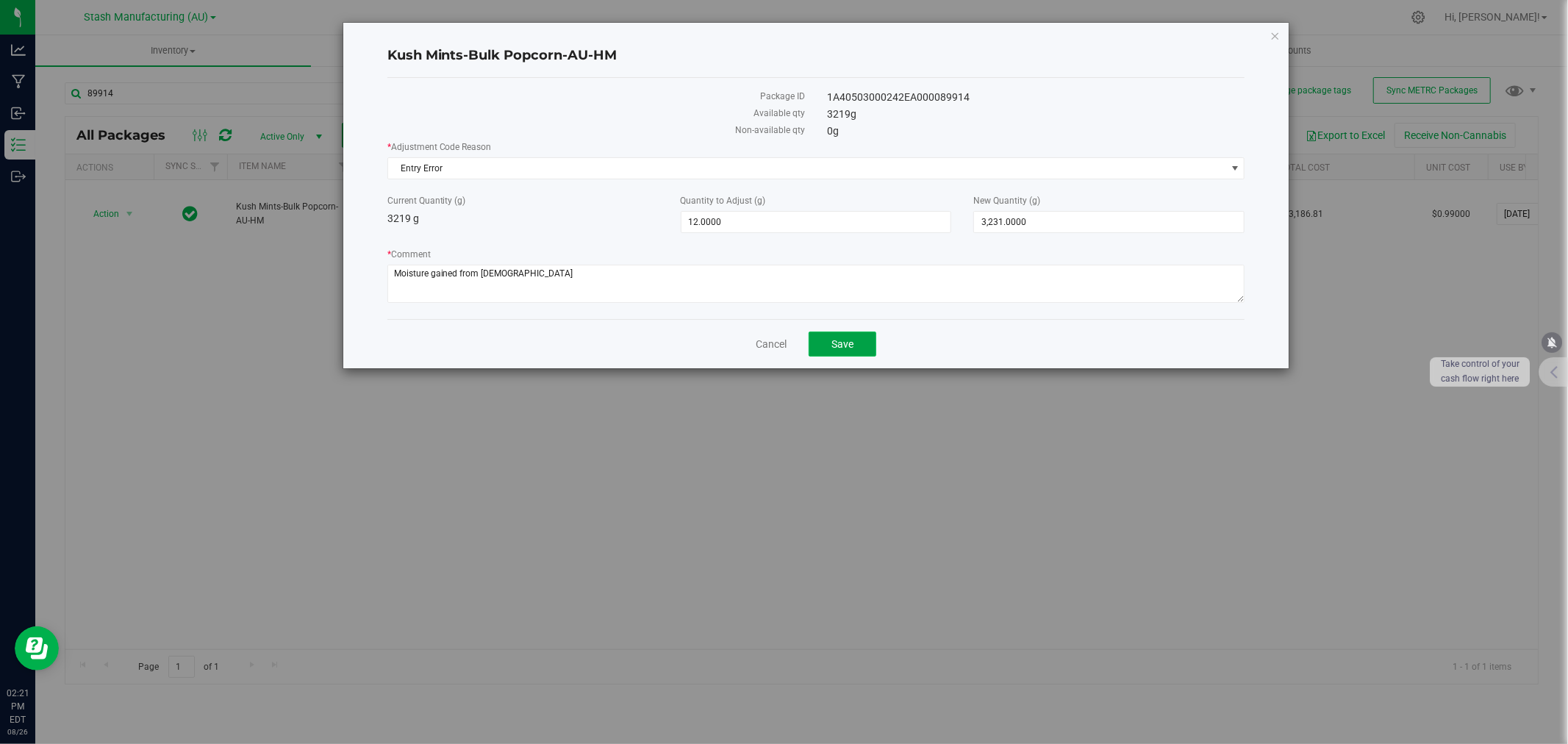
click at [868, 347] on button "Save" at bounding box center [843, 343] width 68 height 25
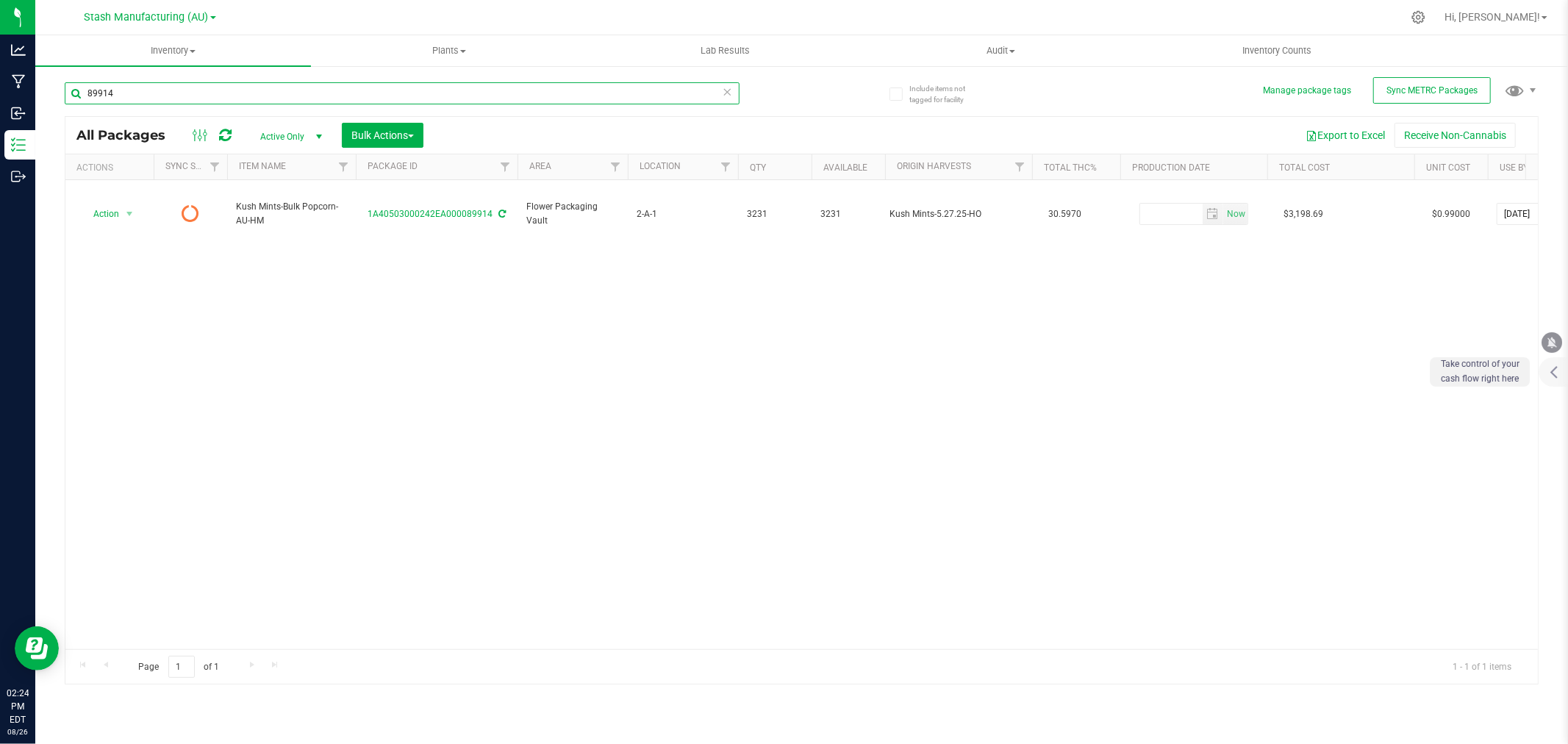
drag, startPoint x: 165, startPoint y: 87, endPoint x: -31, endPoint y: 84, distance: 196.0
click at [0, 84] on html "Analytics Manufacturing Inbound Inventory Outbound 02:24 PM EDT [DATE] 08/26 St…" at bounding box center [784, 372] width 1568 height 744
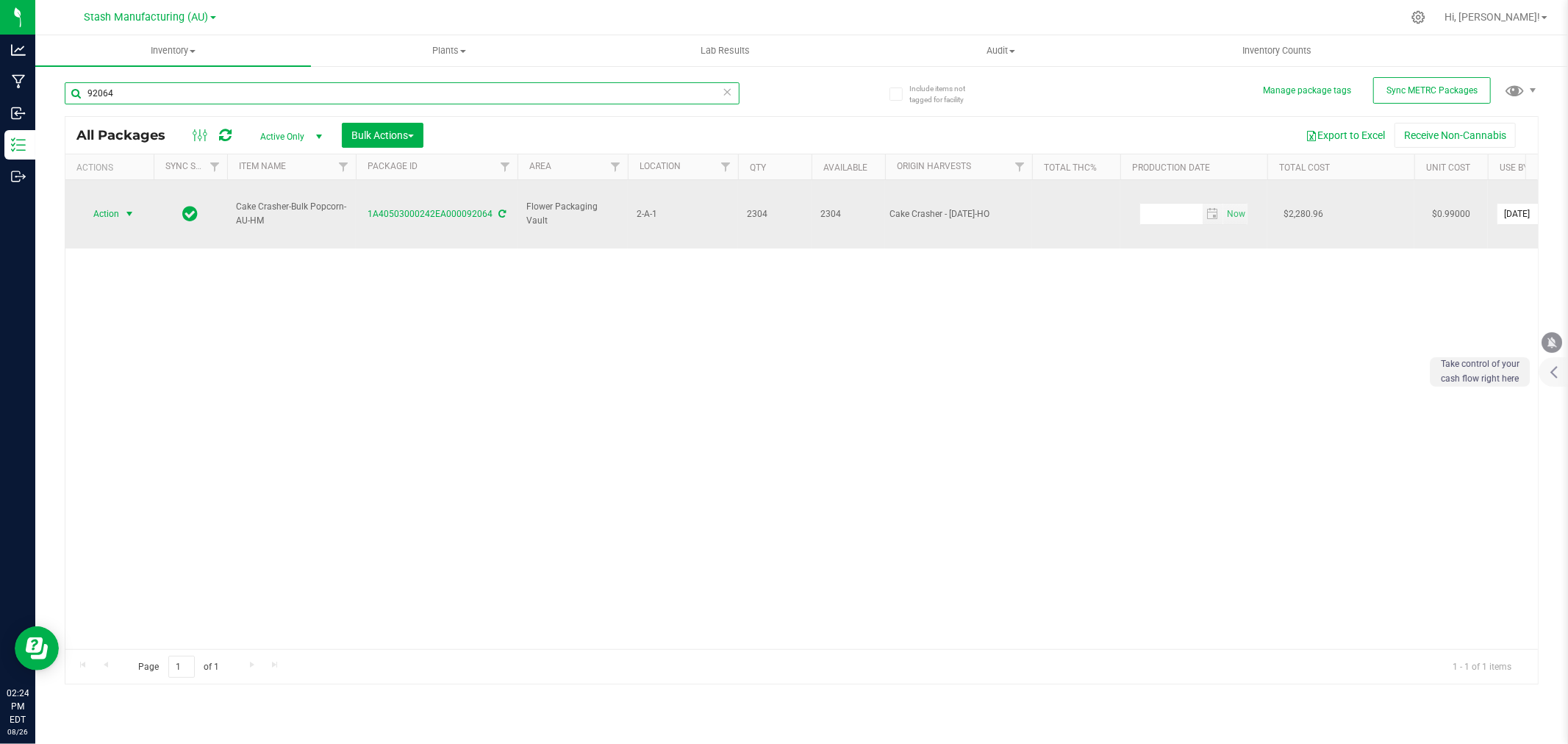
type input "92064"
click at [104, 203] on span "Action" at bounding box center [100, 213] width 40 height 20
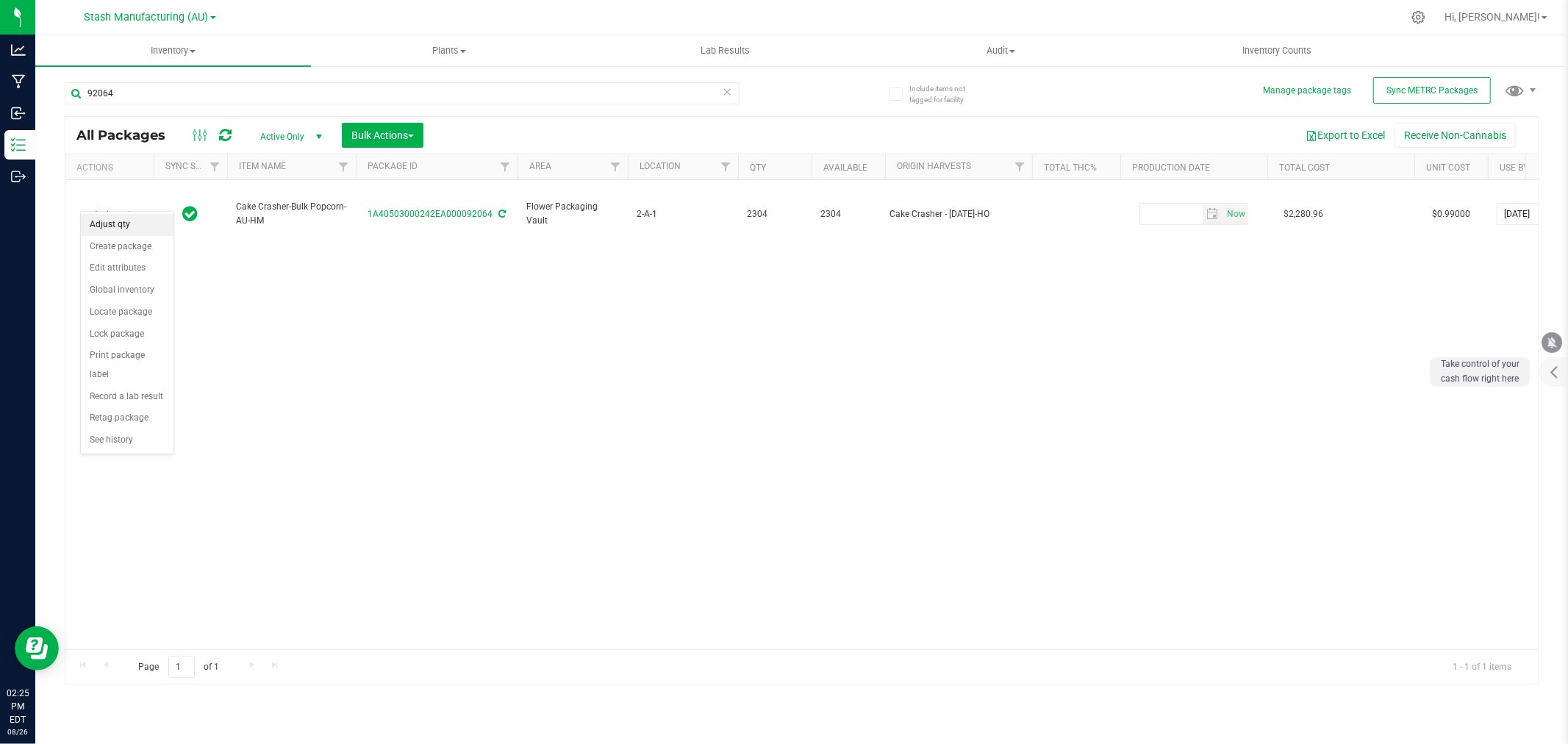
click at [113, 219] on li "Adjust qty" at bounding box center [127, 224] width 92 height 22
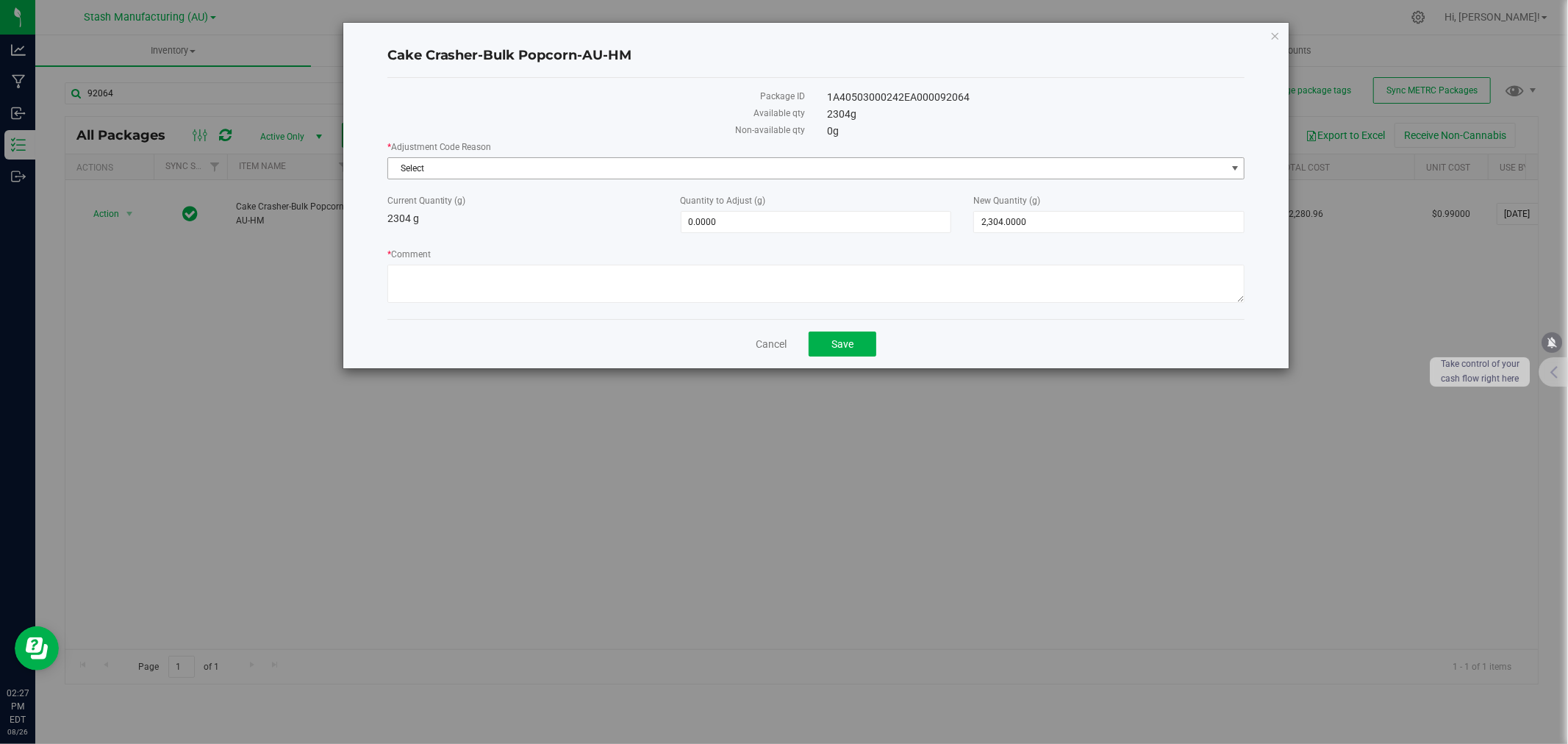
click at [481, 164] on span "Select" at bounding box center [807, 168] width 838 height 20
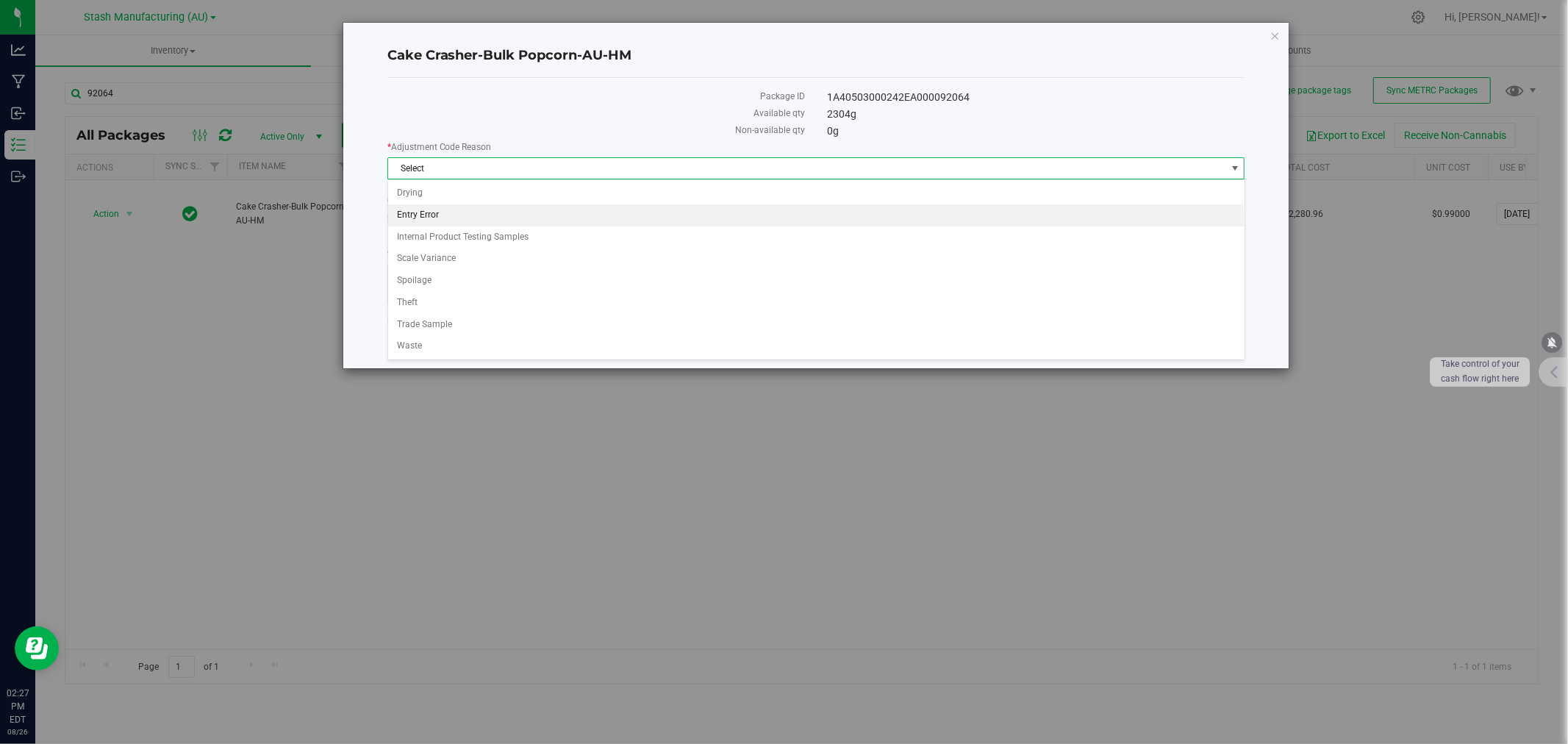
click at [428, 214] on li "Entry Error" at bounding box center [816, 215] width 857 height 22
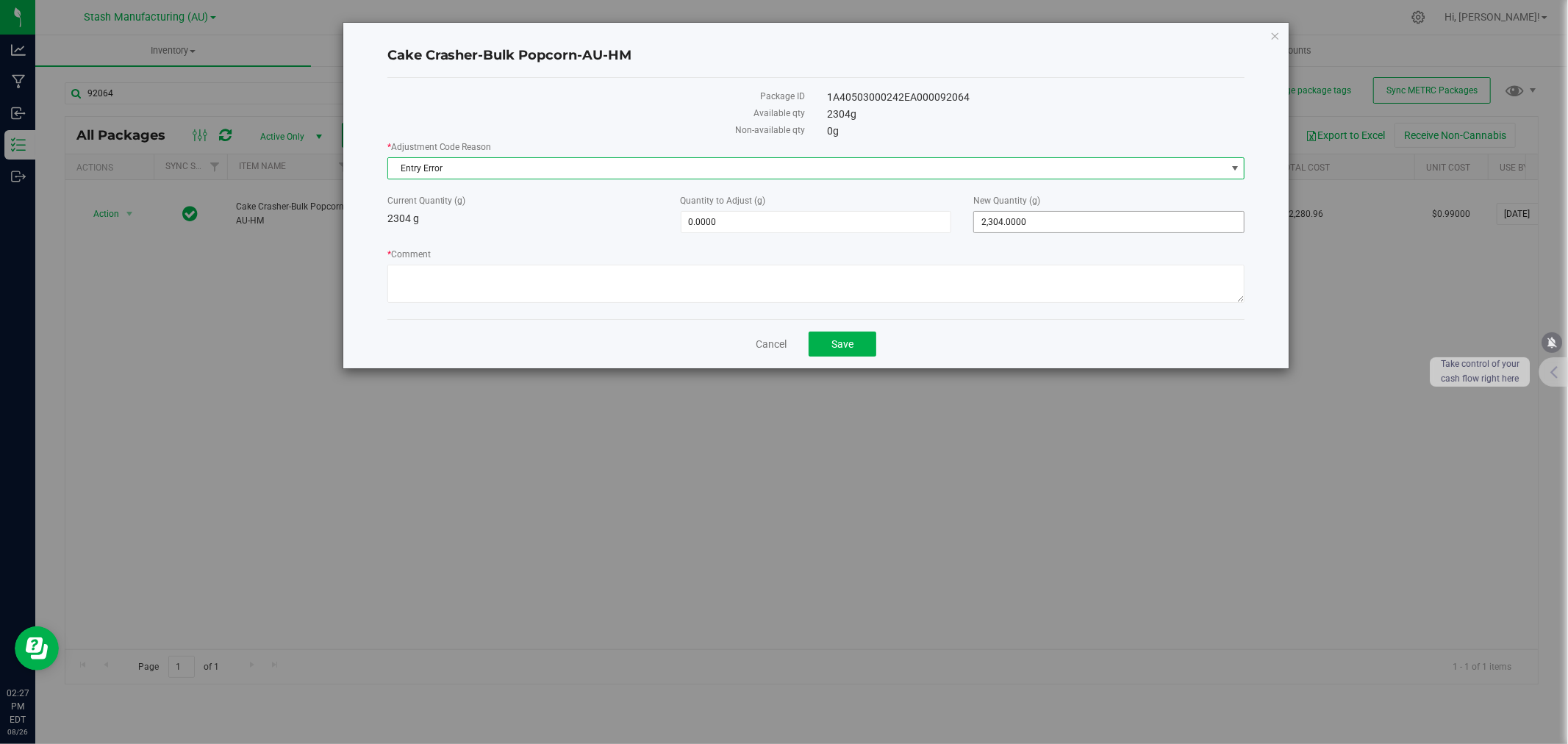
click at [1045, 220] on span "2,304.0000 2304" at bounding box center [1109, 222] width 271 height 22
click at [1045, 220] on input "2304" at bounding box center [1109, 221] width 270 height 20
type input "2330"
type input "26.0000"
type input "2,330.0000"
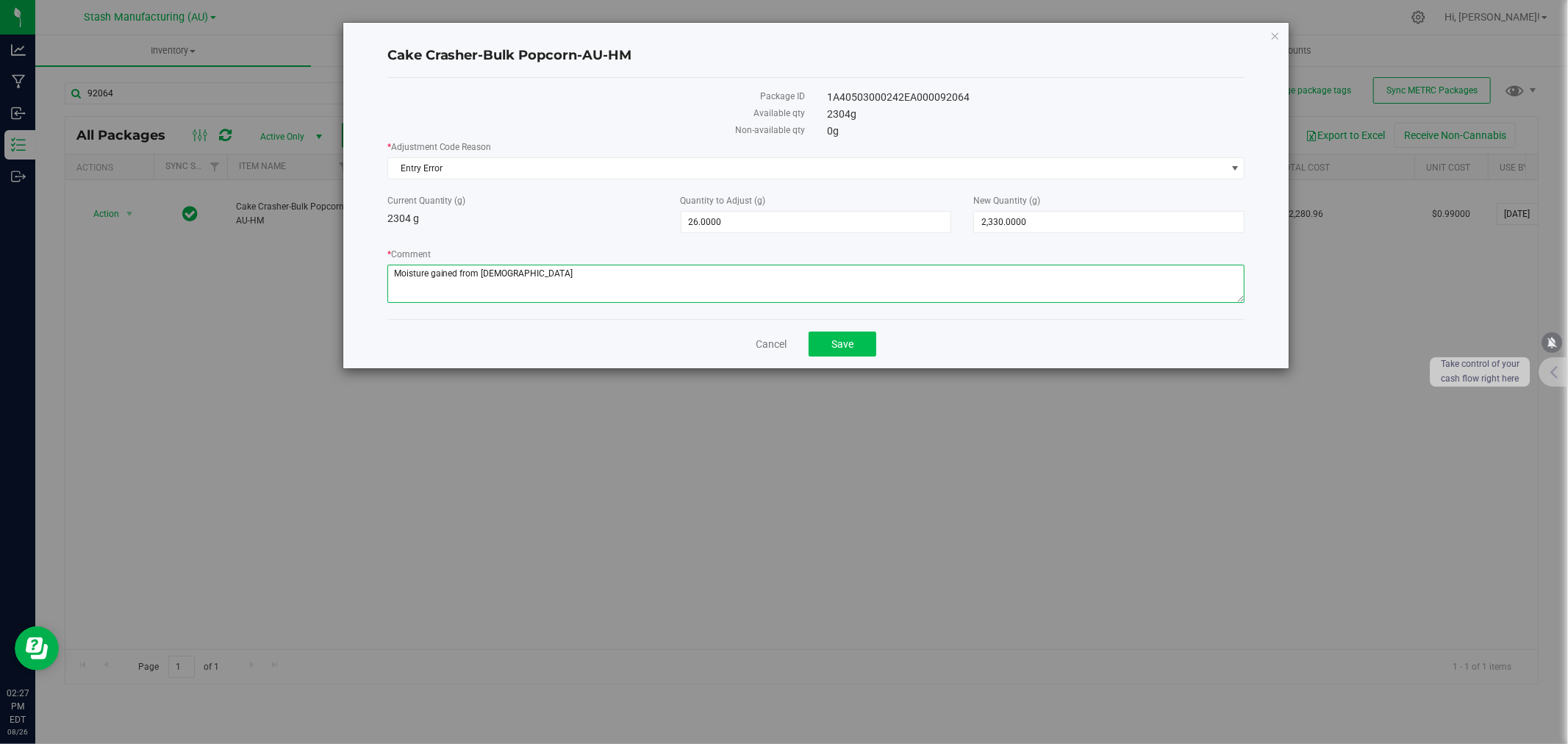
type textarea "Moisture gained from [DEMOGRAPHIC_DATA]"
click at [859, 341] on button "Save" at bounding box center [843, 343] width 68 height 25
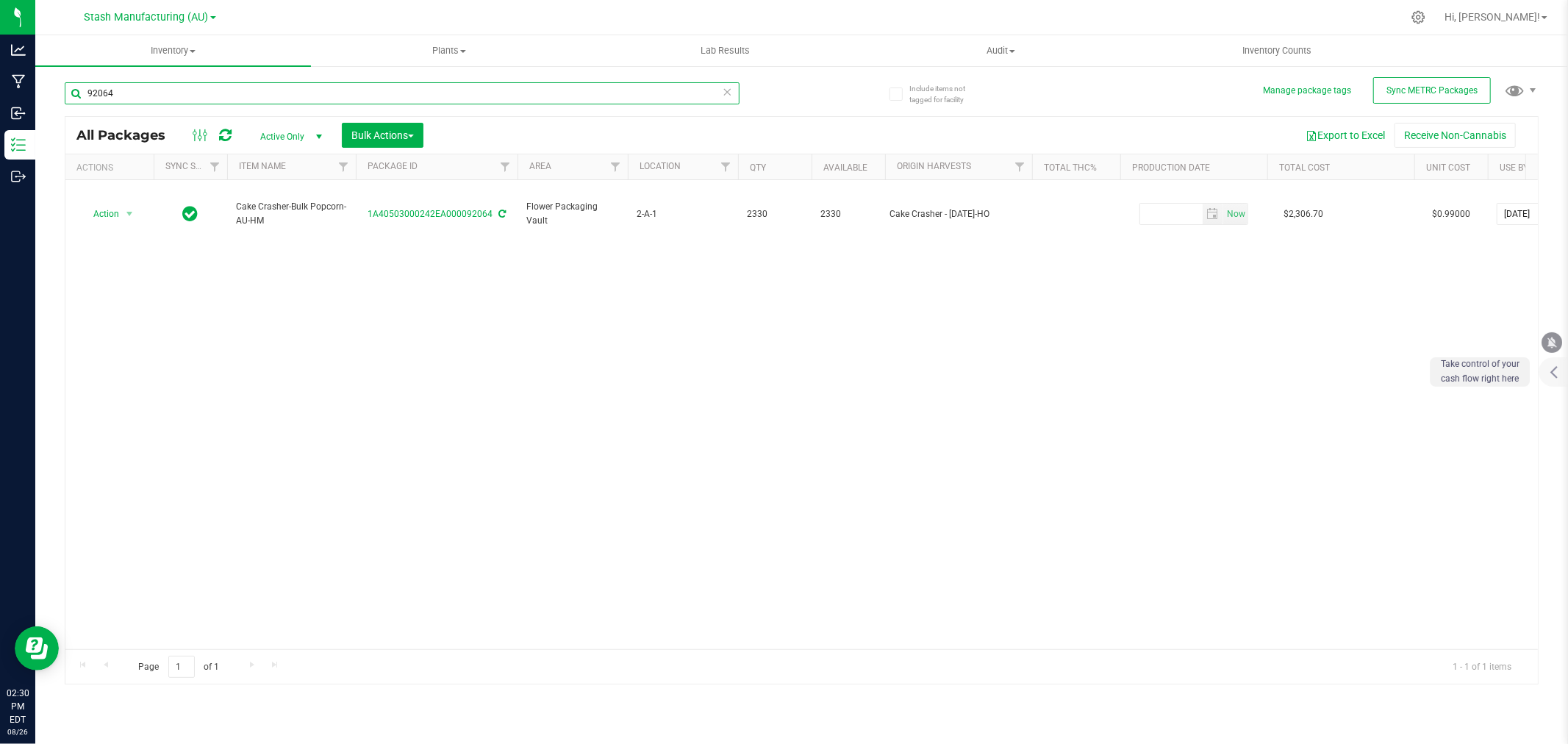
click at [140, 93] on input "92064" at bounding box center [402, 93] width 675 height 22
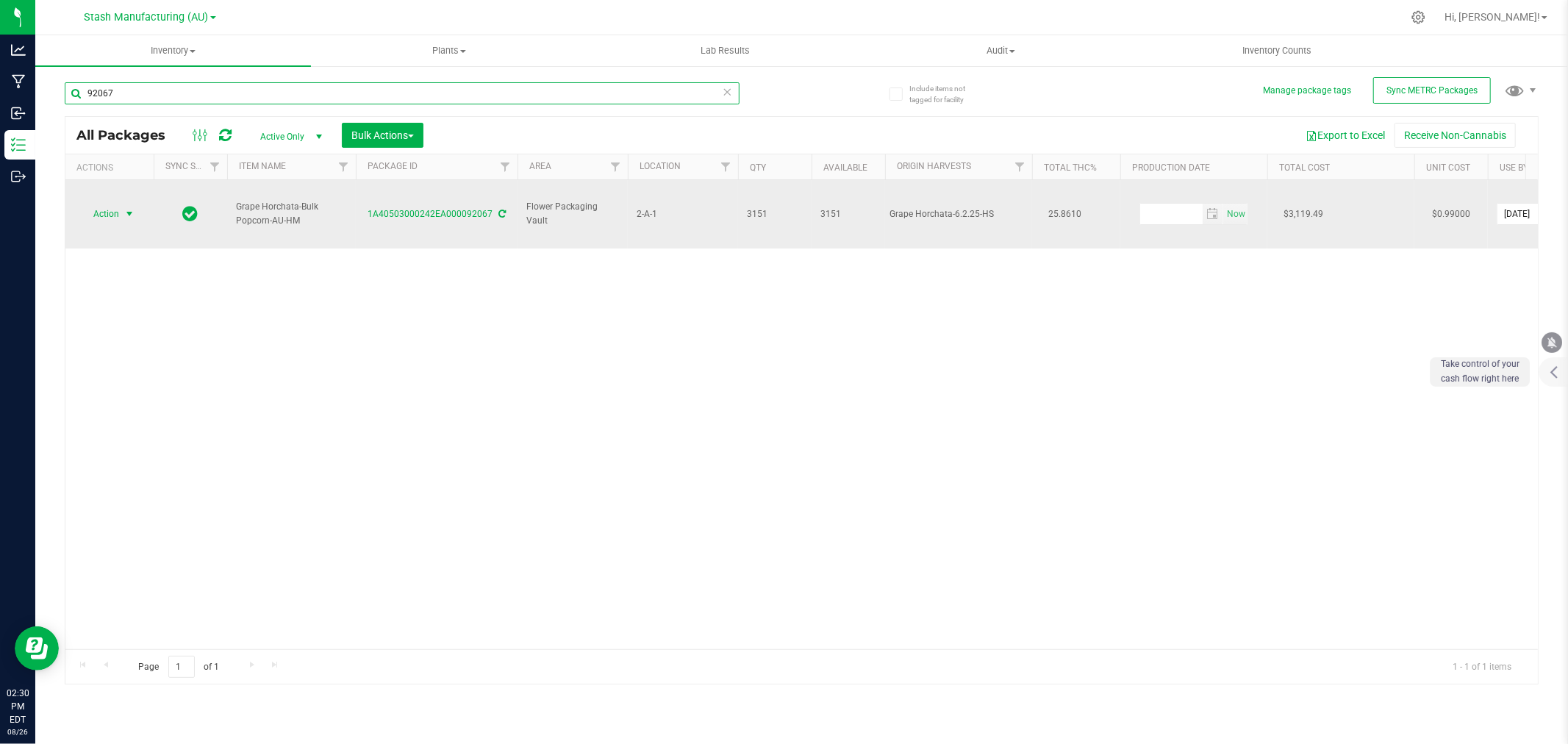
type input "92067"
click at [111, 203] on span "Action" at bounding box center [100, 213] width 40 height 20
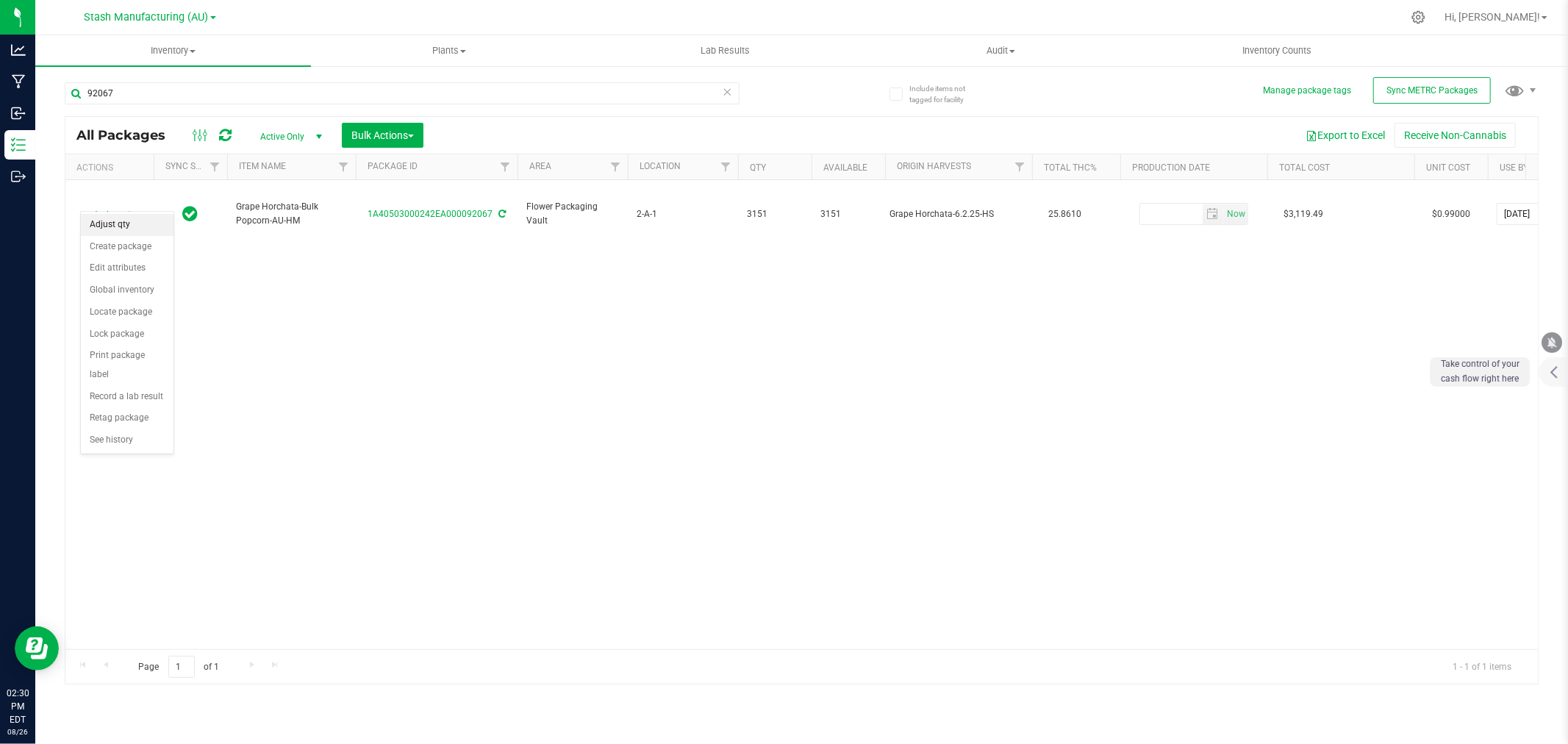
click at [115, 229] on li "Adjust qty" at bounding box center [127, 224] width 92 height 22
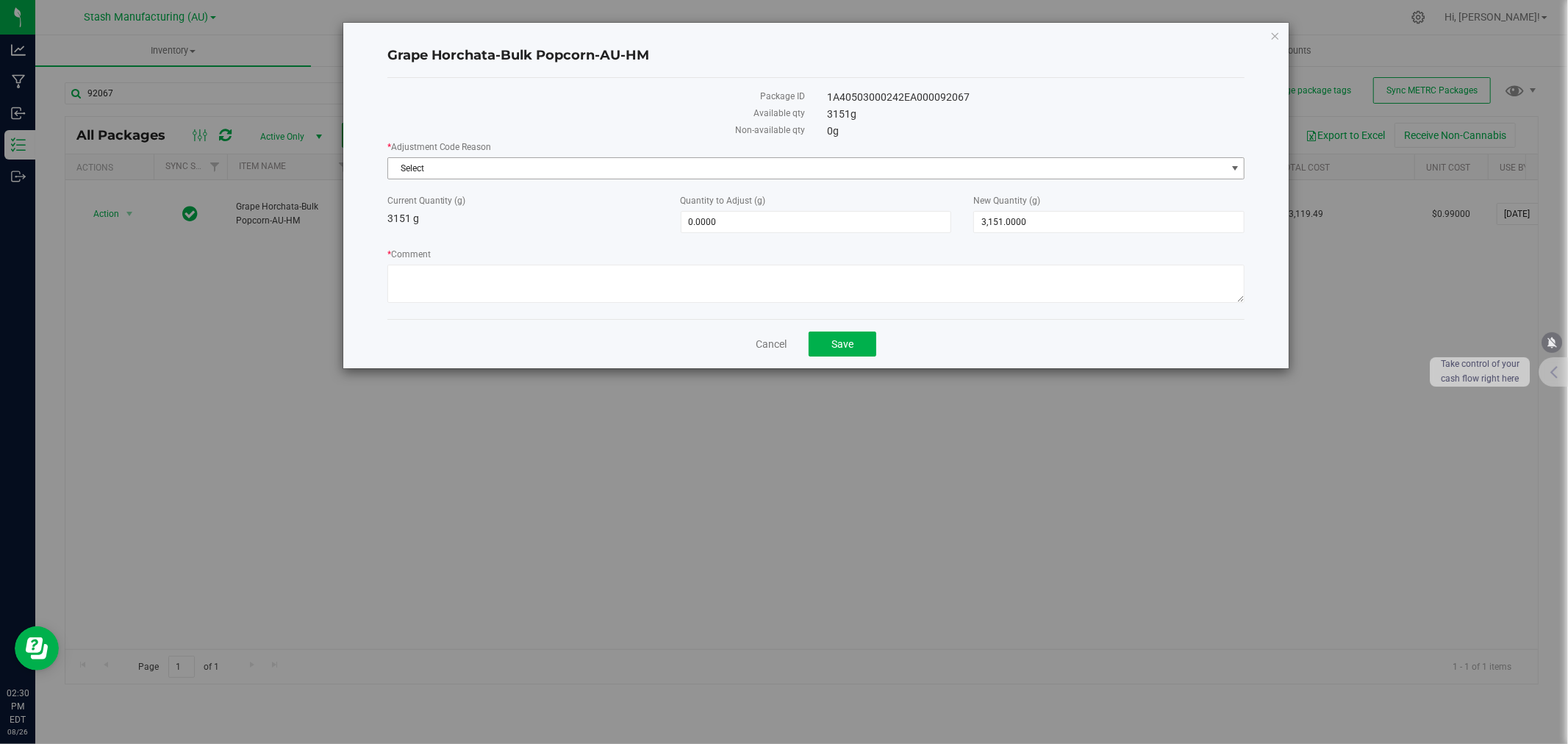
click at [520, 158] on span "Select" at bounding box center [807, 168] width 838 height 20
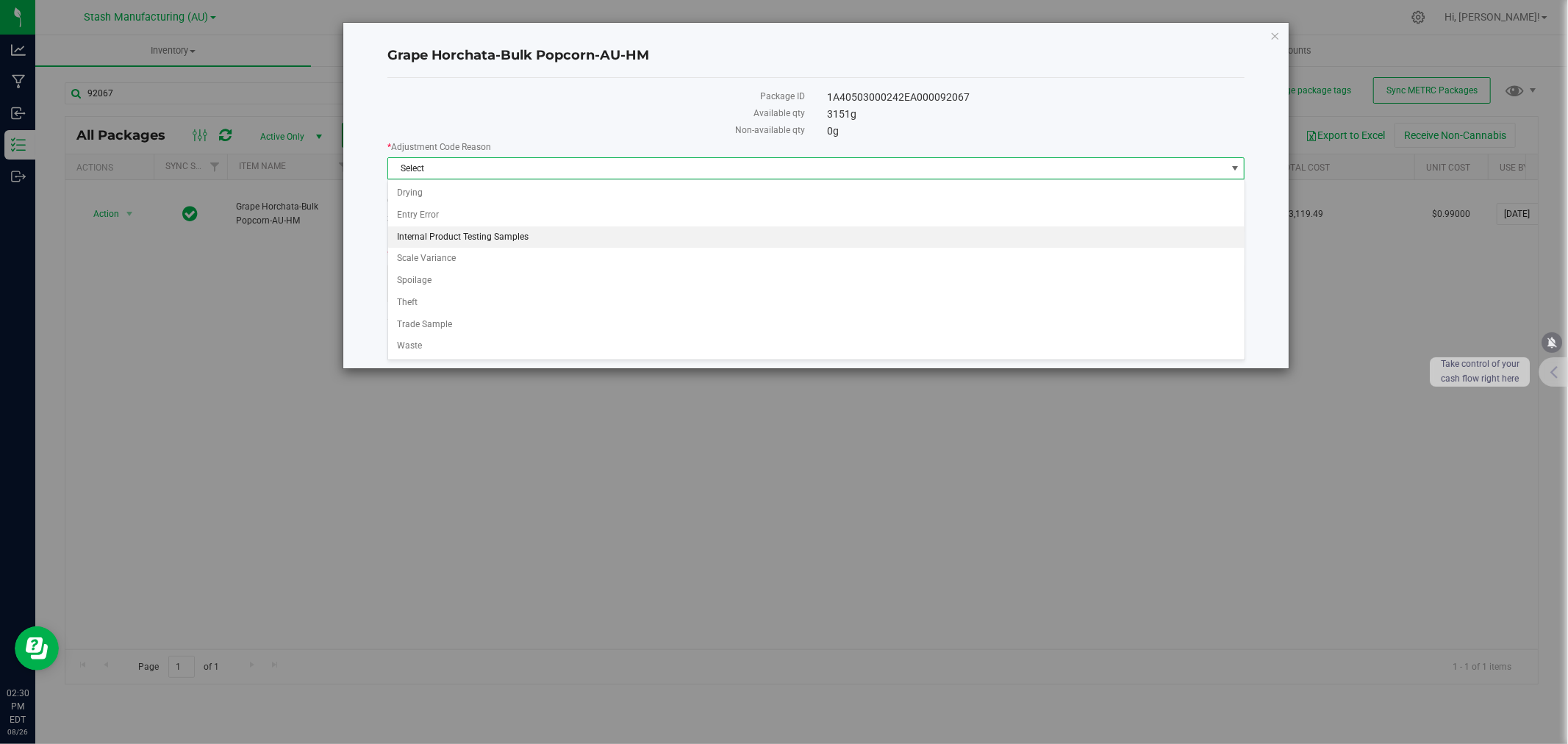
click at [427, 227] on li "Internal Product Testing Samples" at bounding box center [816, 237] width 857 height 22
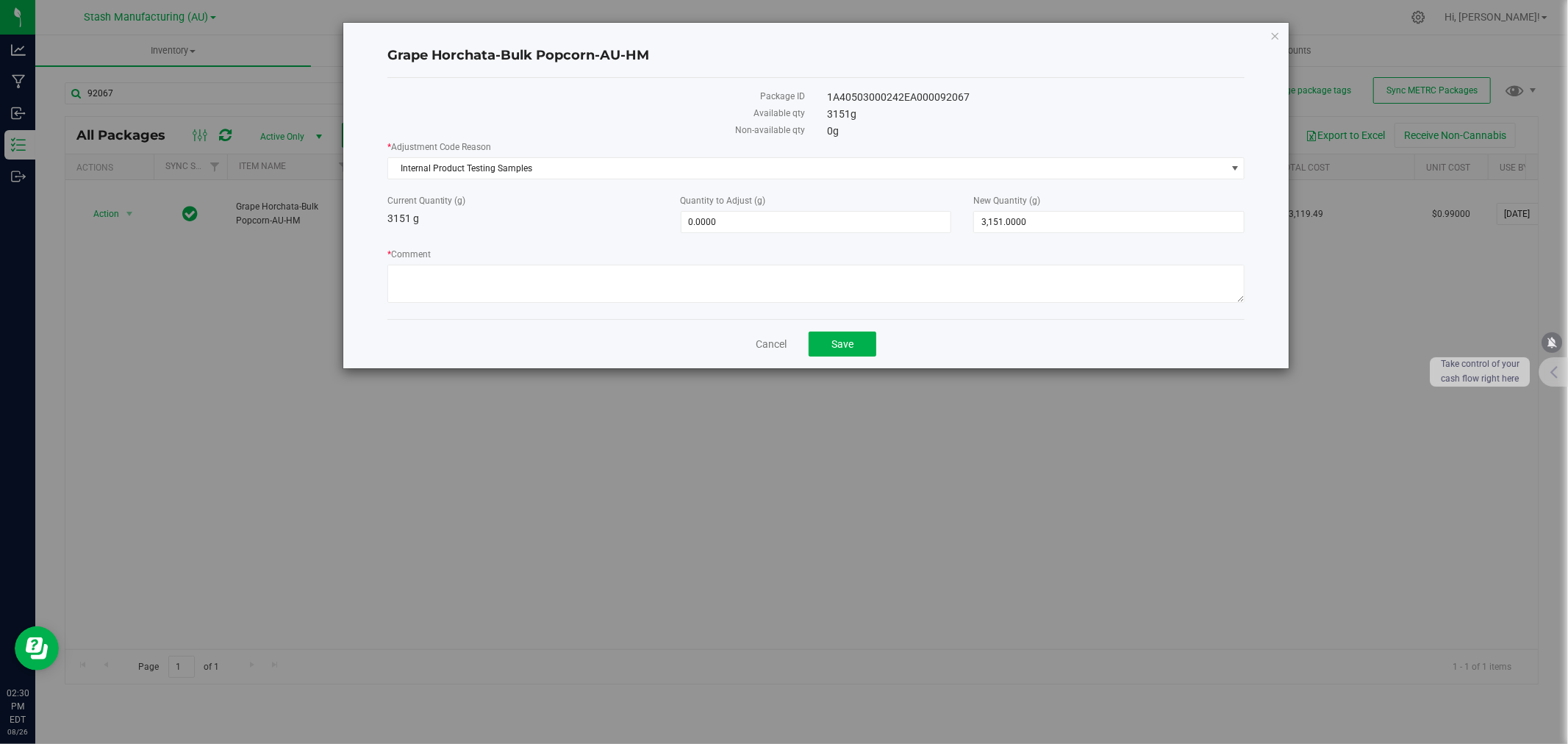
click at [451, 180] on div "* Adjustment Code Reason Internal Product Testing Samples Select Drying Entry E…" at bounding box center [816, 223] width 858 height 167
click at [450, 169] on span "Internal Product Testing Samples" at bounding box center [807, 168] width 838 height 20
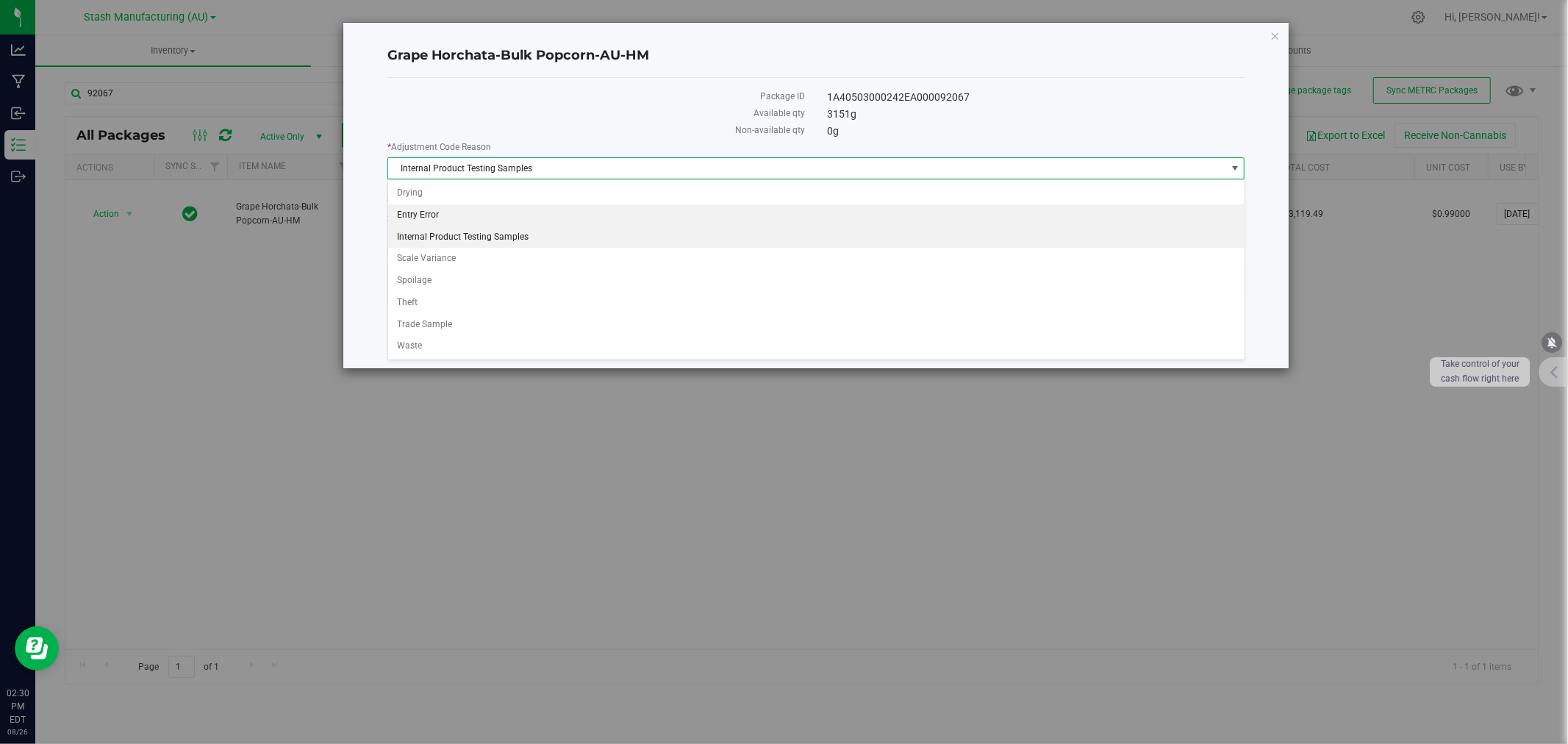
click at [435, 211] on li "Entry Error" at bounding box center [816, 215] width 857 height 22
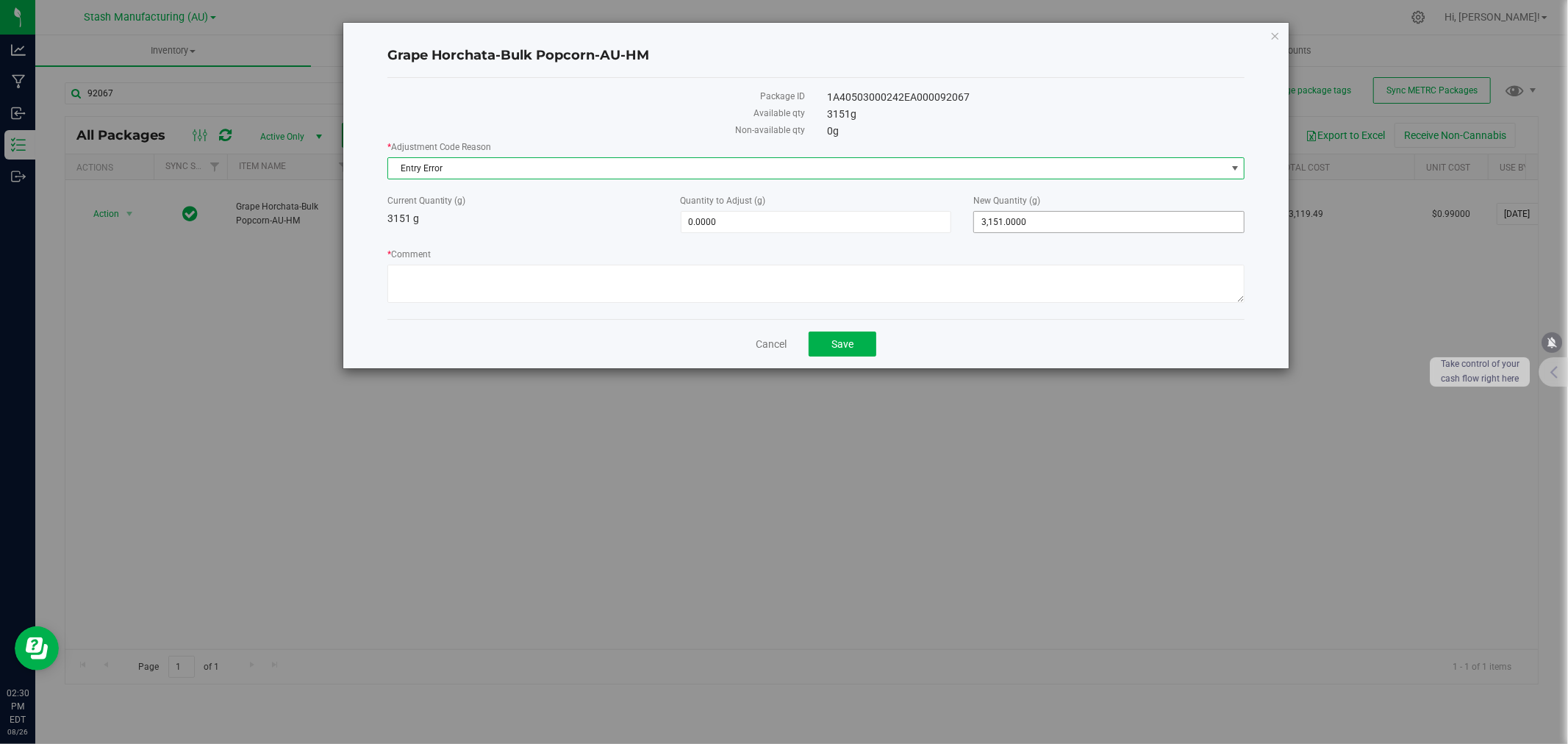
click at [1114, 226] on span "3,151.0000 3151" at bounding box center [1109, 222] width 271 height 22
click at [1114, 226] on input "3151" at bounding box center [1109, 221] width 270 height 20
type input "3162"
type input "11.0000"
type input "3,162.0000"
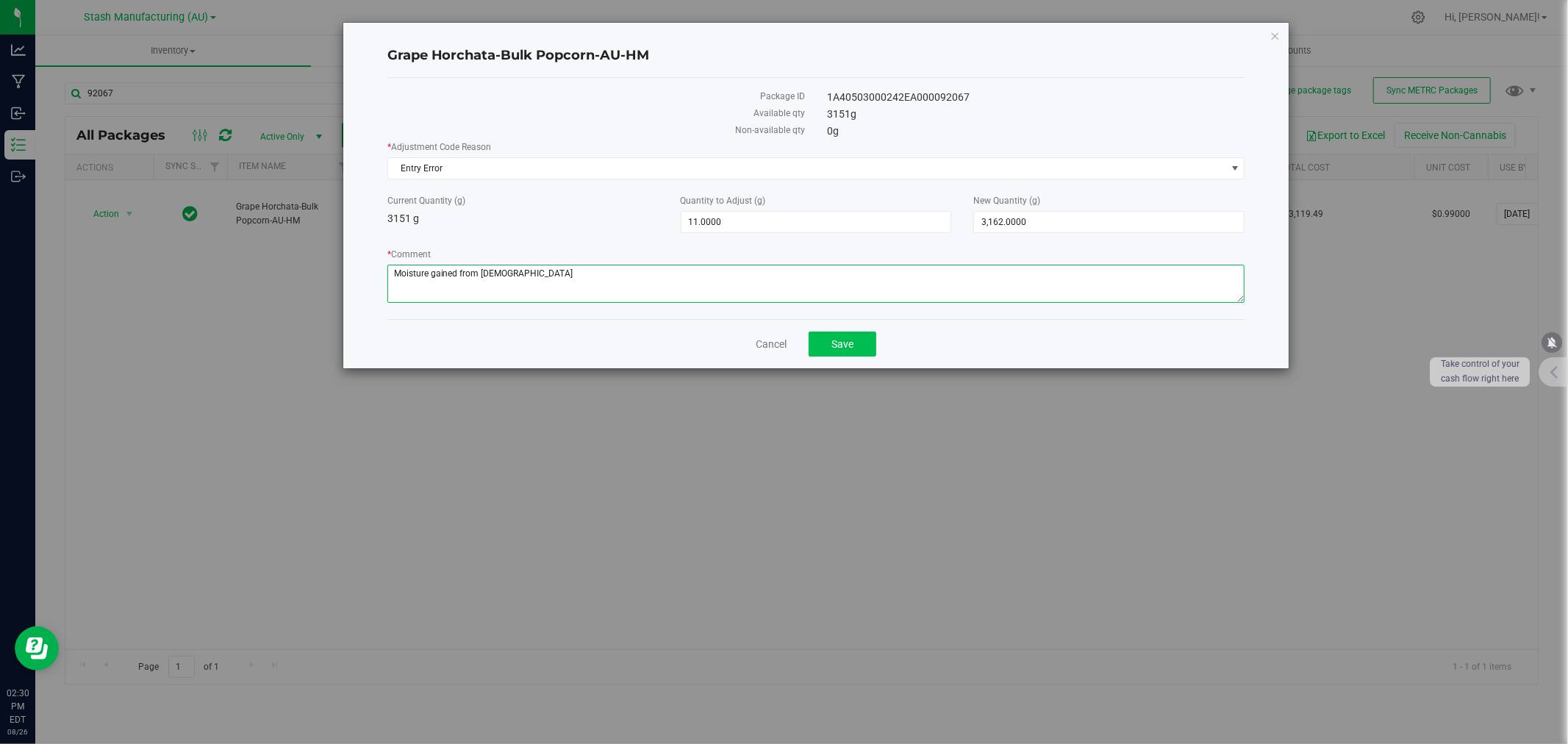
type textarea "Moisture gained from [DEMOGRAPHIC_DATA]"
click at [839, 341] on span "Save" at bounding box center [842, 344] width 22 height 12
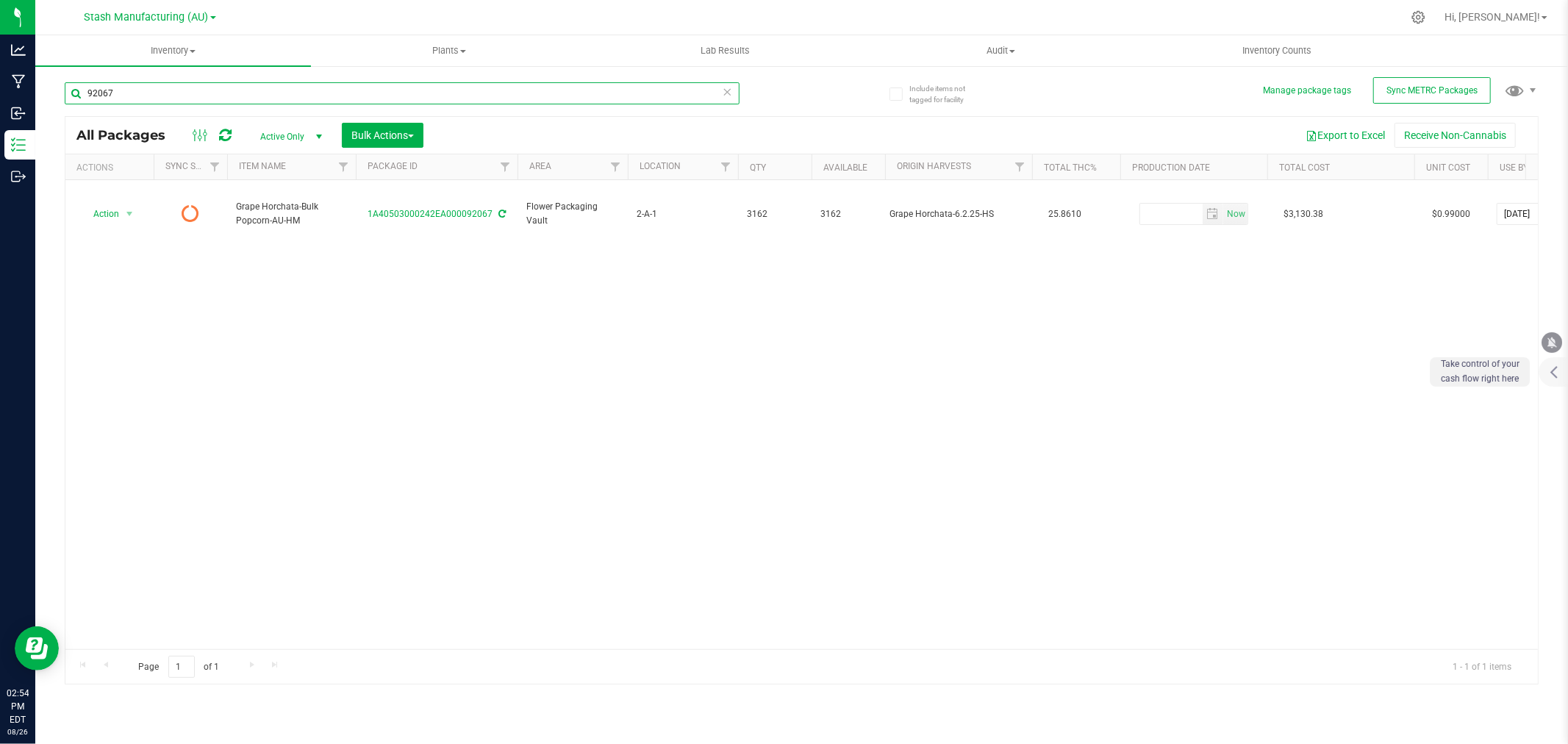
click at [156, 96] on input "92067" at bounding box center [402, 93] width 675 height 22
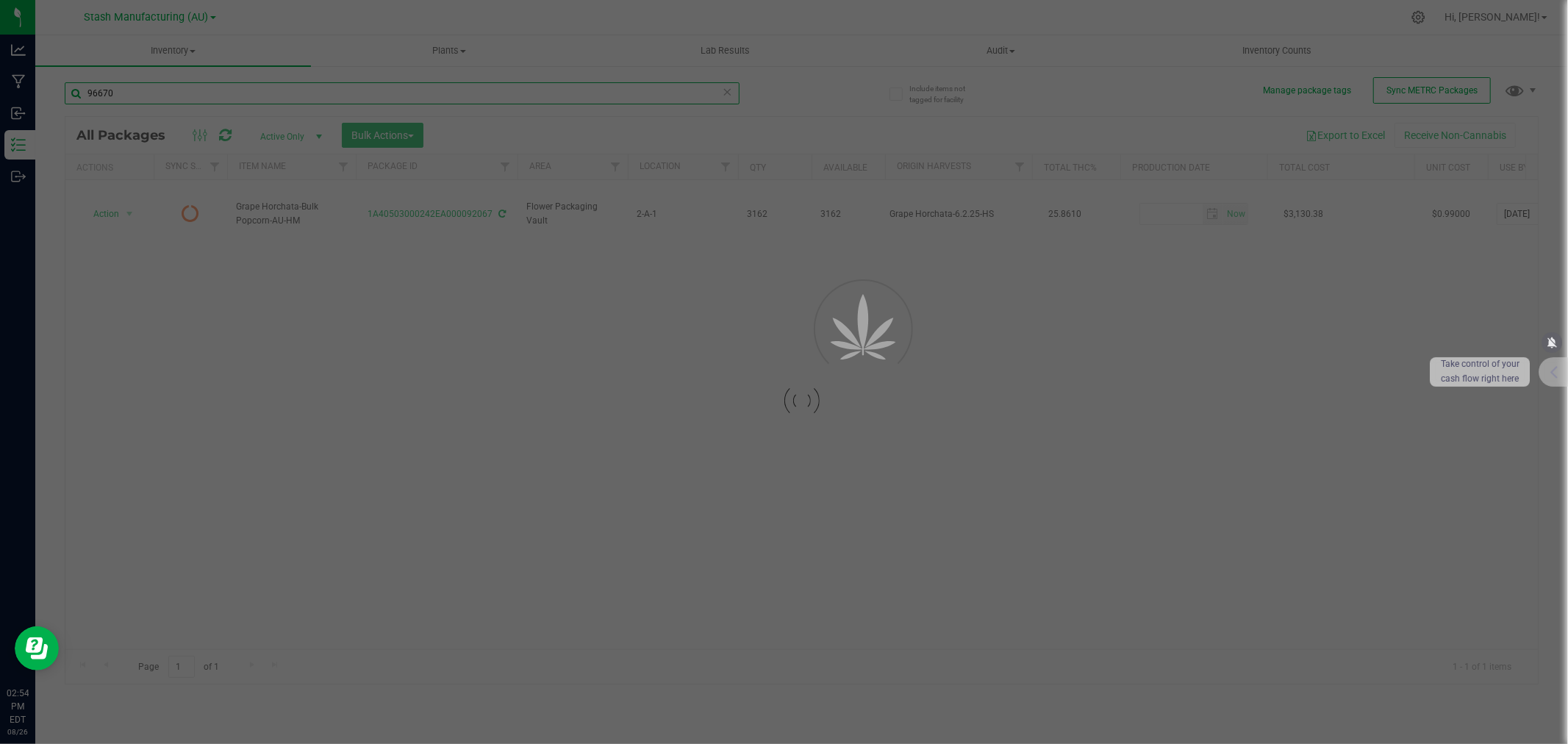
type input "96670"
click at [252, 332] on div at bounding box center [784, 372] width 1568 height 744
